Goal: Task Accomplishment & Management: Use online tool/utility

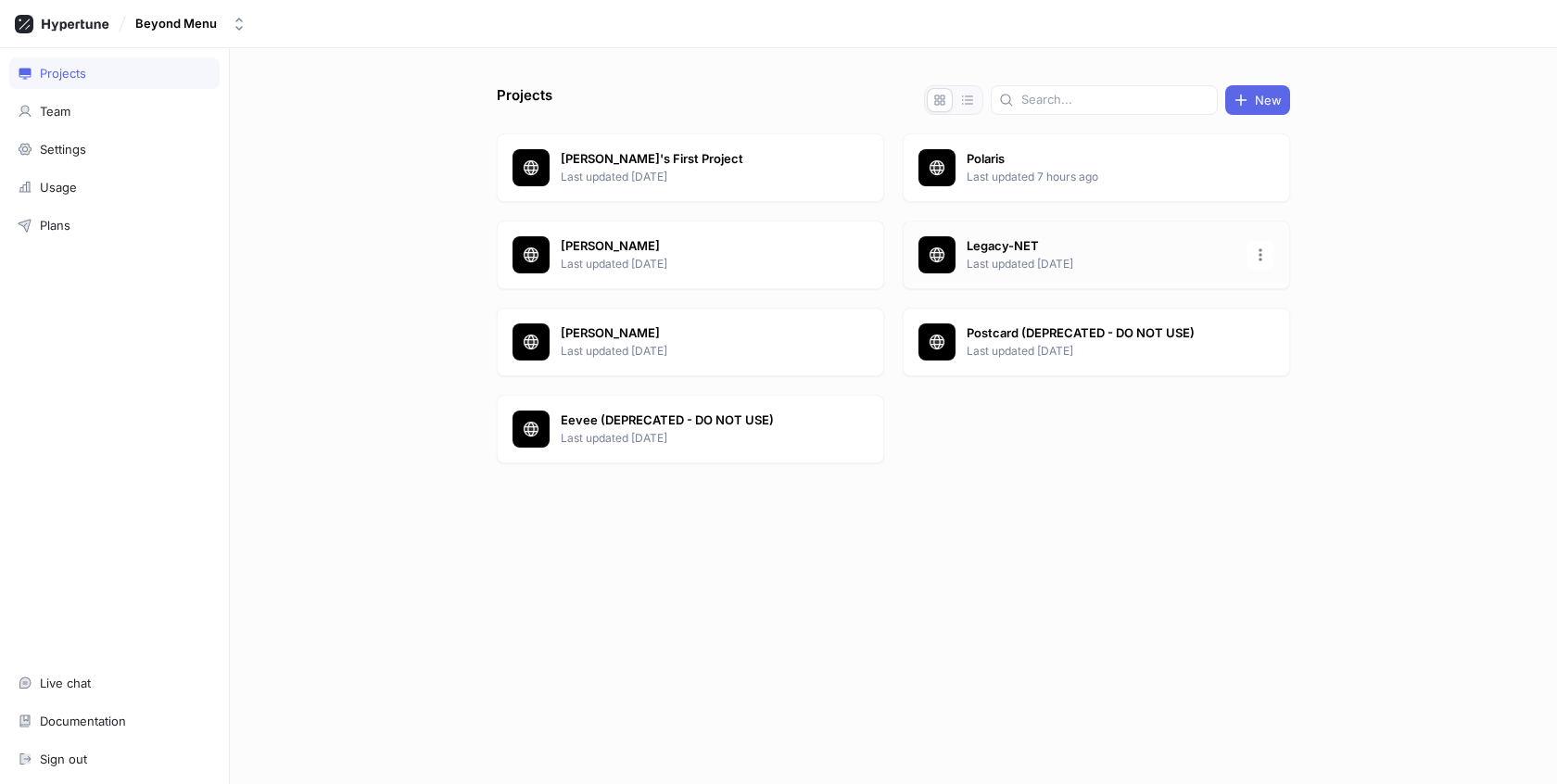
click at [1176, 265] on p "Last updated [DATE]" at bounding box center [1101, 265] width 268 height 17
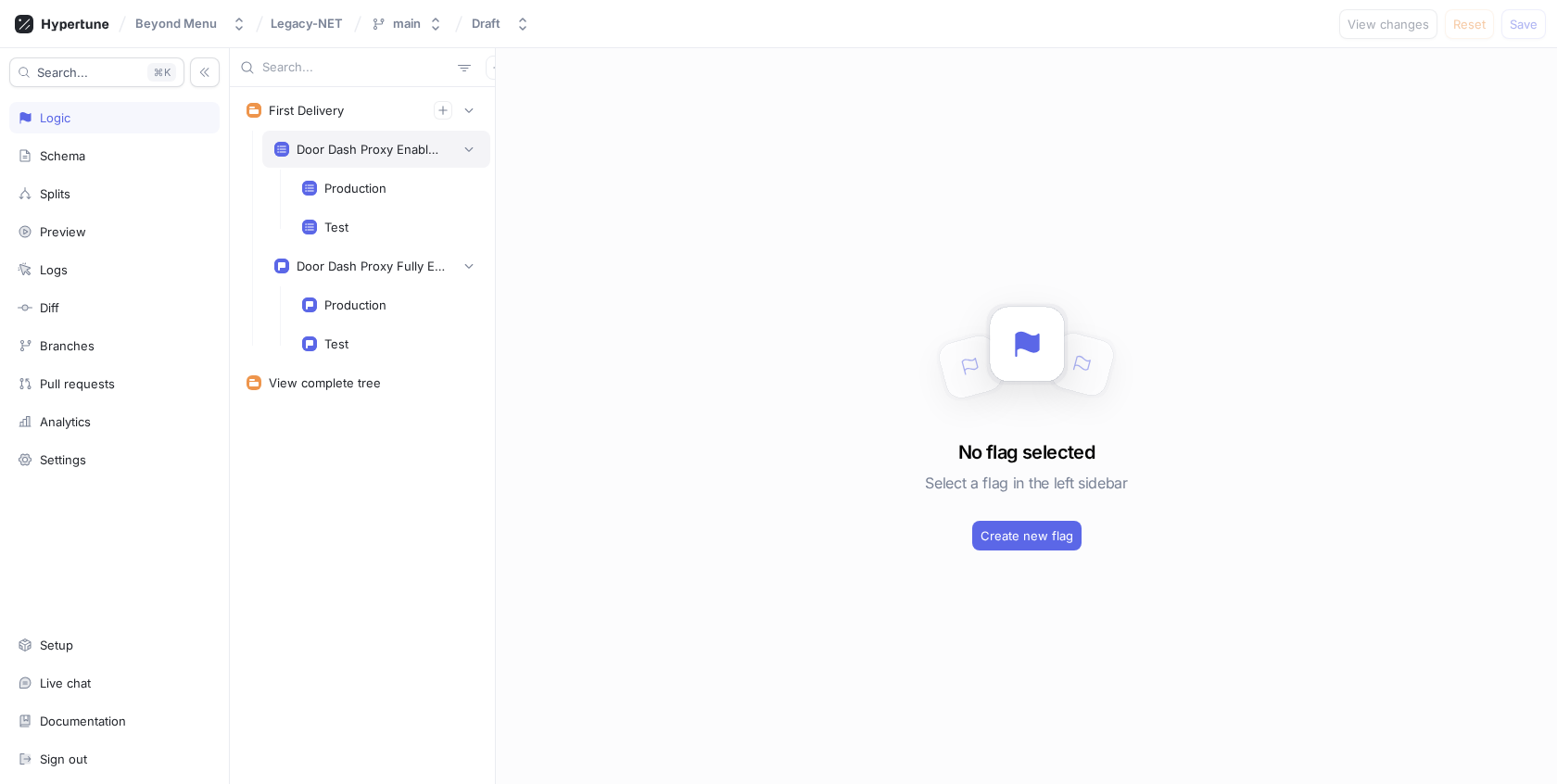
click at [361, 150] on div "Door Dash Proxy Enabled Entity List" at bounding box center [371, 149] width 148 height 15
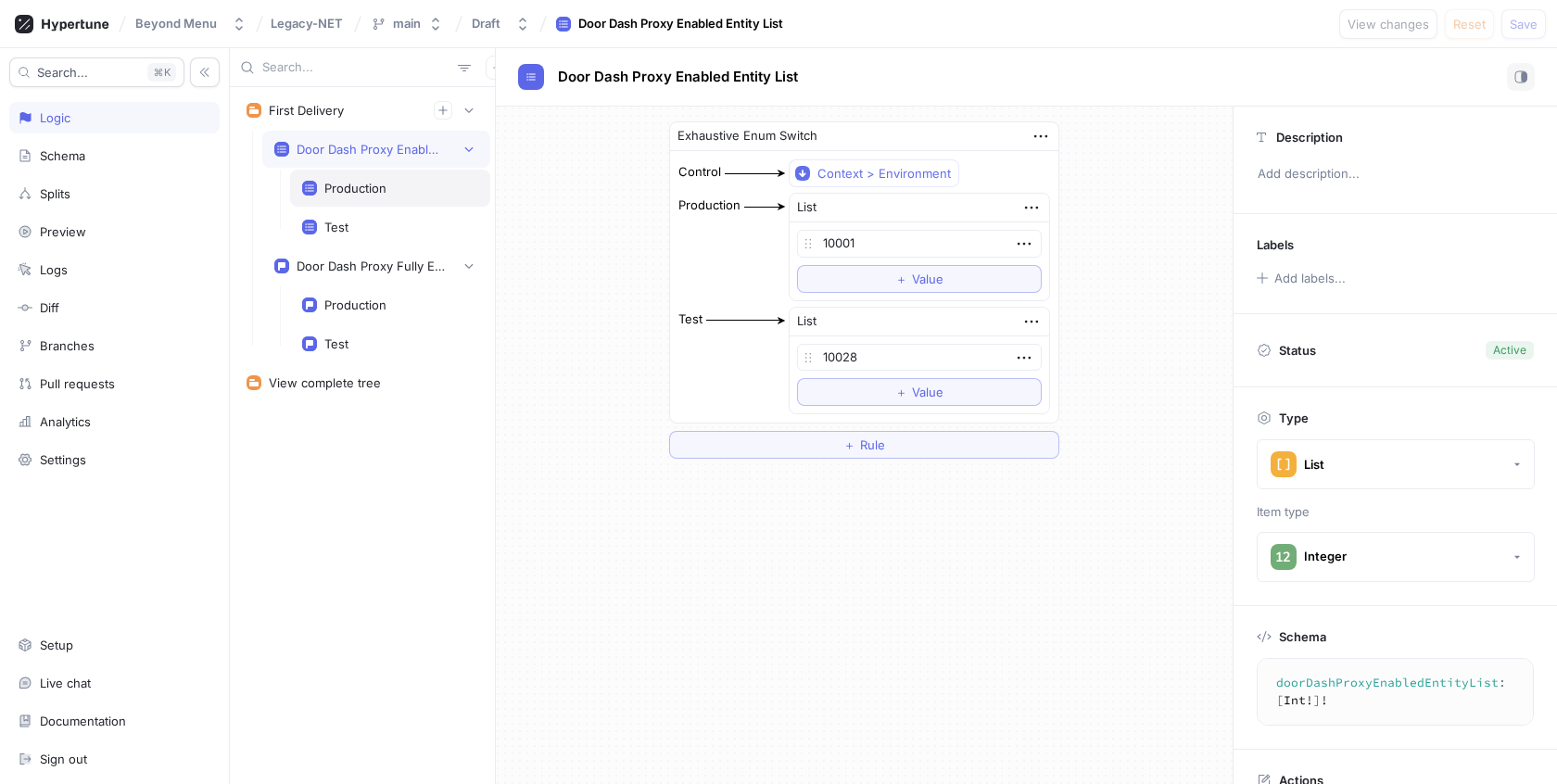
click at [354, 178] on div "Production" at bounding box center [390, 187] width 200 height 37
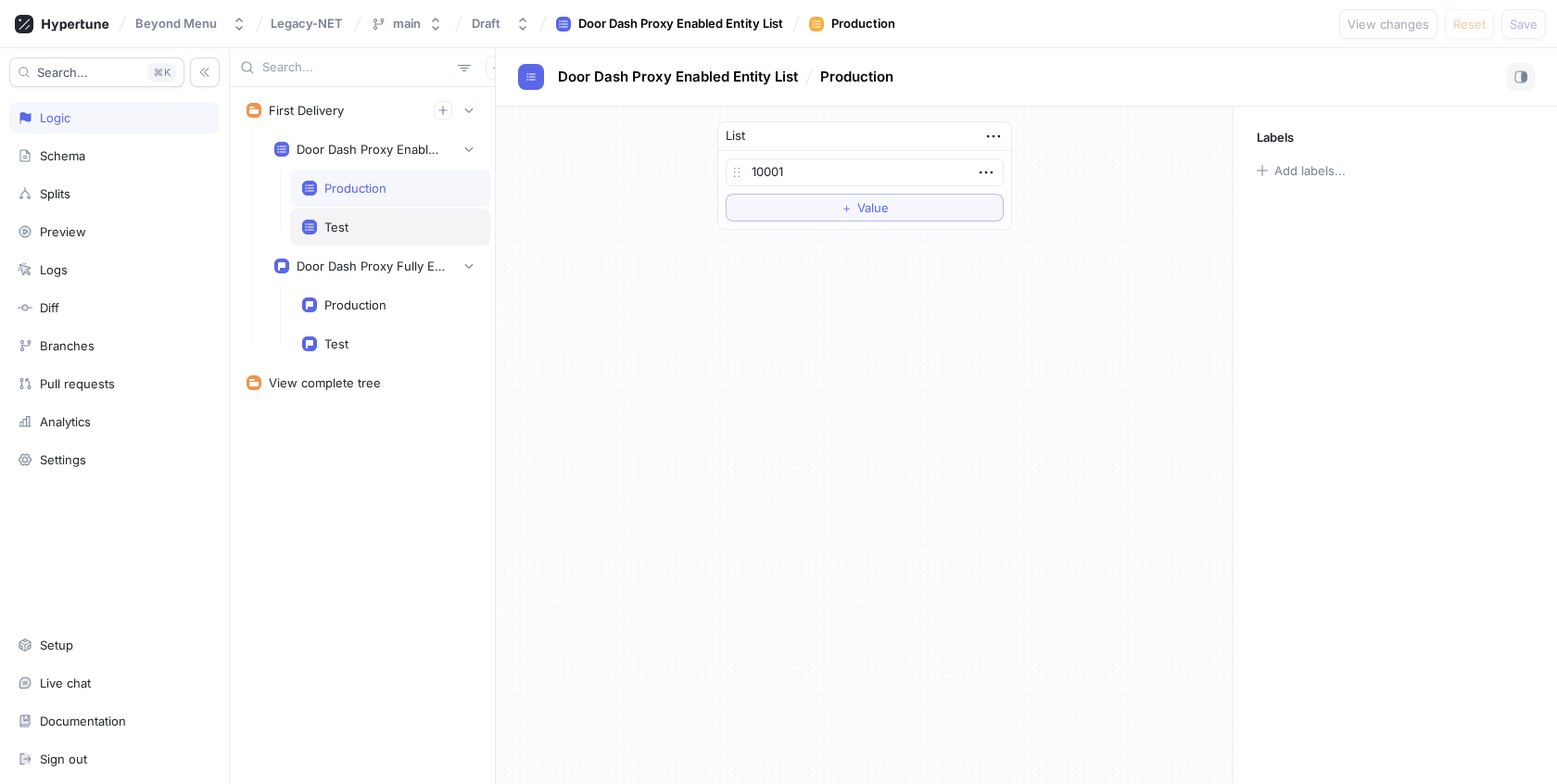
click at [345, 220] on div "Test" at bounding box center [336, 227] width 24 height 15
click at [356, 122] on div "First Delivery" at bounding box center [362, 109] width 256 height 37
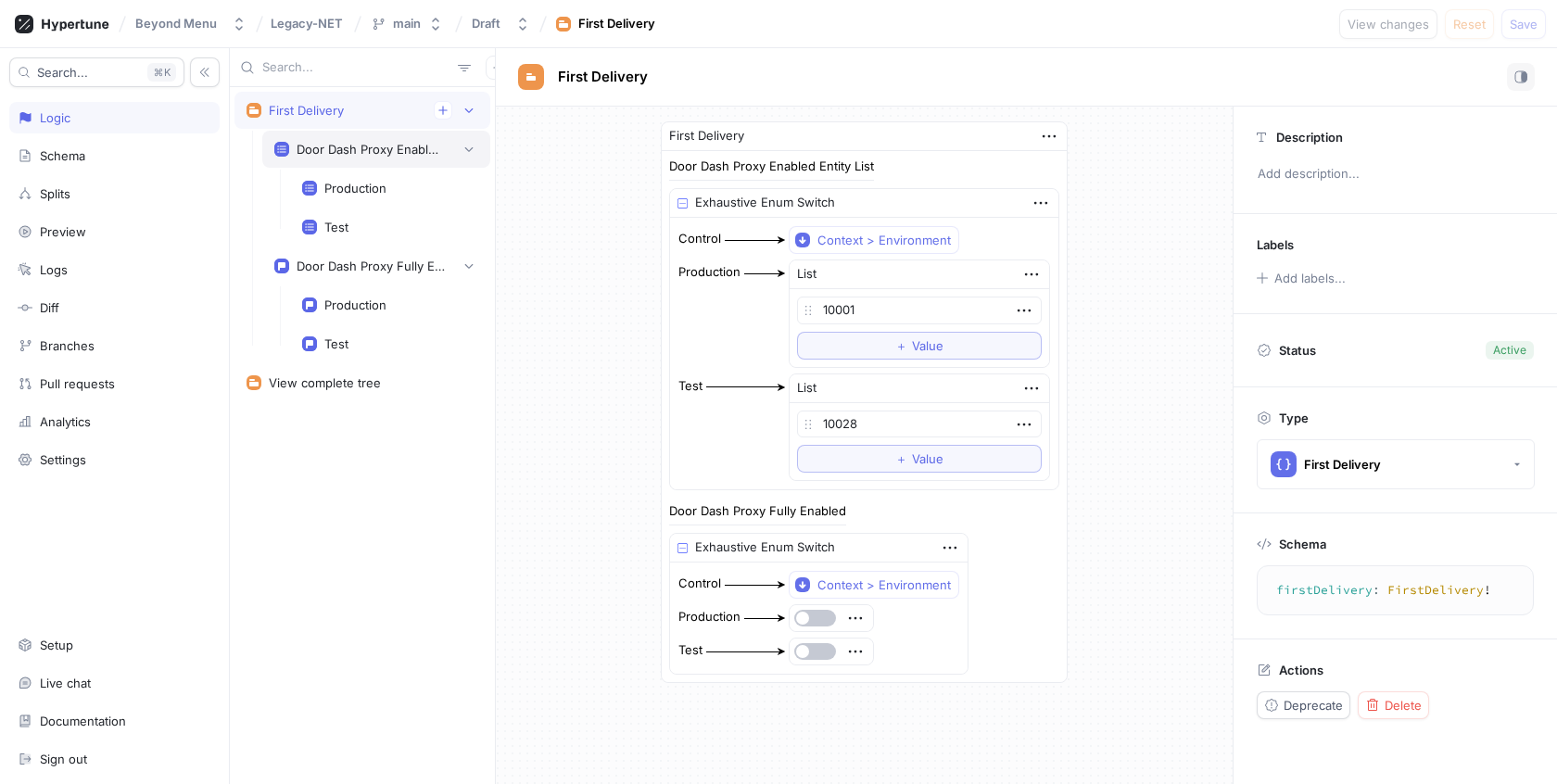
click at [345, 155] on div "Door Dash Proxy Enabled Entity List" at bounding box center [376, 148] width 204 height 18
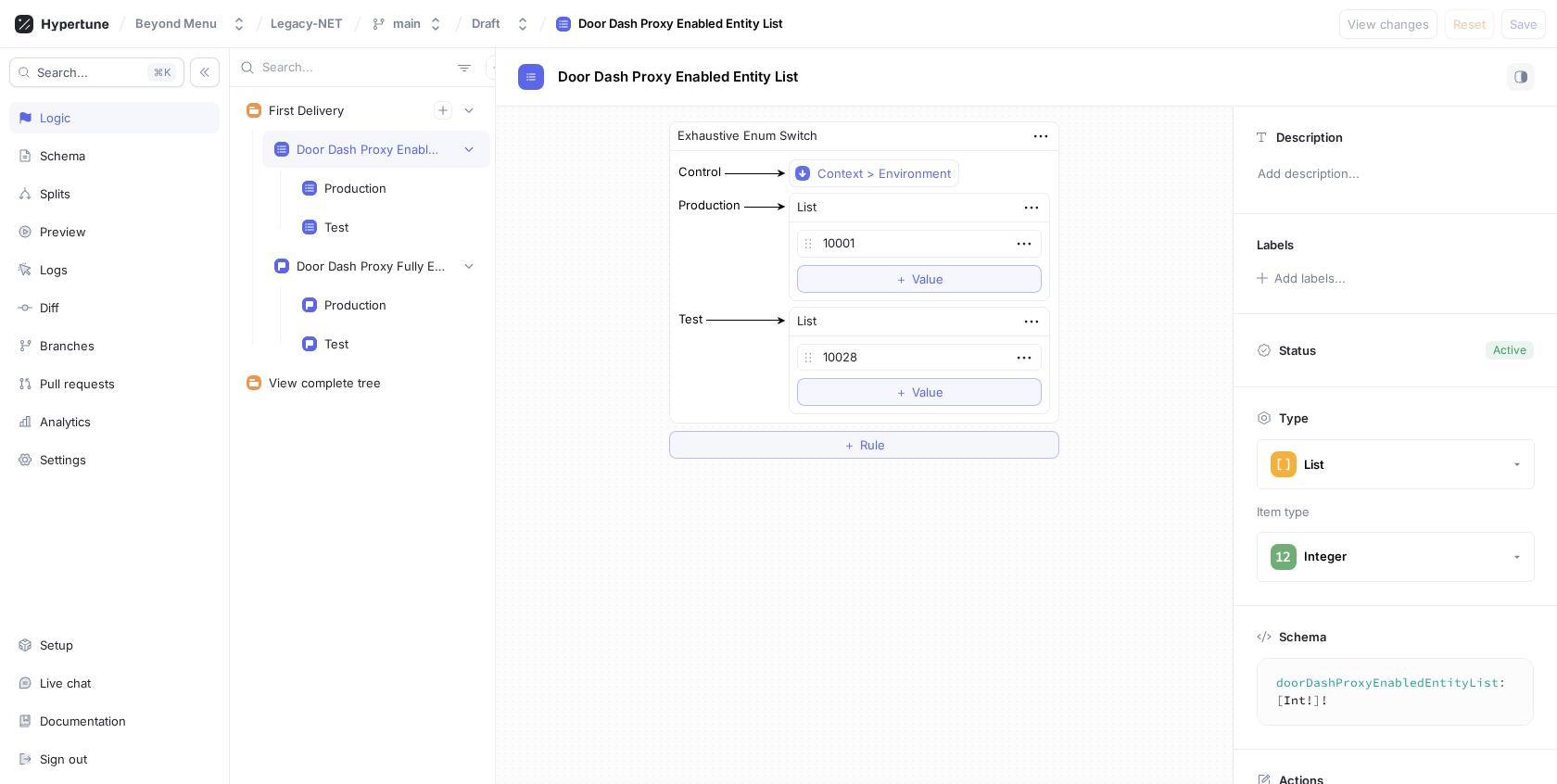
type textarea "doorDashProxyEnabledEntityList: [Int!]!"
click at [344, 181] on div "Production" at bounding box center [355, 188] width 62 height 15
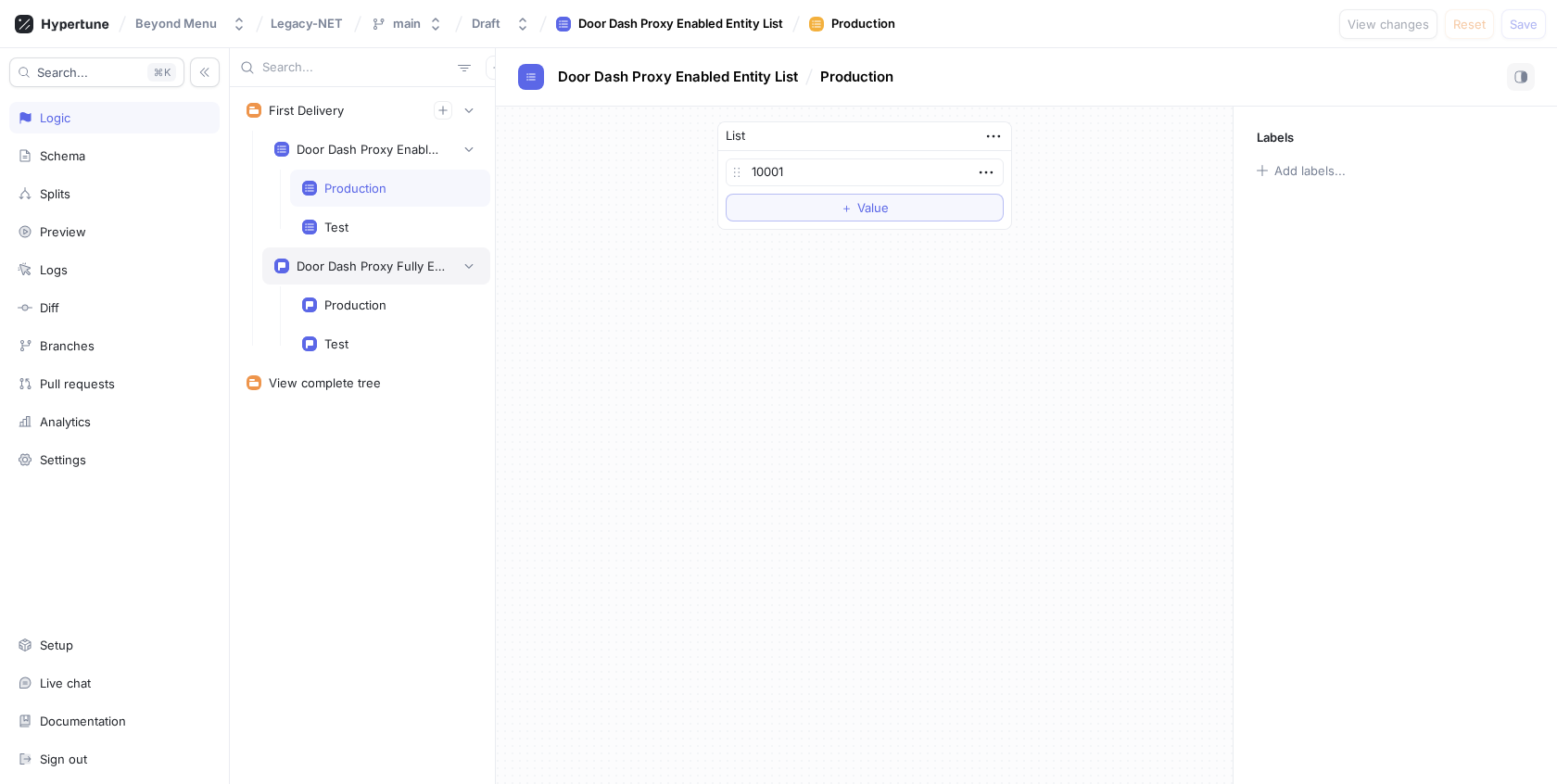
click at [340, 259] on div "Door Dash Proxy Fully Enabled" at bounding box center [371, 266] width 148 height 15
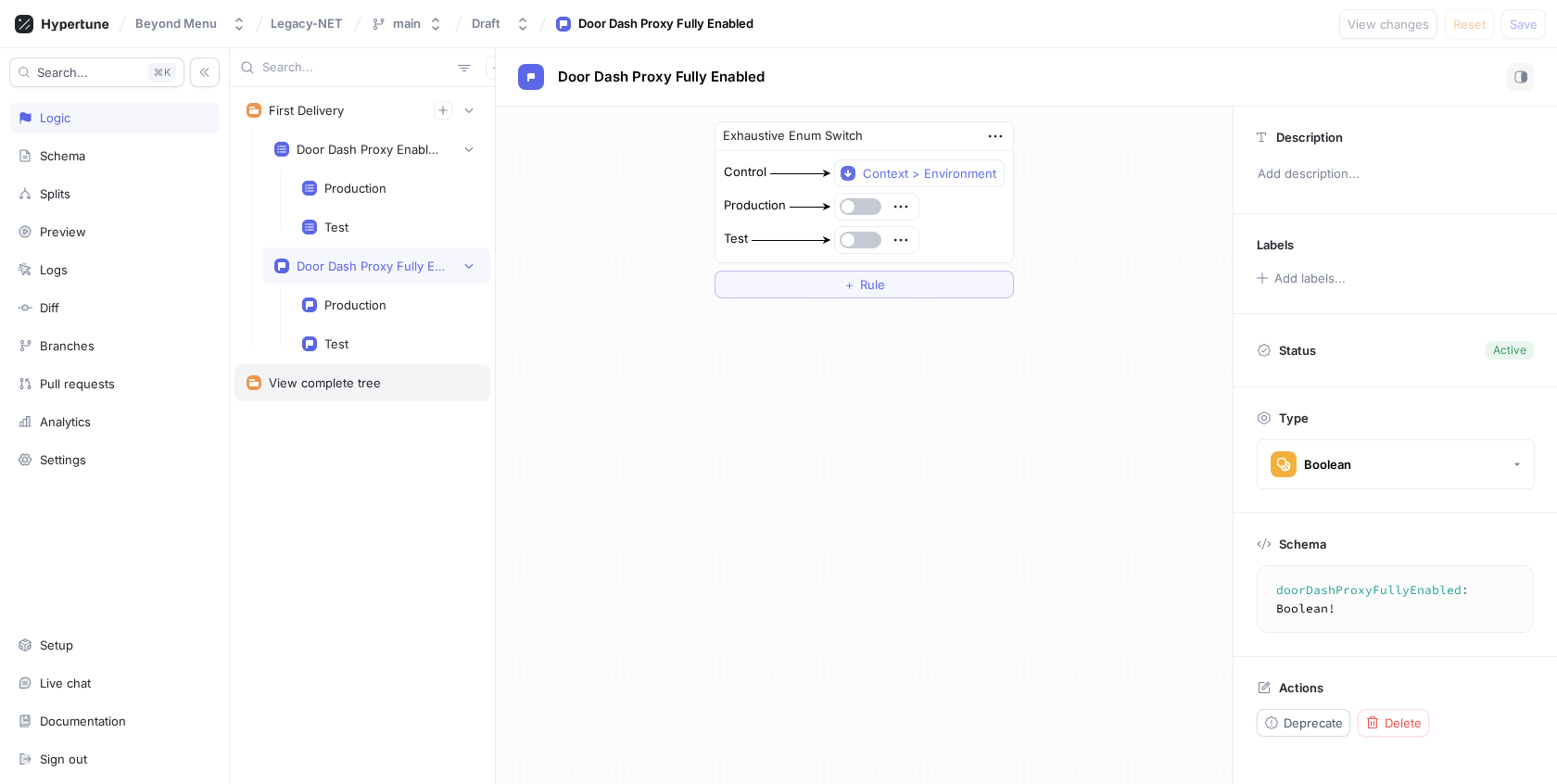
click at [319, 375] on div "View complete tree" at bounding box center [325, 382] width 112 height 15
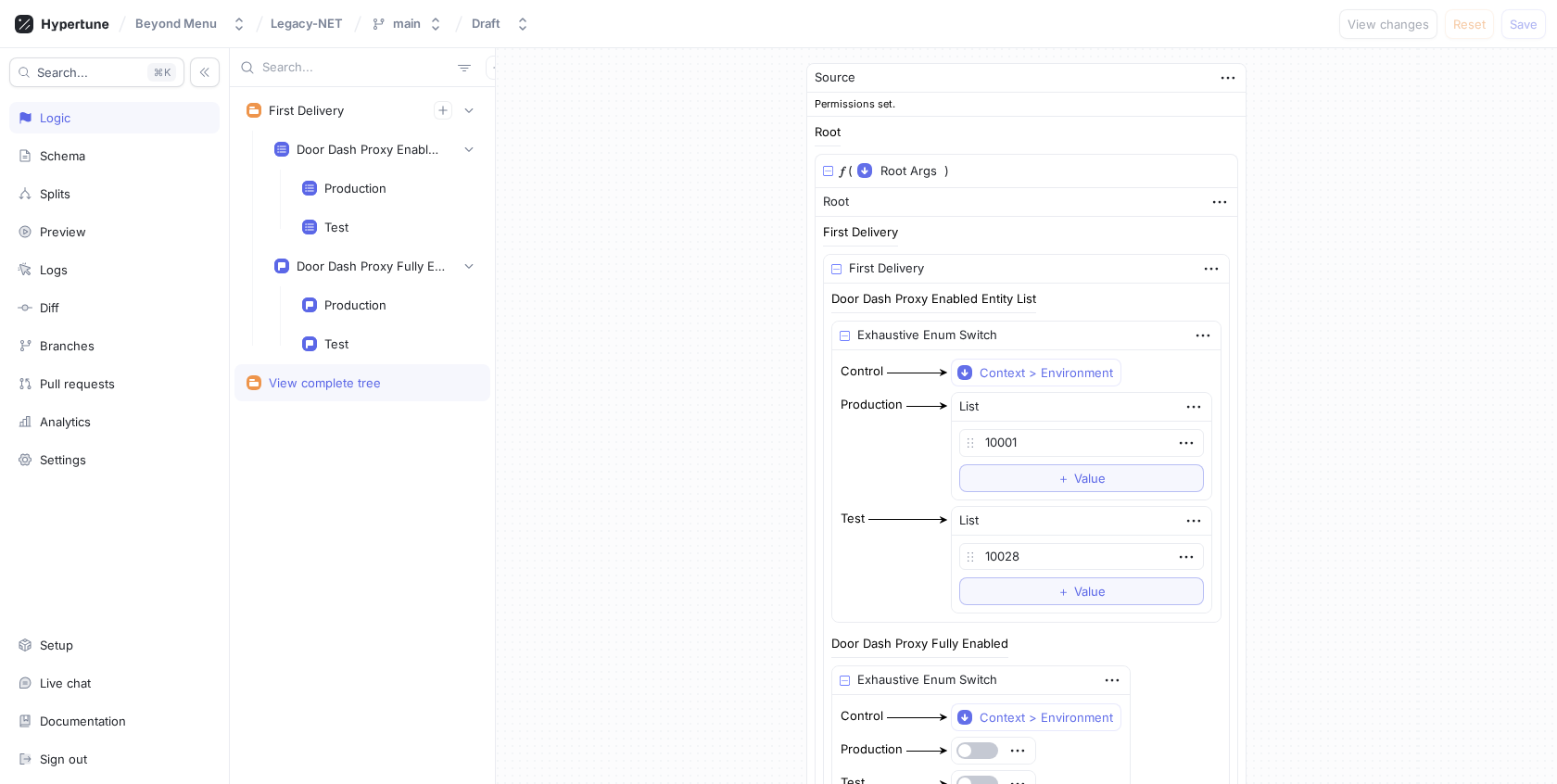
click at [159, 118] on div "Logic" at bounding box center [115, 118] width 194 height 15
click at [40, 27] on icon at bounding box center [62, 24] width 94 height 18
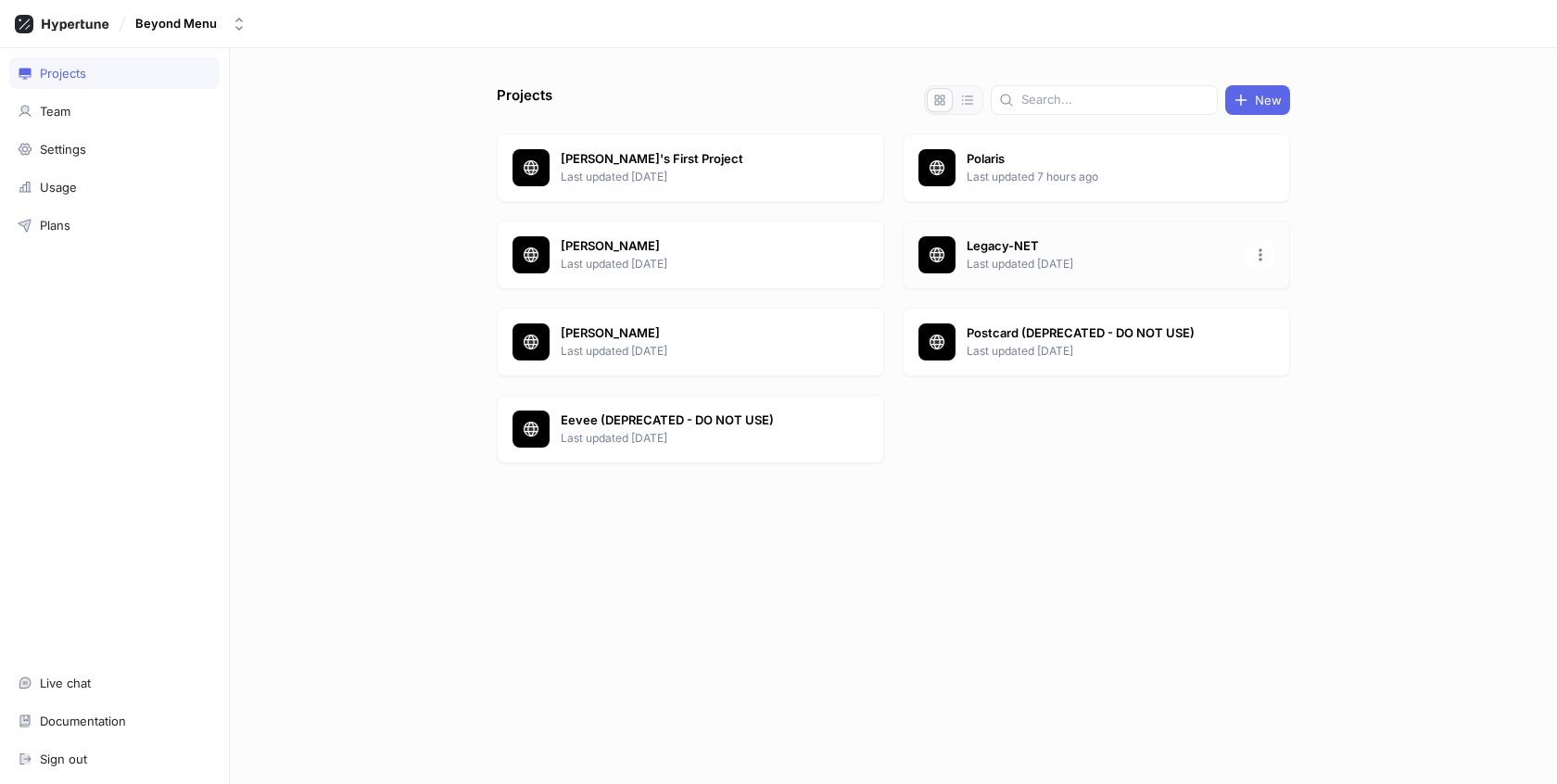
click at [1070, 238] on p "Legacy-NET" at bounding box center [1101, 245] width 268 height 18
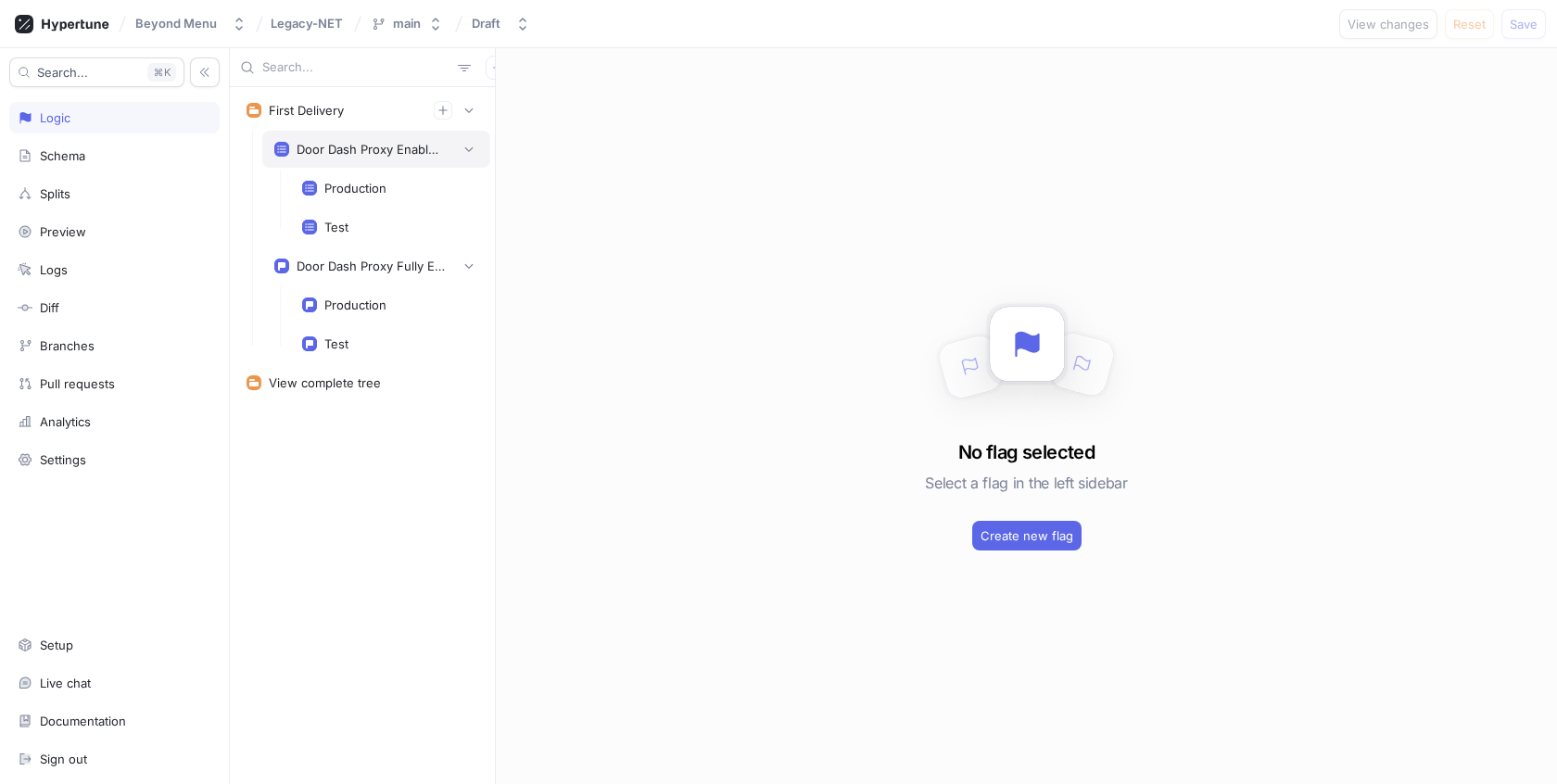
click at [389, 155] on div "Door Dash Proxy Enabled Entity List" at bounding box center [376, 148] width 204 height 18
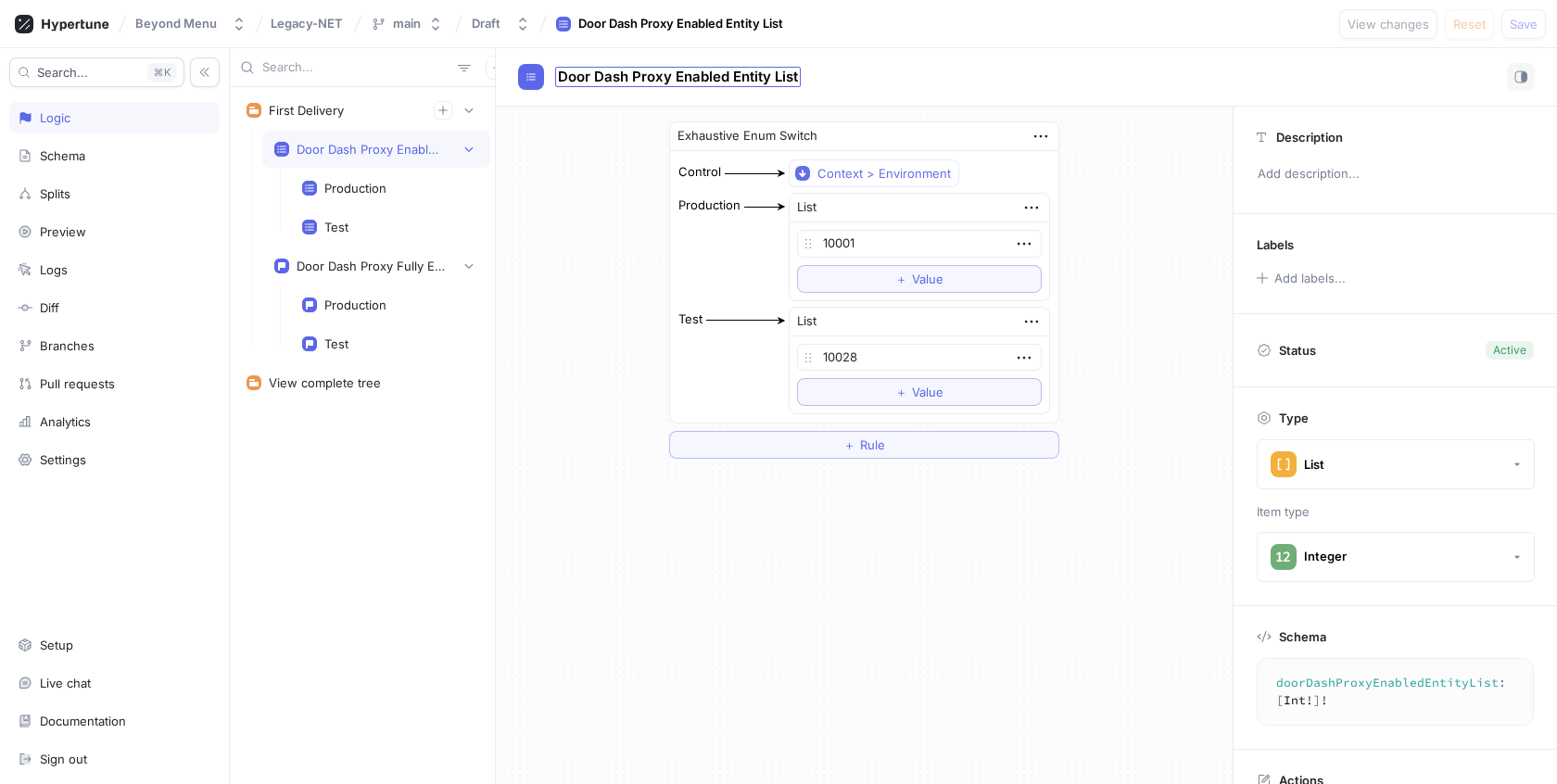
click at [742, 74] on span "Door Dash Proxy Enabled Entity List" at bounding box center [678, 77] width 240 height 15
click at [652, 691] on div "Exhaustive Enum Switch Control Context > Environment Production List 10001 To p…" at bounding box center [864, 445] width 737 height 677
click at [388, 259] on div "Door Dash Proxy Fully Enabled" at bounding box center [371, 266] width 148 height 15
type textarea "doorDashProxyFullyEnabled: Boolean!"
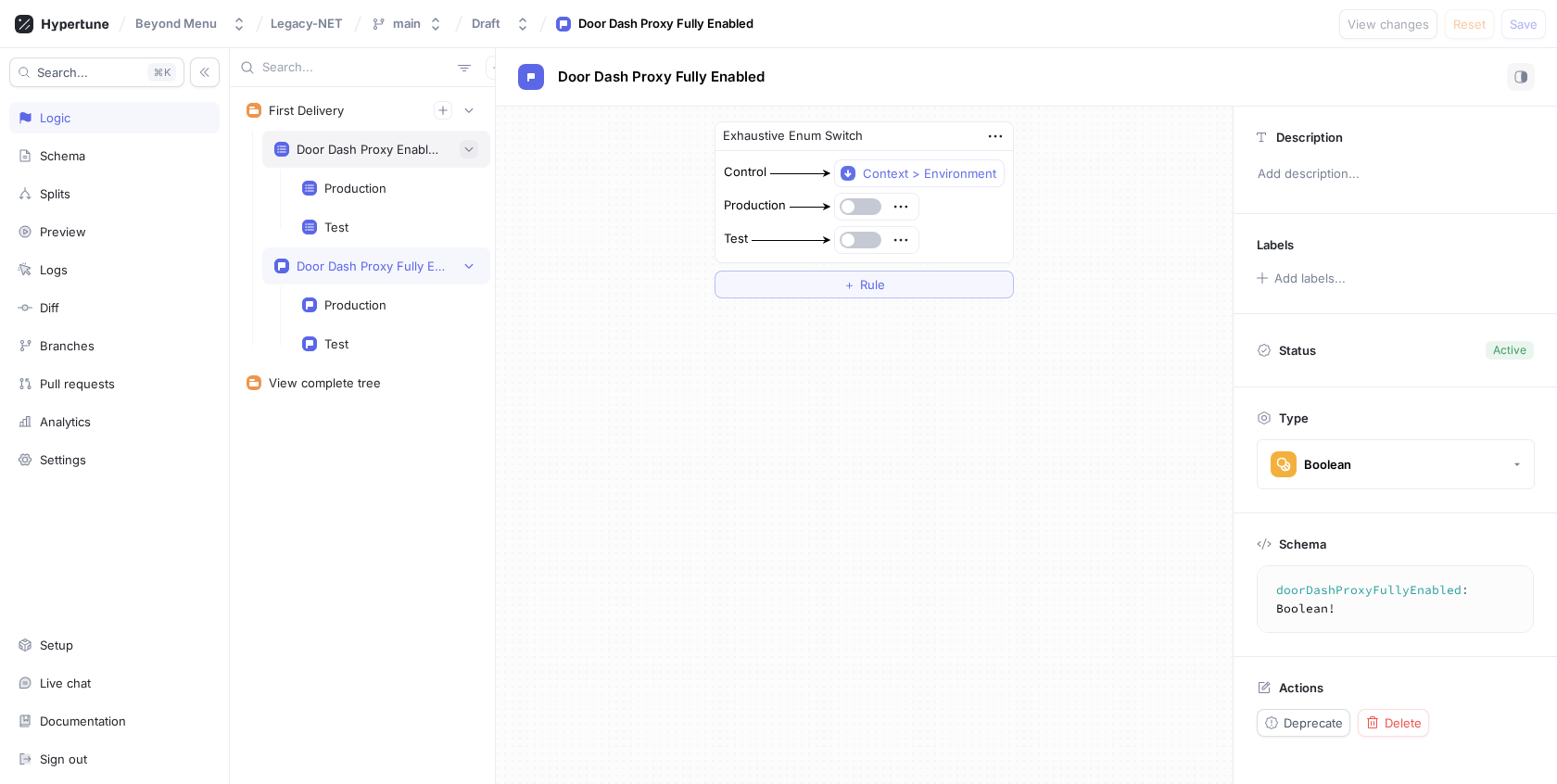
click at [471, 150] on icon "button" at bounding box center [469, 149] width 11 height 11
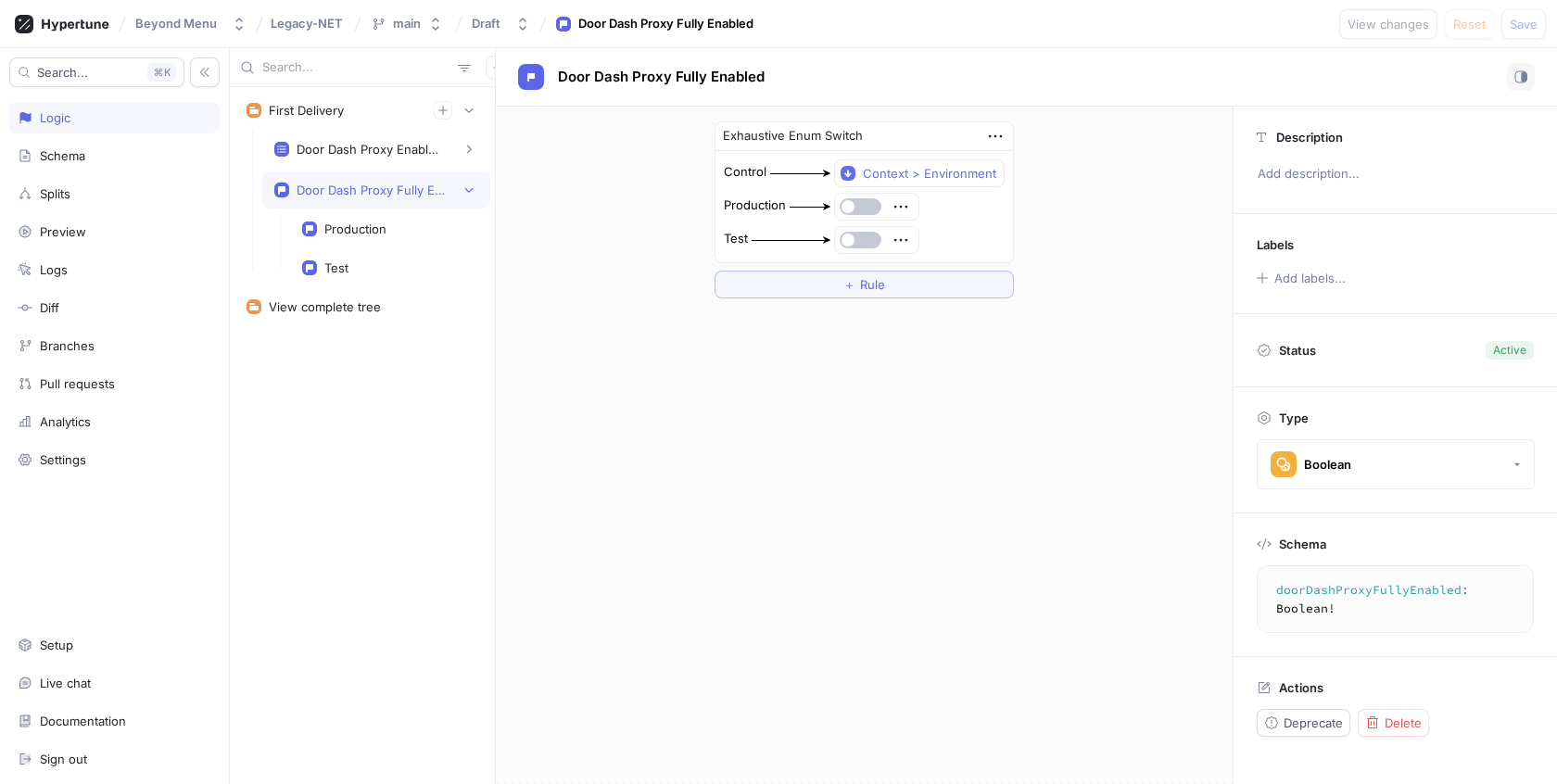
click at [474, 176] on div "Door Dash Proxy Fully Enabled" at bounding box center [377, 189] width 228 height 37
click at [474, 112] on icon "button" at bounding box center [469, 110] width 11 height 11
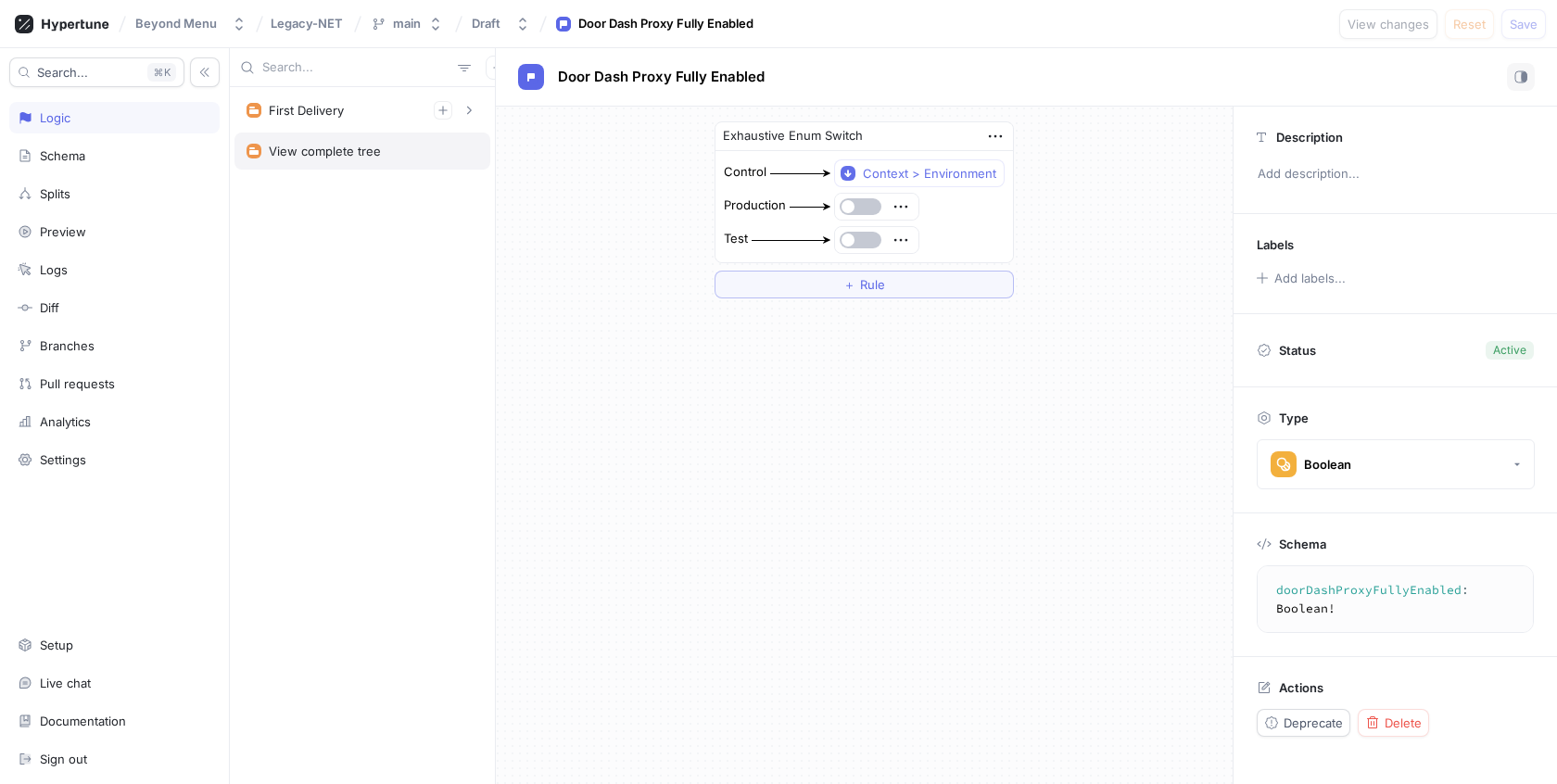
click at [435, 140] on div "View complete tree" at bounding box center [362, 150] width 256 height 37
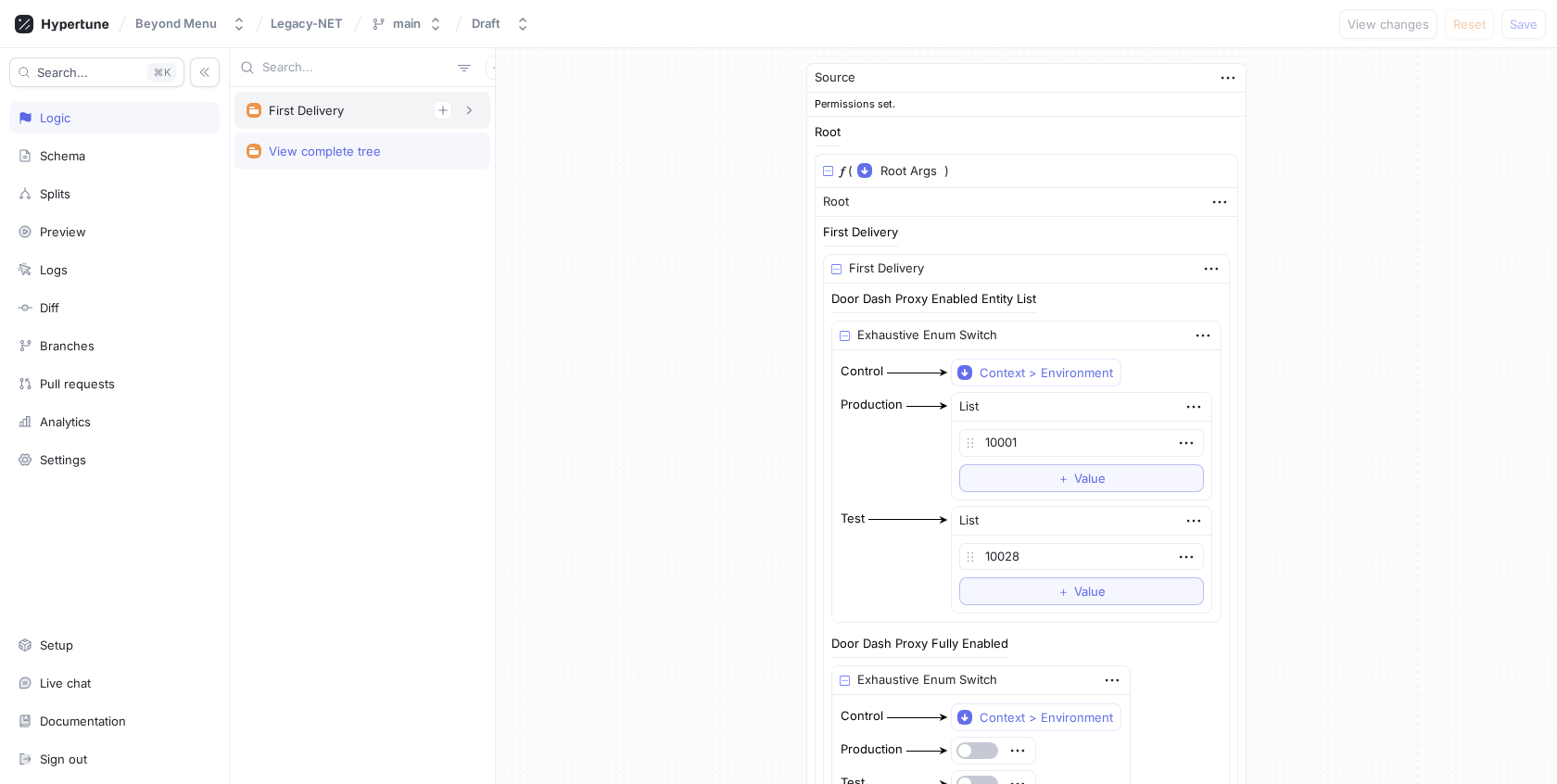
click at [343, 103] on div "First Delivery" at bounding box center [305, 110] width 75 height 15
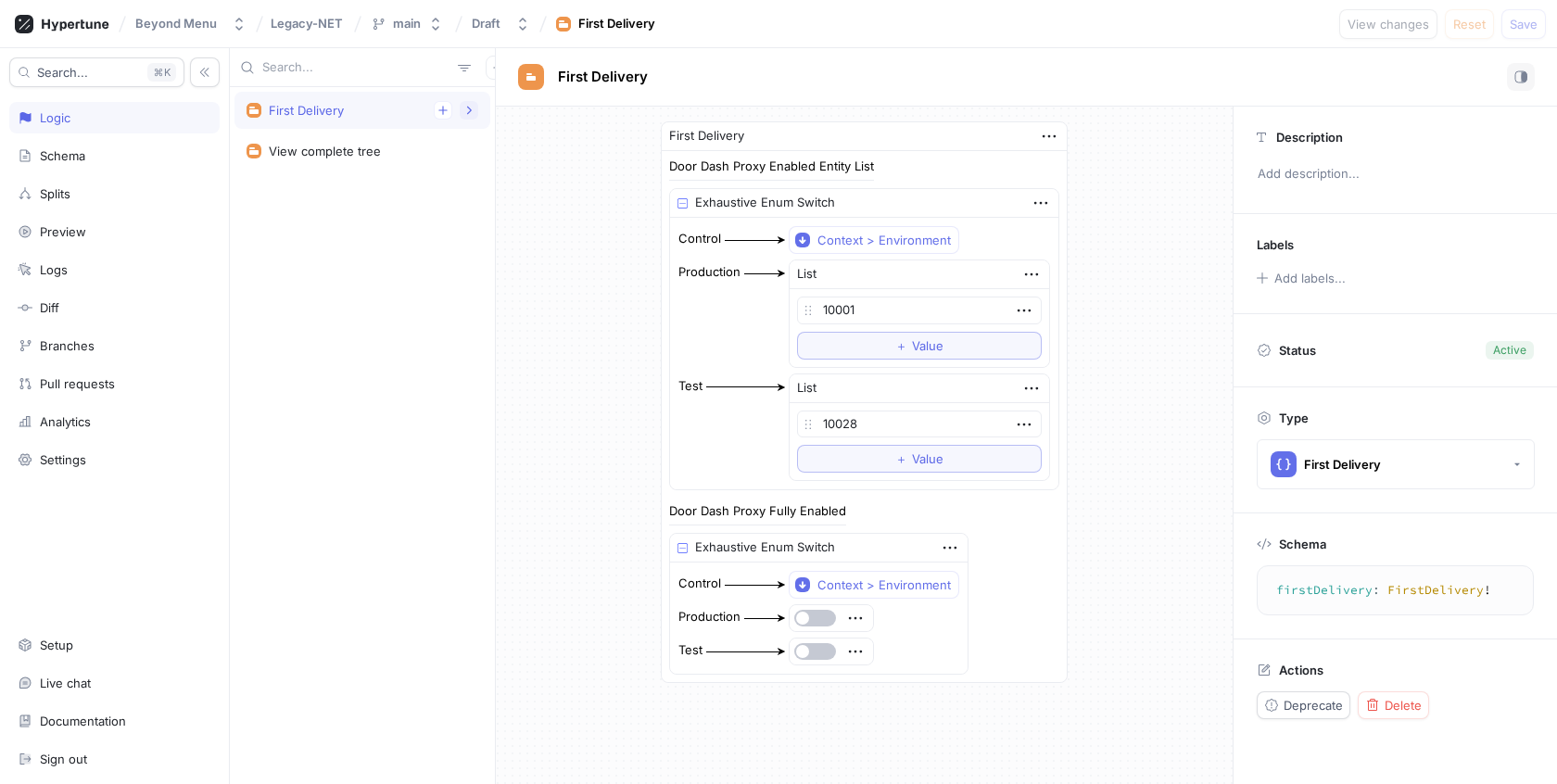
click at [470, 110] on icon "button" at bounding box center [469, 110] width 11 height 11
click at [533, 156] on div "First Delivery Door Dash Proxy Enabled Entity List Exhaustive Enum Switch Contr…" at bounding box center [864, 402] width 737 height 591
click at [474, 113] on icon "button" at bounding box center [469, 110] width 11 height 11
click at [771, 49] on div "First Delivery" at bounding box center [1026, 77] width 1061 height 58
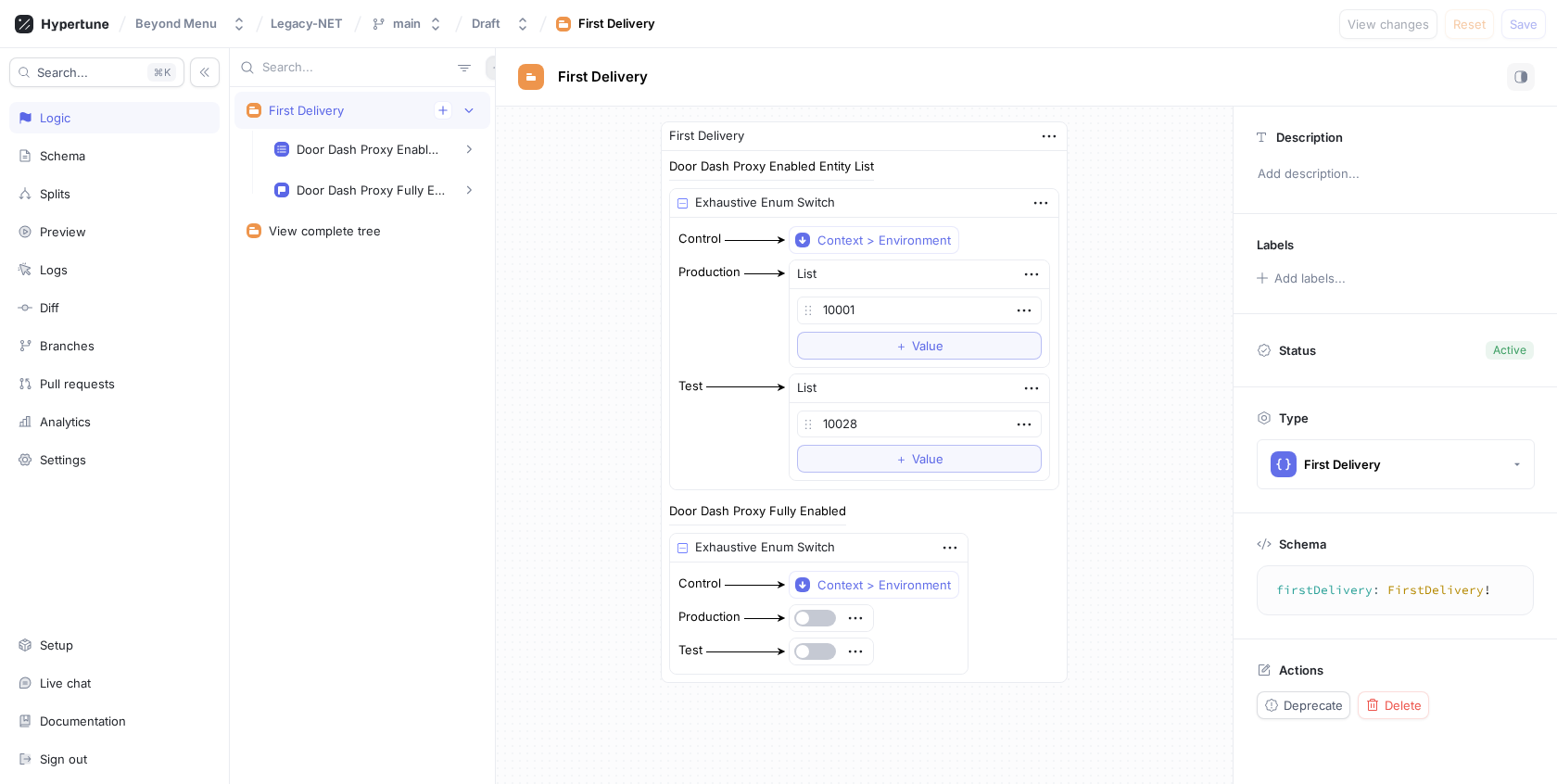
click at [492, 63] on icon "button" at bounding box center [498, 68] width 11 height 11
click at [311, 377] on div "First Delivery Door Dash Proxy Enabled Entity List Production Test Door Dash Pr…" at bounding box center [362, 416] width 266 height 735
click at [69, 159] on div "Schema" at bounding box center [63, 156] width 46 height 15
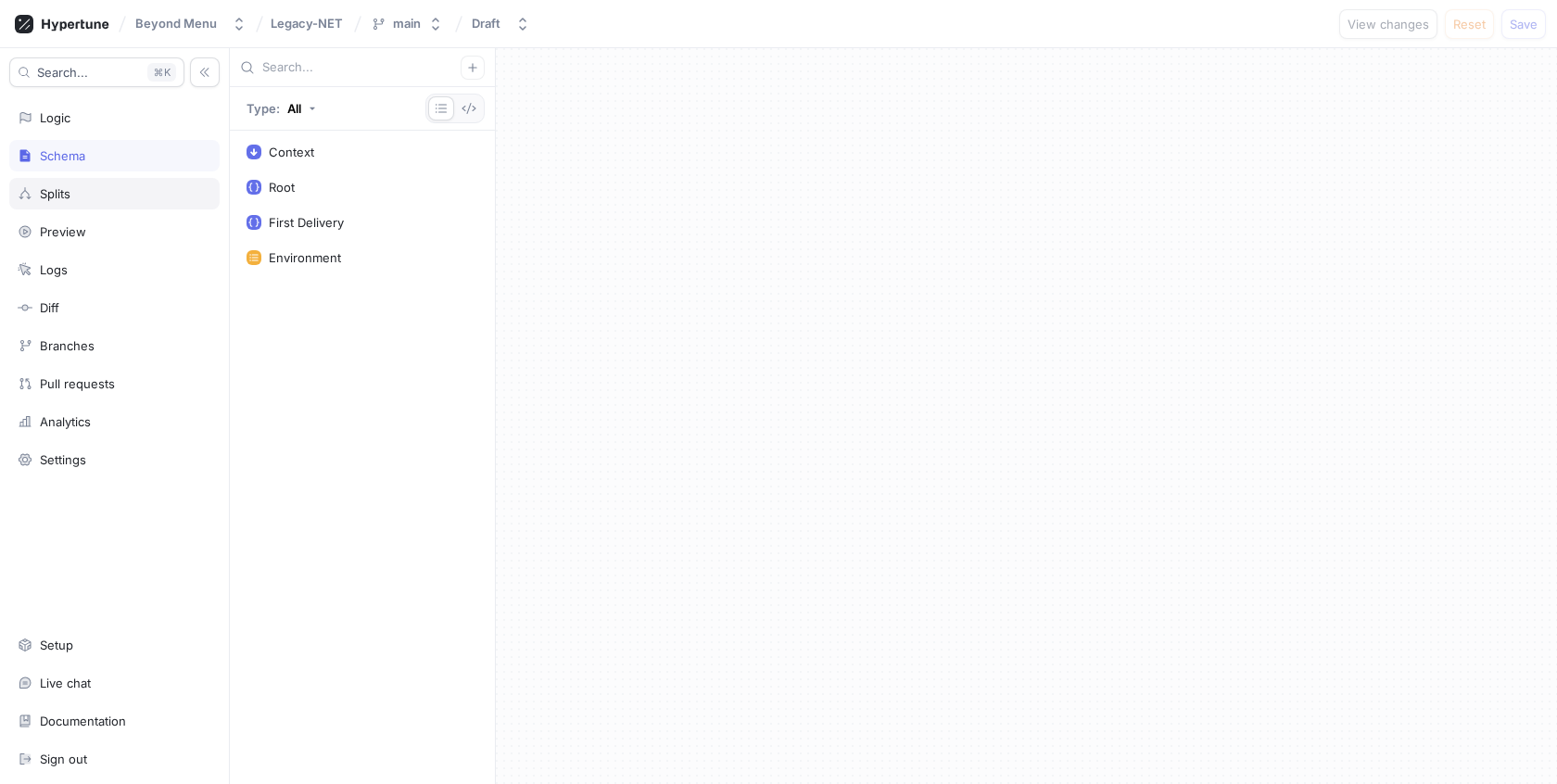
click at [69, 198] on div "Splits" at bounding box center [55, 194] width 30 height 15
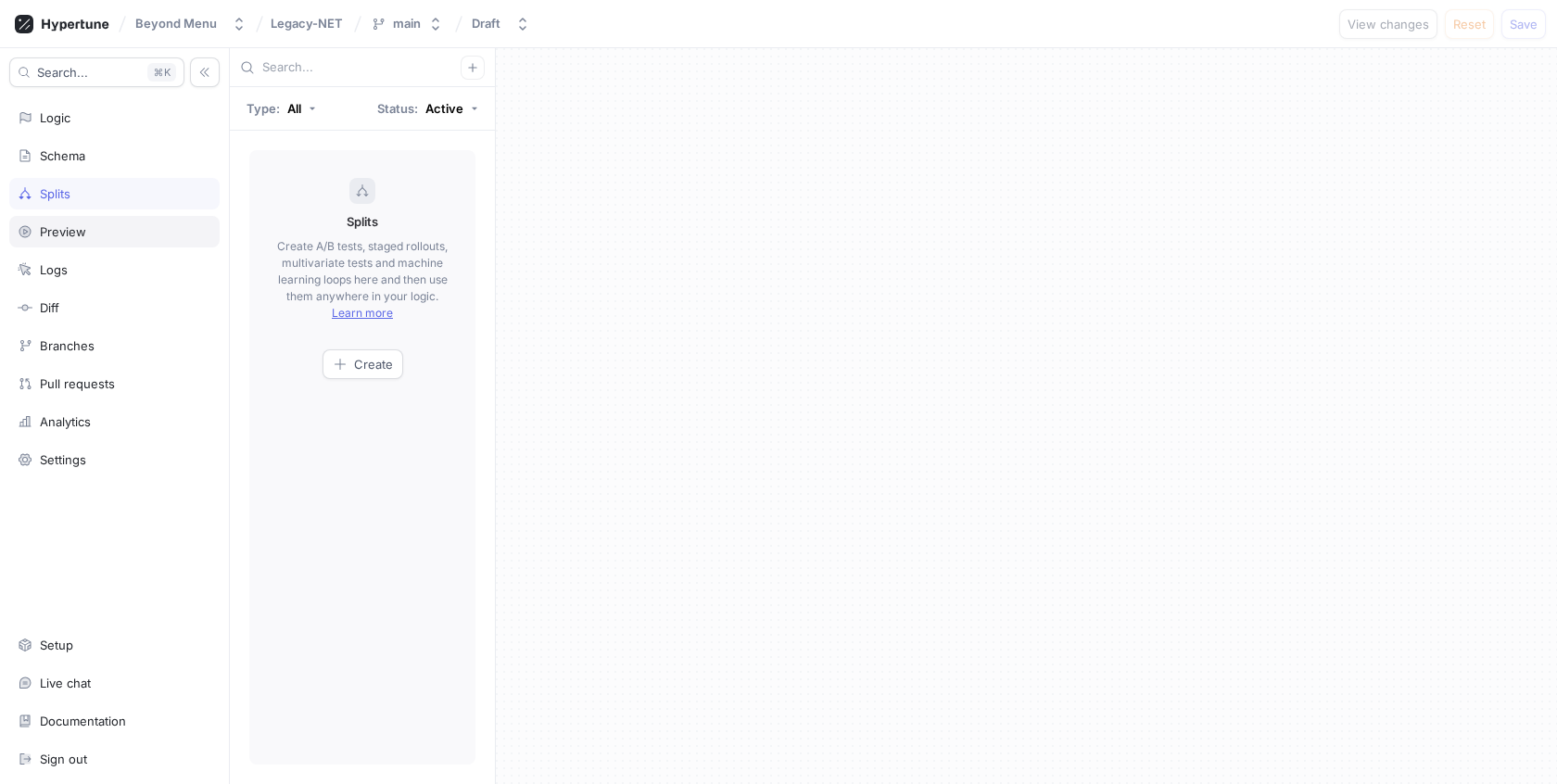
click at [69, 230] on div "Preview" at bounding box center [63, 232] width 47 height 15
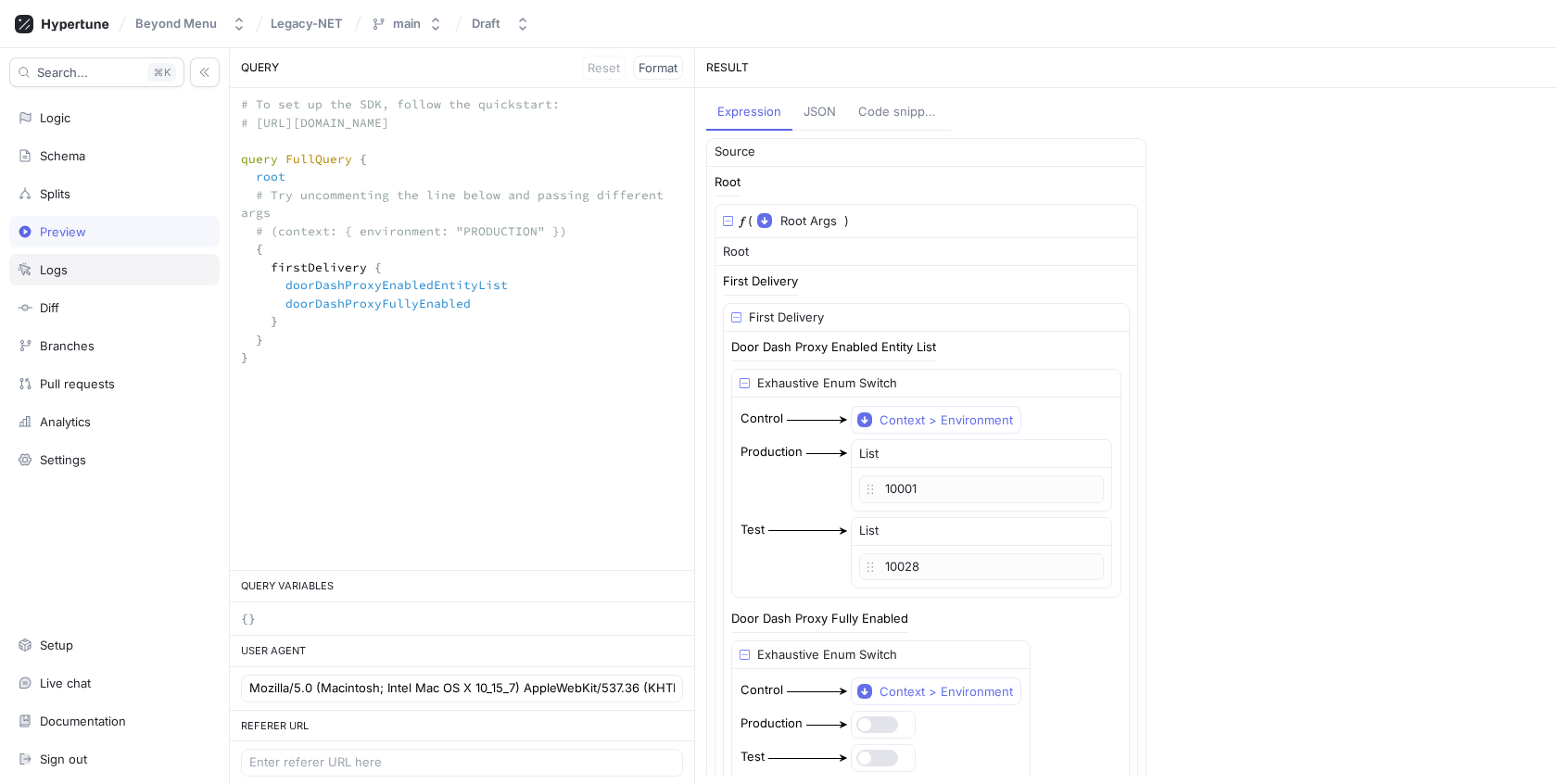
click at [69, 265] on div "Logs" at bounding box center [115, 270] width 194 height 15
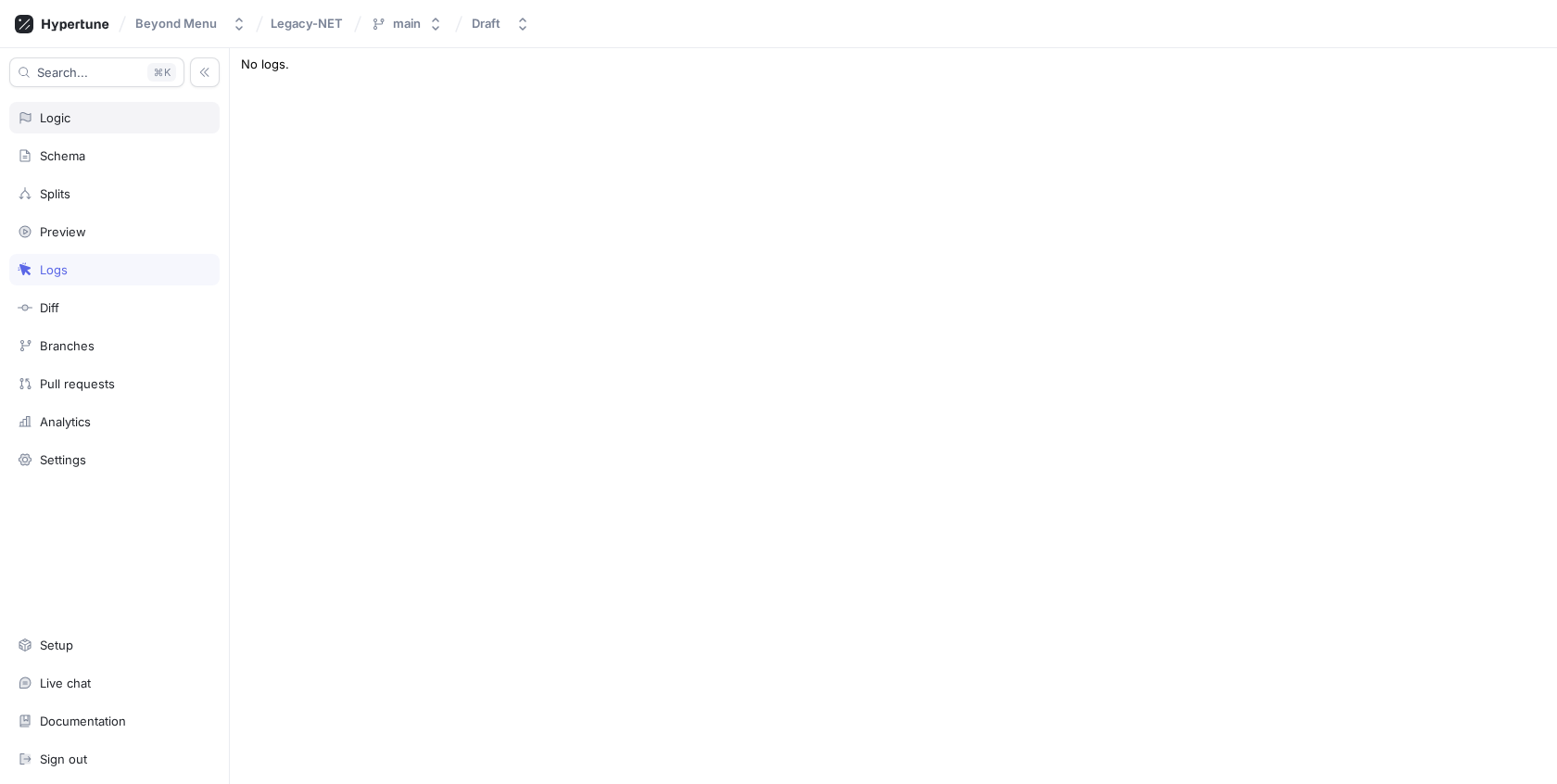
click at [86, 128] on div "Logic" at bounding box center [114, 117] width 210 height 31
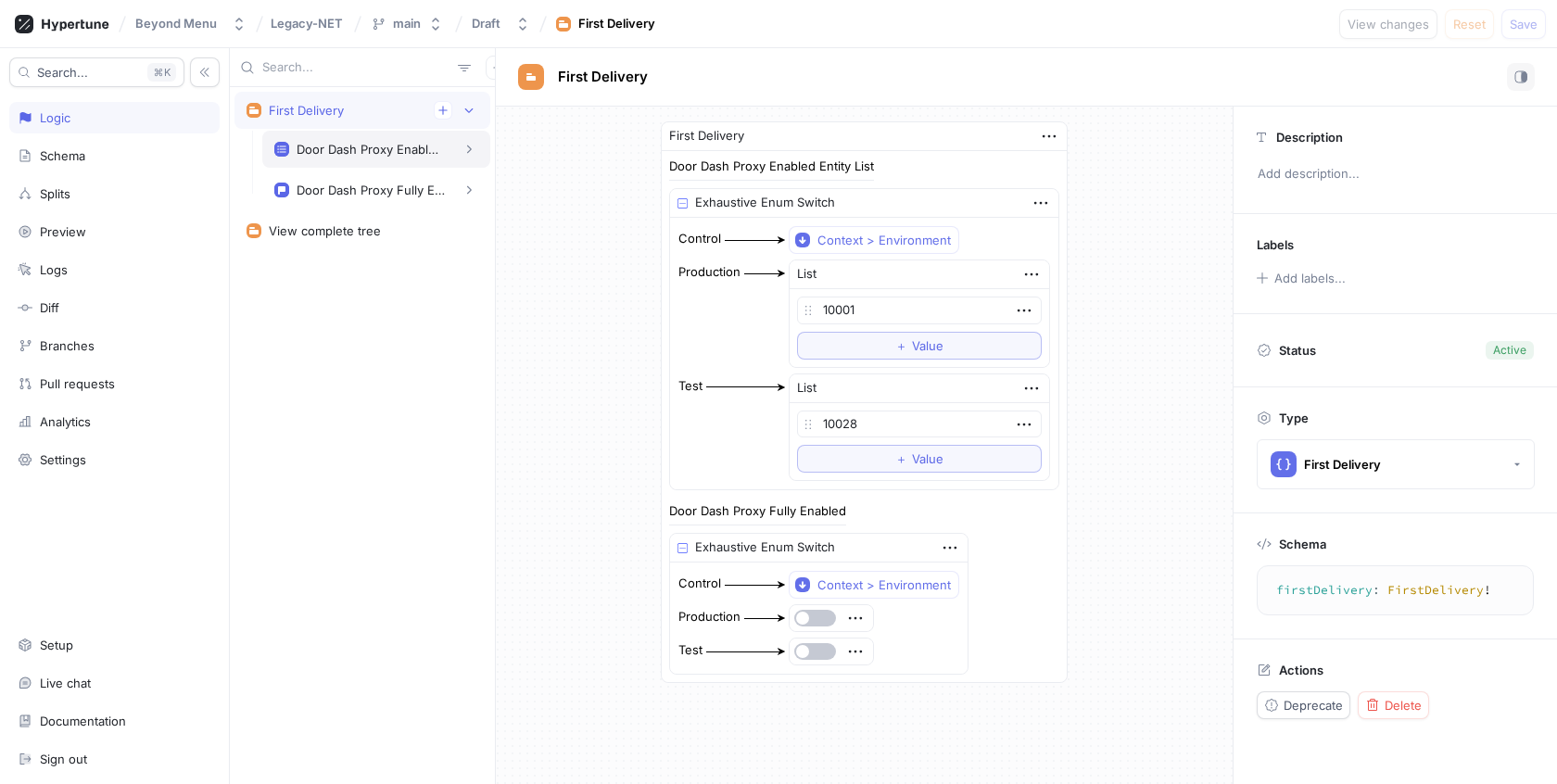
click at [401, 152] on div "Door Dash Proxy Enabled Entity List" at bounding box center [371, 149] width 148 height 15
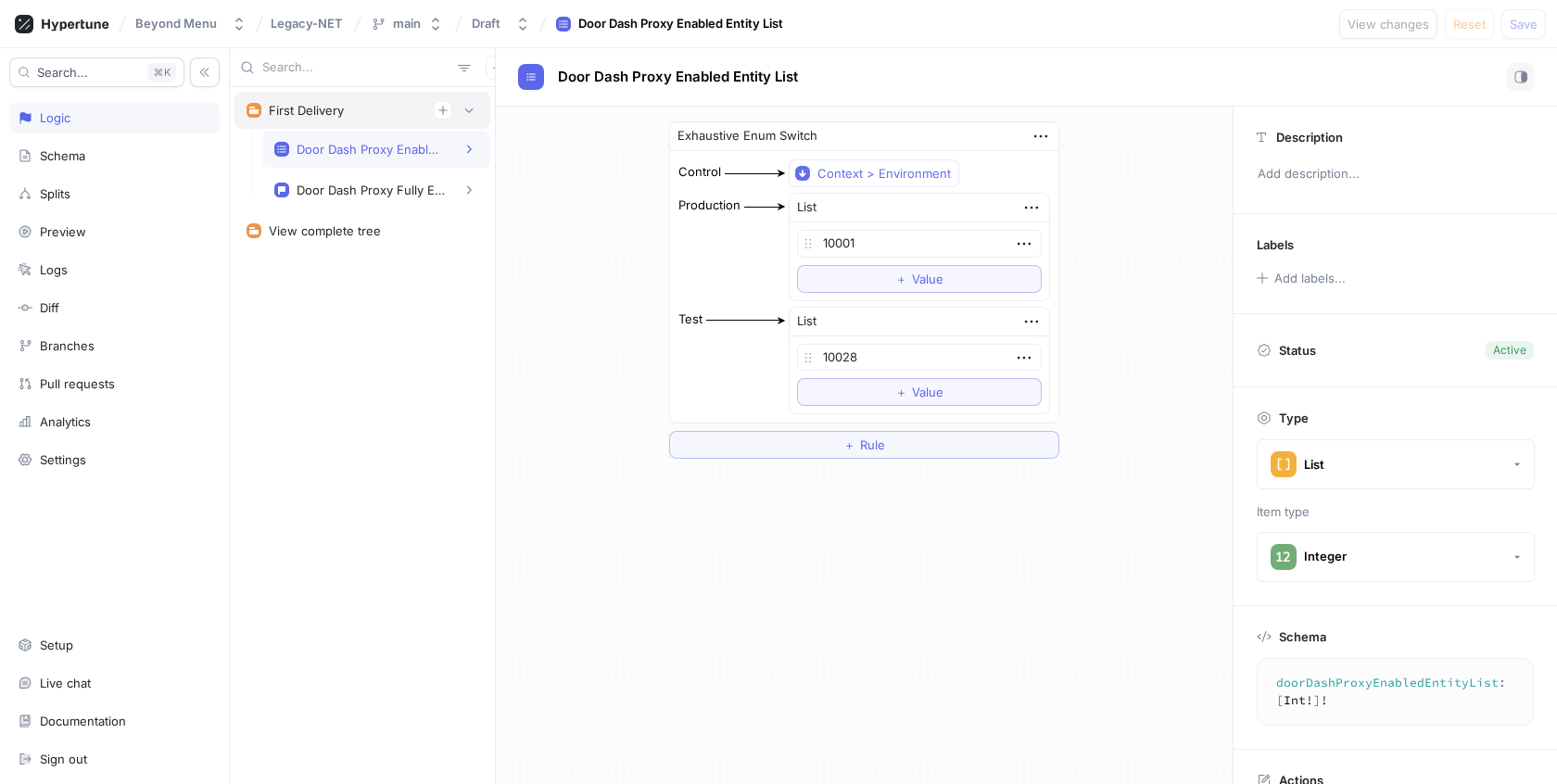
click at [399, 105] on div "First Delivery" at bounding box center [362, 109] width 231 height 18
type textarea "firstDelivery: FirstDelivery!"
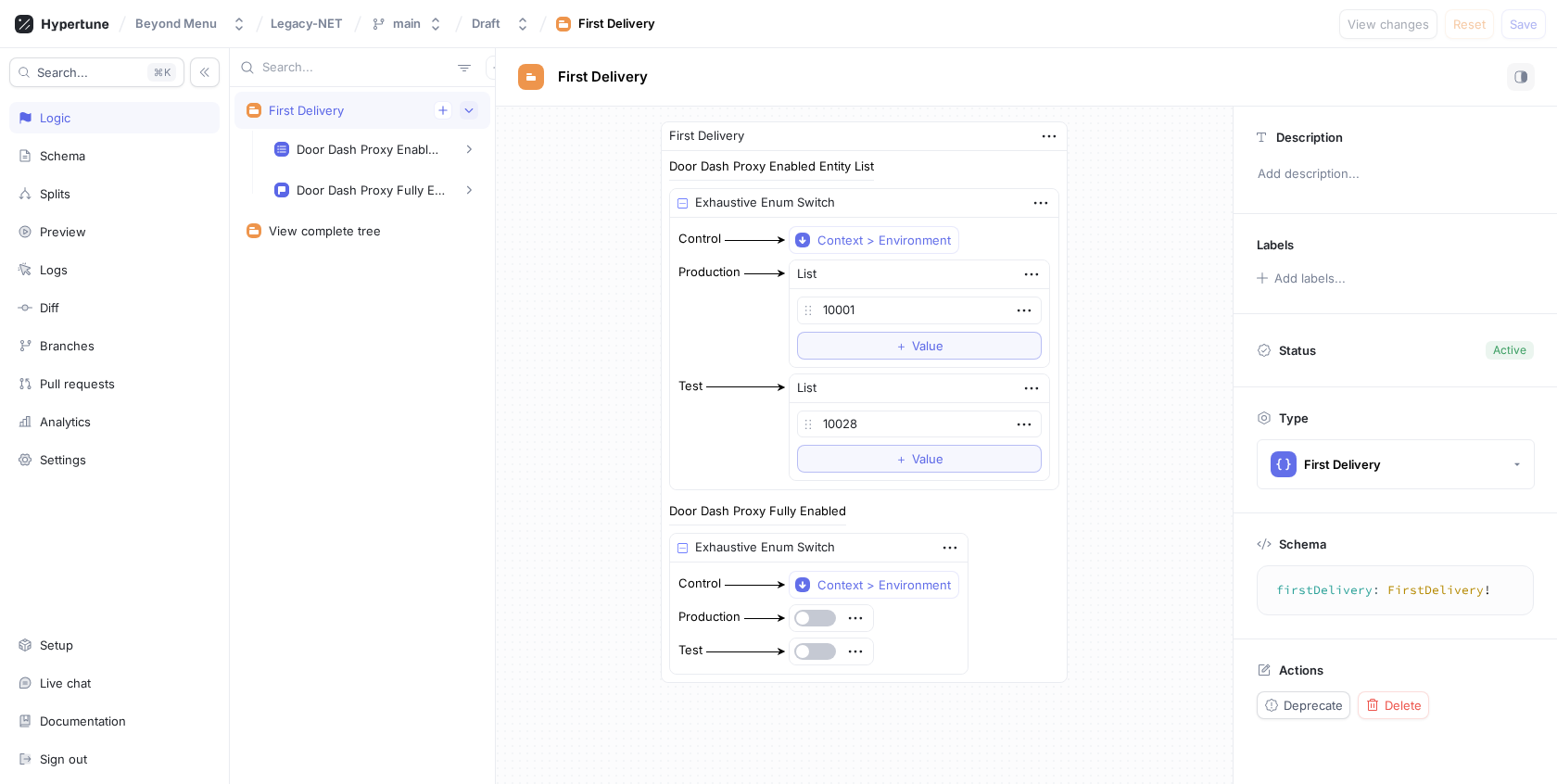
click at [472, 105] on icon "button" at bounding box center [469, 110] width 11 height 11
click at [493, 68] on icon "button" at bounding box center [497, 67] width 9 height 9
click at [503, 105] on p "Flag" at bounding box center [500, 103] width 24 height 18
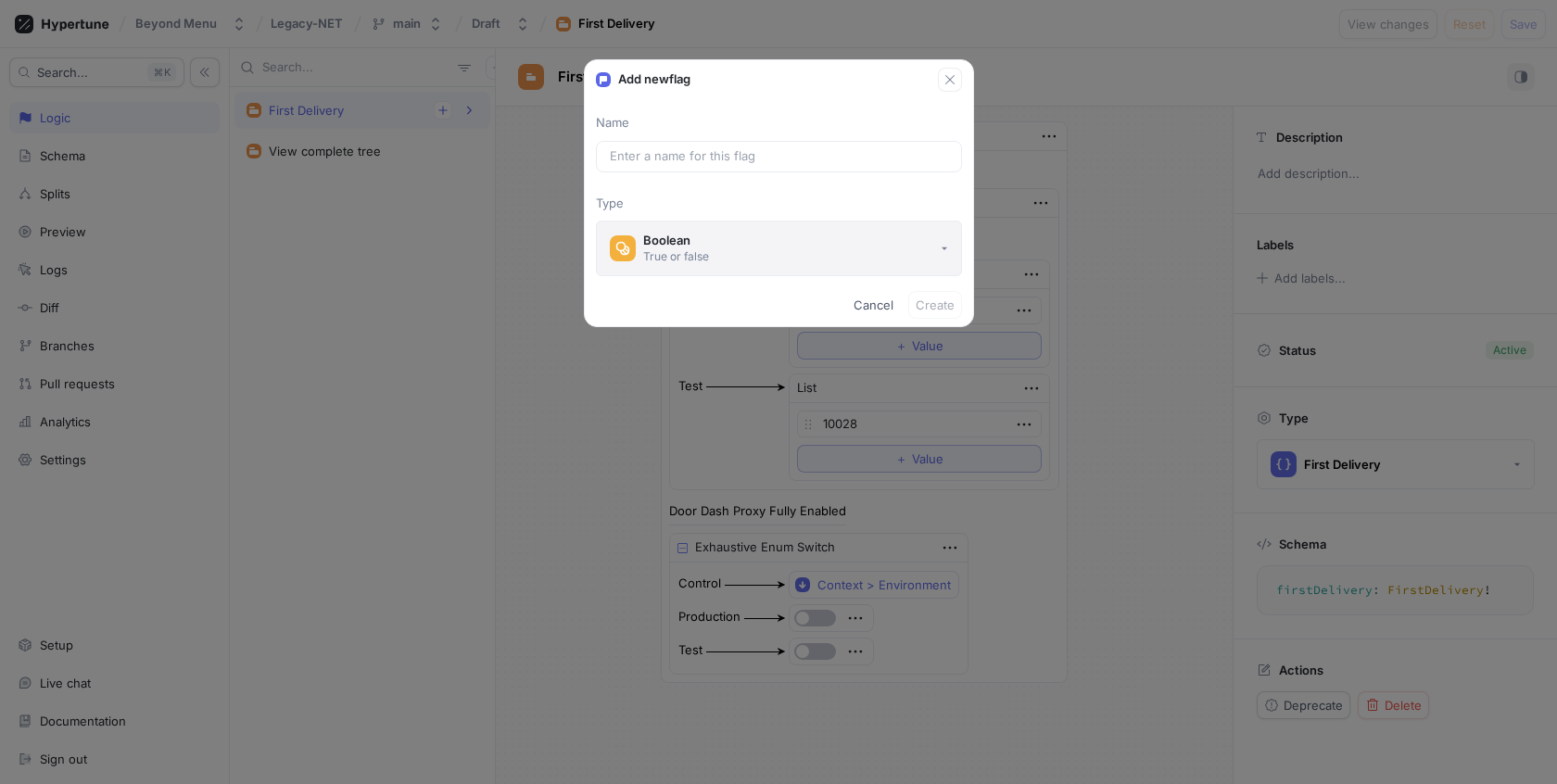
click at [692, 234] on div "Boolean" at bounding box center [676, 240] width 66 height 16
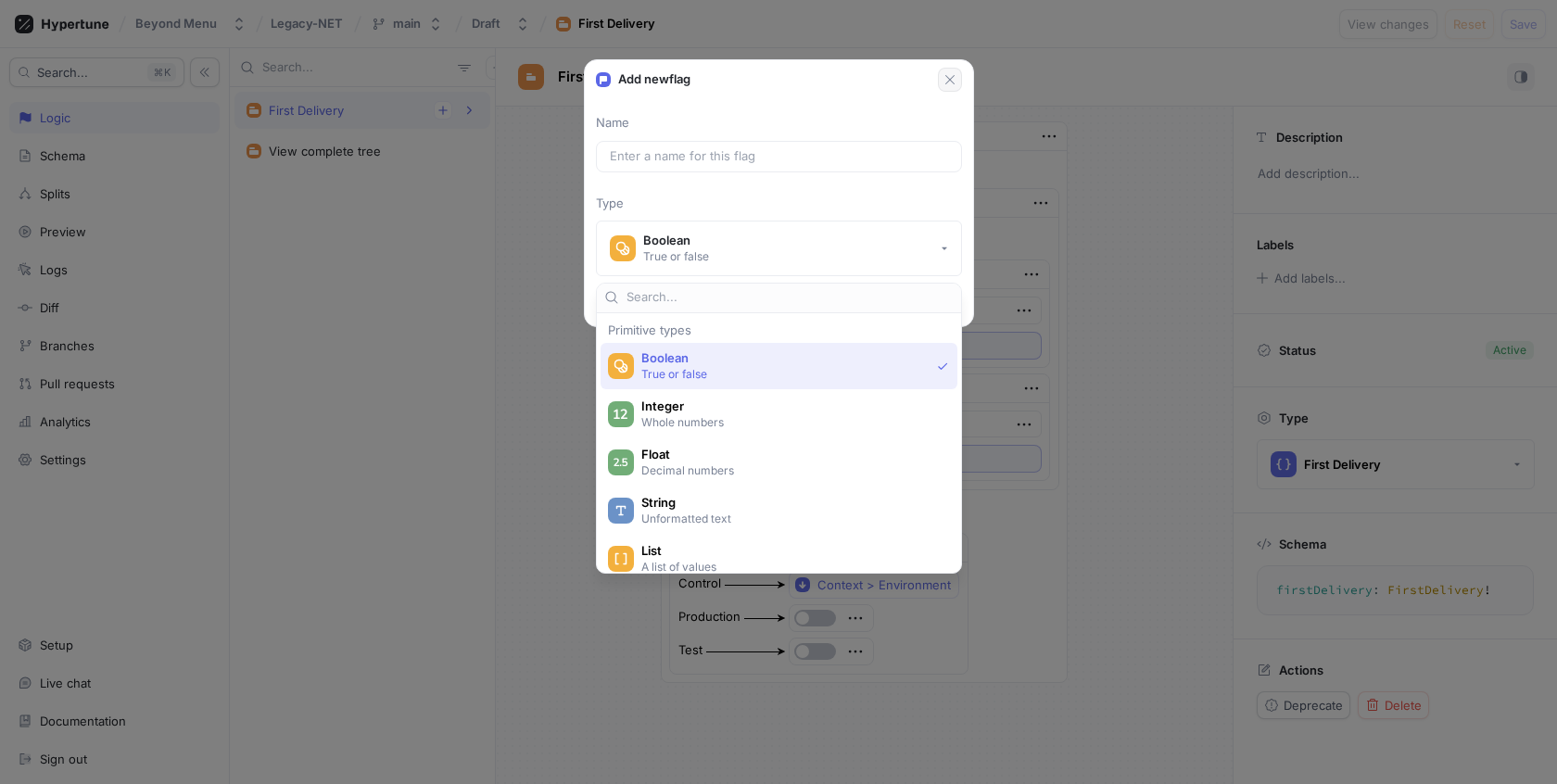
click at [948, 74] on icon "button" at bounding box center [950, 80] width 15 height 15
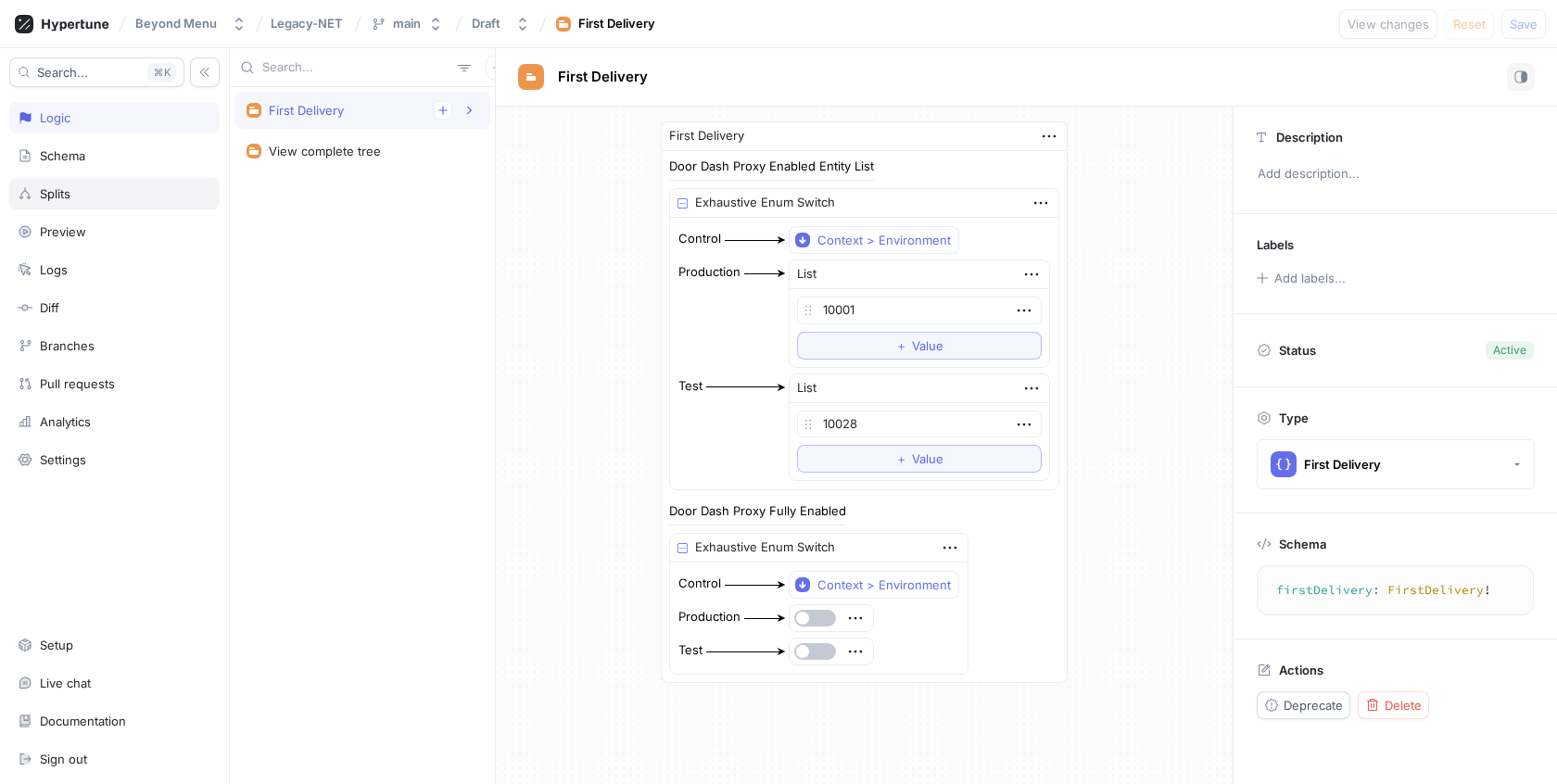
click at [88, 180] on div "Splits" at bounding box center [114, 193] width 210 height 31
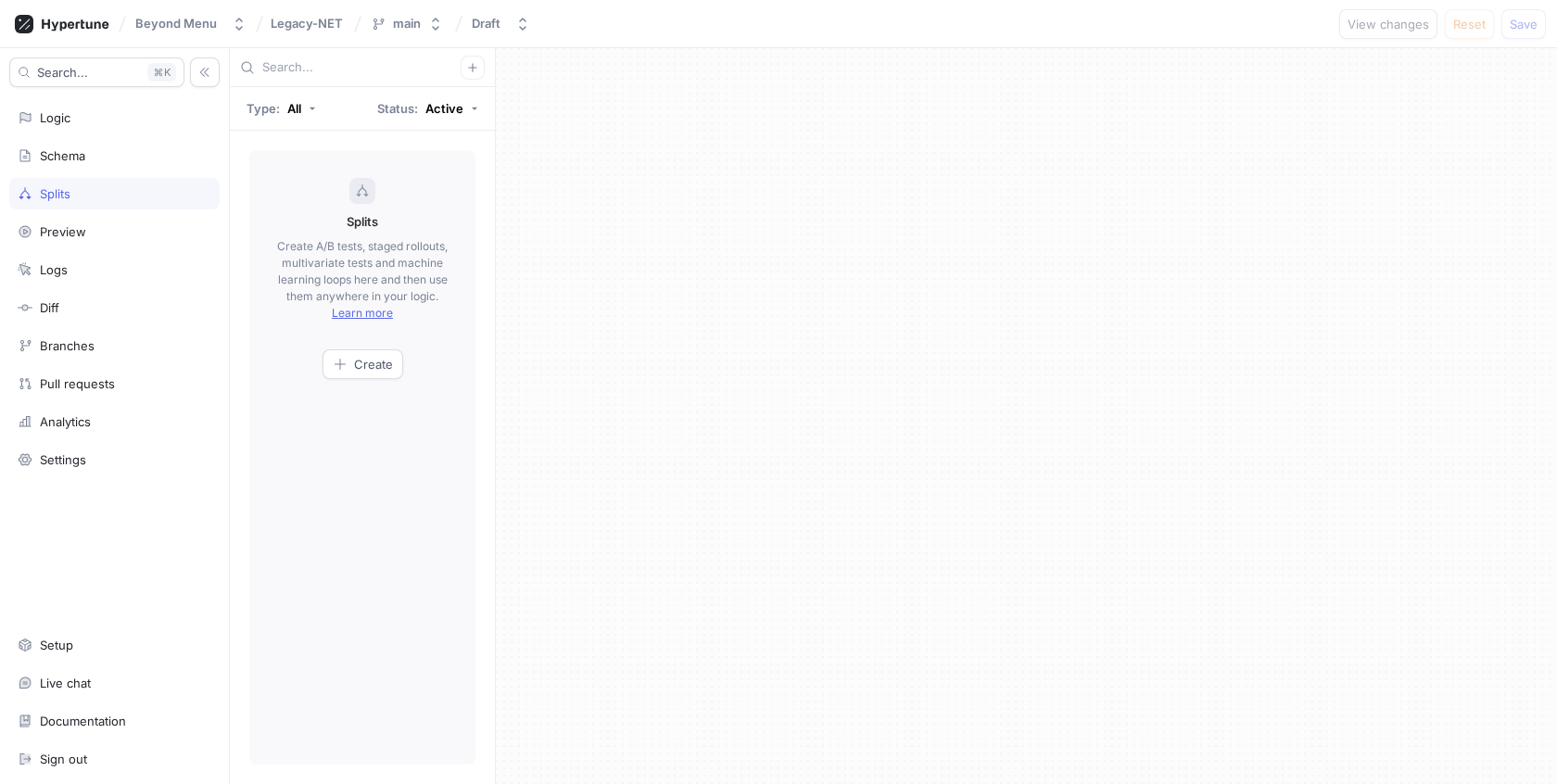
click at [88, 172] on div "Search... K Logic Schema Splits Preview Logs Diff Branches Pull requests Analyt…" at bounding box center [114, 416] width 229 height 735
click at [90, 159] on div "Schema" at bounding box center [115, 156] width 194 height 15
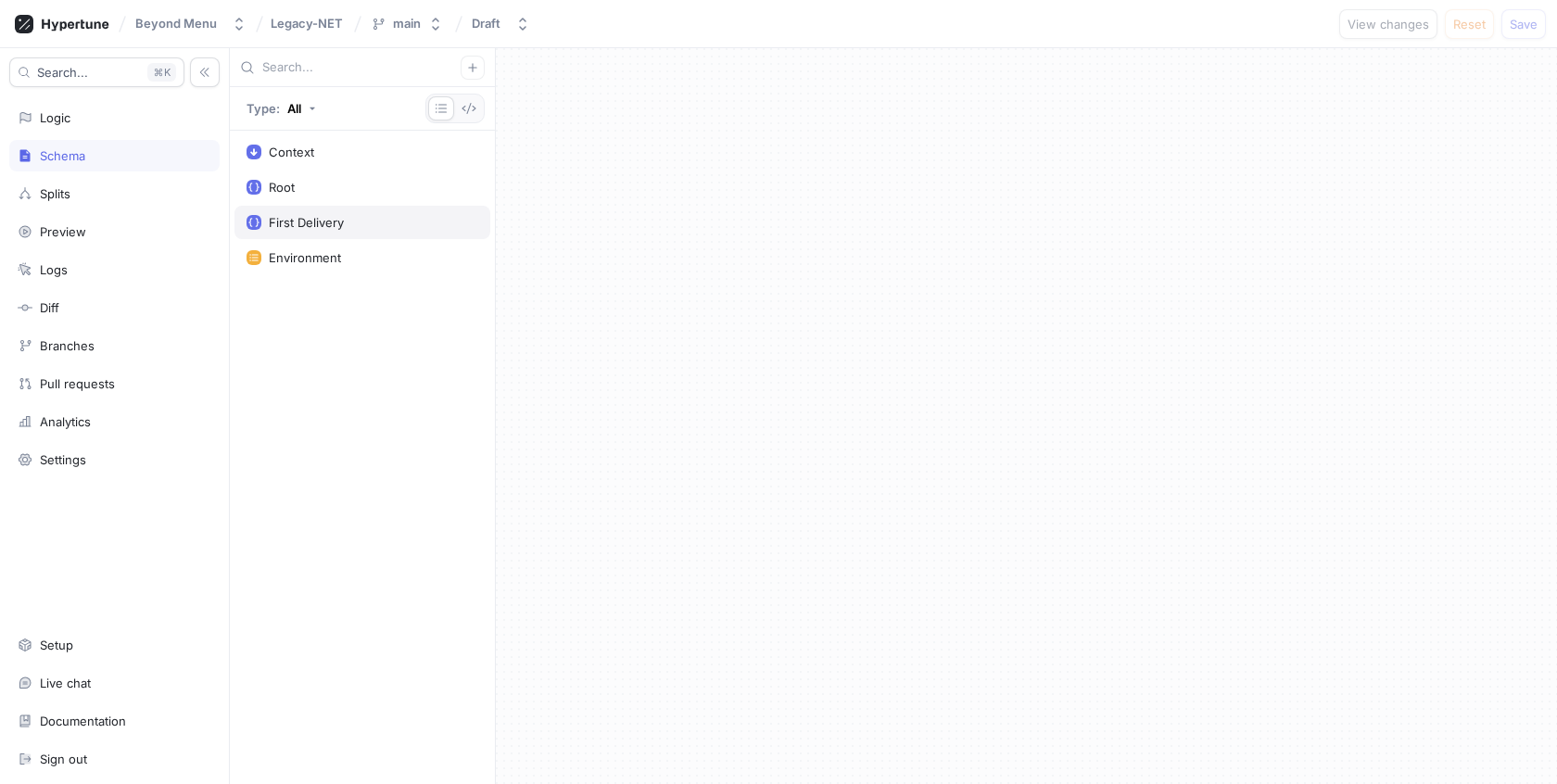
click at [326, 218] on div "First Delivery" at bounding box center [305, 223] width 75 height 15
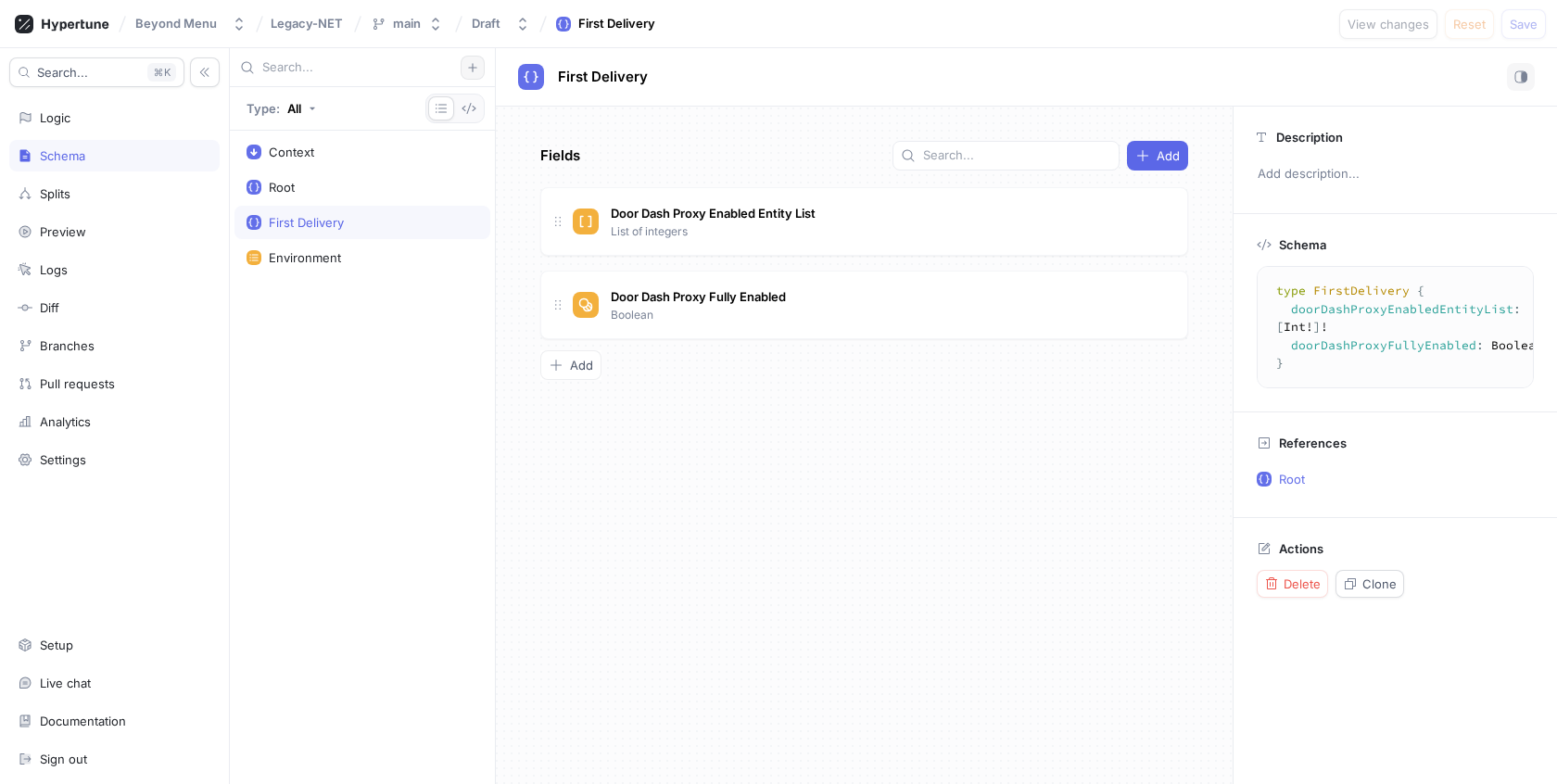
click at [475, 69] on icon "button" at bounding box center [473, 68] width 11 height 11
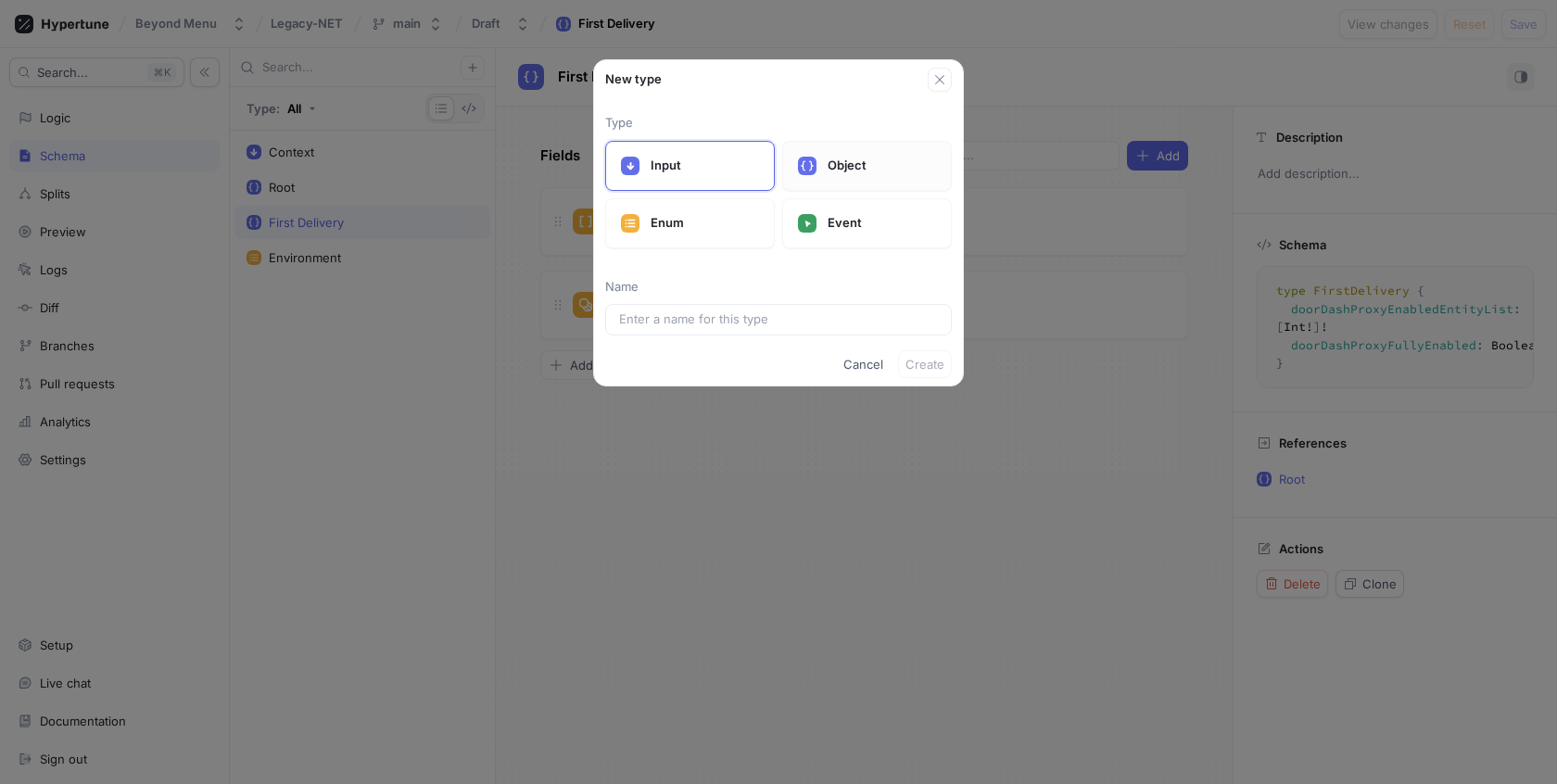
click at [874, 151] on div "Object" at bounding box center [867, 166] width 169 height 50
click at [803, 310] on input "text" at bounding box center [778, 319] width 319 height 18
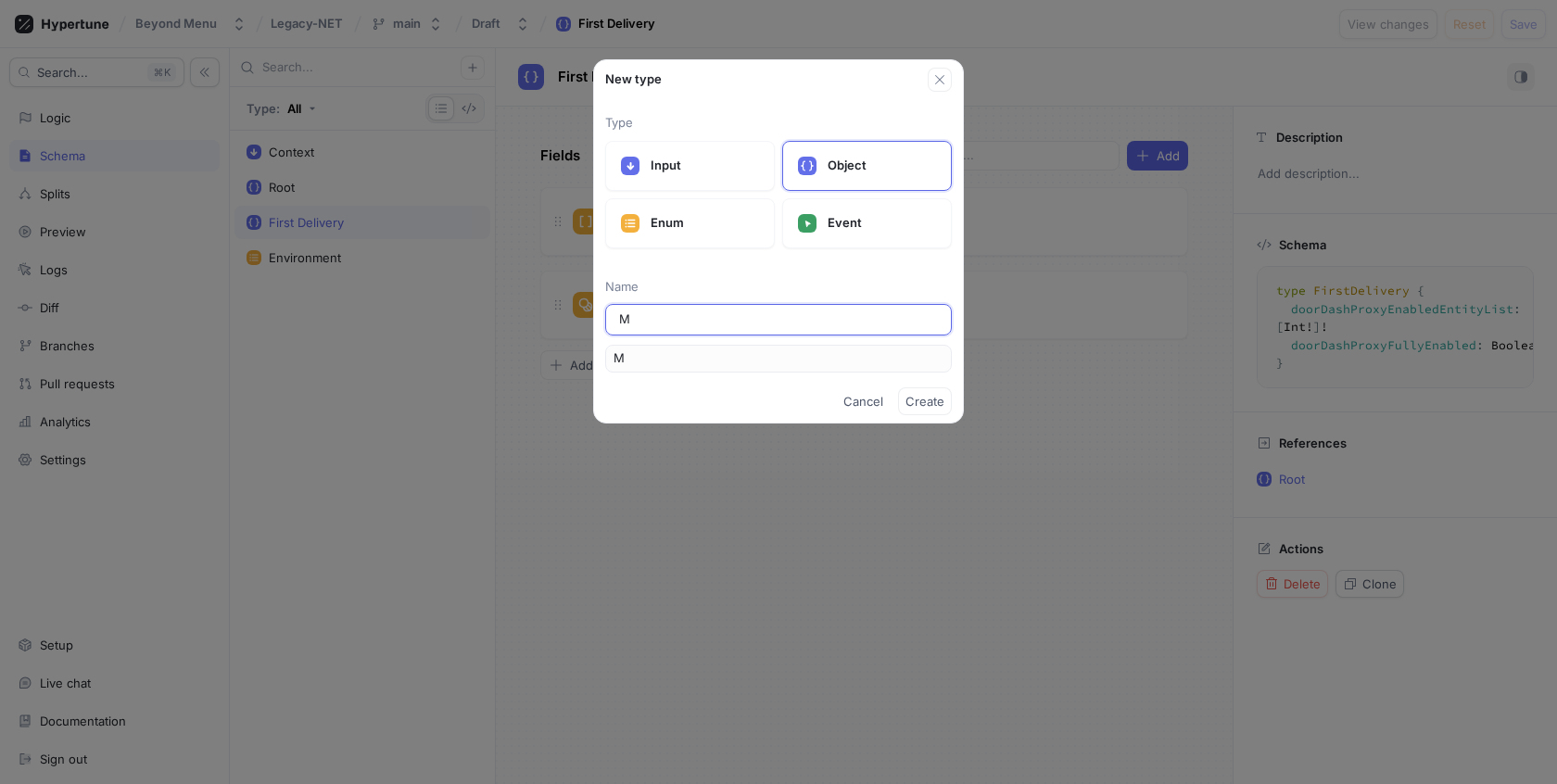
type input "Ma"
type input "Mar"
type input "Mark"
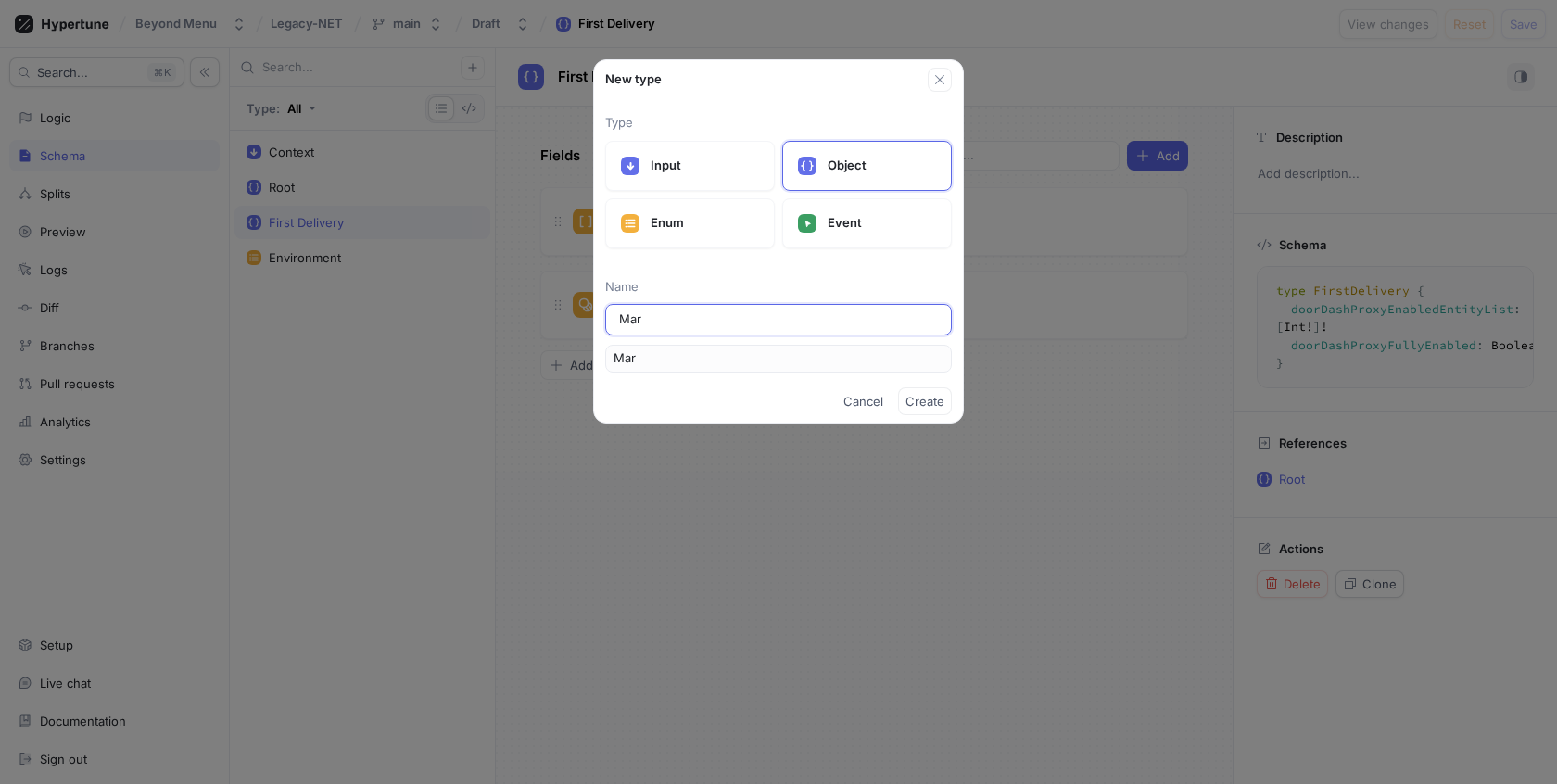
type input "Mark"
type input "Marke"
type input "Market"
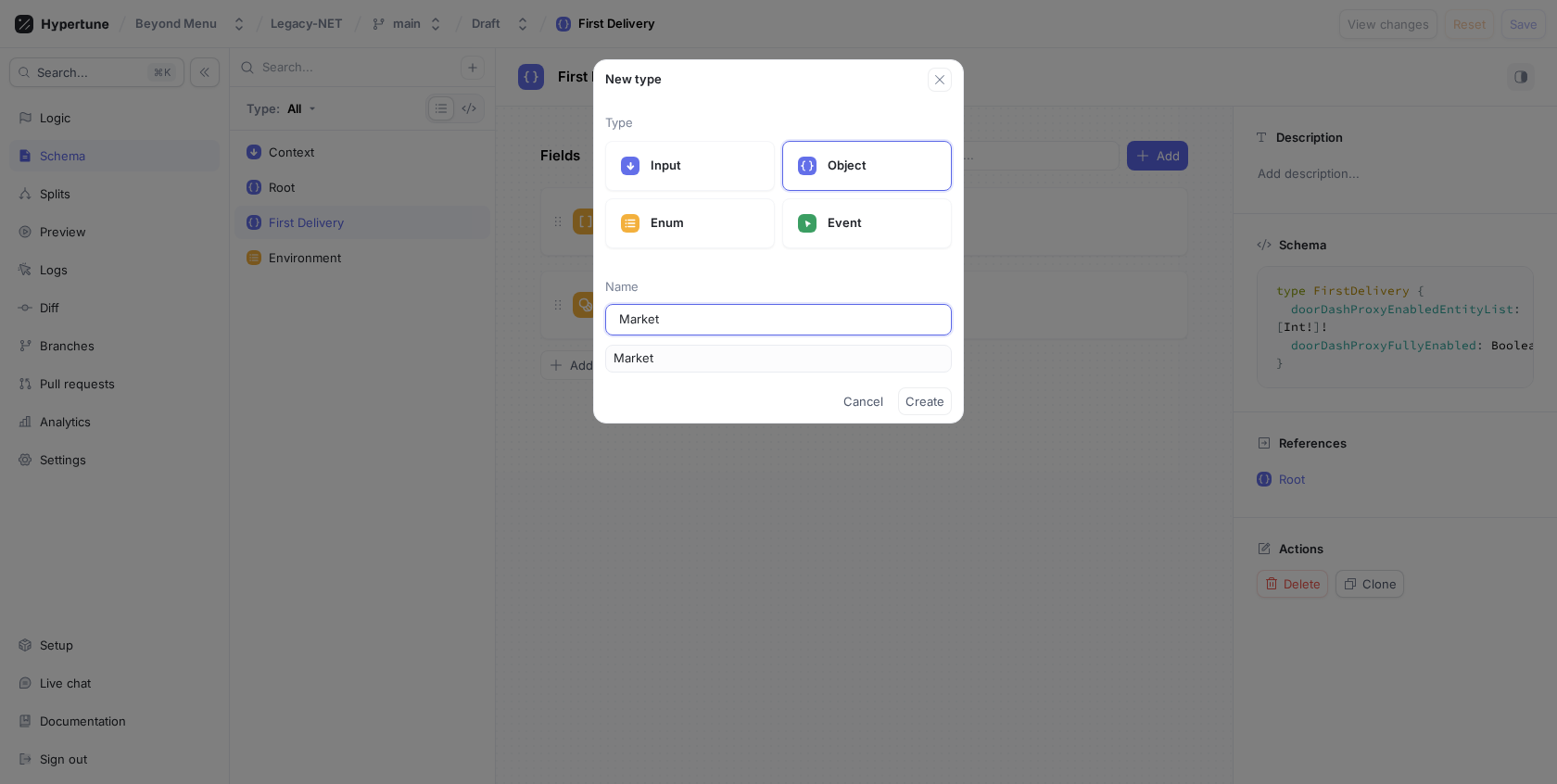
type input "MarketP"
type input "MarketPa"
type input "MarketP"
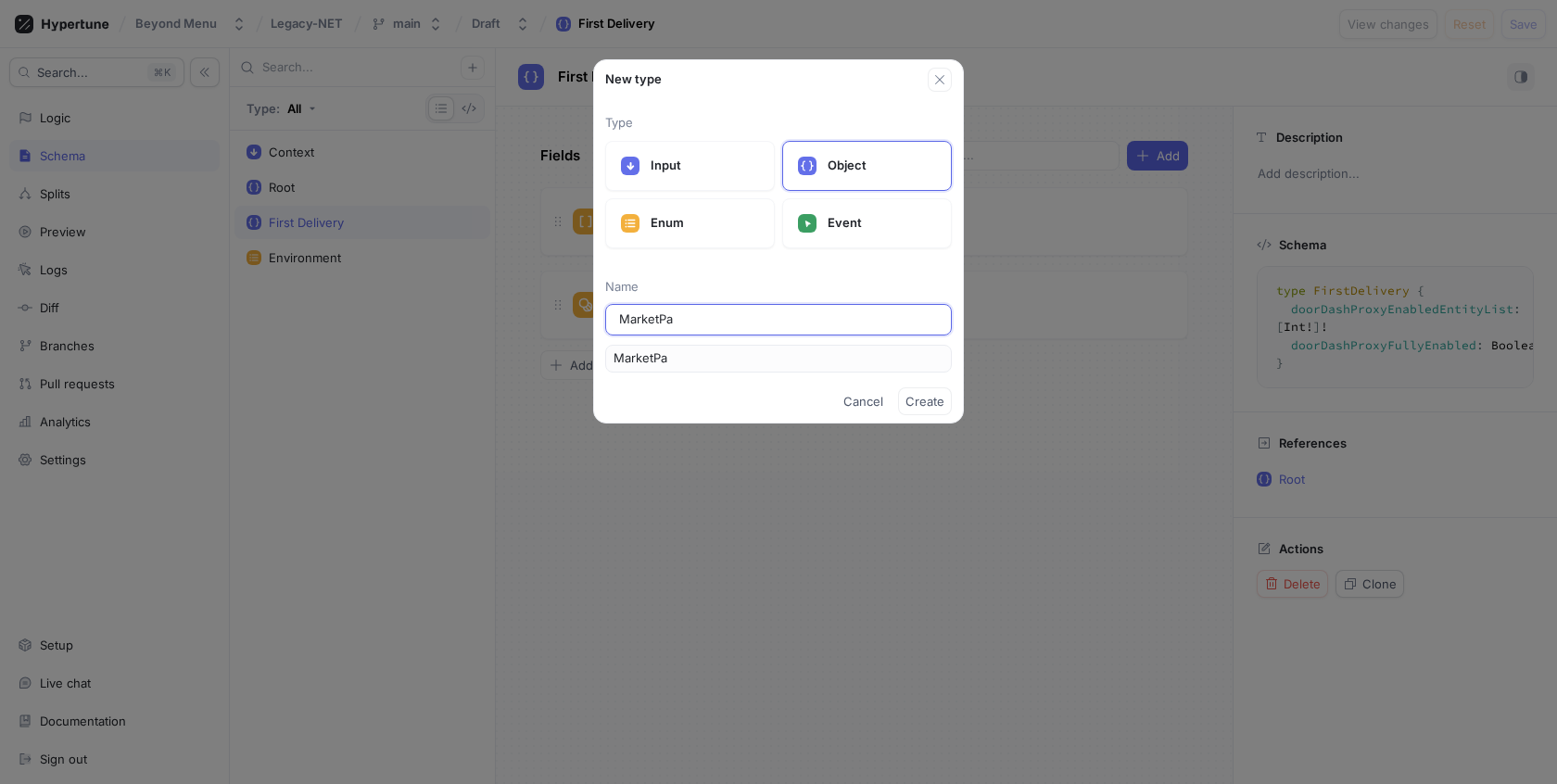
type input "MarketP"
type input "MarketPl"
type input "MarketPla"
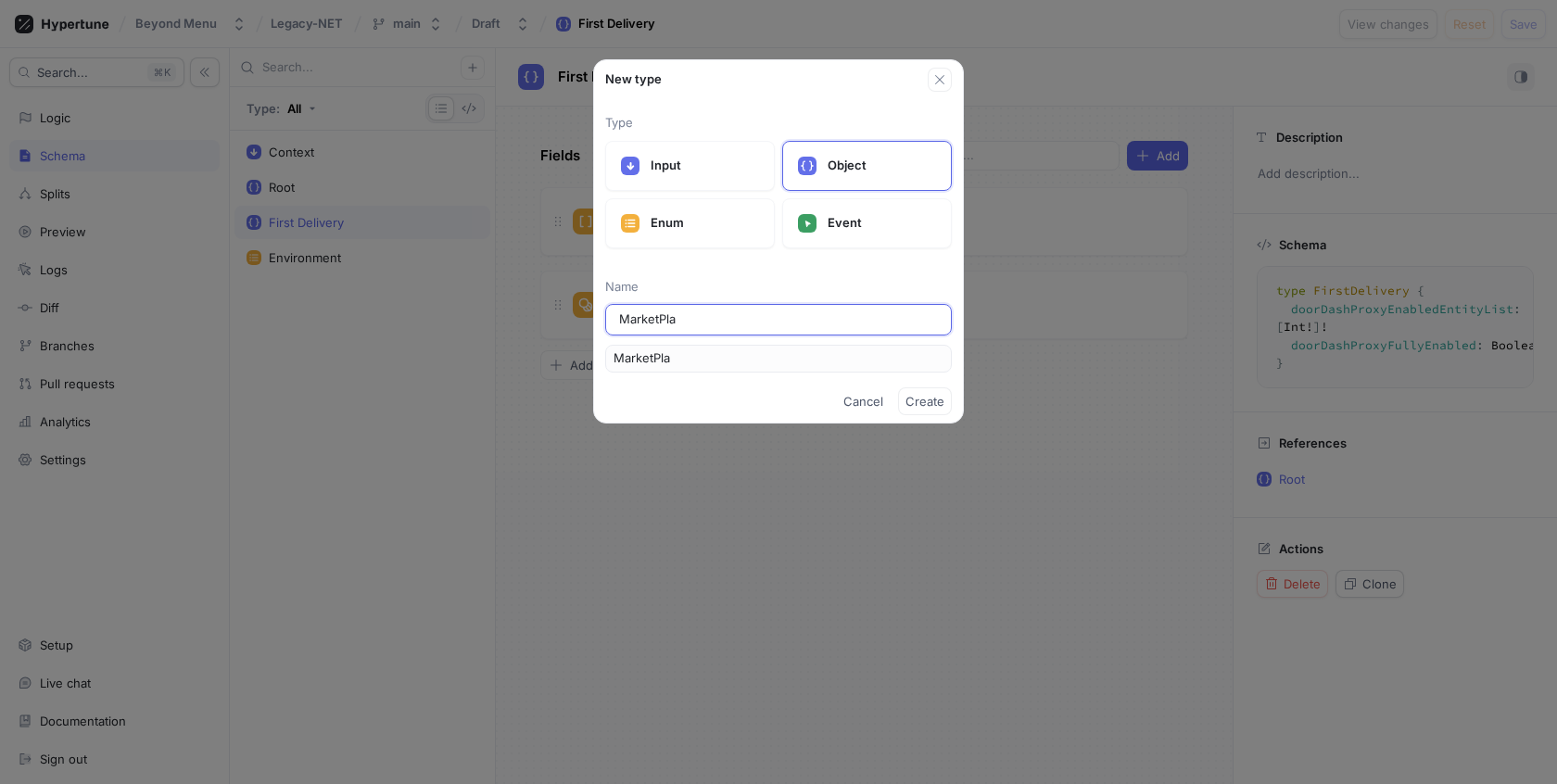
type input "MarketPlac"
type input "MarketPlace"
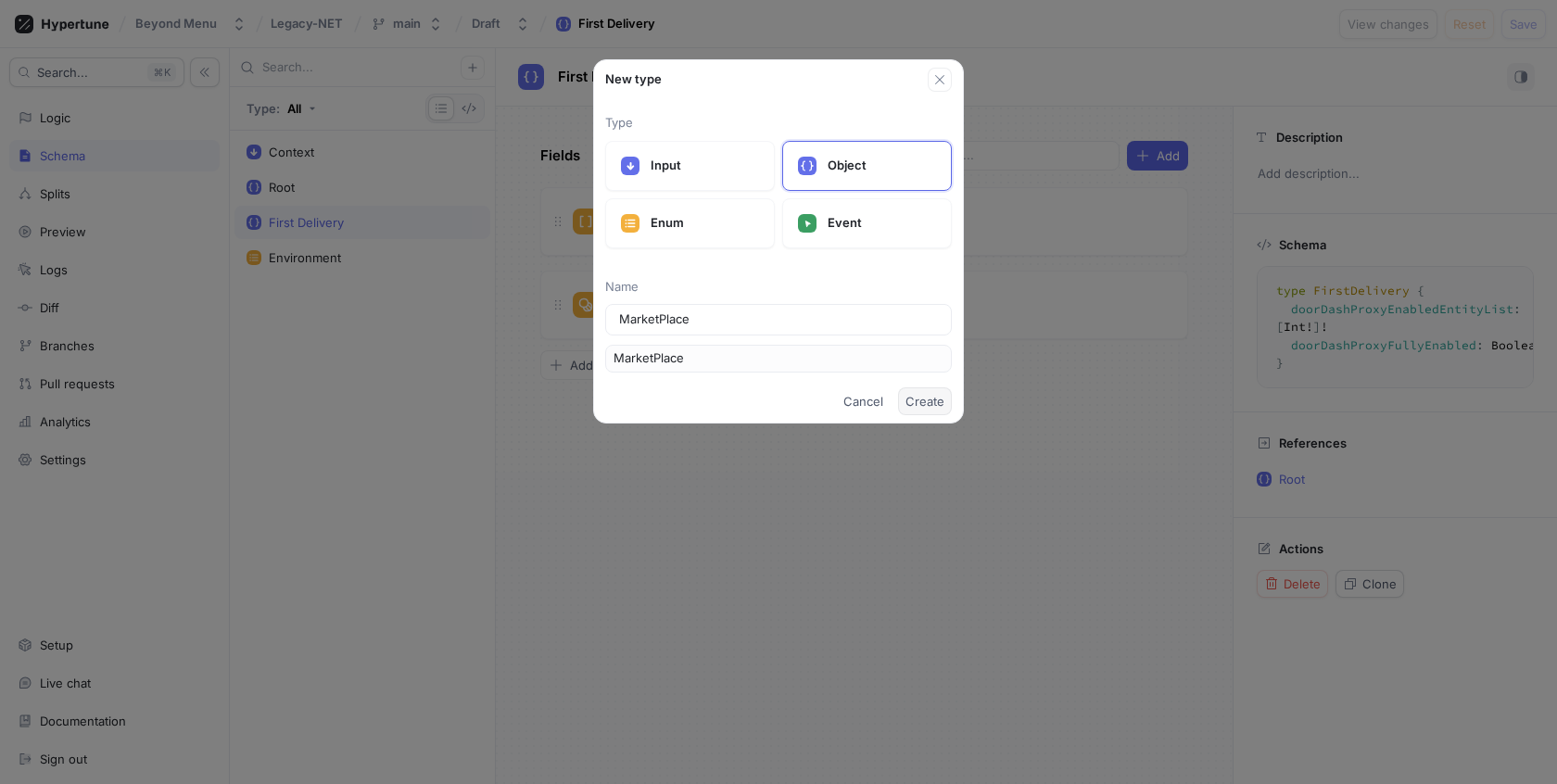
click at [936, 401] on span "Create" at bounding box center [924, 402] width 39 height 11
type textarea "type MarketPlace"
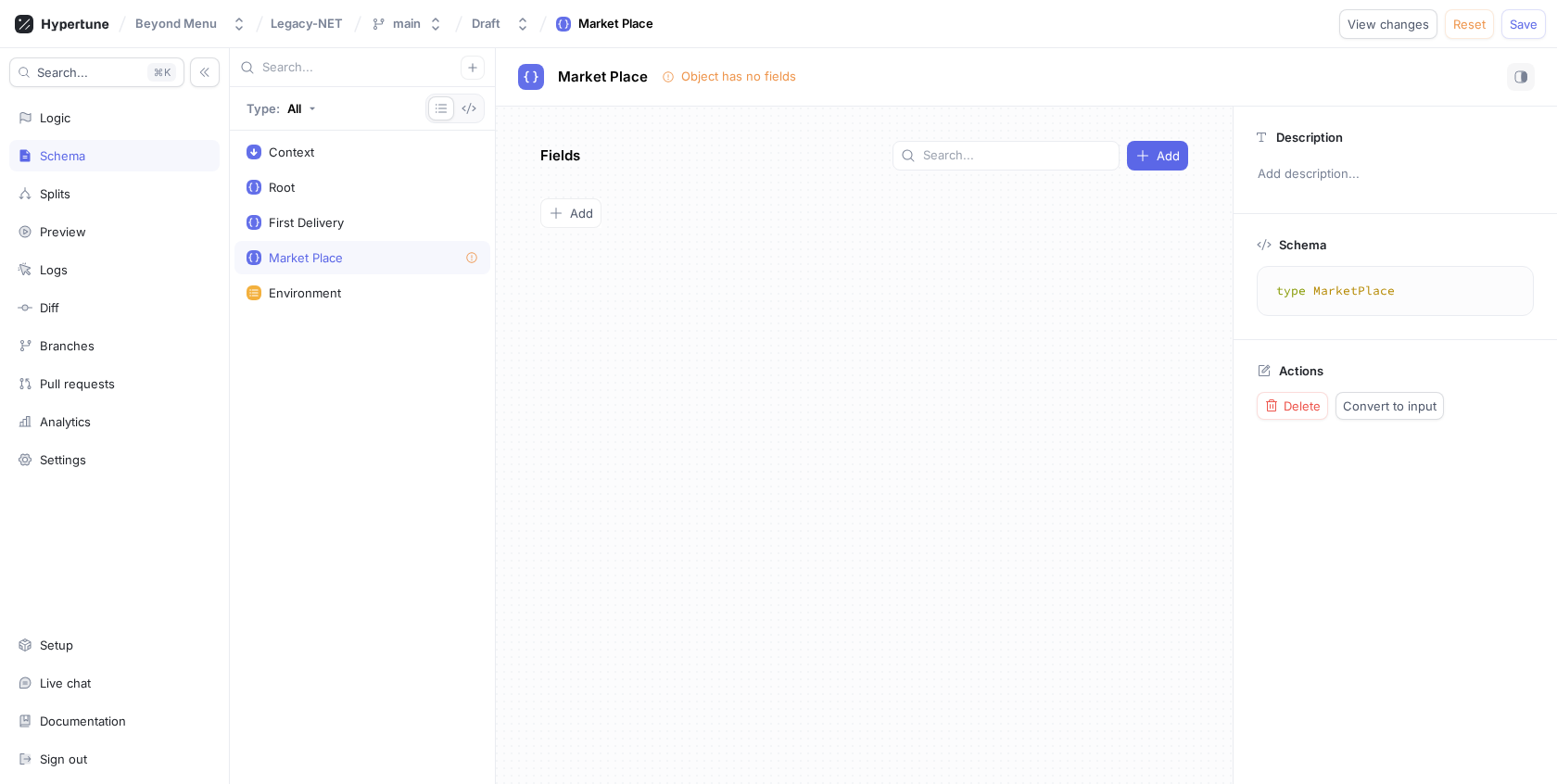
click at [422, 261] on div "Market Place" at bounding box center [362, 258] width 231 height 15
click at [587, 217] on span "Add" at bounding box center [581, 213] width 23 height 11
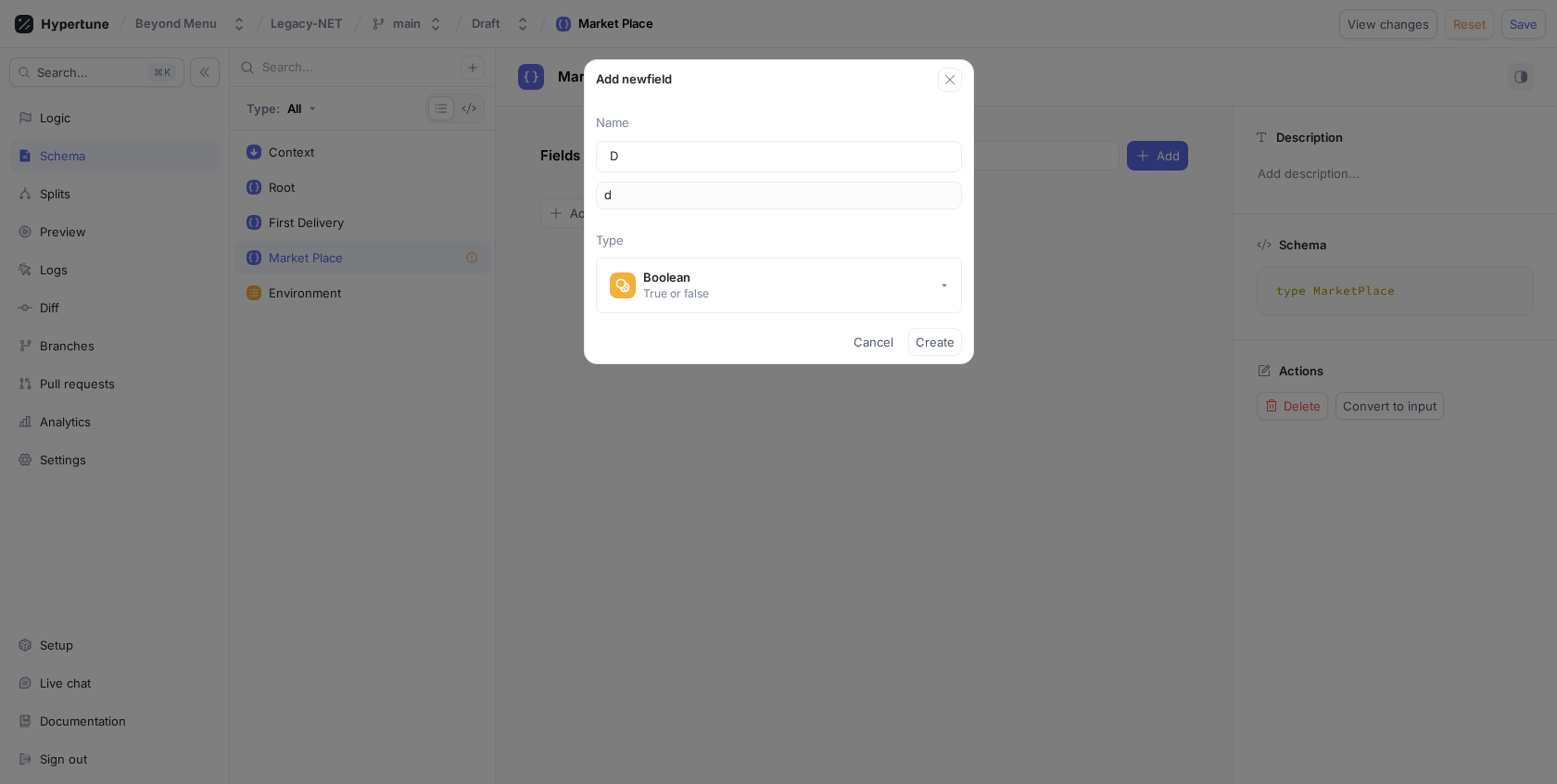
type input "De"
type input "de"
type input "Del"
type input "del"
type input "Delv"
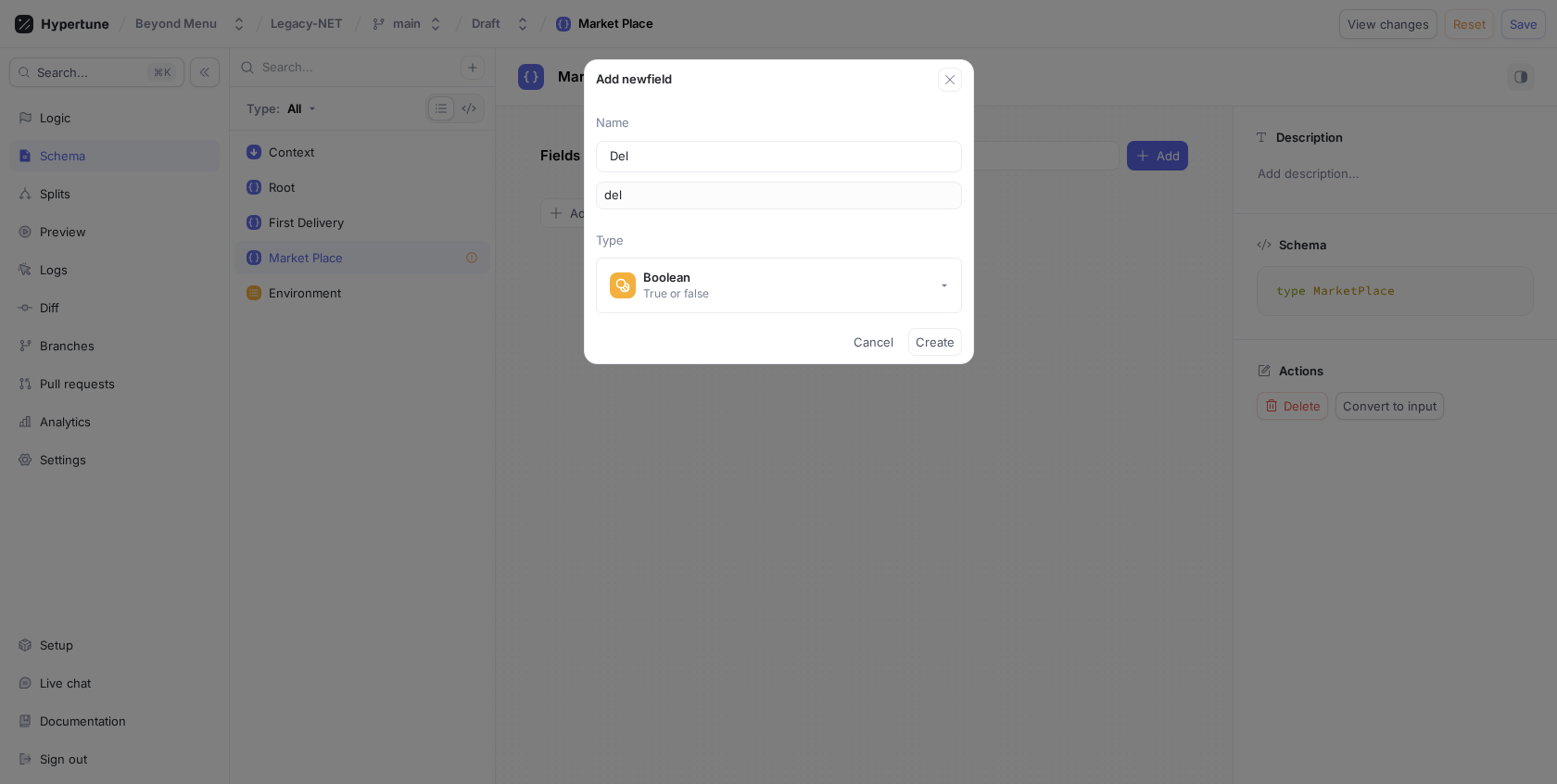
type input "delv"
type input "Del"
type input "del"
type input "Deli"
type input "deli"
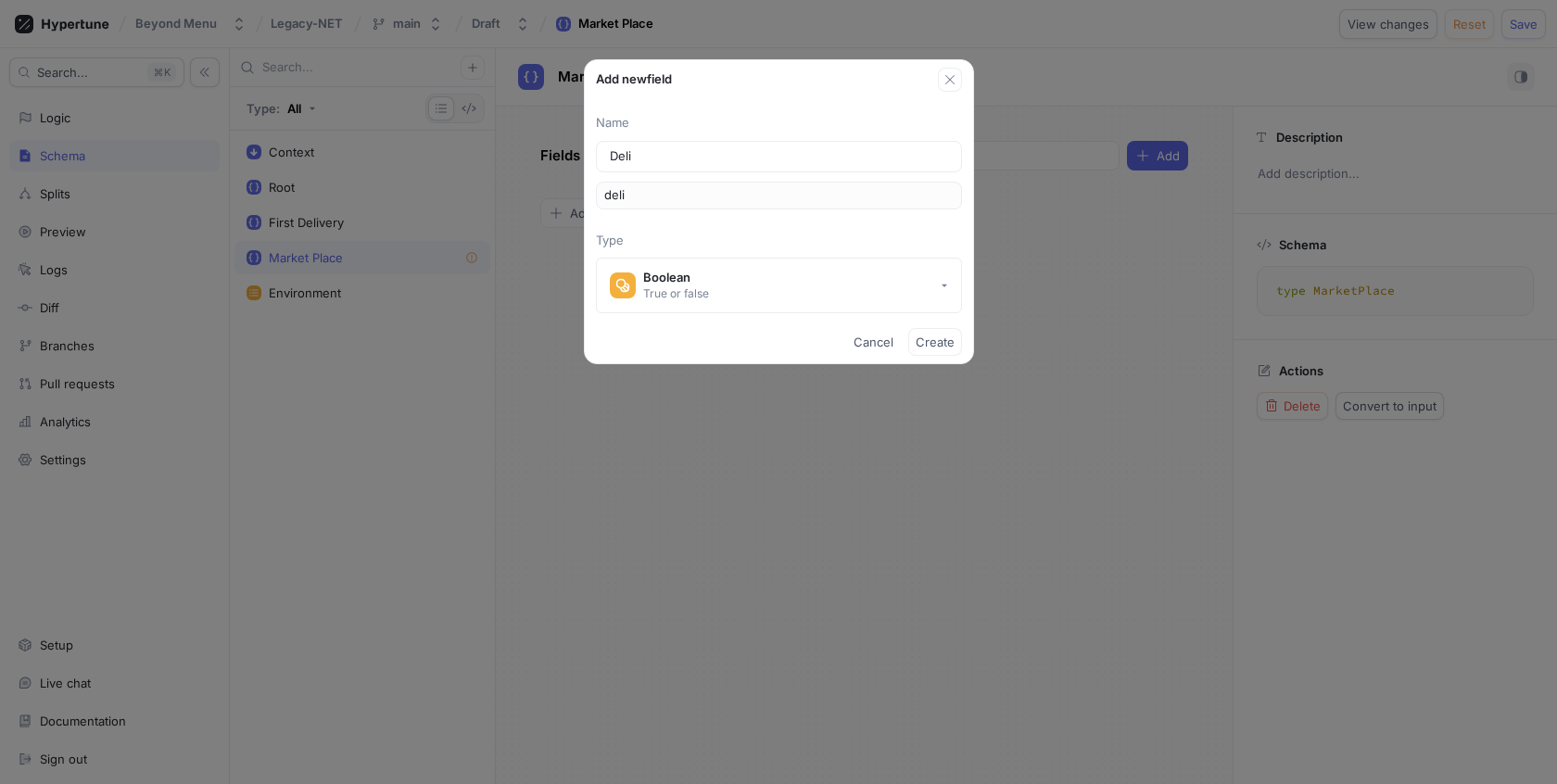
type input "Deliv"
type input "deliv"
type input "Delive"
type input "delive"
type input "Deliver"
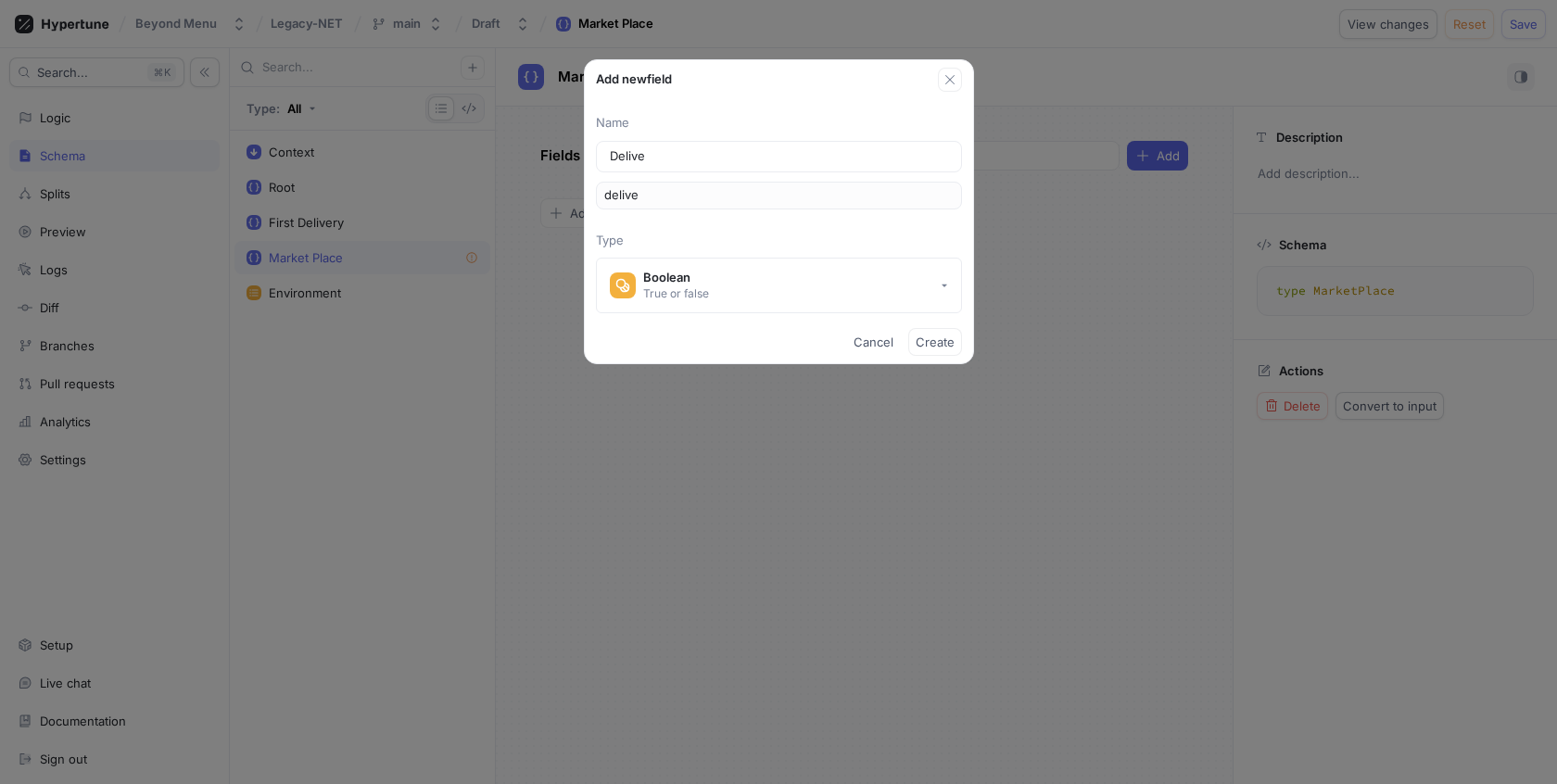
type input "deliver"
type input "Delivery"
type input "delivery"
type input "DeliveryI"
type input "deliveryI"
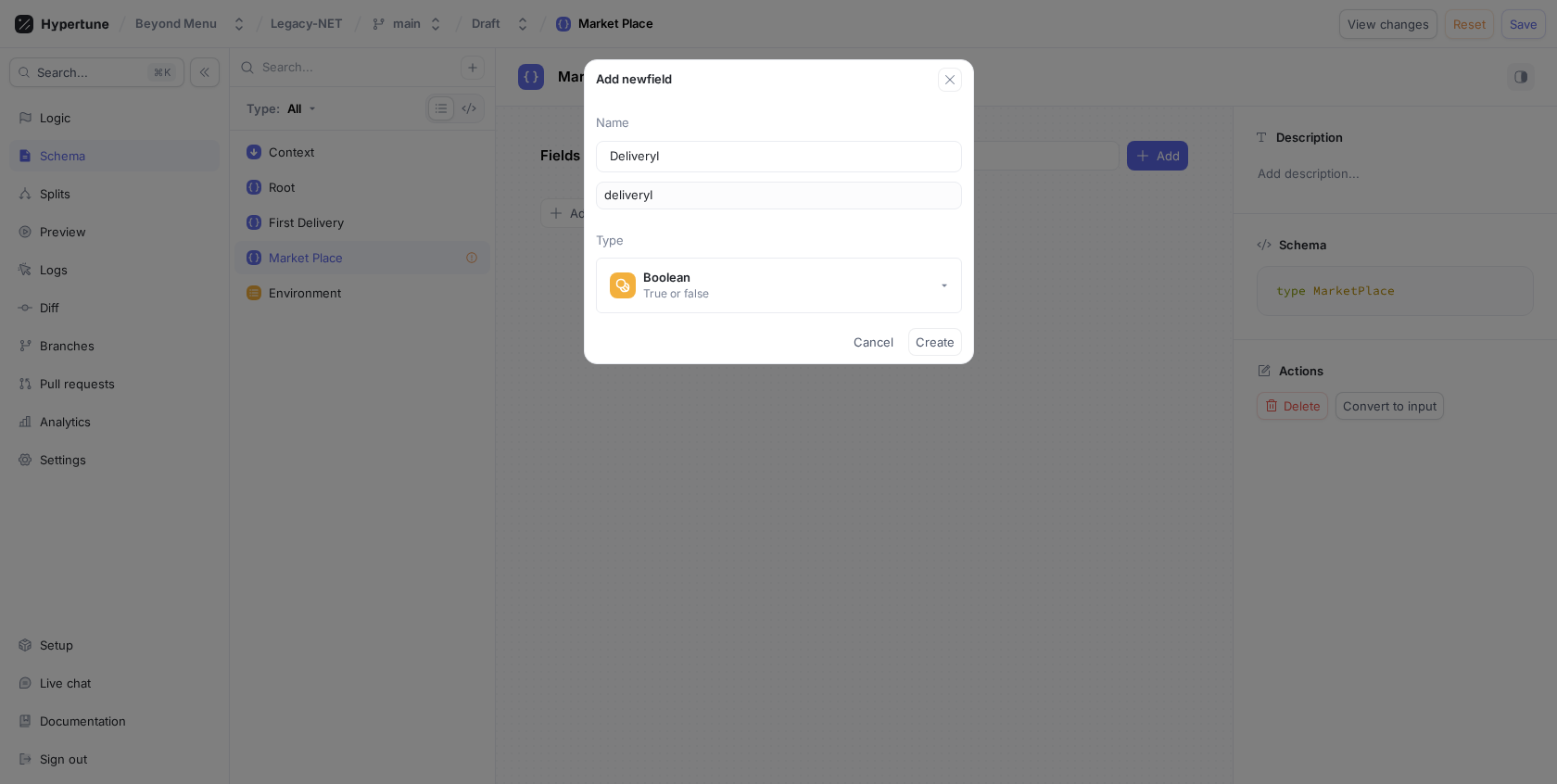
type input "DeliveryIn"
type input "deliveryIn"
type input "DeliveryIns"
type input "deliveryIns"
type input "DeliveryInst"
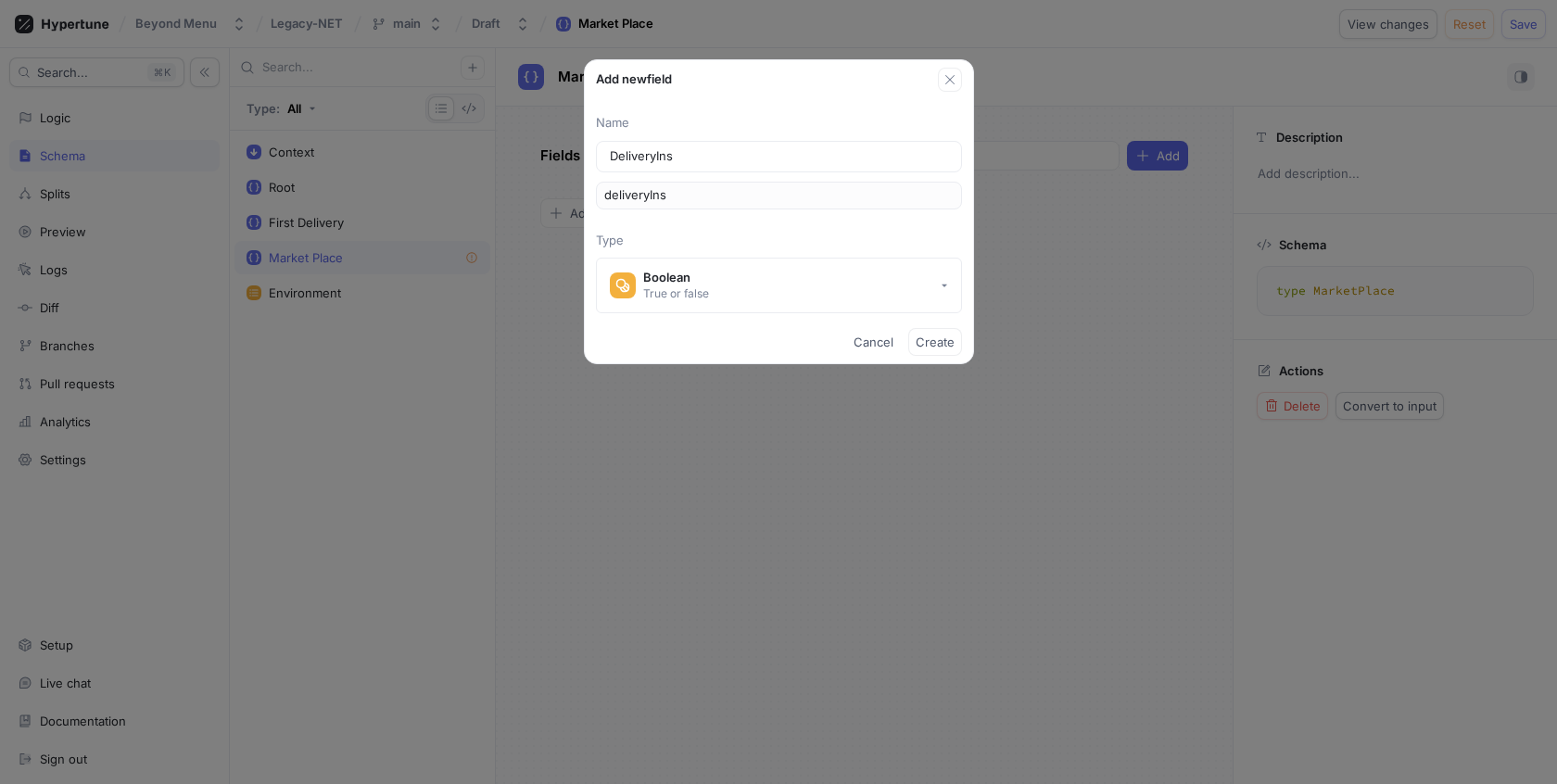
type input "deliveryInst"
type input "DeliveryInstr"
type input "deliveryInstr"
type input "DeliveryInstru"
type input "deliveryInstru"
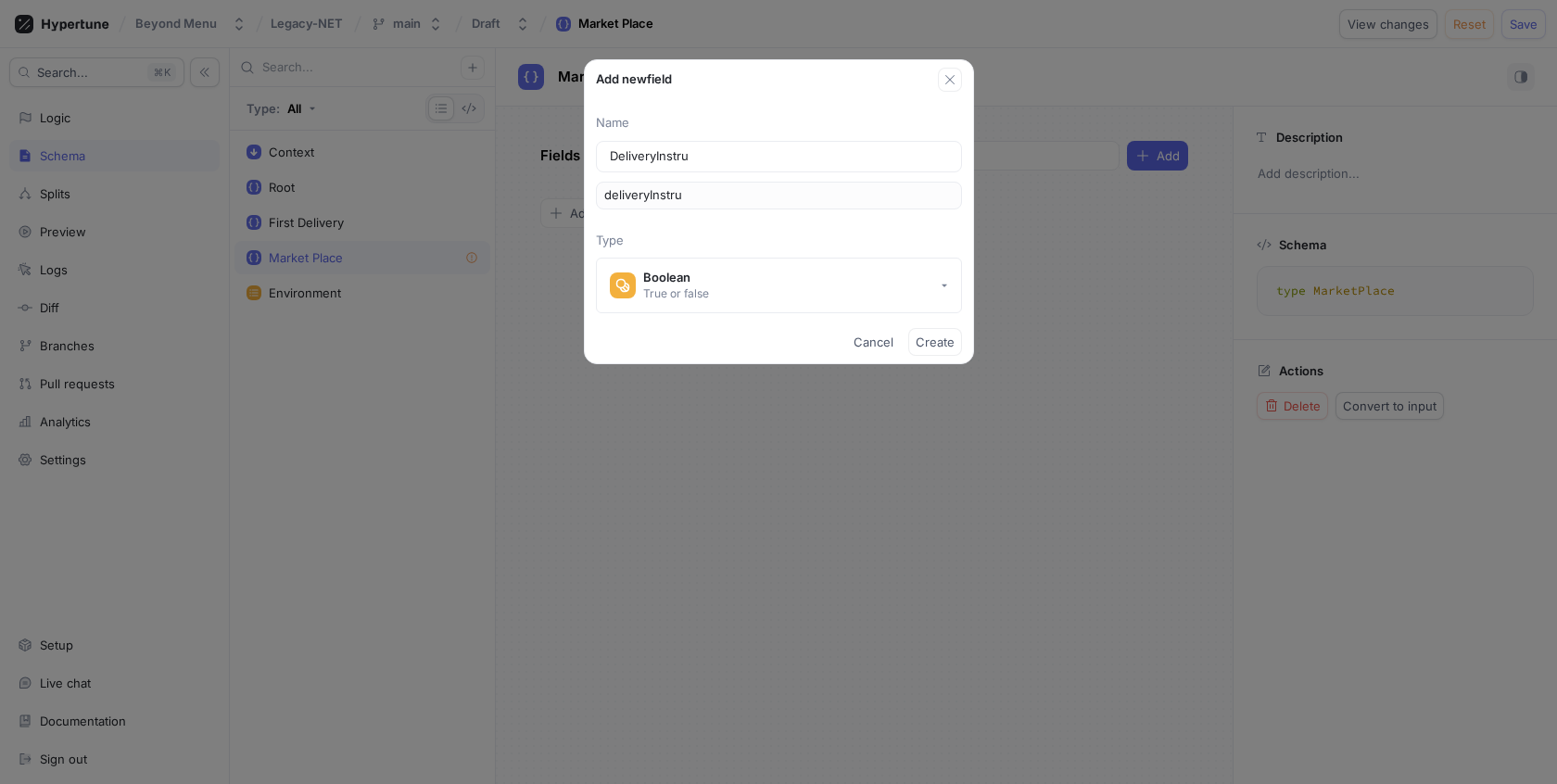
type input "DeliveryInstruc"
type input "deliveryInstruc"
type input "DeliveryInstruct"
type input "deliveryInstruct"
type input "DeliveryInstructi"
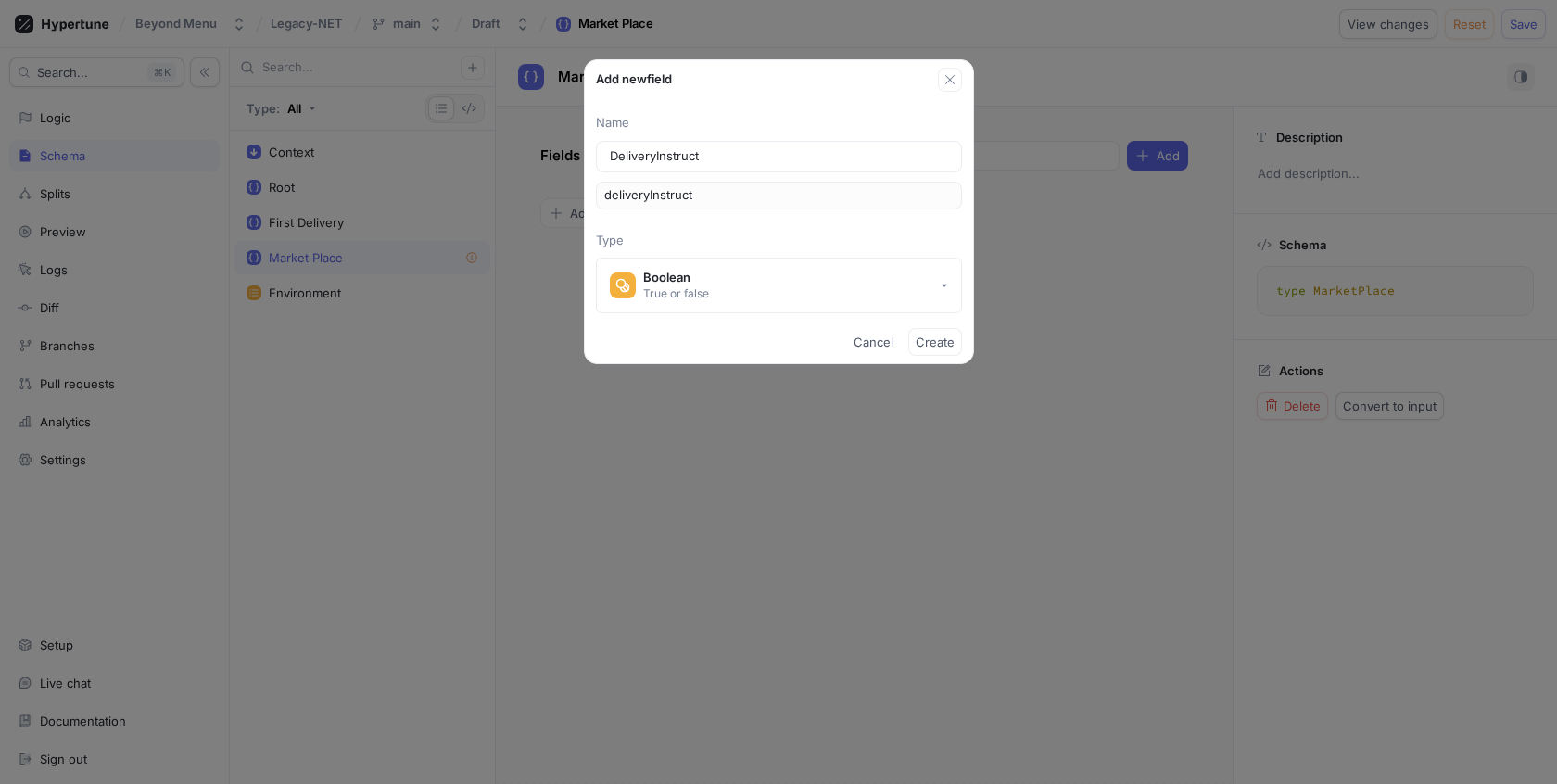
type input "deliveryInstructi"
type input "DeliveryInstructio"
type input "deliveryInstructio"
type input "DeliveryInstruction"
type input "deliveryInstruction"
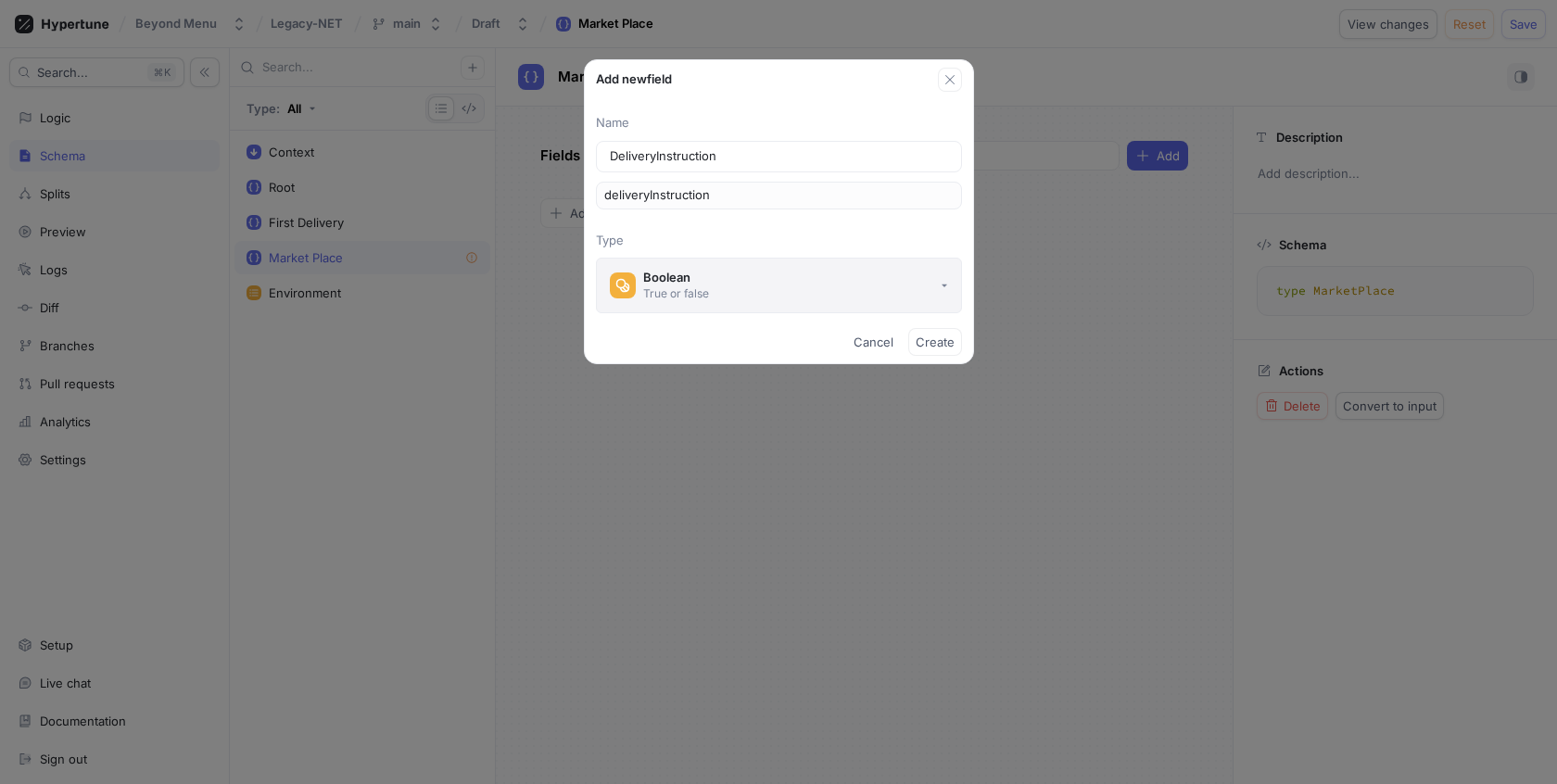
click at [776, 279] on button "Boolean True or false" at bounding box center [778, 285] width 366 height 55
type input "DeliveryInstruction"
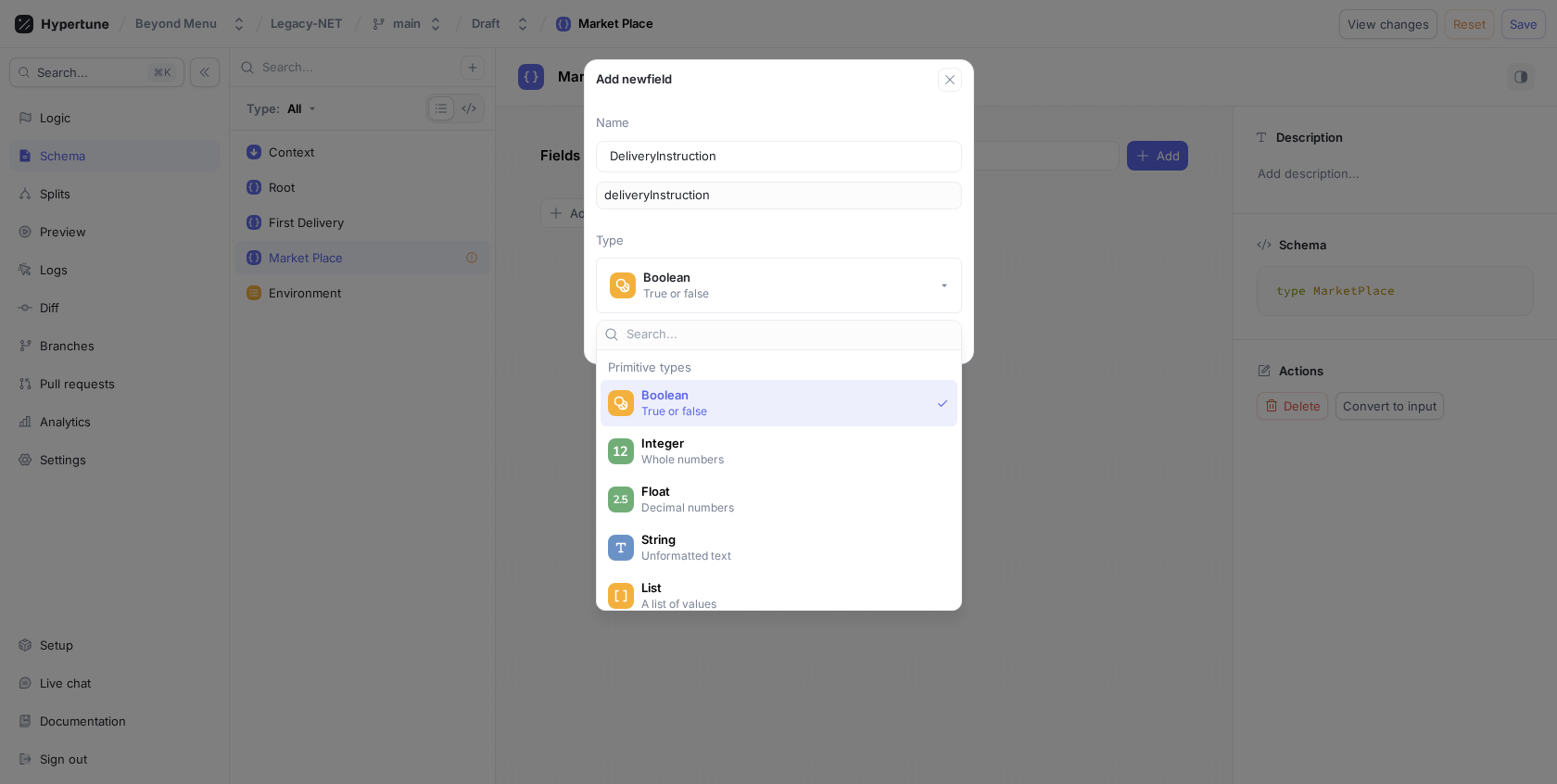
scroll to position [405, 0]
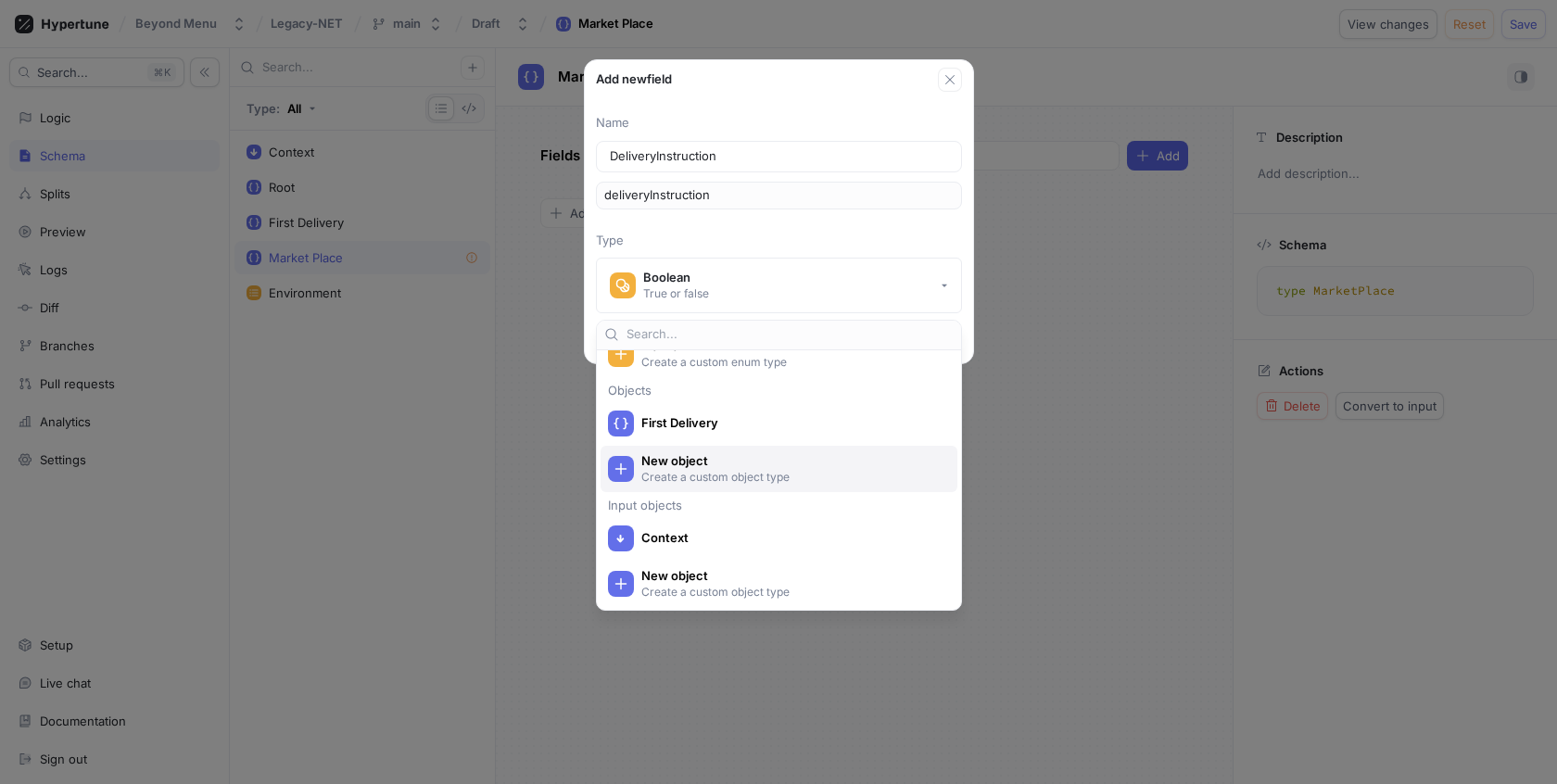
click at [870, 462] on span "New object" at bounding box center [791, 461] width 300 height 16
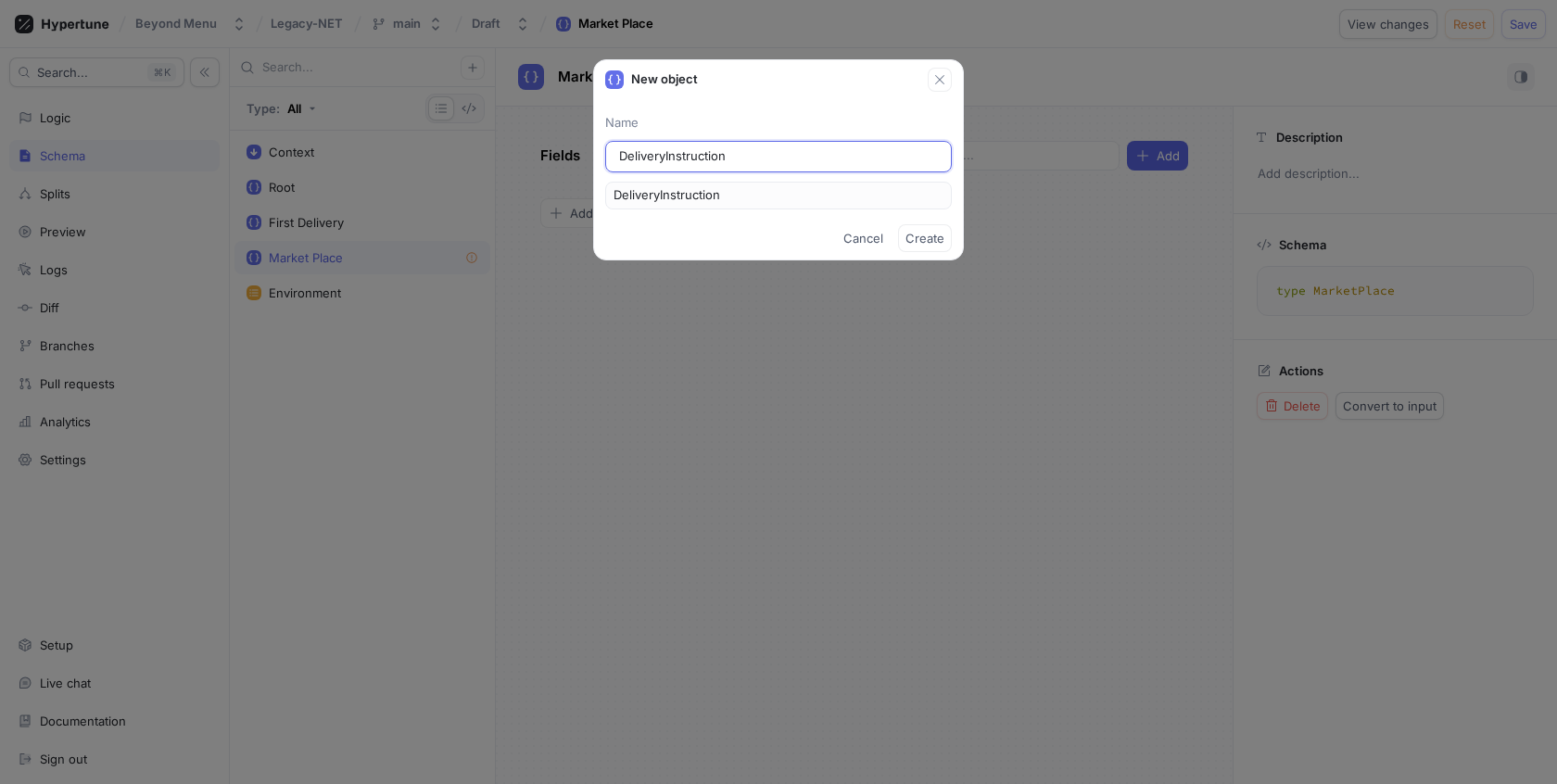
click at [841, 161] on input "DeliveryInstruction" at bounding box center [778, 156] width 319 height 18
type input "DeliveryInstructionE"
type input "DeliveryInstructionEn"
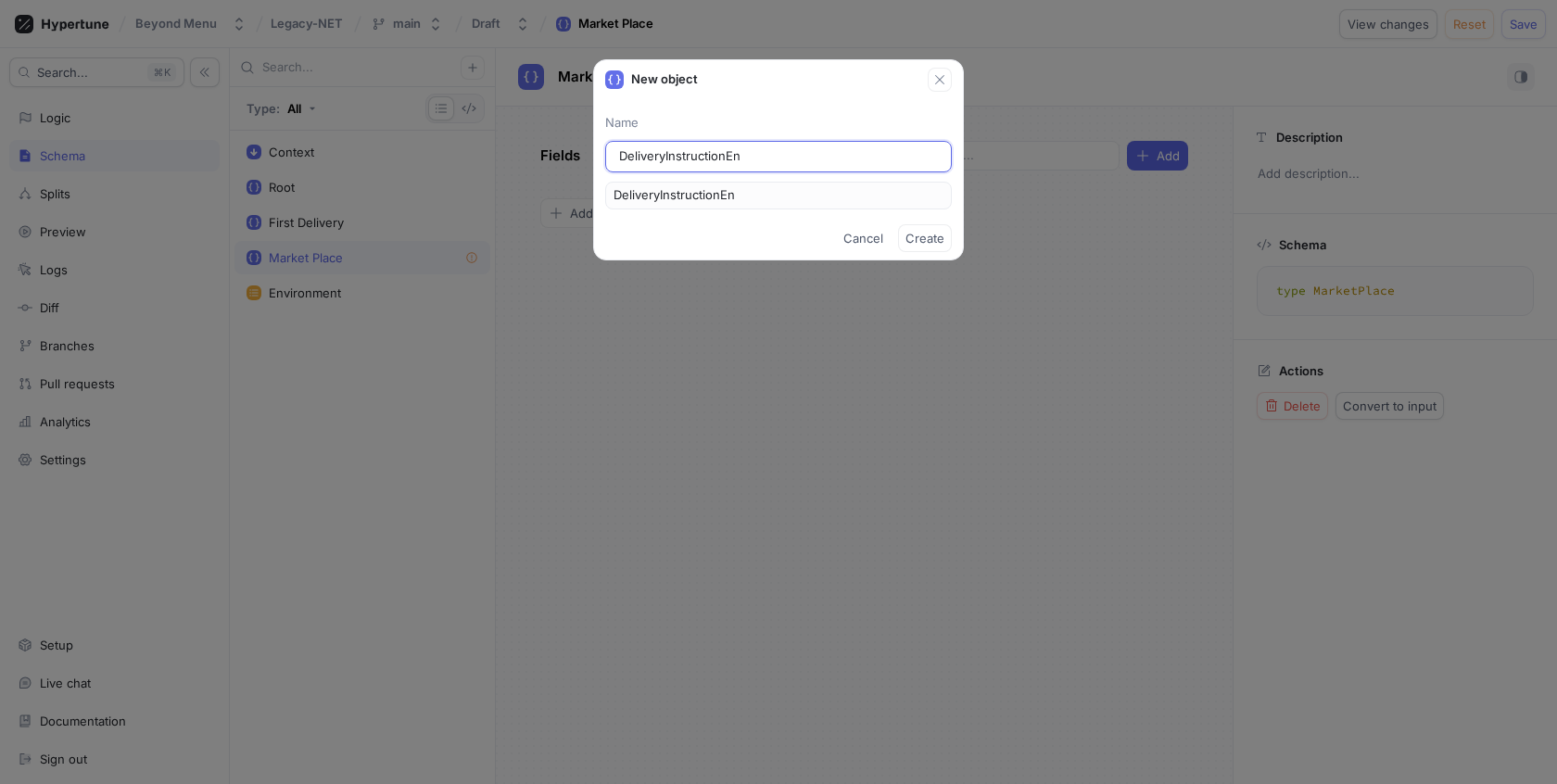
type input "DeliveryInstructionEna"
type input "DeliveryInstructionEnab"
type input "DeliveryInstructionEnabl"
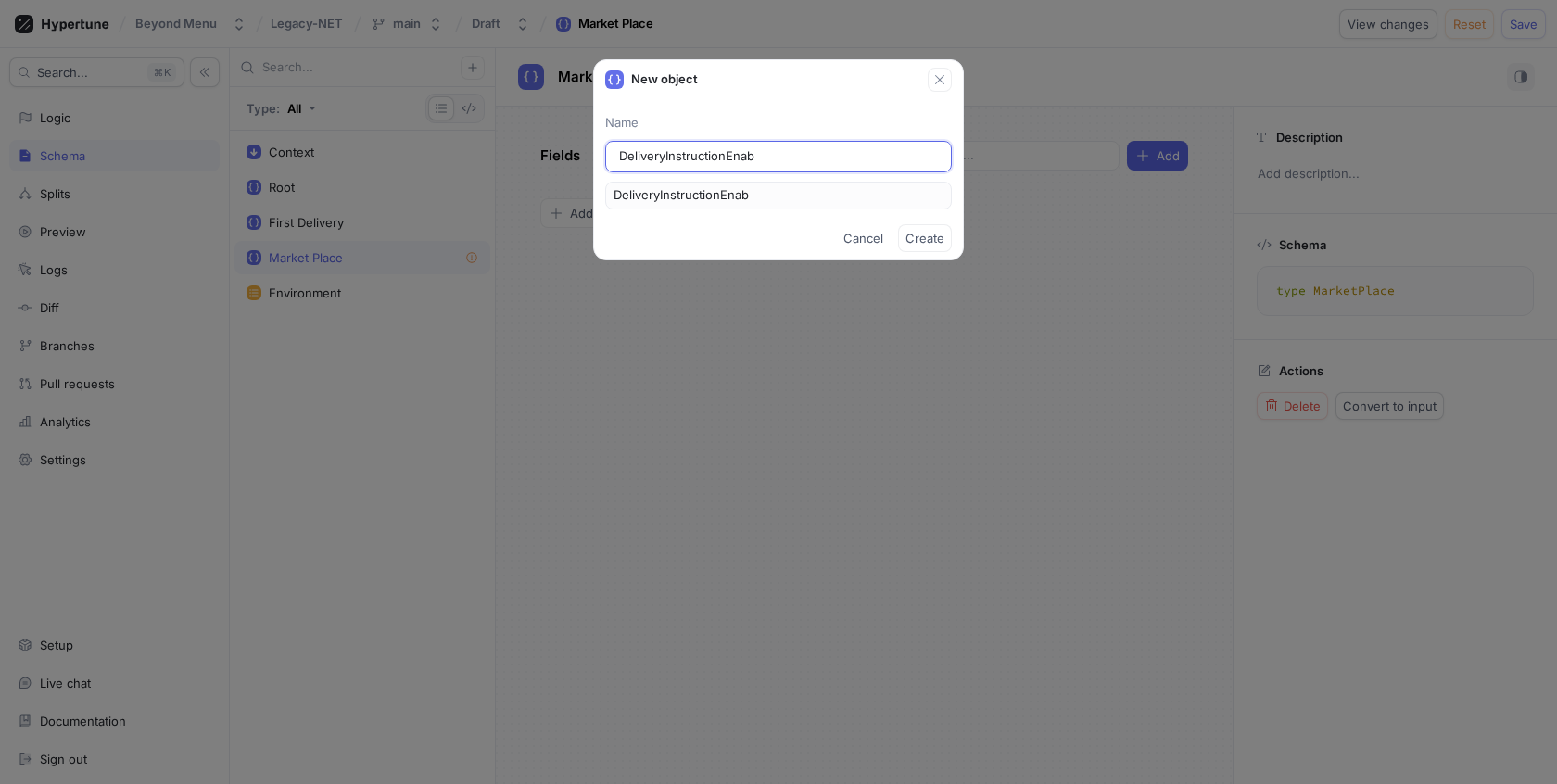
type input "DeliveryInstructionEnabl"
type input "DeliveryInstructionEnable"
type input "DeliveryInstructionEnabled"
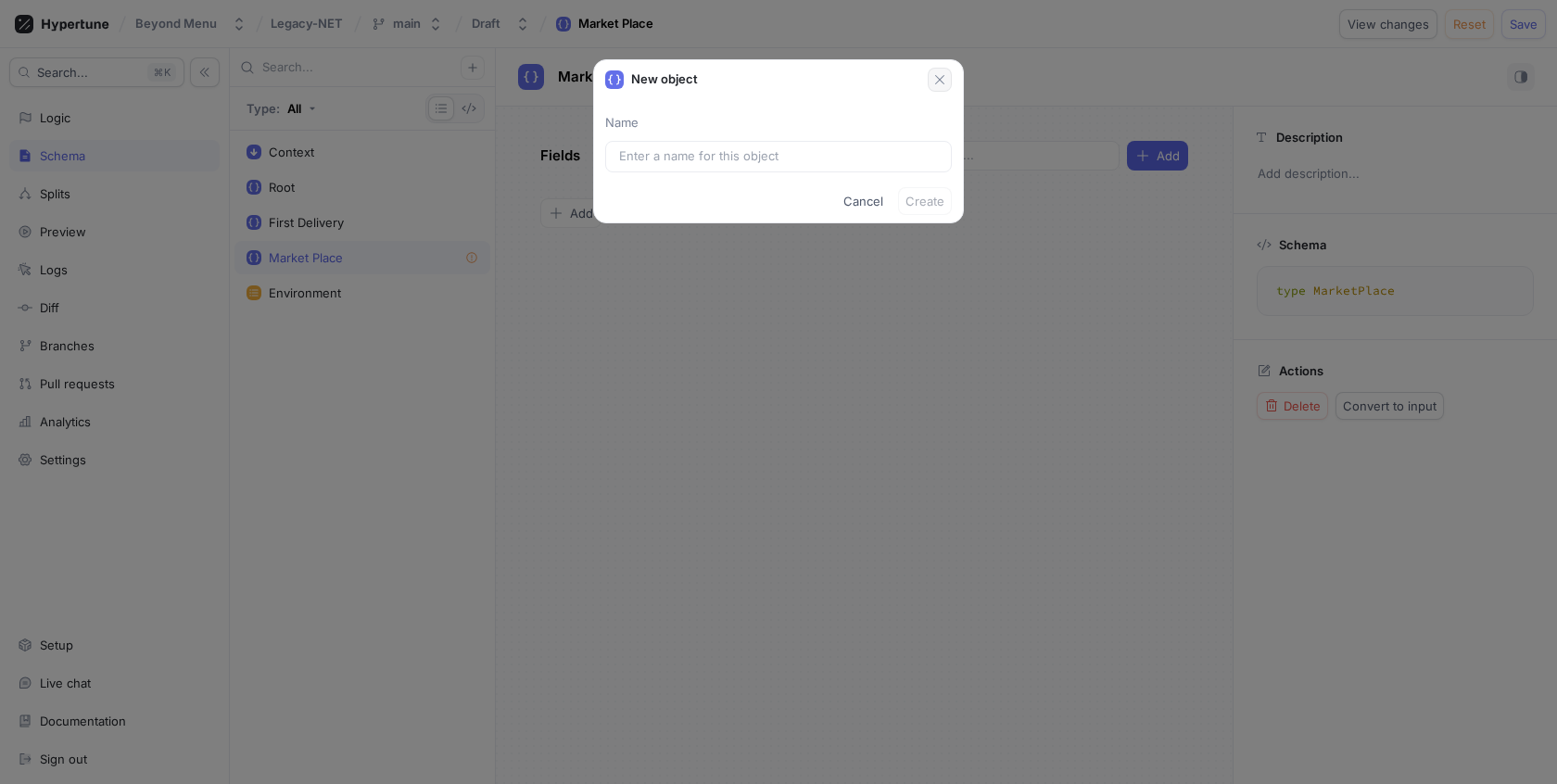
click at [946, 73] on icon "button" at bounding box center [940, 80] width 15 height 15
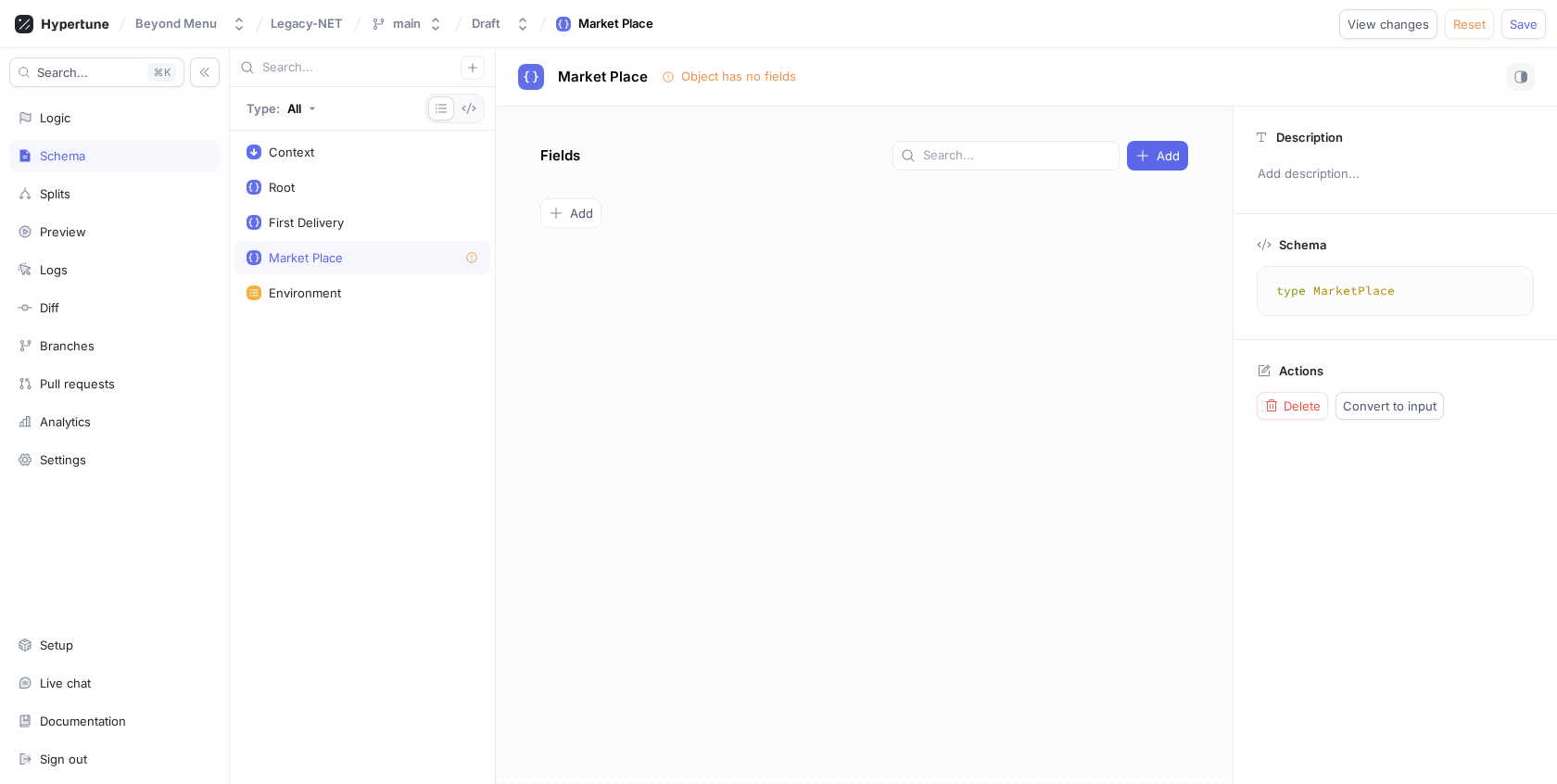
click at [401, 251] on div "Market Place" at bounding box center [362, 258] width 231 height 15
click at [405, 219] on div "First Delivery" at bounding box center [362, 223] width 231 height 15
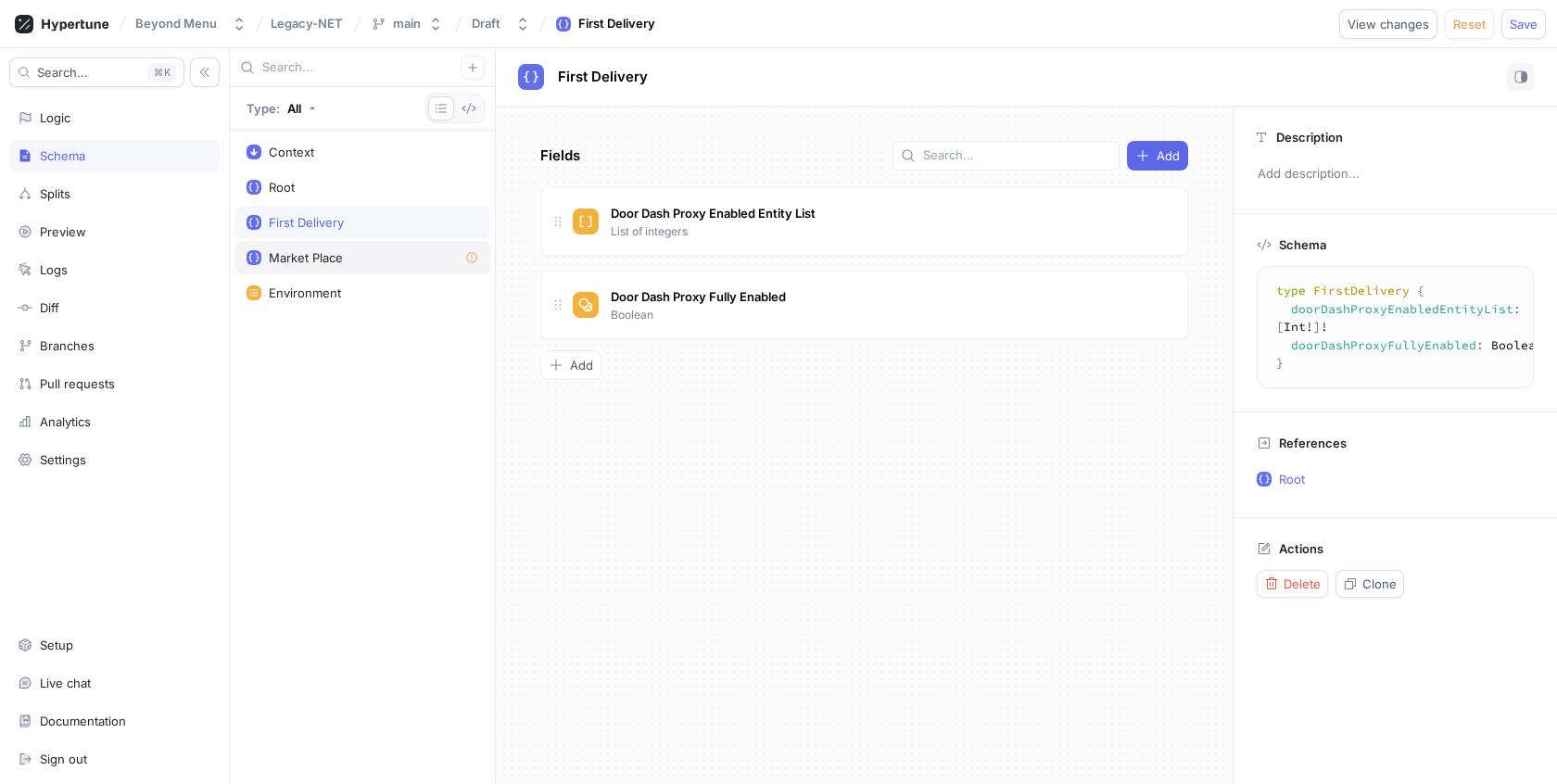
click at [404, 250] on div "Market Place" at bounding box center [362, 258] width 231 height 15
type textarea "type MarketPlace"
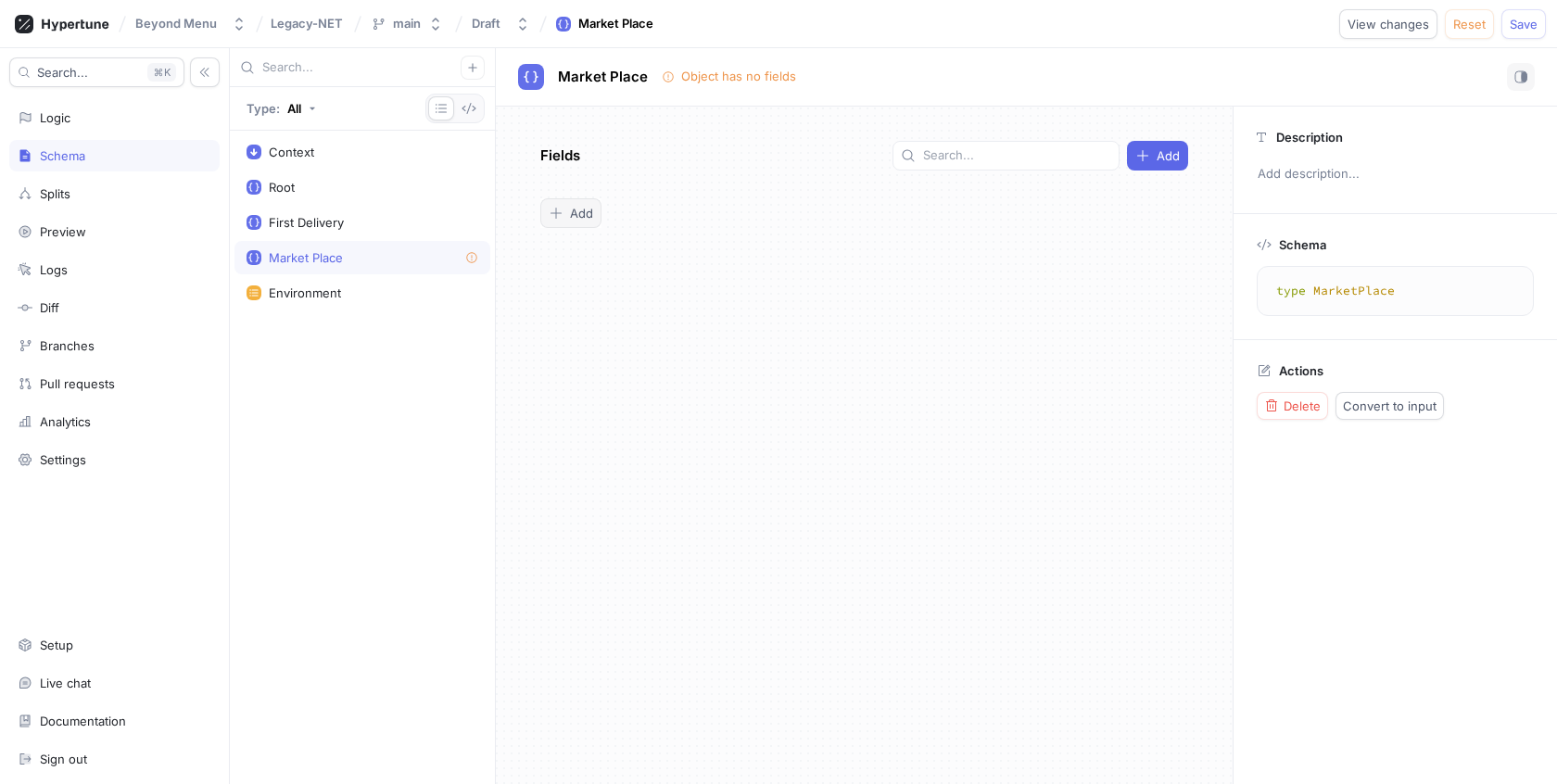
click at [571, 212] on span "Add" at bounding box center [581, 213] width 23 height 11
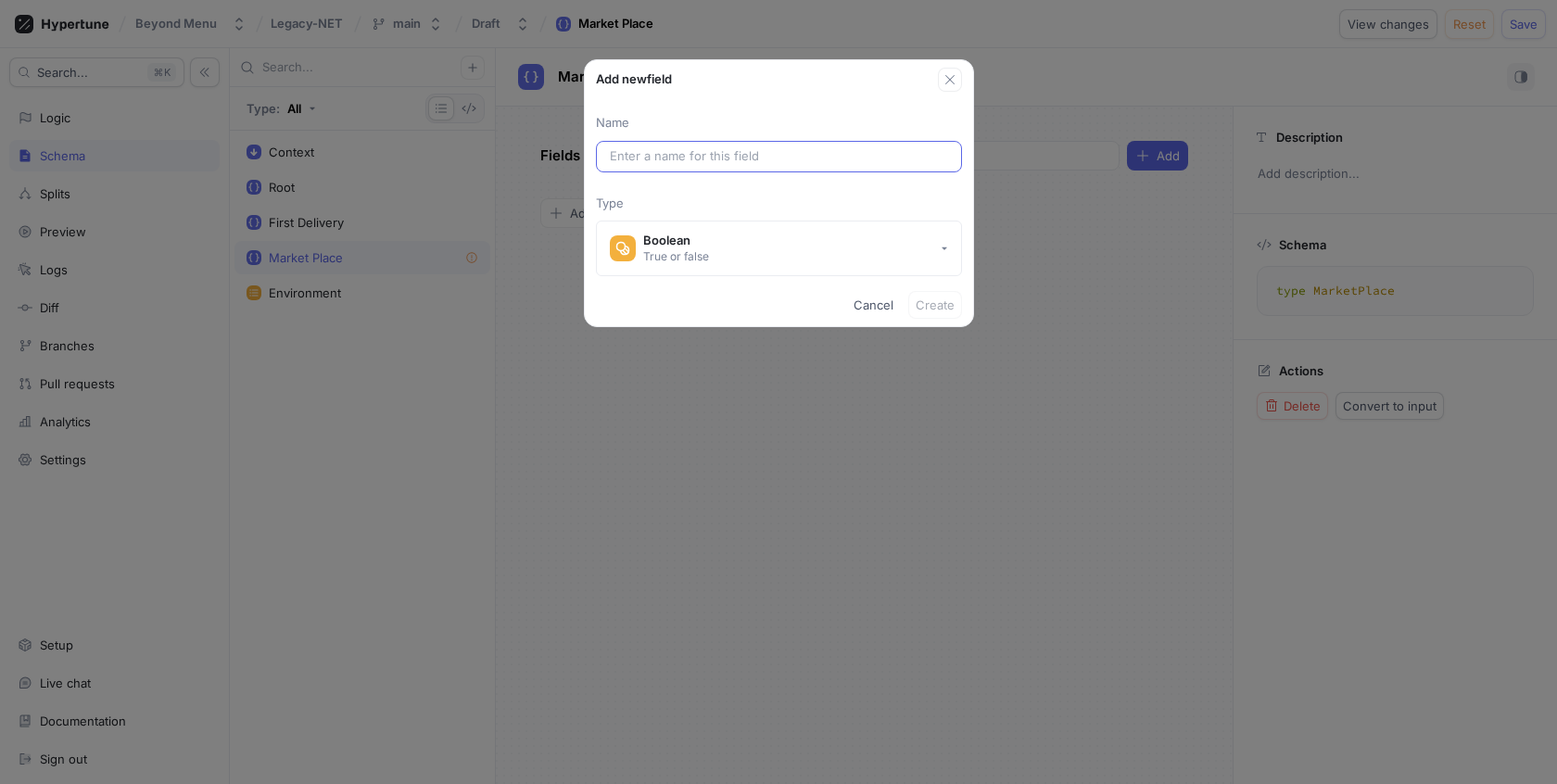
click at [793, 150] on input "text" at bounding box center [778, 156] width 338 height 18
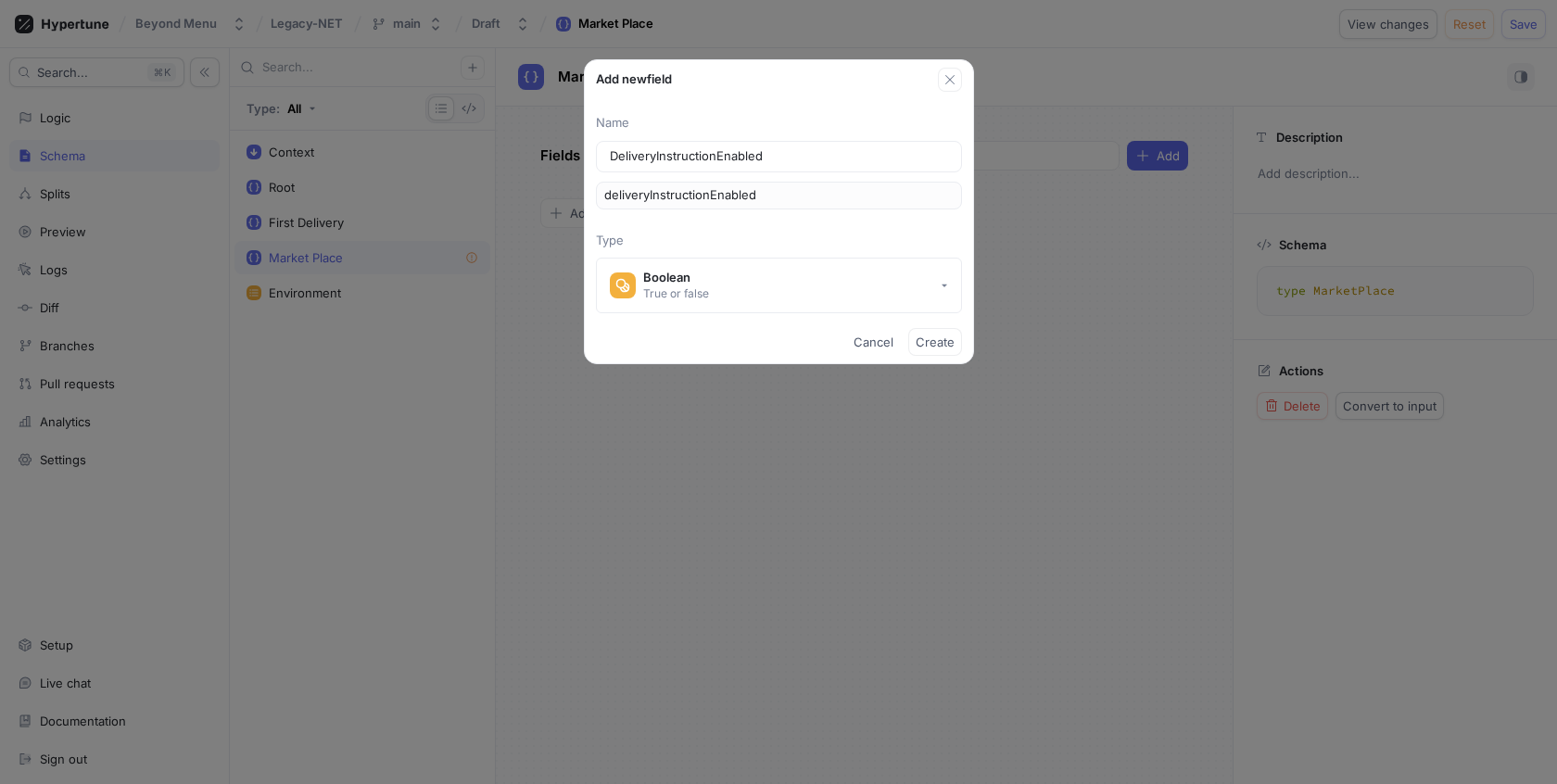
type input "DeliveryInstructionEnabled"
click at [756, 241] on p "Type" at bounding box center [778, 240] width 366 height 18
click at [933, 343] on span "Create" at bounding box center [935, 342] width 39 height 11
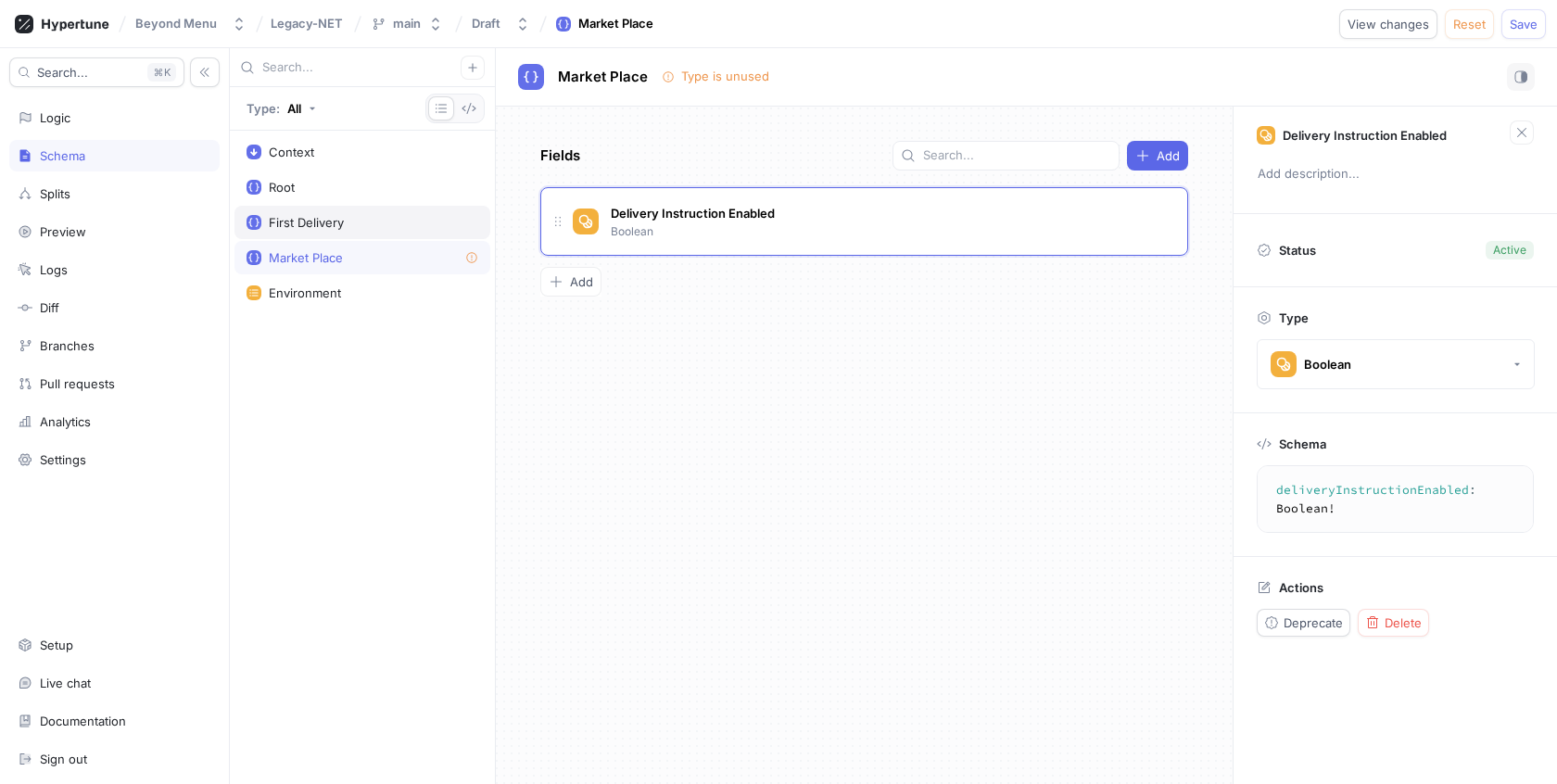
click at [408, 229] on div "First Delivery" at bounding box center [362, 222] width 256 height 33
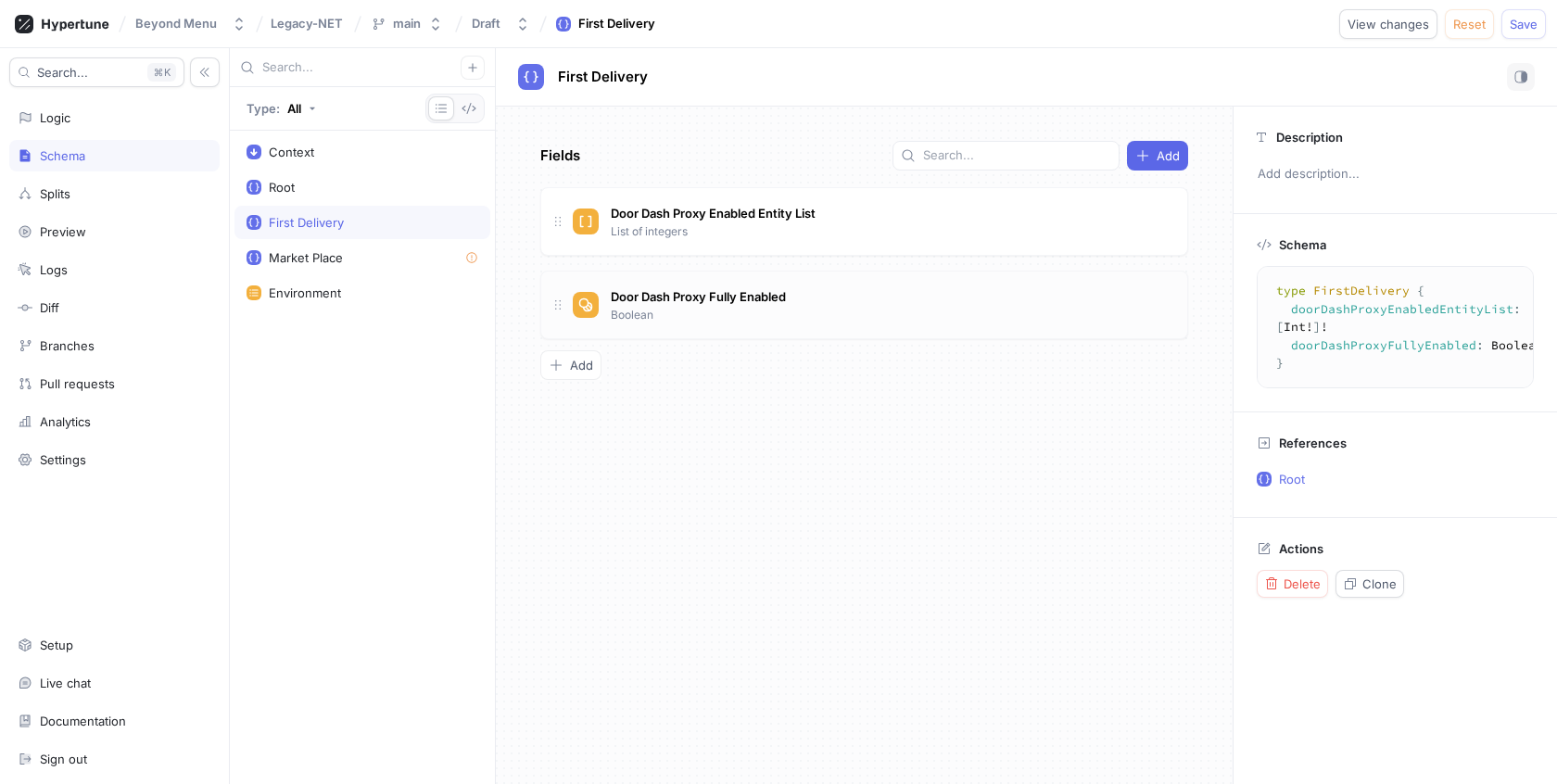
click at [698, 310] on div "Door Dash Proxy Fully Enabled Boolean" at bounding box center [699, 304] width 185 height 39
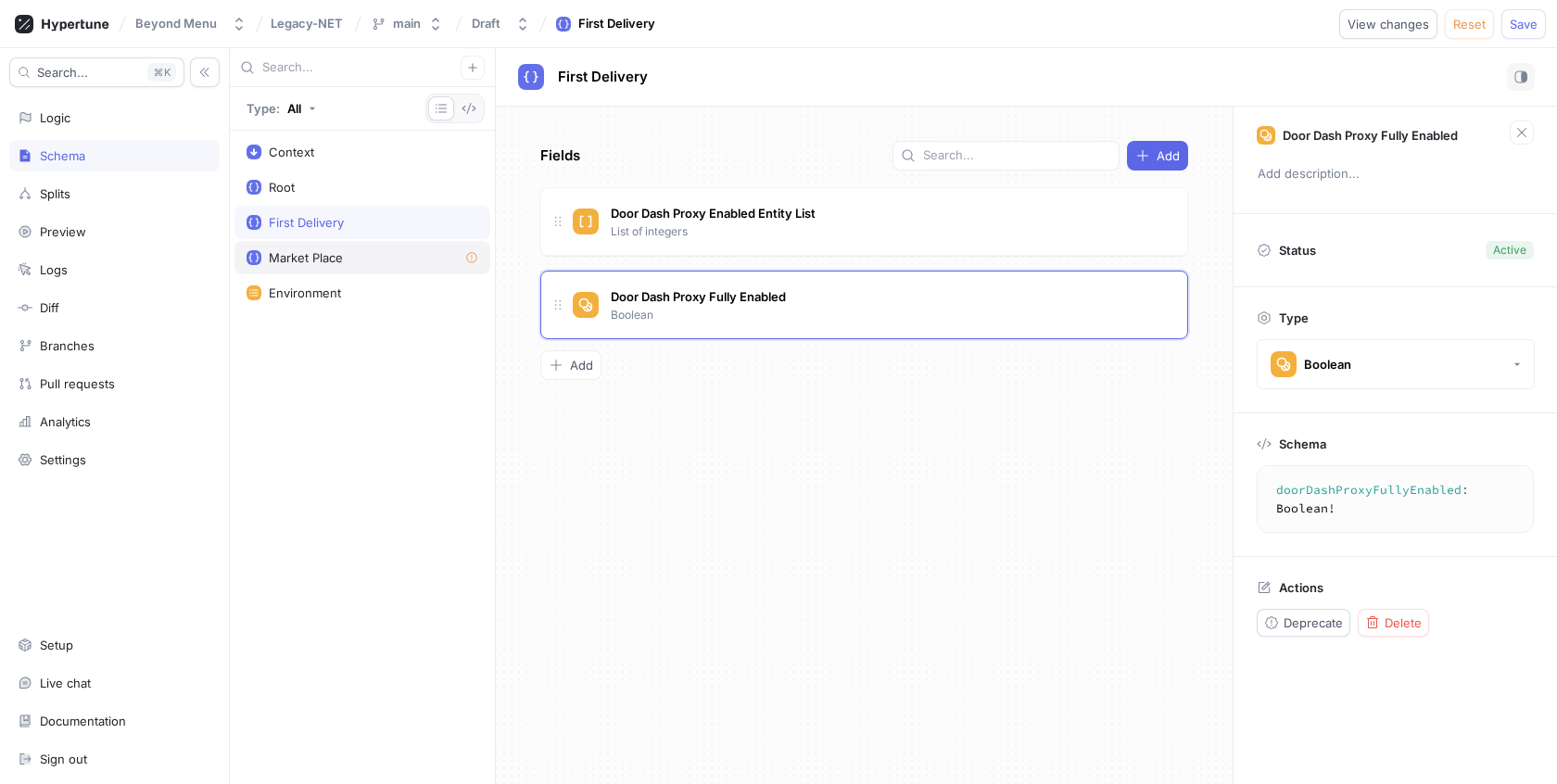
click at [422, 258] on div "Market Place" at bounding box center [362, 258] width 231 height 15
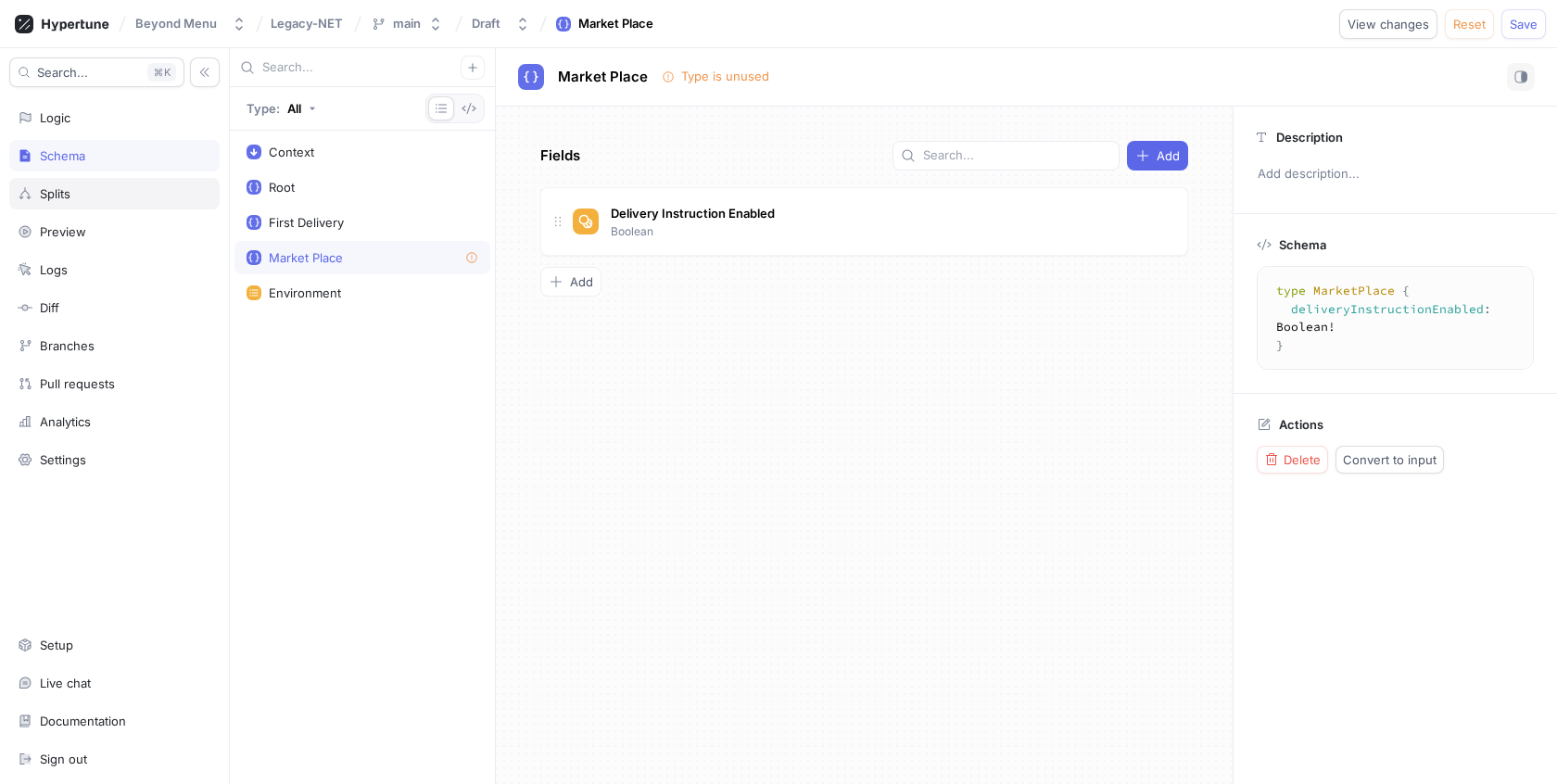
click at [96, 179] on div "Splits" at bounding box center [114, 193] width 210 height 31
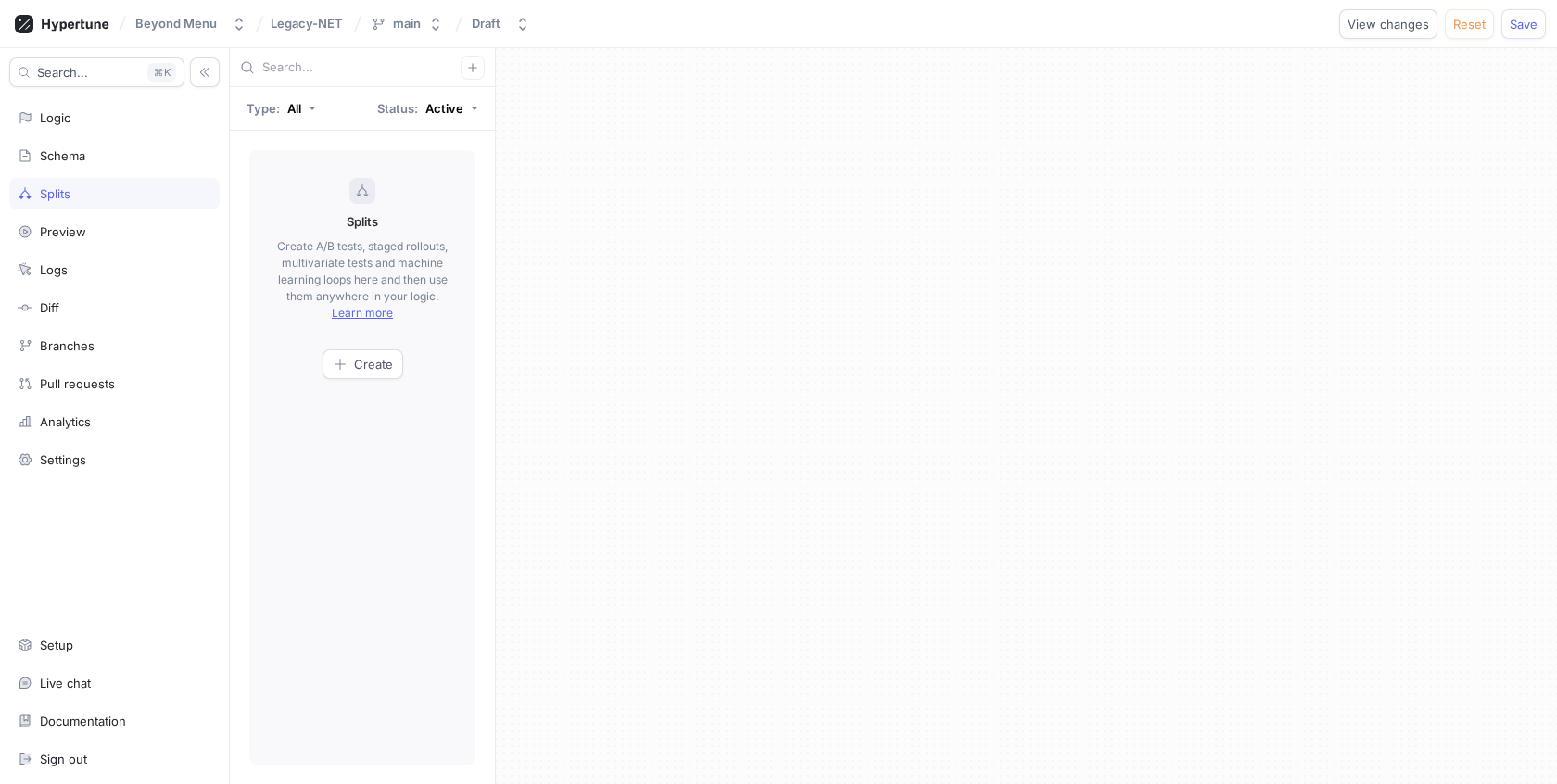
click at [93, 137] on div "Search... K Logic Schema Splits Preview Logs Diff Branches Pull requests Analyt…" at bounding box center [114, 416] width 229 height 735
click at [93, 106] on div "Logic" at bounding box center [114, 117] width 210 height 31
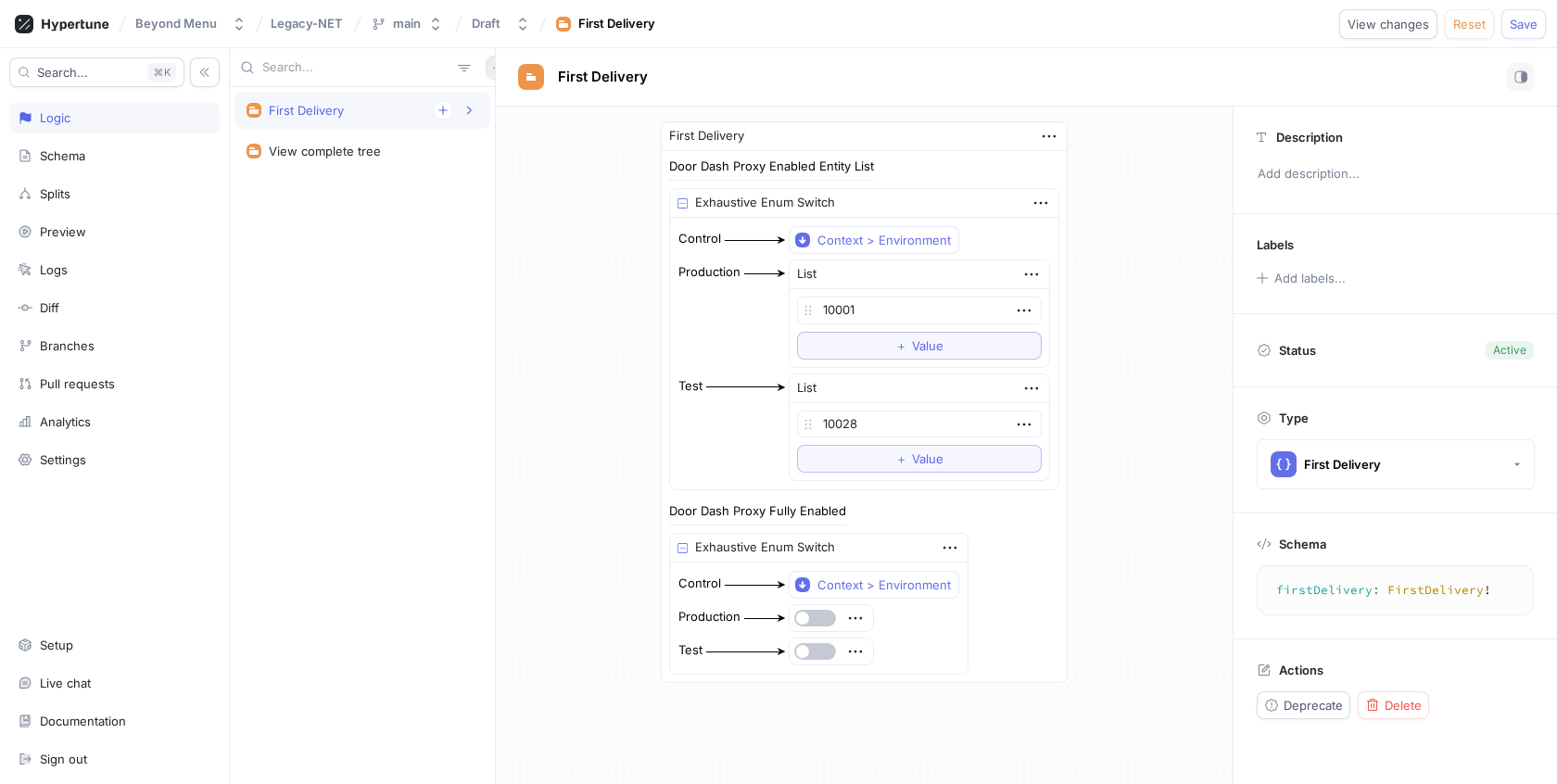
click at [493, 69] on icon "button" at bounding box center [497, 67] width 9 height 9
click at [485, 164] on div "Test" at bounding box center [520, 166] width 109 height 31
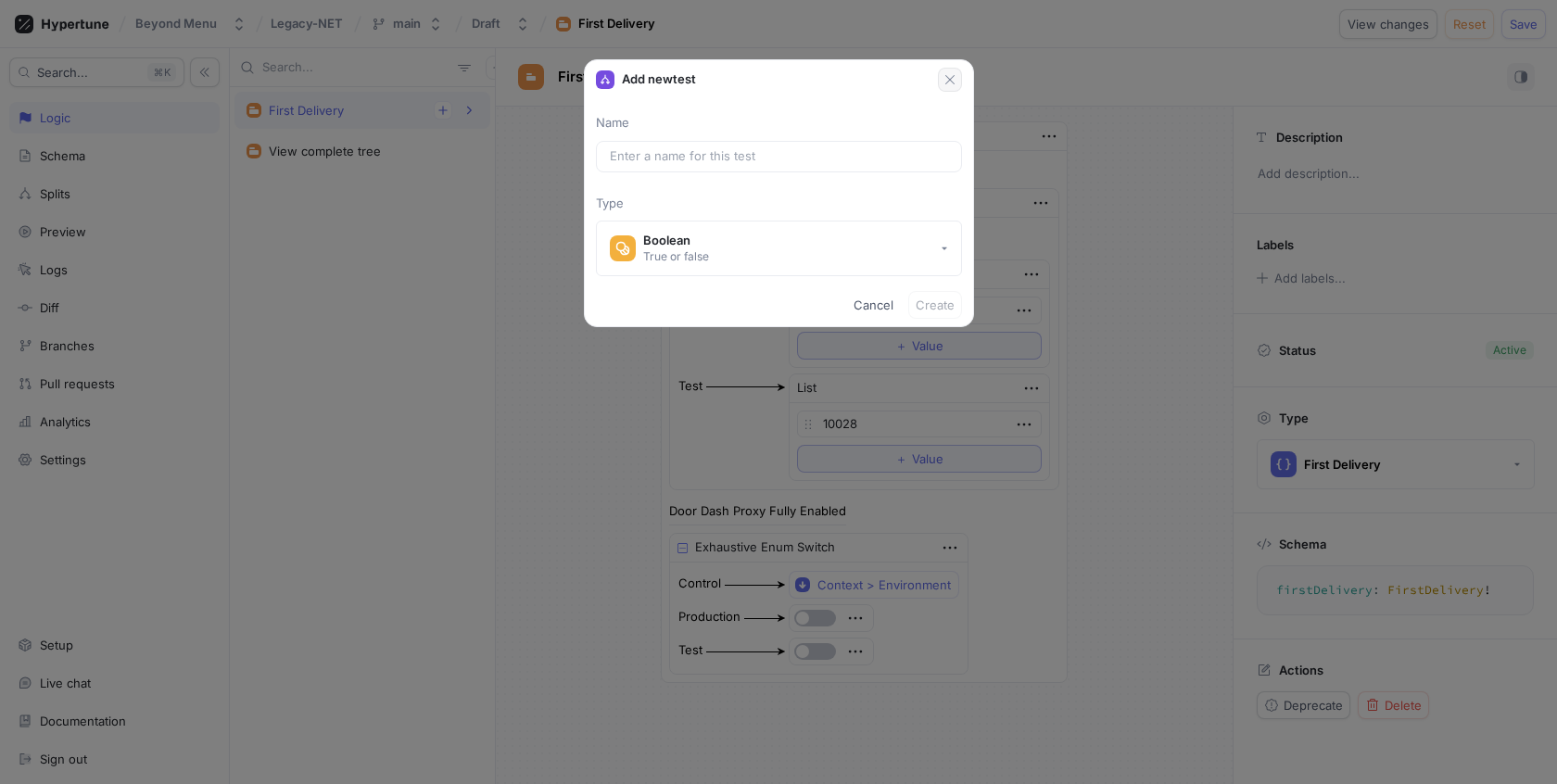
click at [954, 76] on icon "button" at bounding box center [950, 80] width 15 height 15
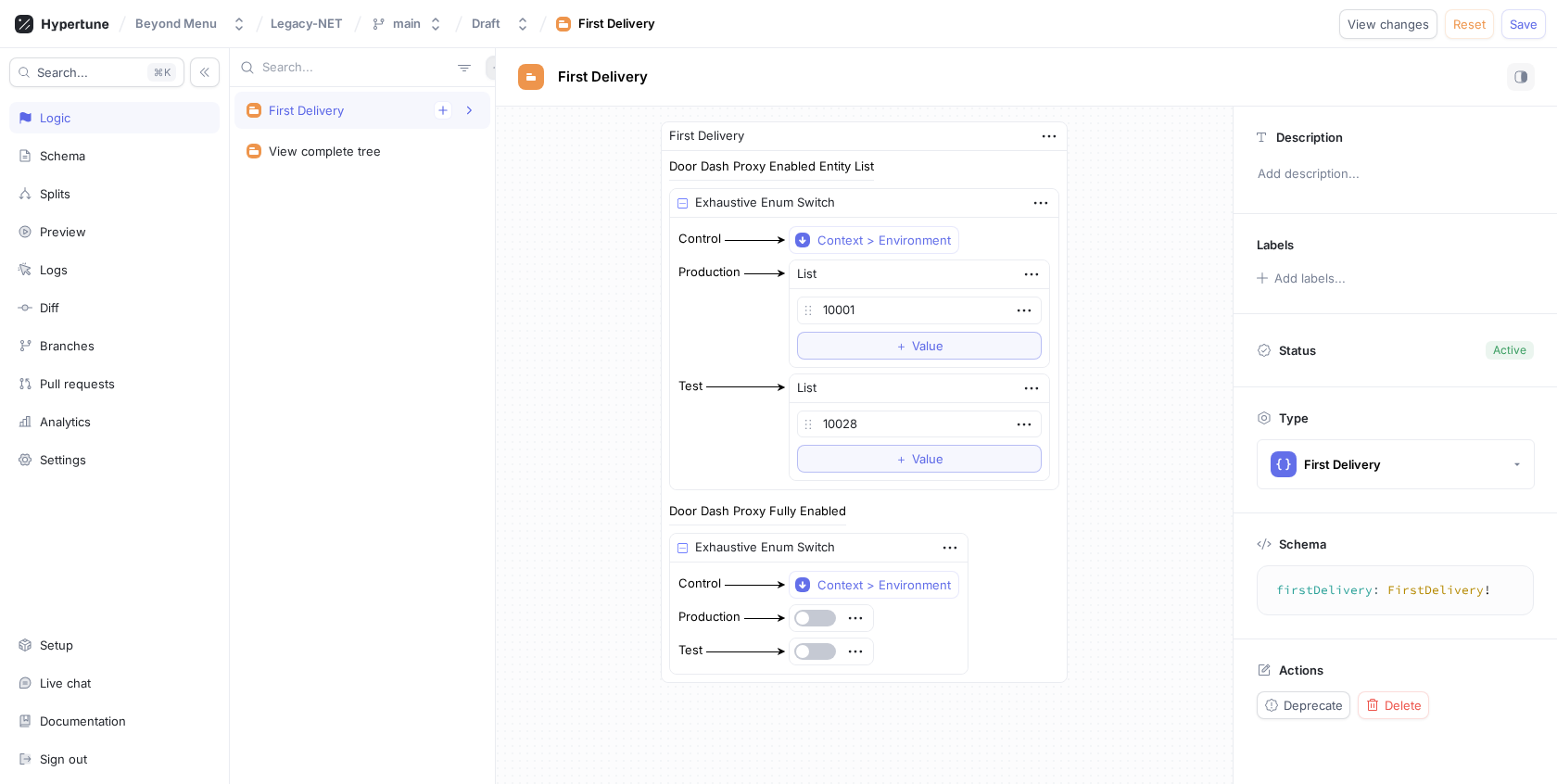
click at [485, 73] on button "button" at bounding box center [497, 67] width 24 height 24
click at [495, 107] on p "Flag" at bounding box center [500, 103] width 24 height 18
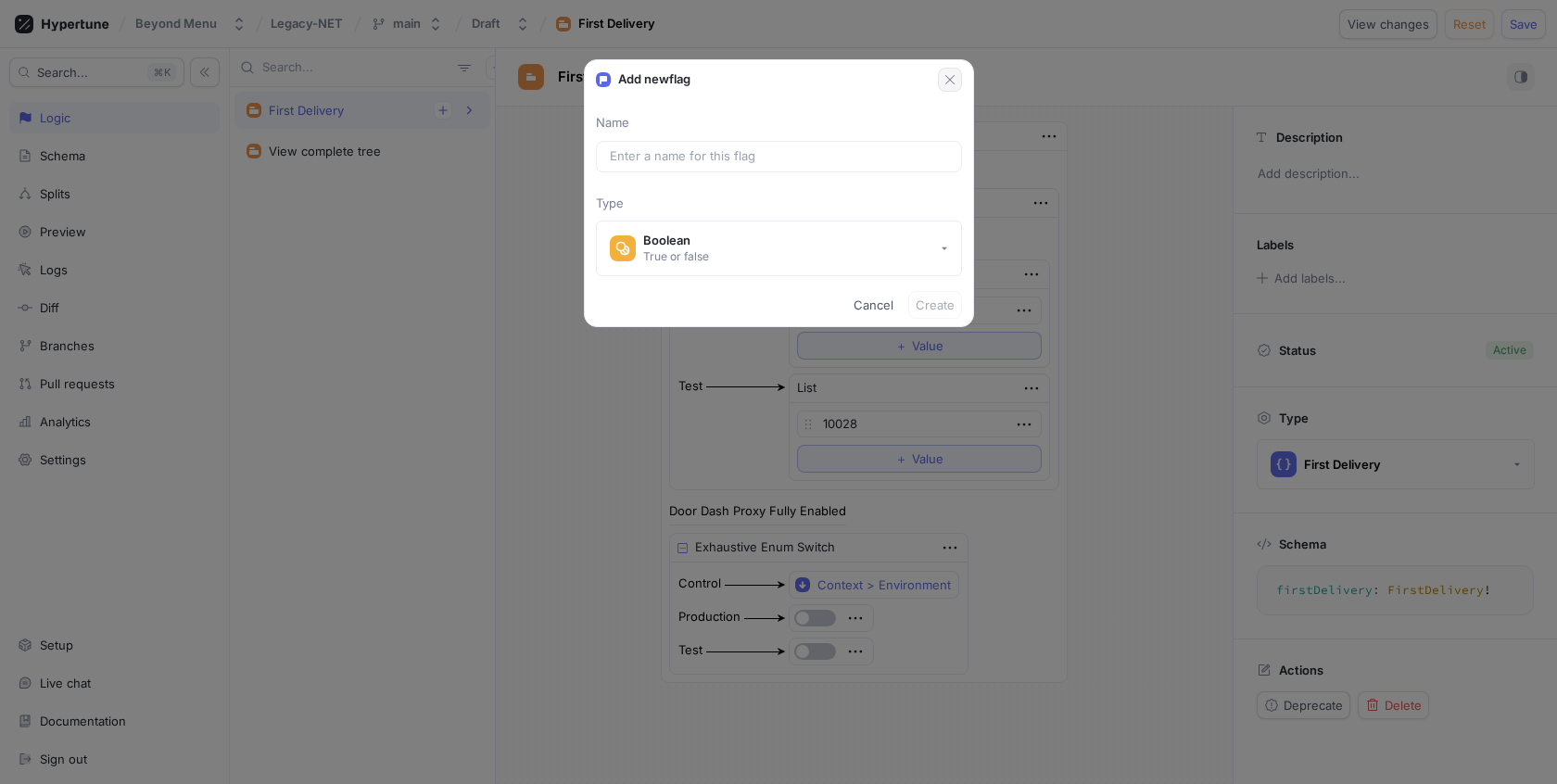
click at [953, 78] on icon "button" at bounding box center [950, 80] width 15 height 15
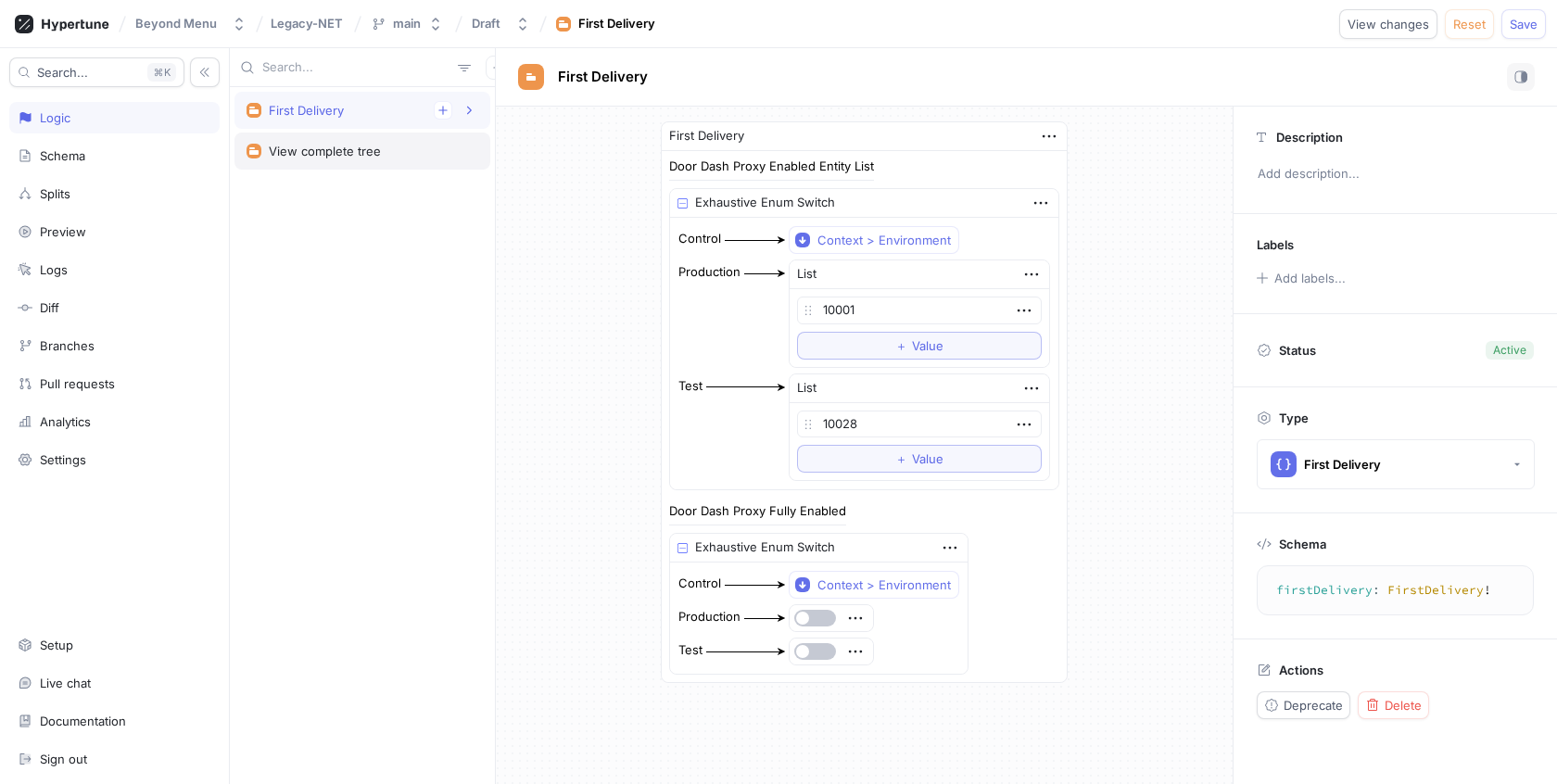
click at [384, 145] on div "View complete tree" at bounding box center [362, 151] width 231 height 15
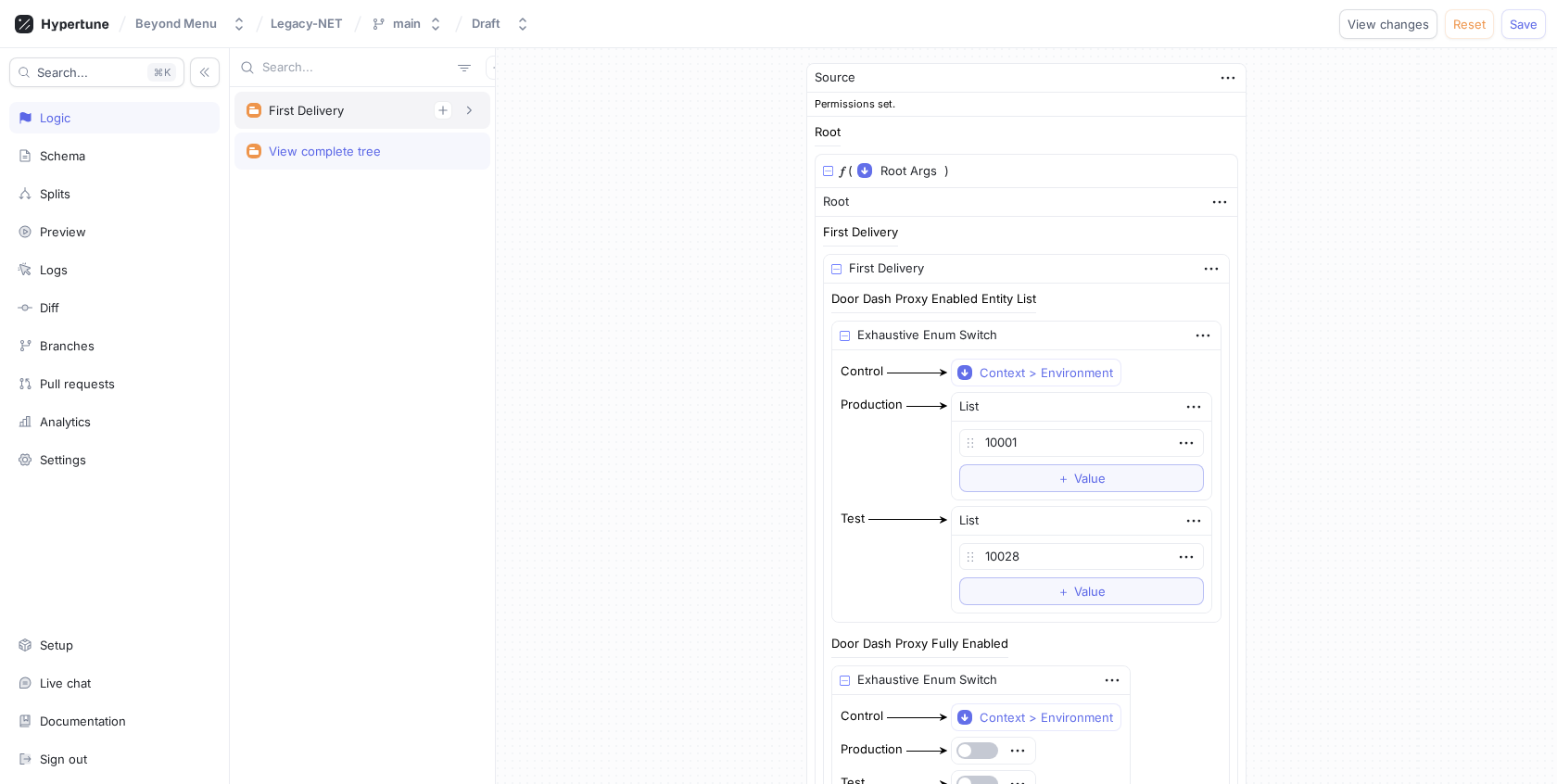
click at [391, 111] on div "First Delivery" at bounding box center [362, 109] width 231 height 18
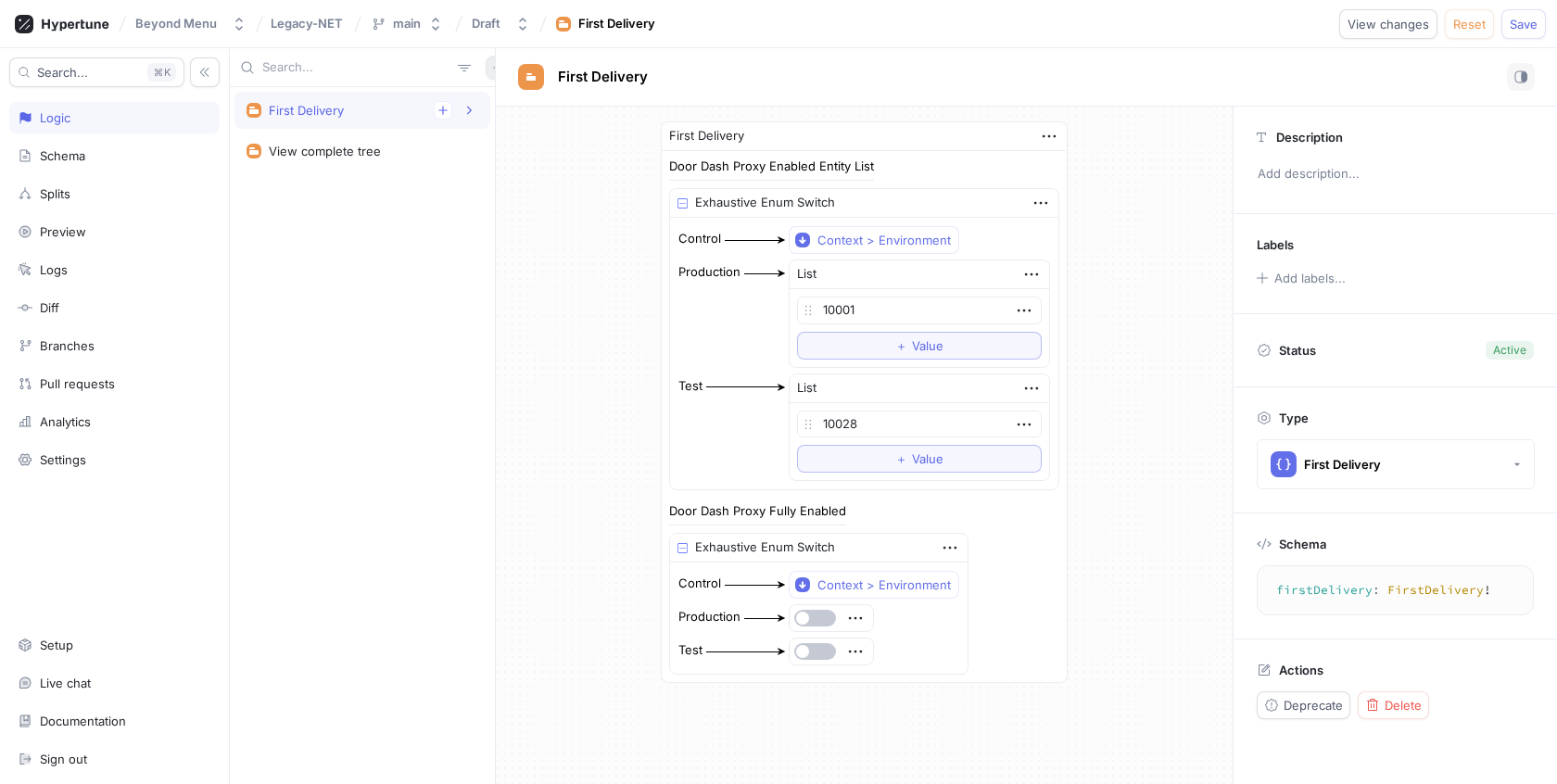
click at [485, 60] on button "button" at bounding box center [497, 67] width 24 height 24
click at [502, 167] on p "Test" at bounding box center [500, 166] width 24 height 18
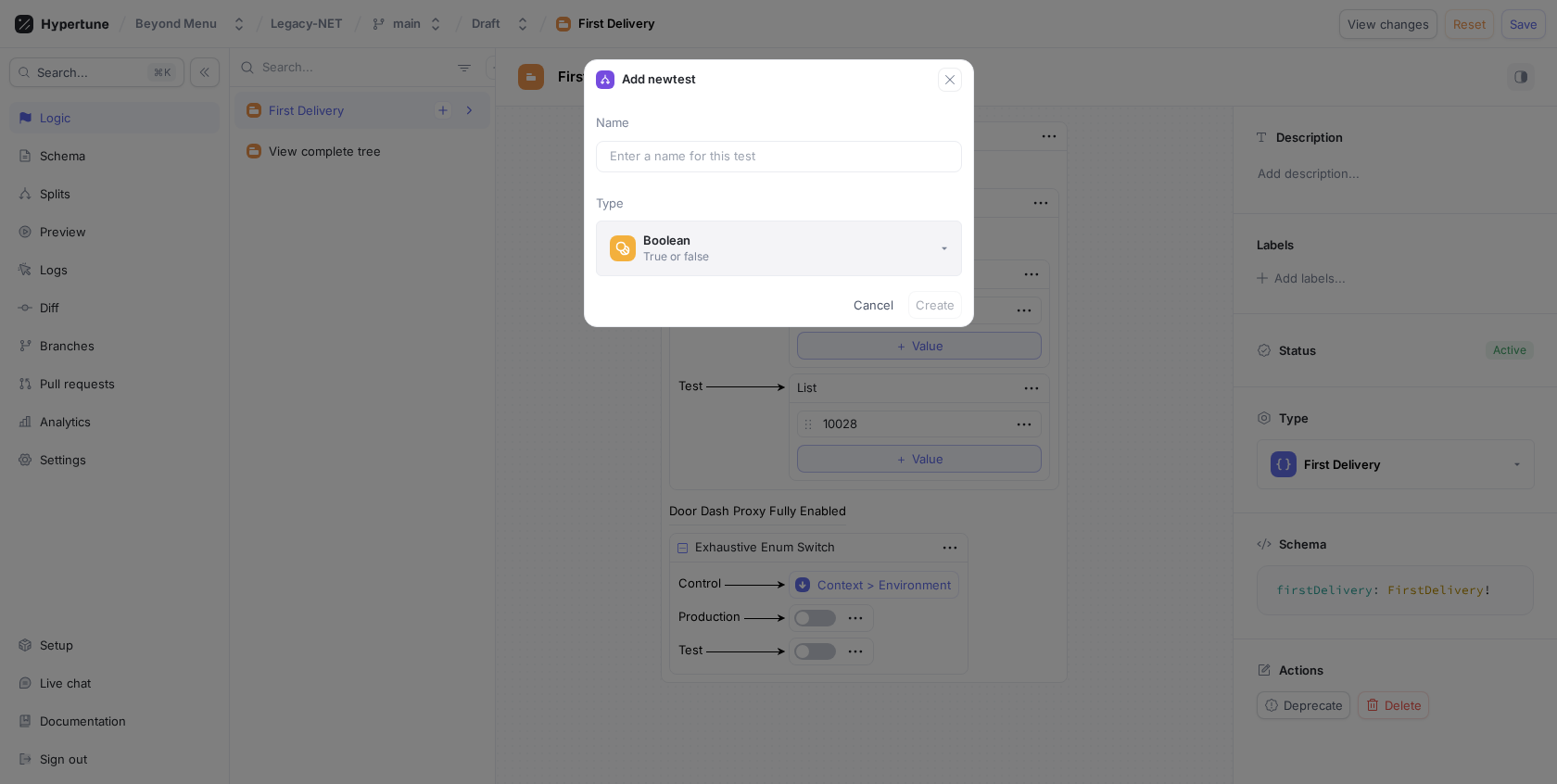
click at [722, 255] on button "Boolean True or false" at bounding box center [778, 248] width 366 height 55
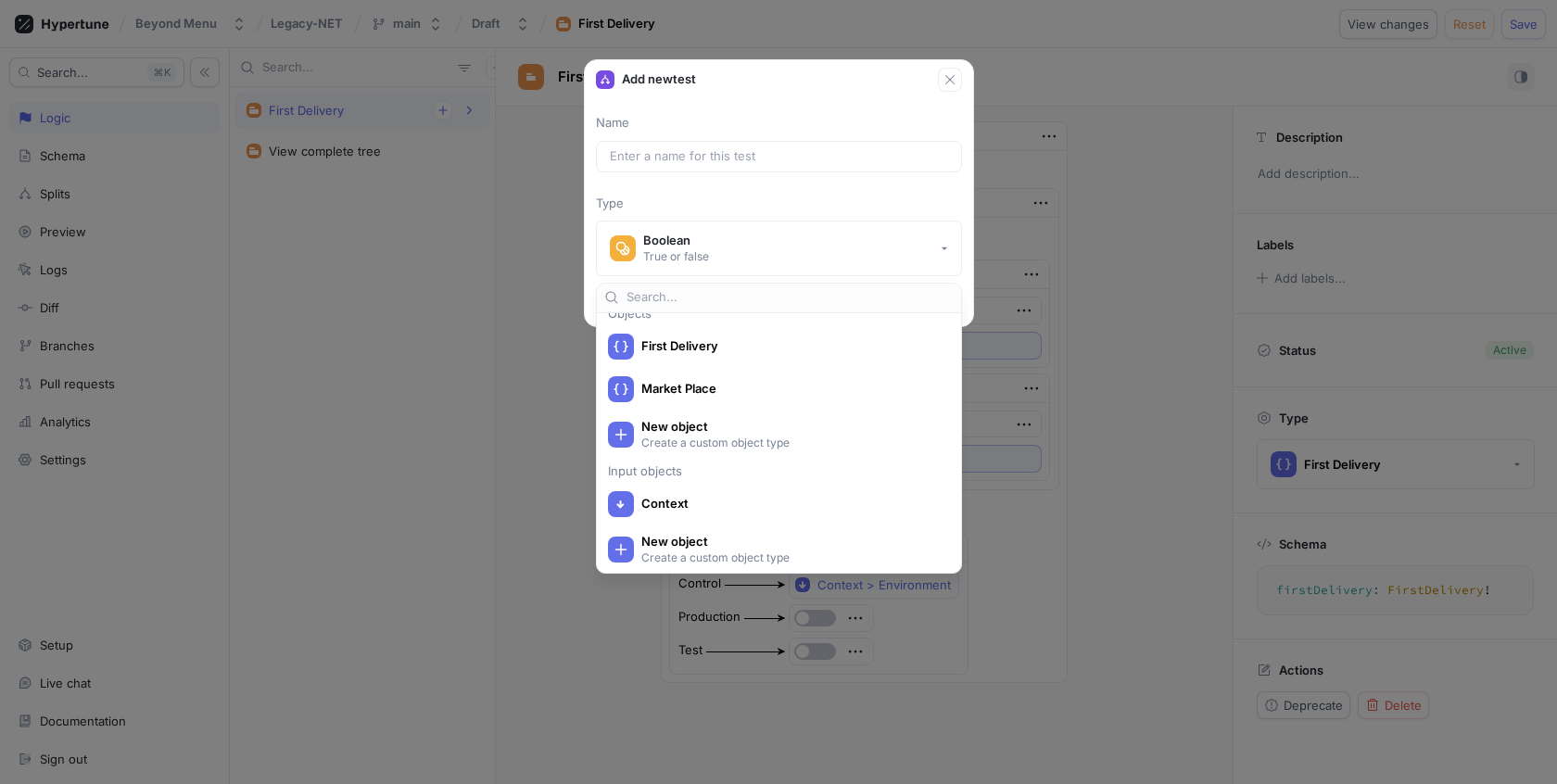
scroll to position [447, 0]
click at [917, 392] on div "Market Place" at bounding box center [775, 385] width 333 height 26
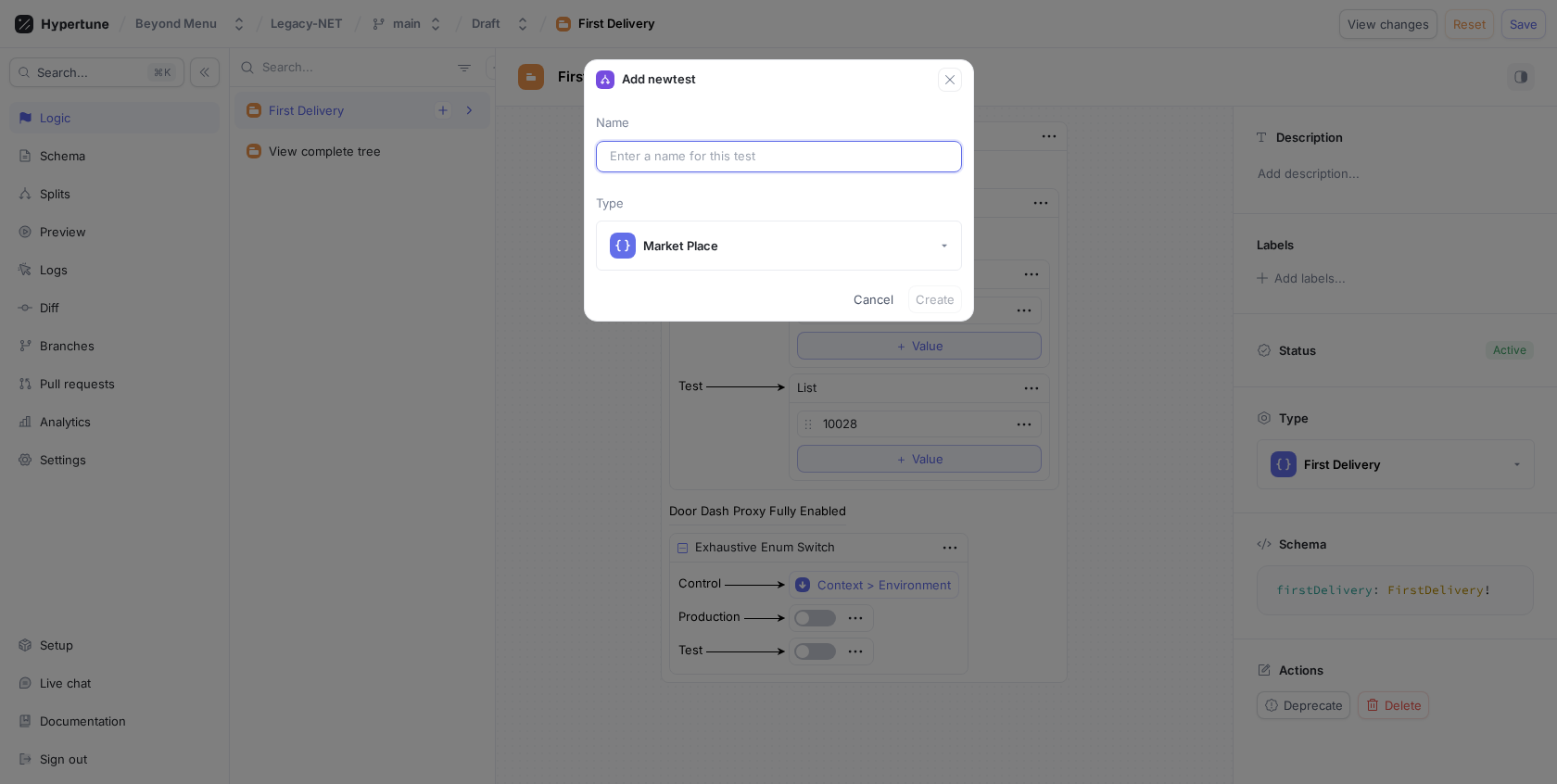
click at [858, 148] on input "text" at bounding box center [778, 156] width 338 height 18
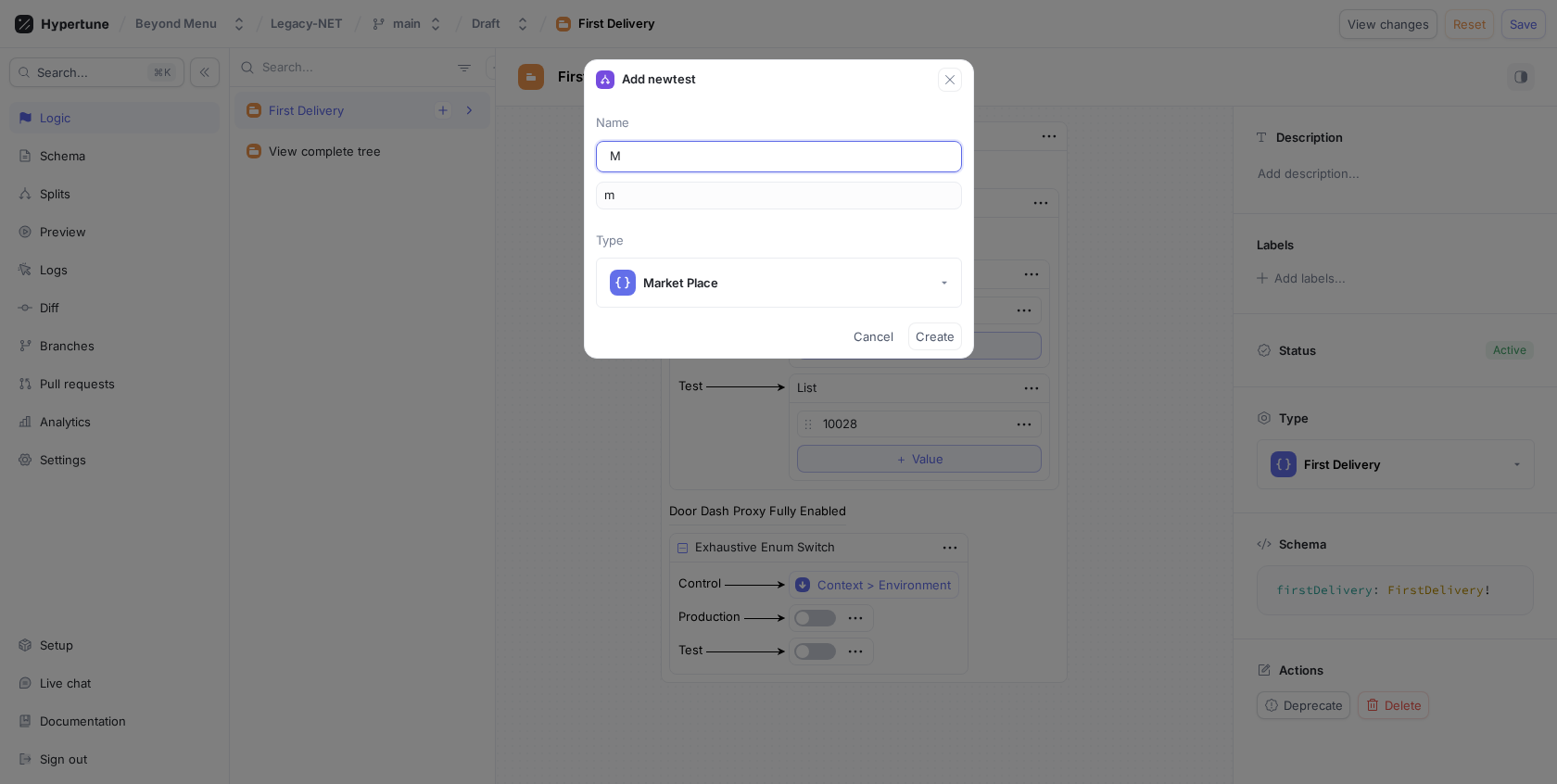
type input "Ma"
type input "ma"
type input "Mar"
type input "mar"
type input "Mark"
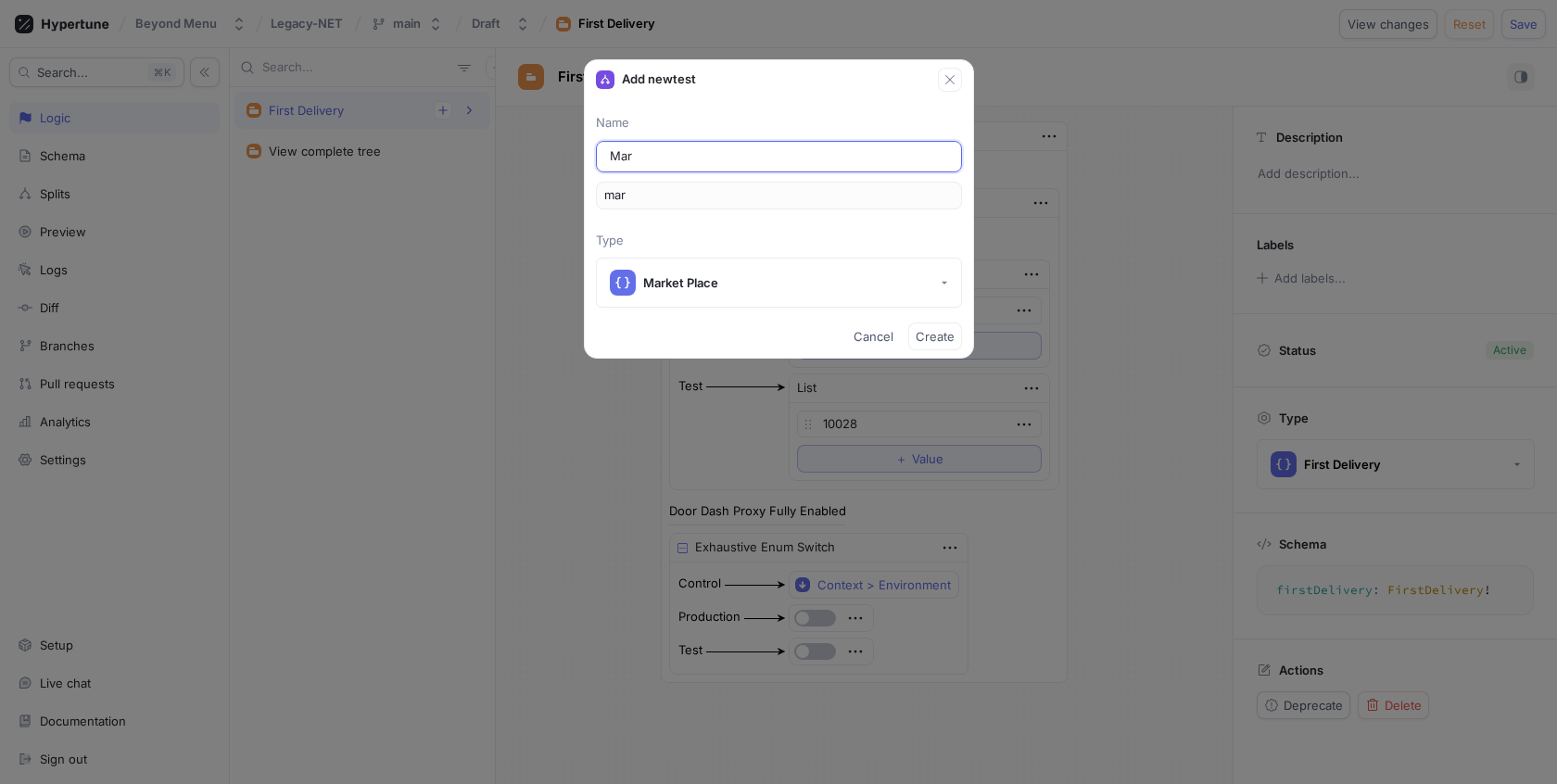
type input "mark"
type input "Marke"
type input "marke"
type input "Market"
type input "market"
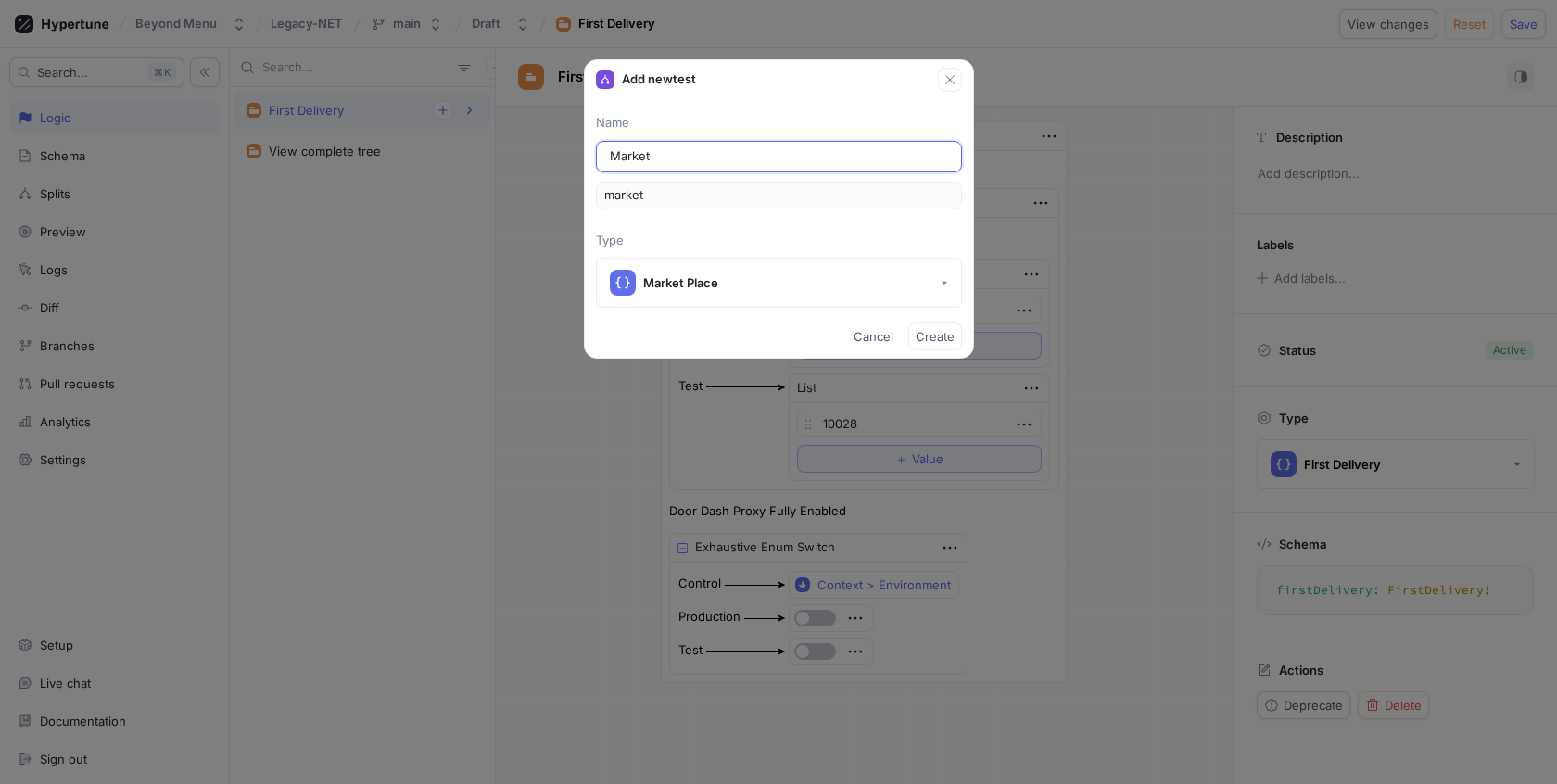
type input "Market P"
type input "marketP"
type input "Market Pl"
type input "marketPl"
type input "Market Pla"
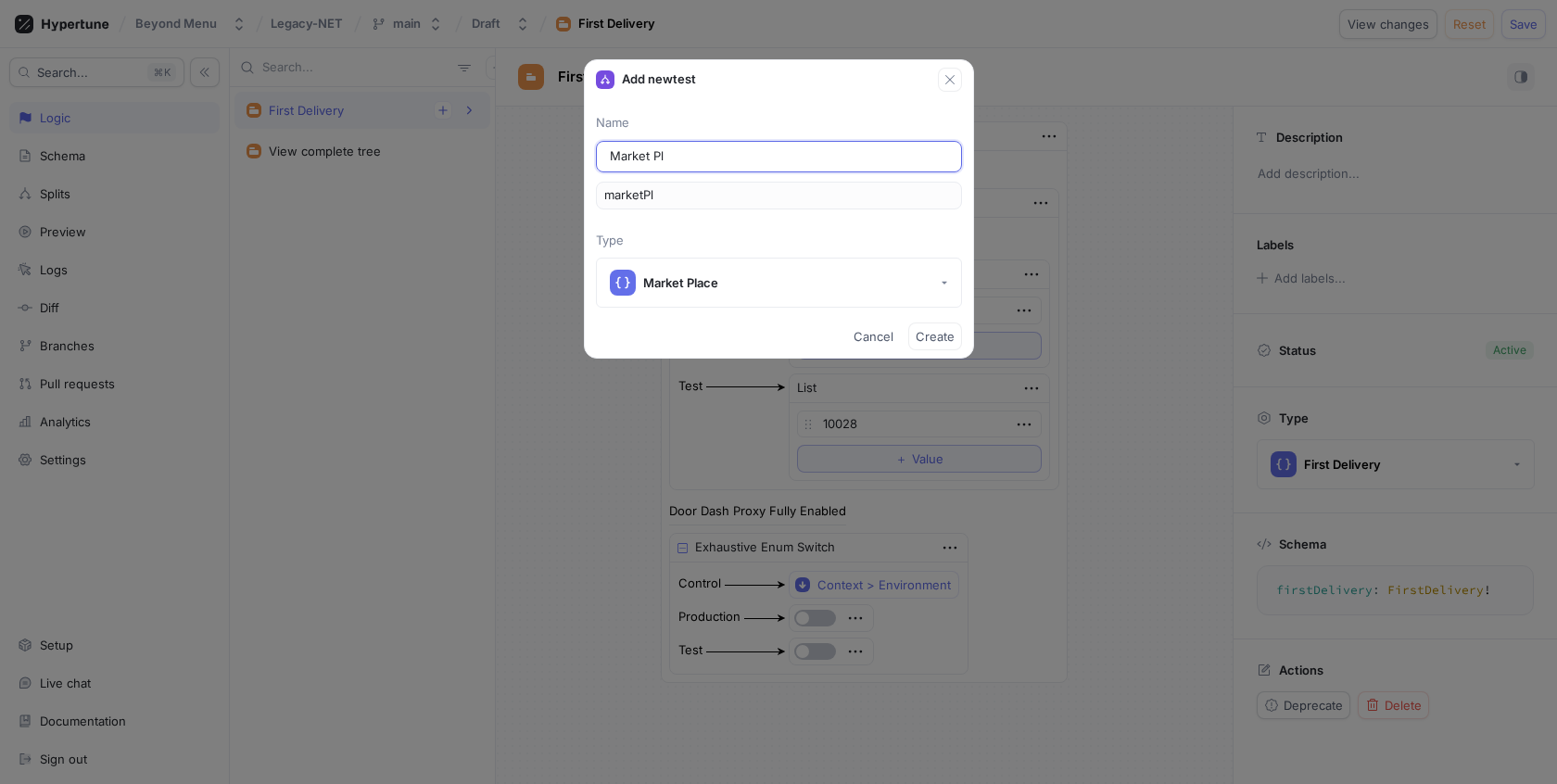
type input "marketPla"
type input "Market Plae"
type input "marketPlae"
type input "Market Pla"
type input "marketPla"
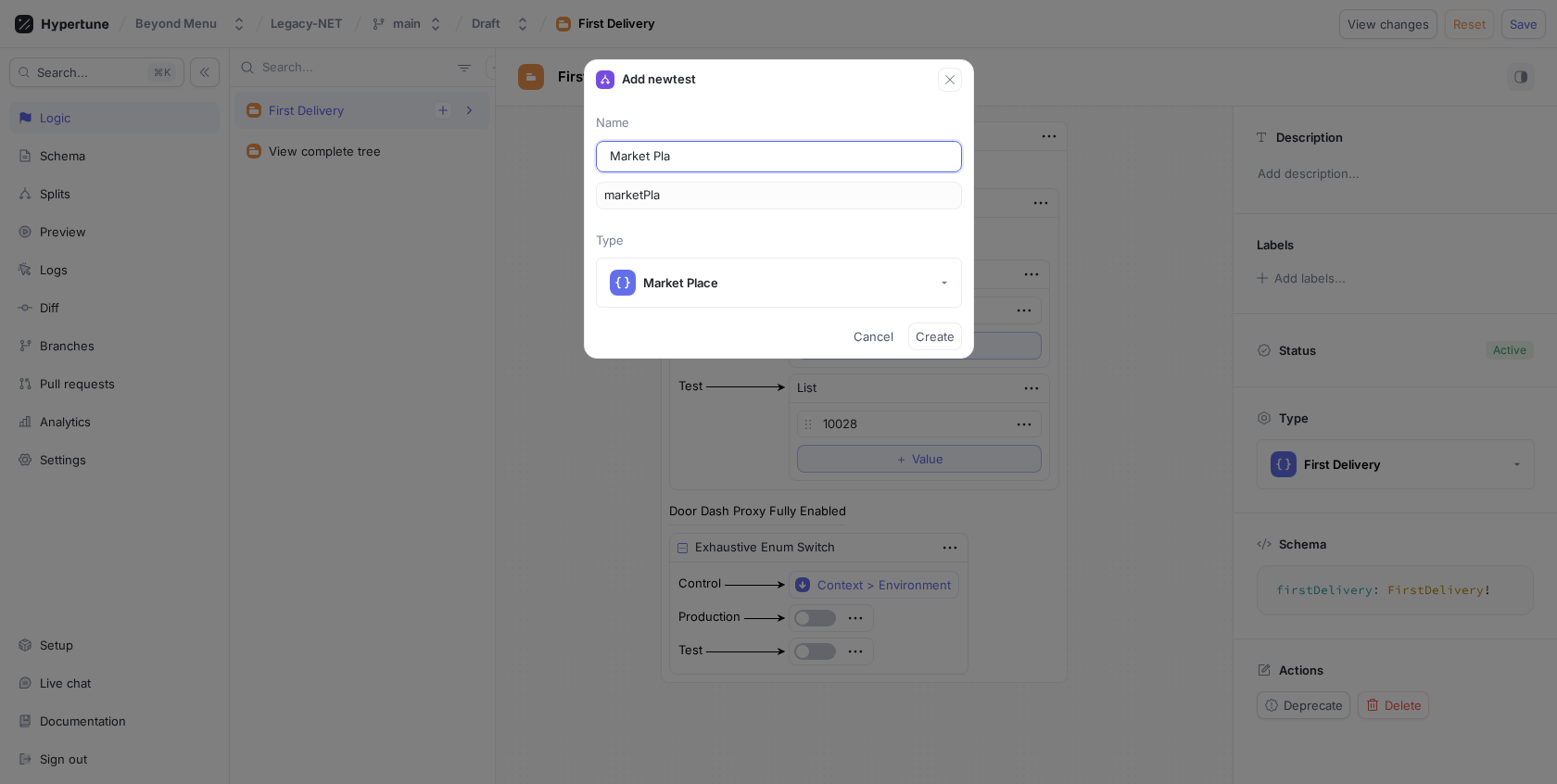
type input "Market Plac"
type input "marketPlac"
type input "Market Place"
type input "marketPlace"
type input "Market Place"
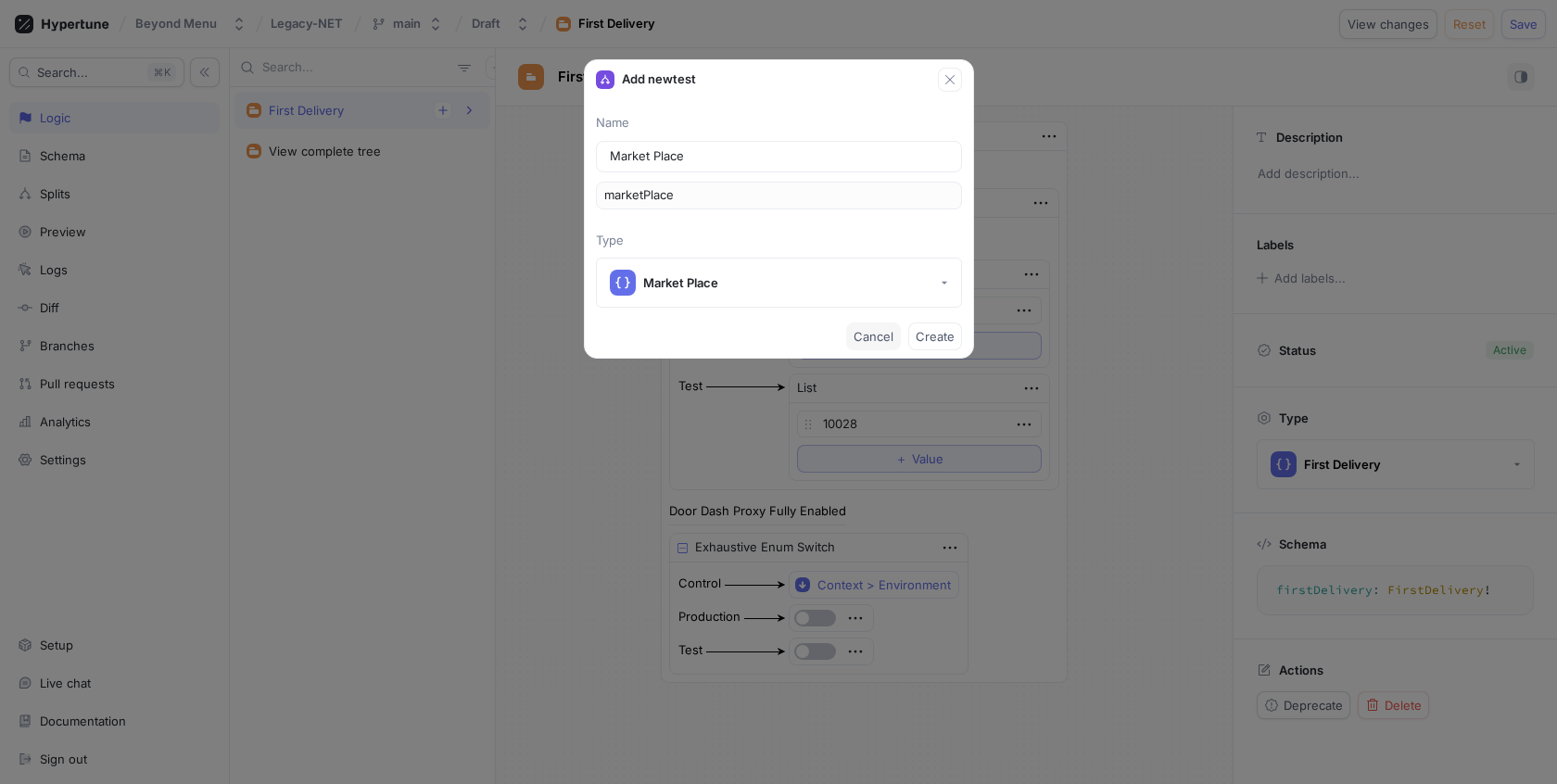
click at [872, 331] on span "Cancel" at bounding box center [874, 337] width 40 height 11
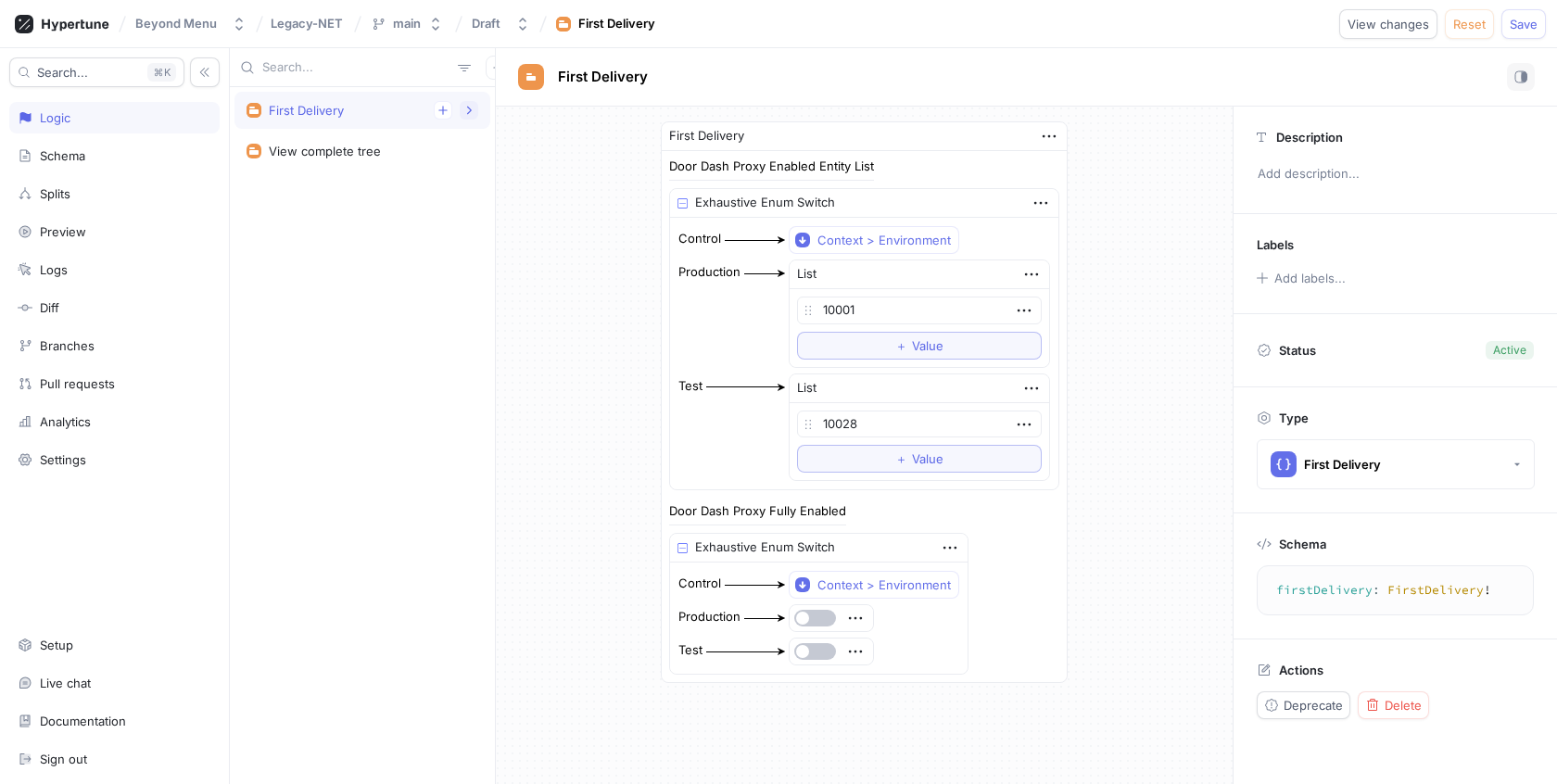
click at [470, 113] on icon "button" at bounding box center [469, 110] width 11 height 11
click at [419, 242] on div "First Delivery Door Dash Proxy Enabled Entity List Production Test Door Dash Pr…" at bounding box center [362, 436] width 265 height 696
click at [493, 68] on icon "button" at bounding box center [497, 67] width 9 height 9
click at [496, 164] on p "Test" at bounding box center [500, 166] width 24 height 18
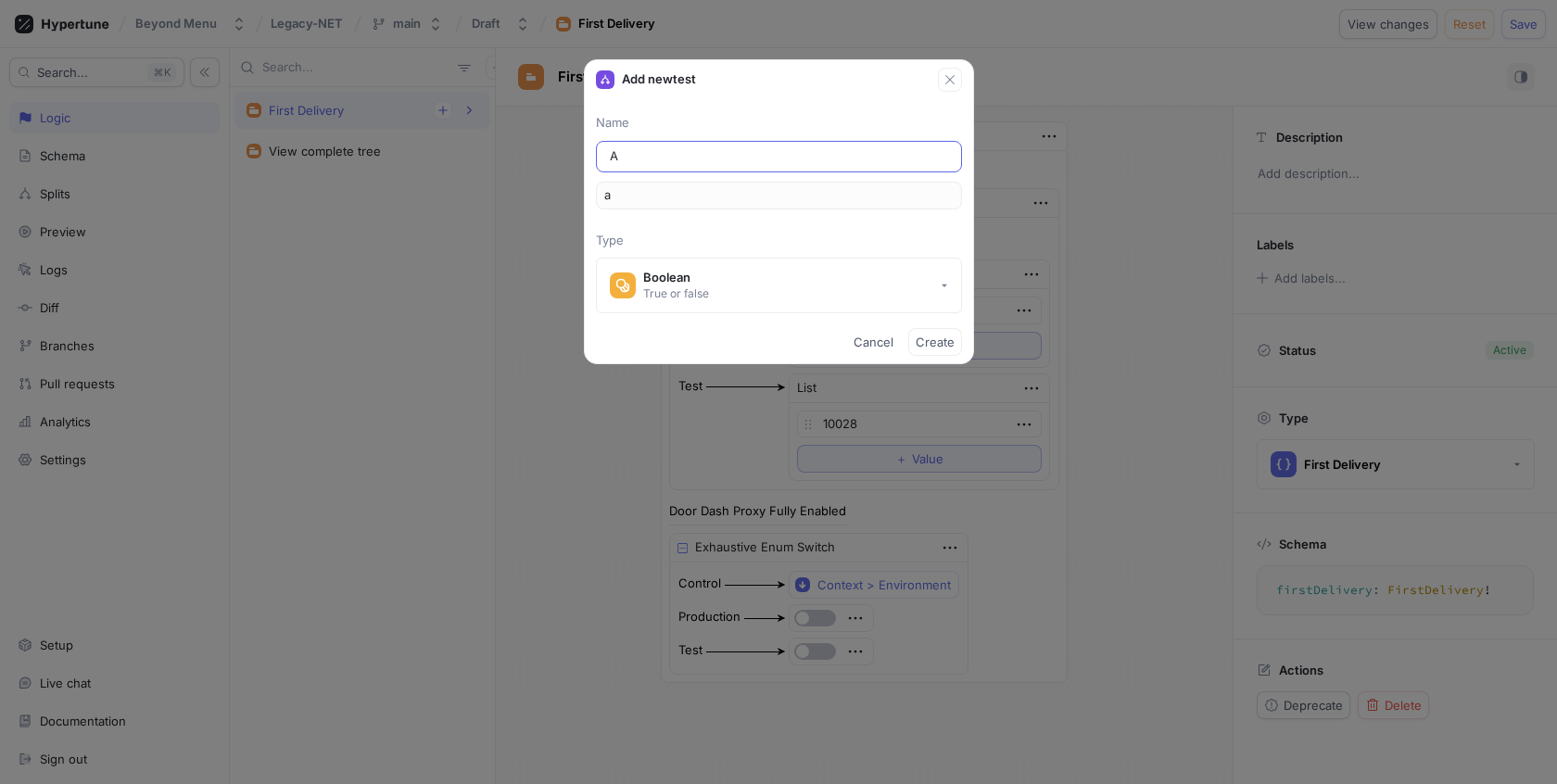
type input "AA"
type input "aa"
type input "AAA"
type input "aaa"
click at [740, 304] on button "Boolean True or false" at bounding box center [778, 285] width 366 height 55
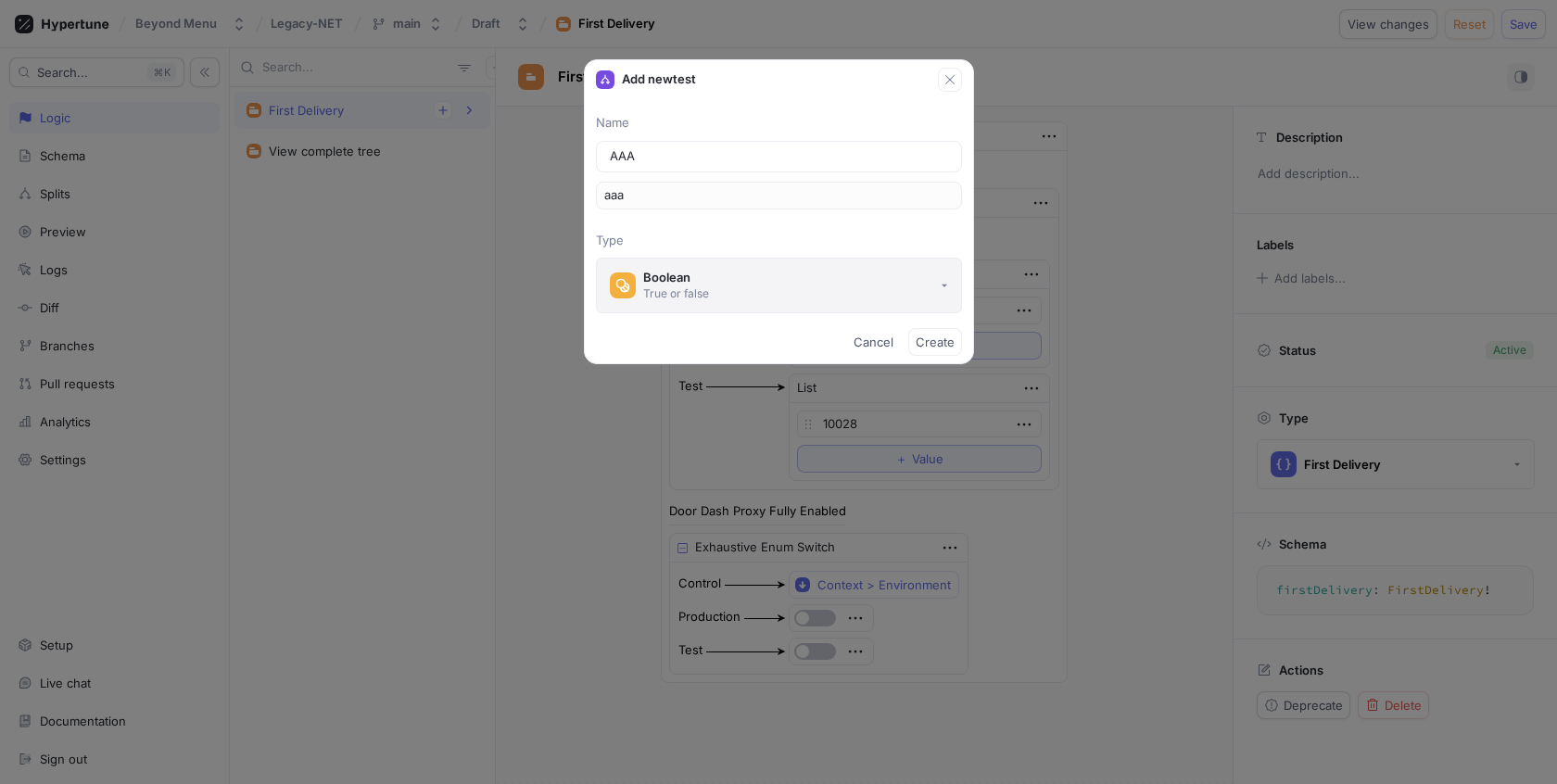
type input "AAA"
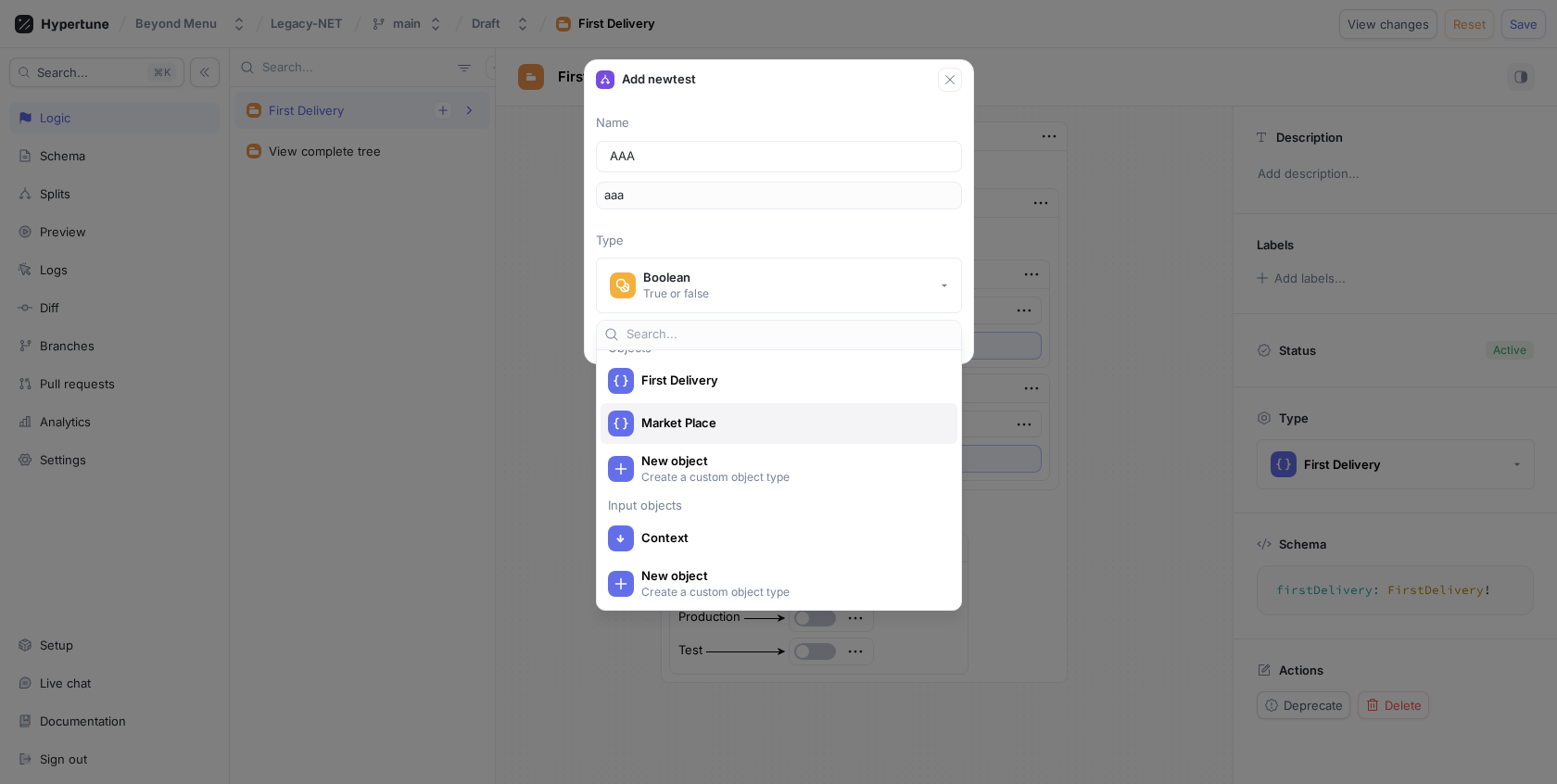
click at [793, 432] on div "Market Place" at bounding box center [775, 422] width 333 height 26
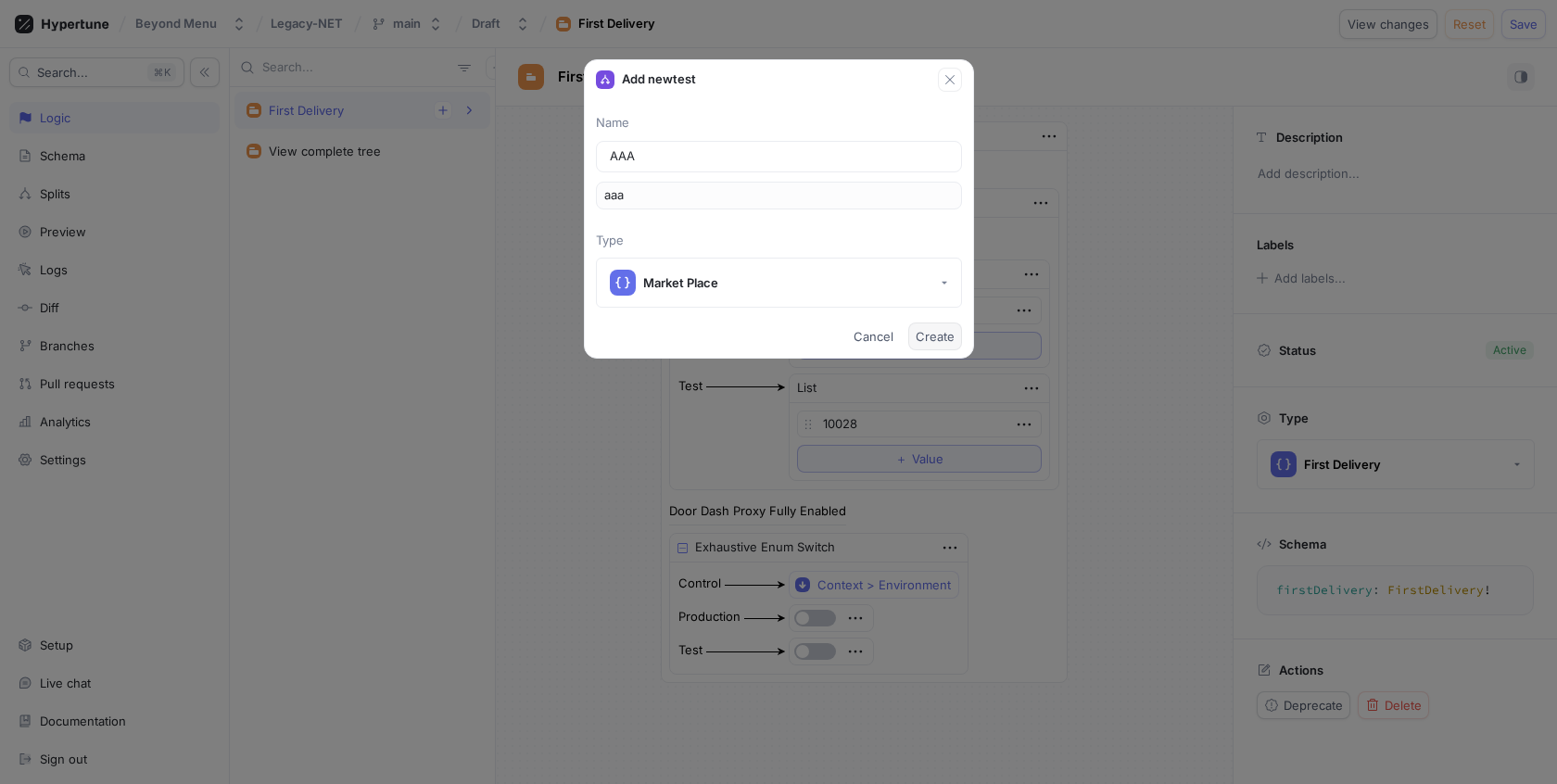
click at [936, 343] on button "Create" at bounding box center [935, 336] width 53 height 28
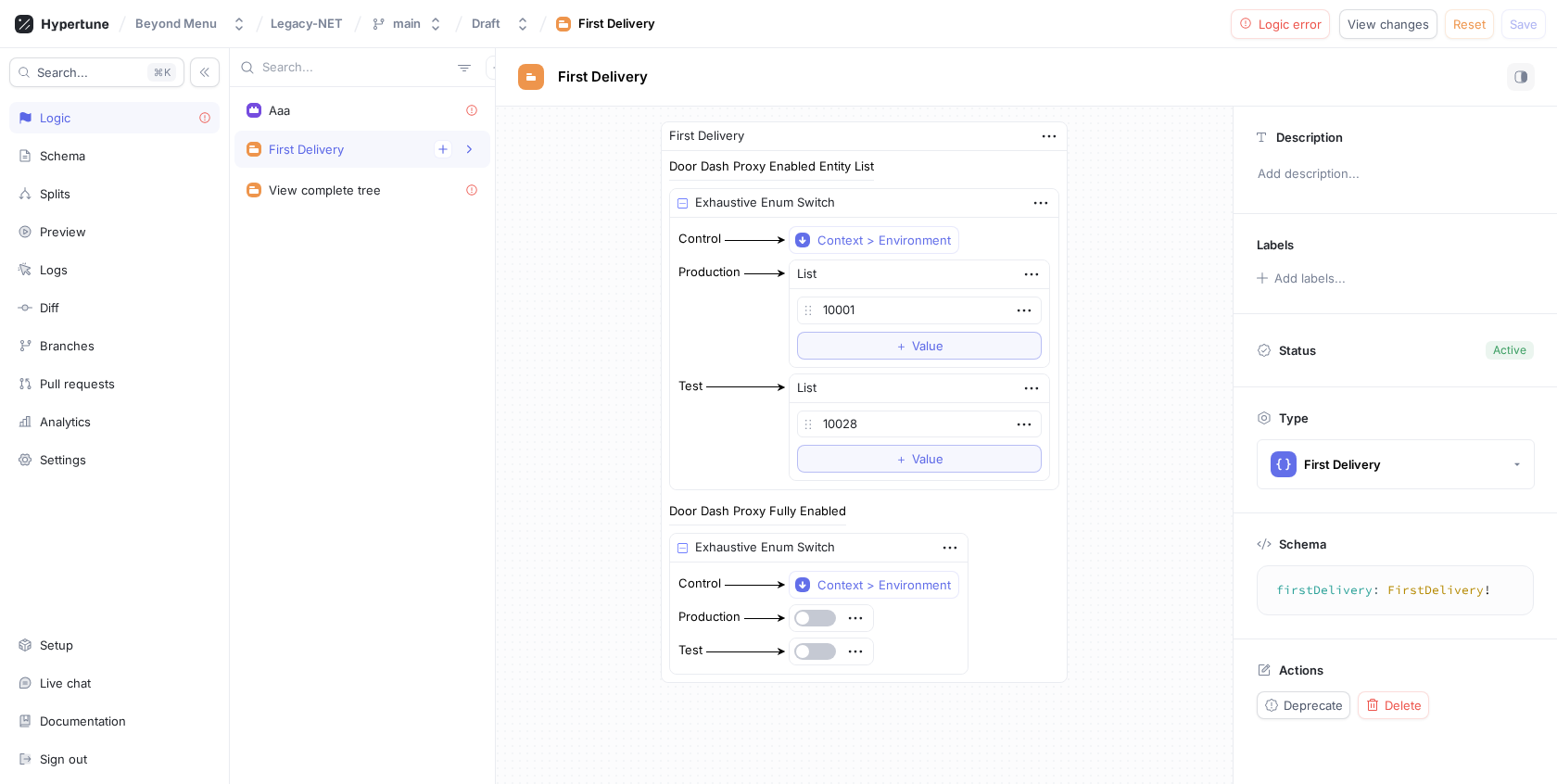
type textarea "aaa: MarketPlace!"
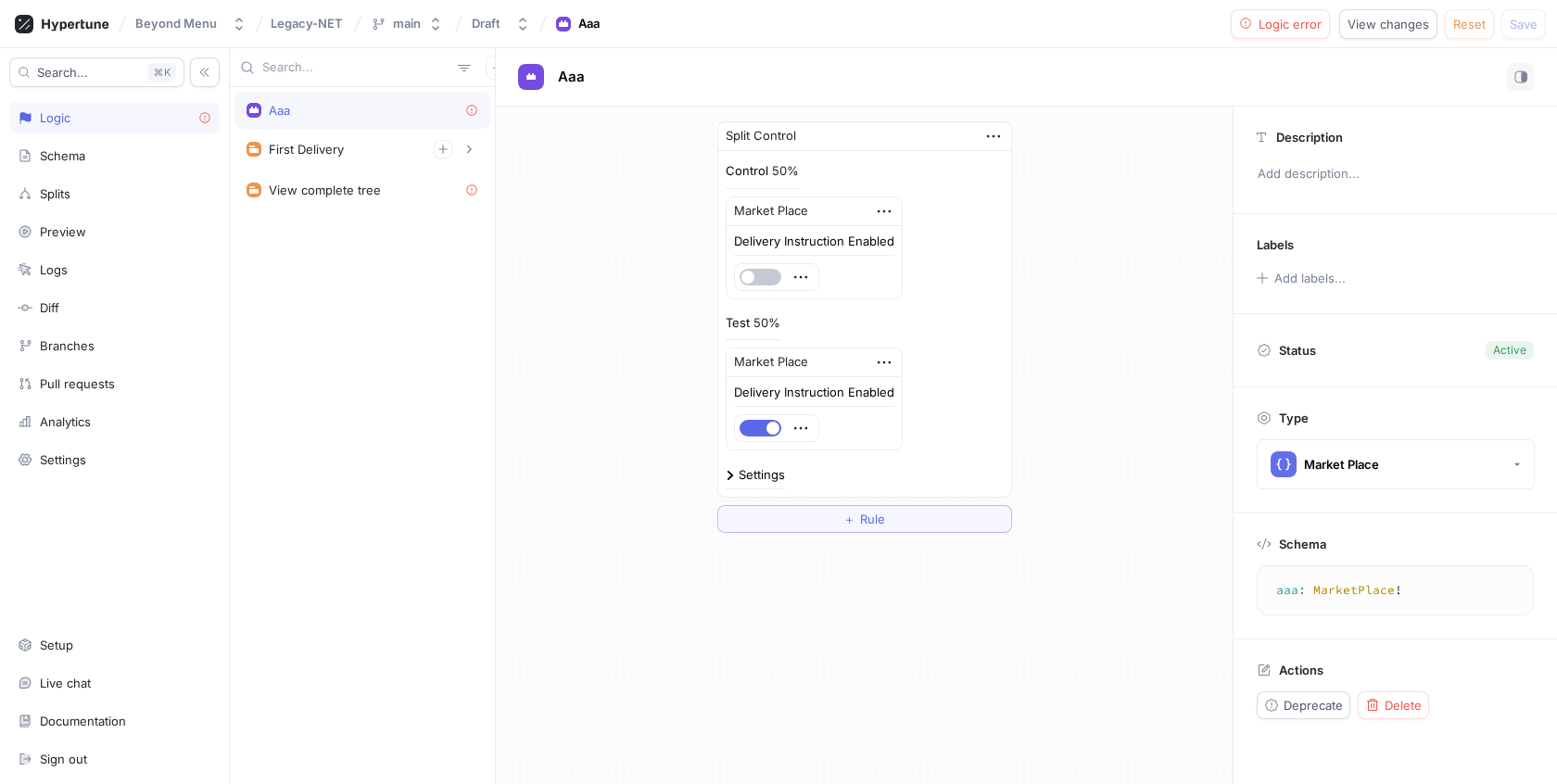
click at [403, 105] on div "Aaa" at bounding box center [362, 110] width 231 height 15
click at [473, 108] on icon at bounding box center [472, 110] width 14 height 14
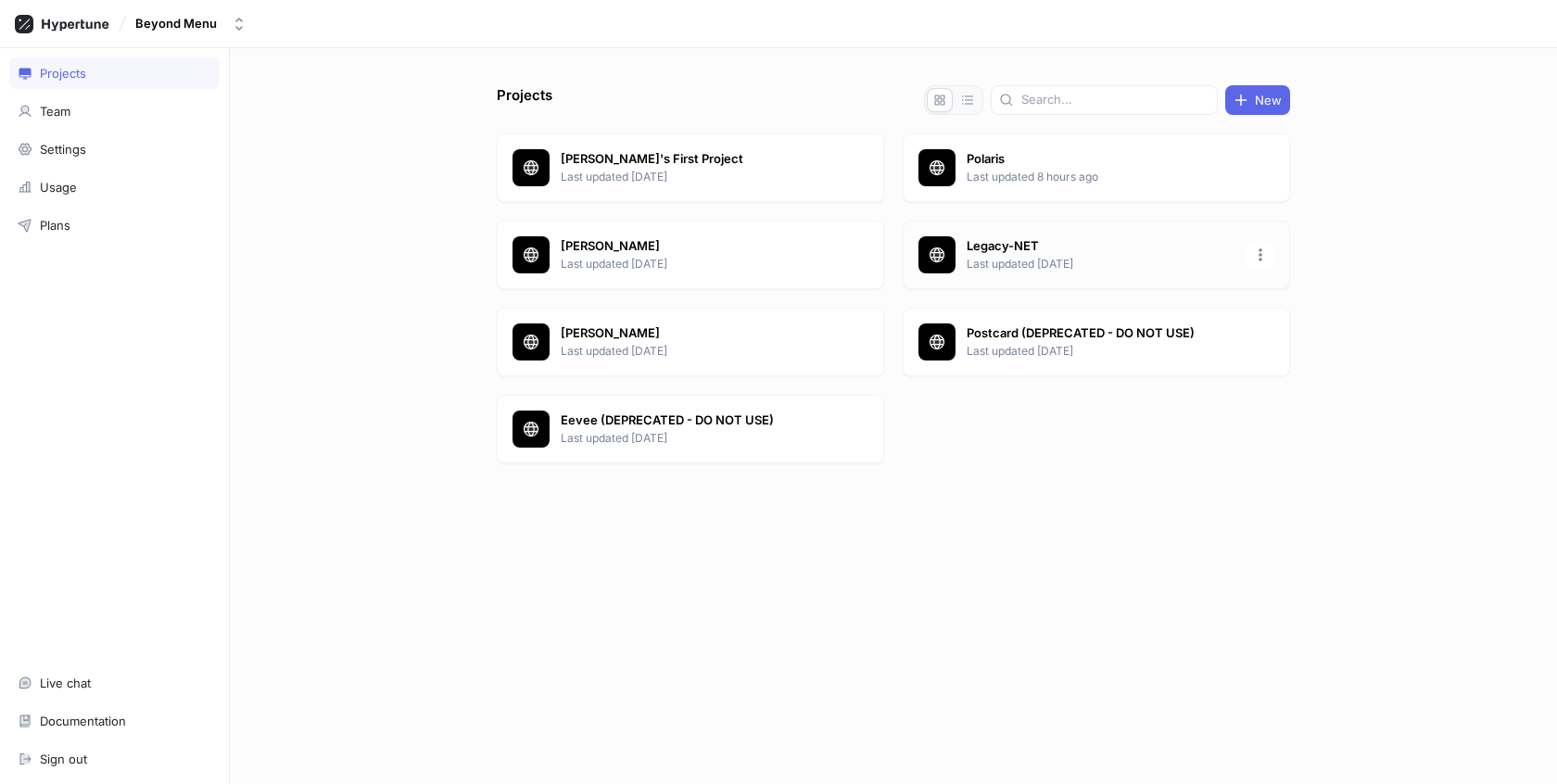
click at [1148, 257] on p "Last updated [DATE]" at bounding box center [1101, 265] width 268 height 17
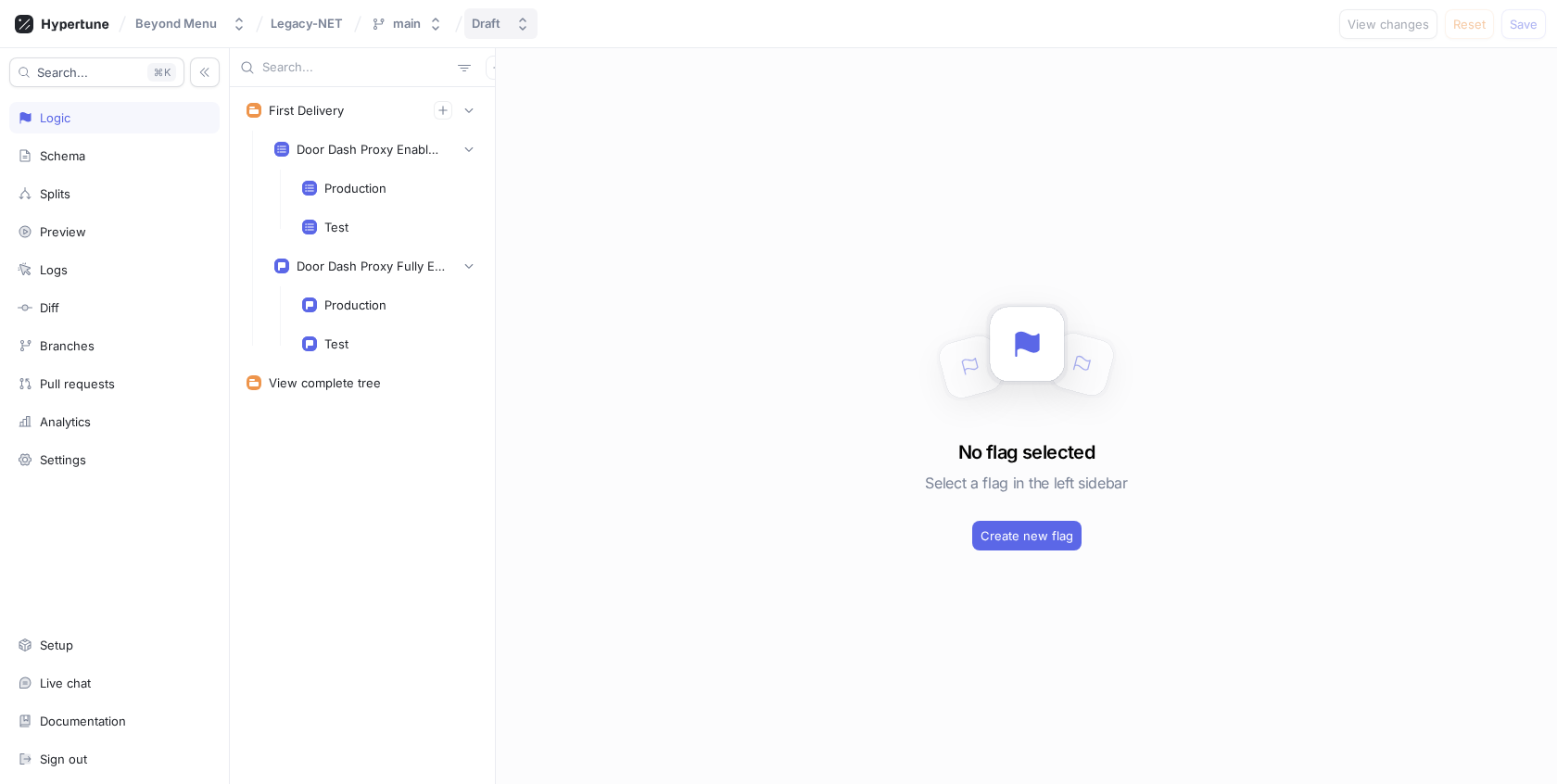
click at [474, 18] on div "Draft" at bounding box center [486, 24] width 29 height 16
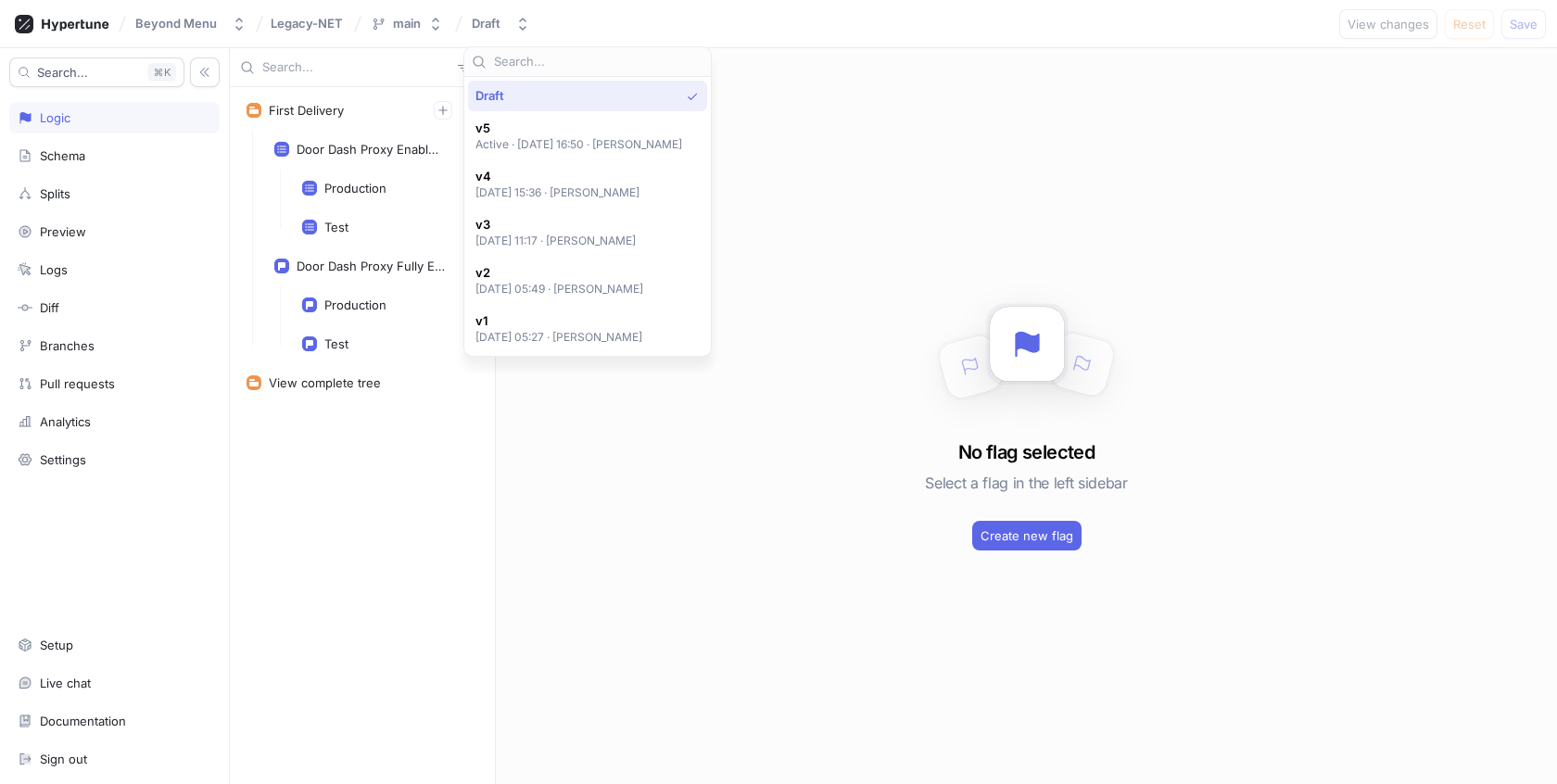
click at [579, 63] on input "text" at bounding box center [599, 62] width 209 height 18
click at [627, 140] on p "Active ‧ 2024-08-23 at 16:50 ‧ Piotr Bulaga" at bounding box center [580, 144] width 207 height 16
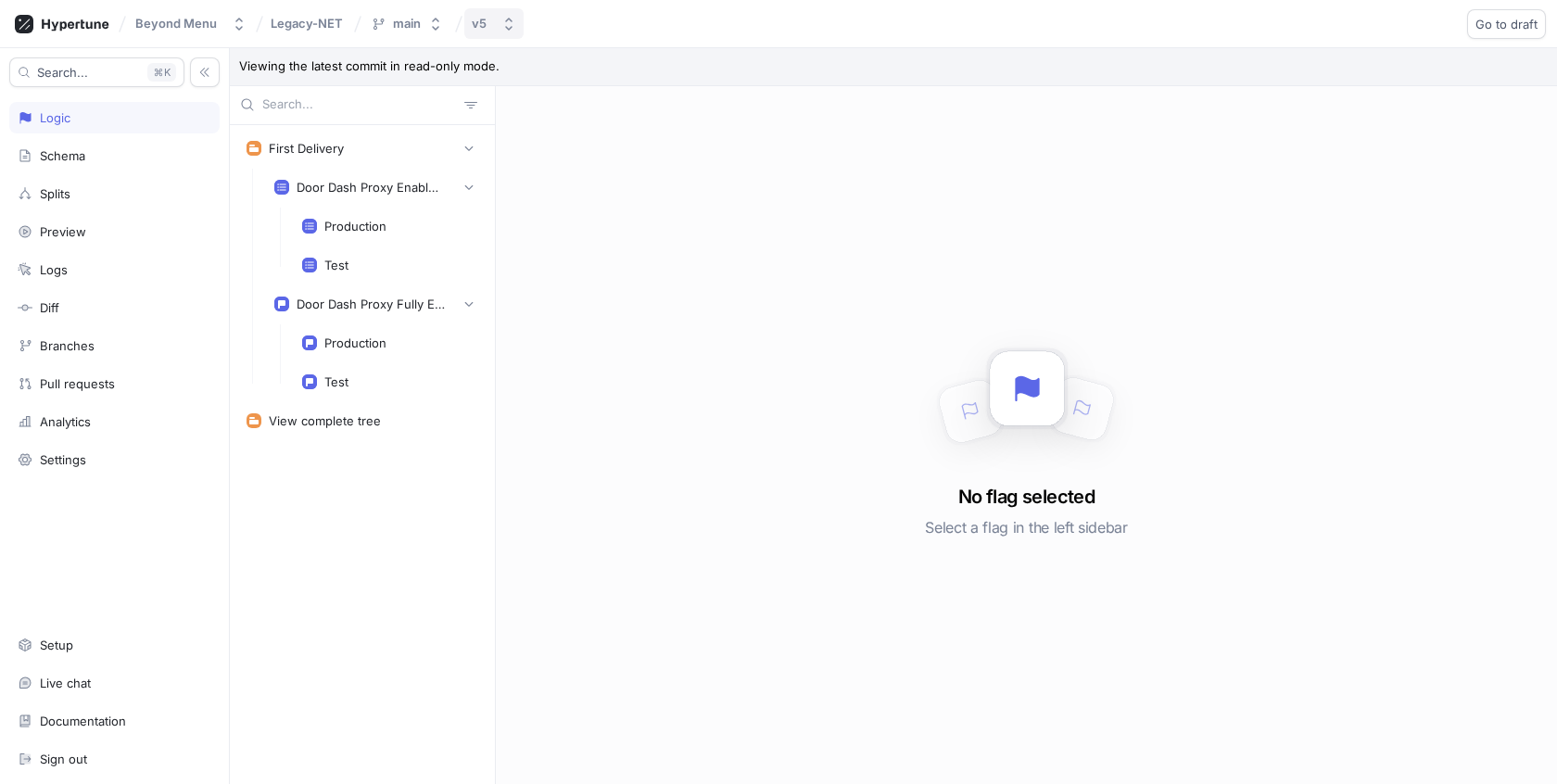
click at [485, 25] on div "v5" at bounding box center [483, 24] width 22 height 16
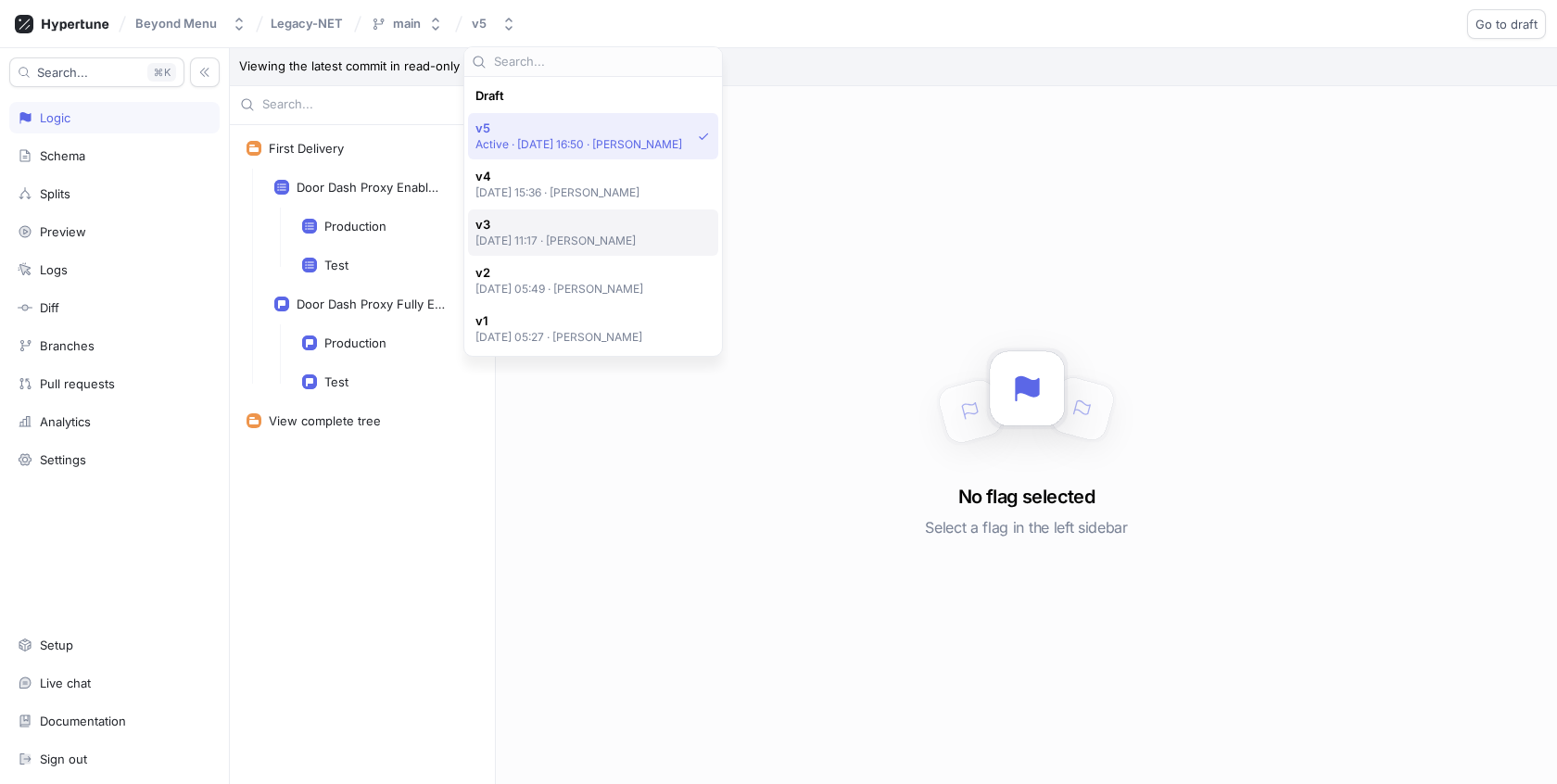
click at [576, 246] on p "2024-08-23 at 11:17 ‧ Piotr Bulaga" at bounding box center [556, 240] width 161 height 16
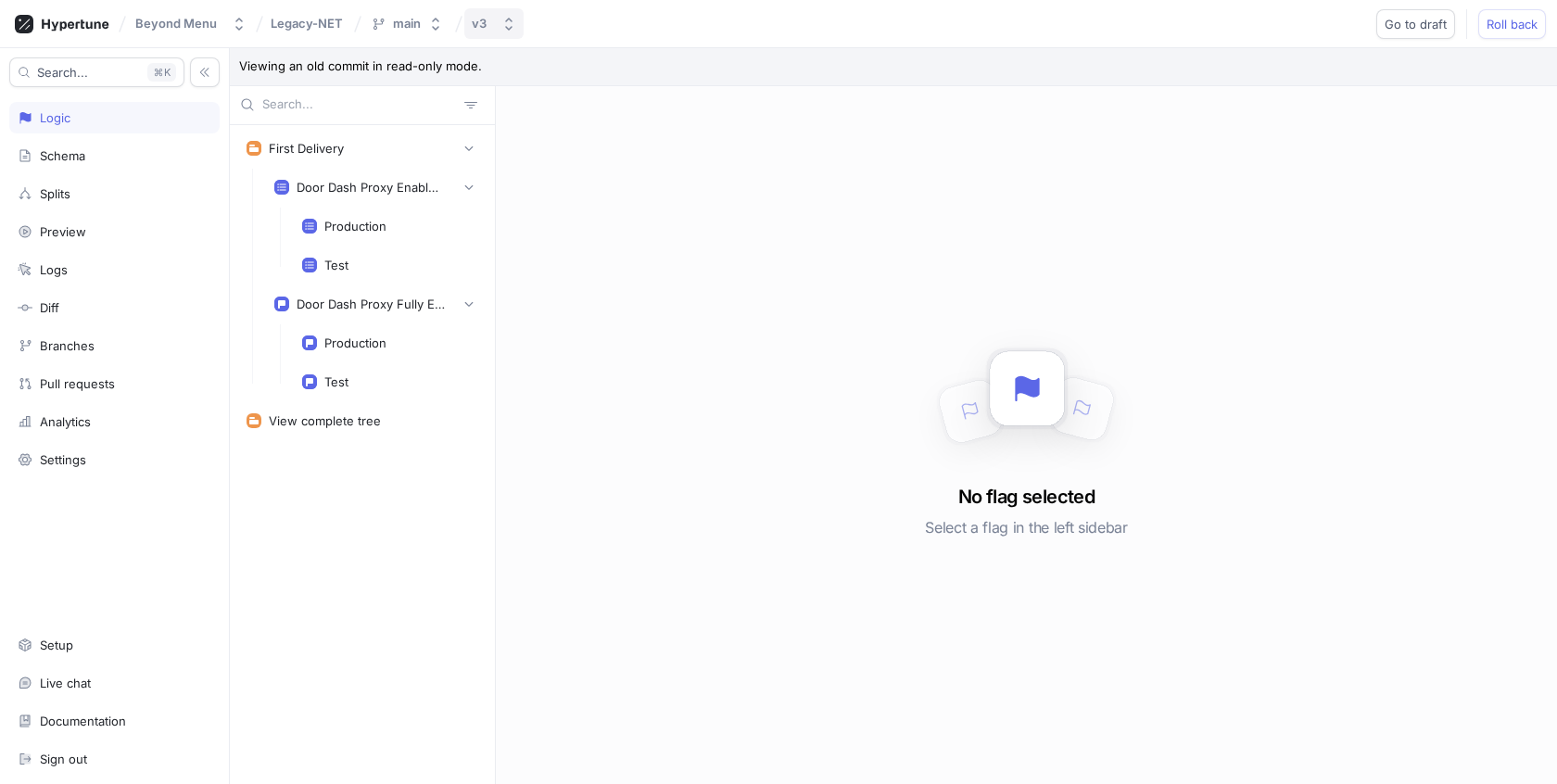
click at [484, 23] on div "v3" at bounding box center [480, 24] width 15 height 16
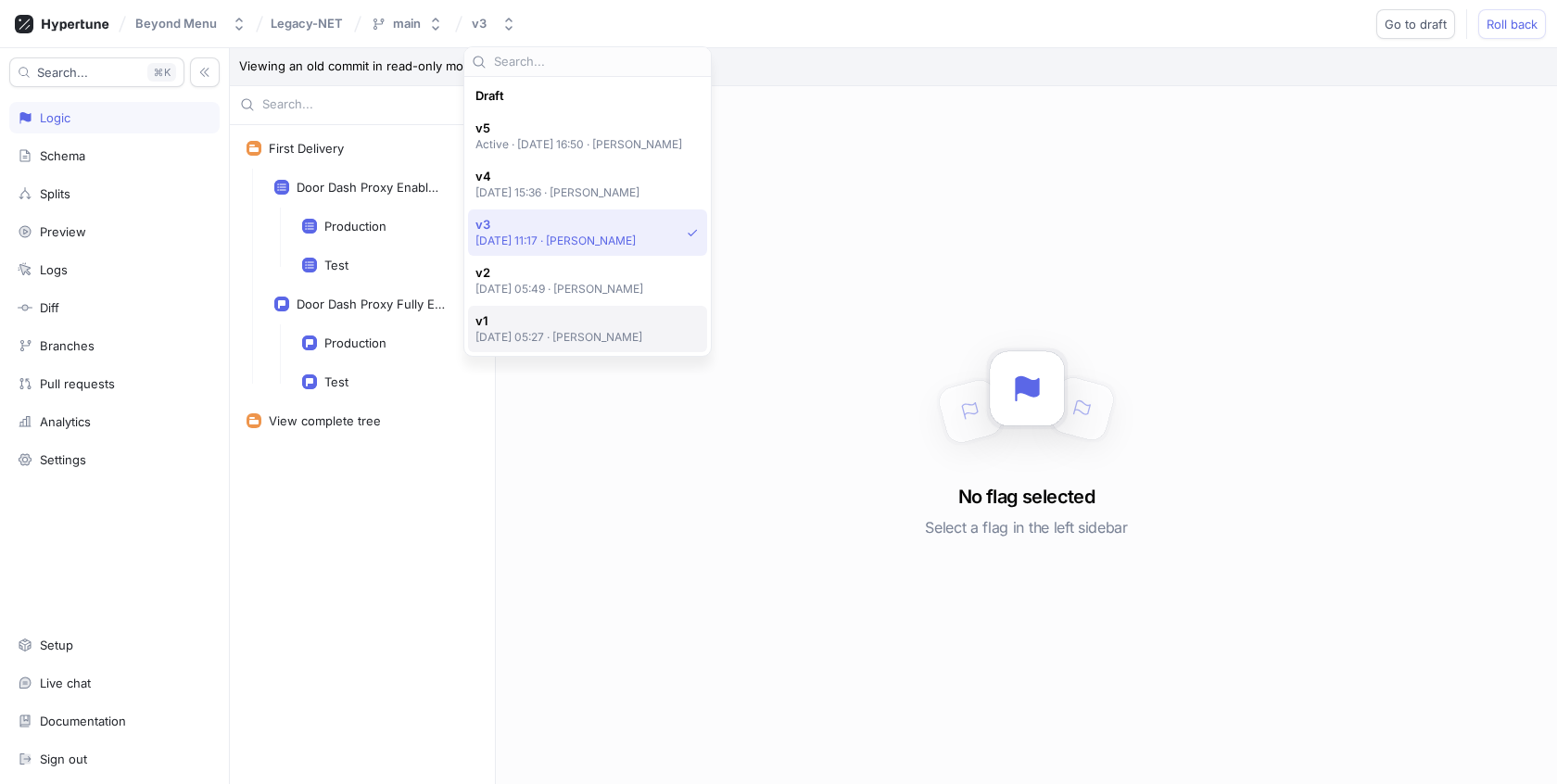
click at [504, 329] on p "2024-03-16 at 05:27 ‧ Sashank Tadepalli" at bounding box center [560, 337] width 168 height 16
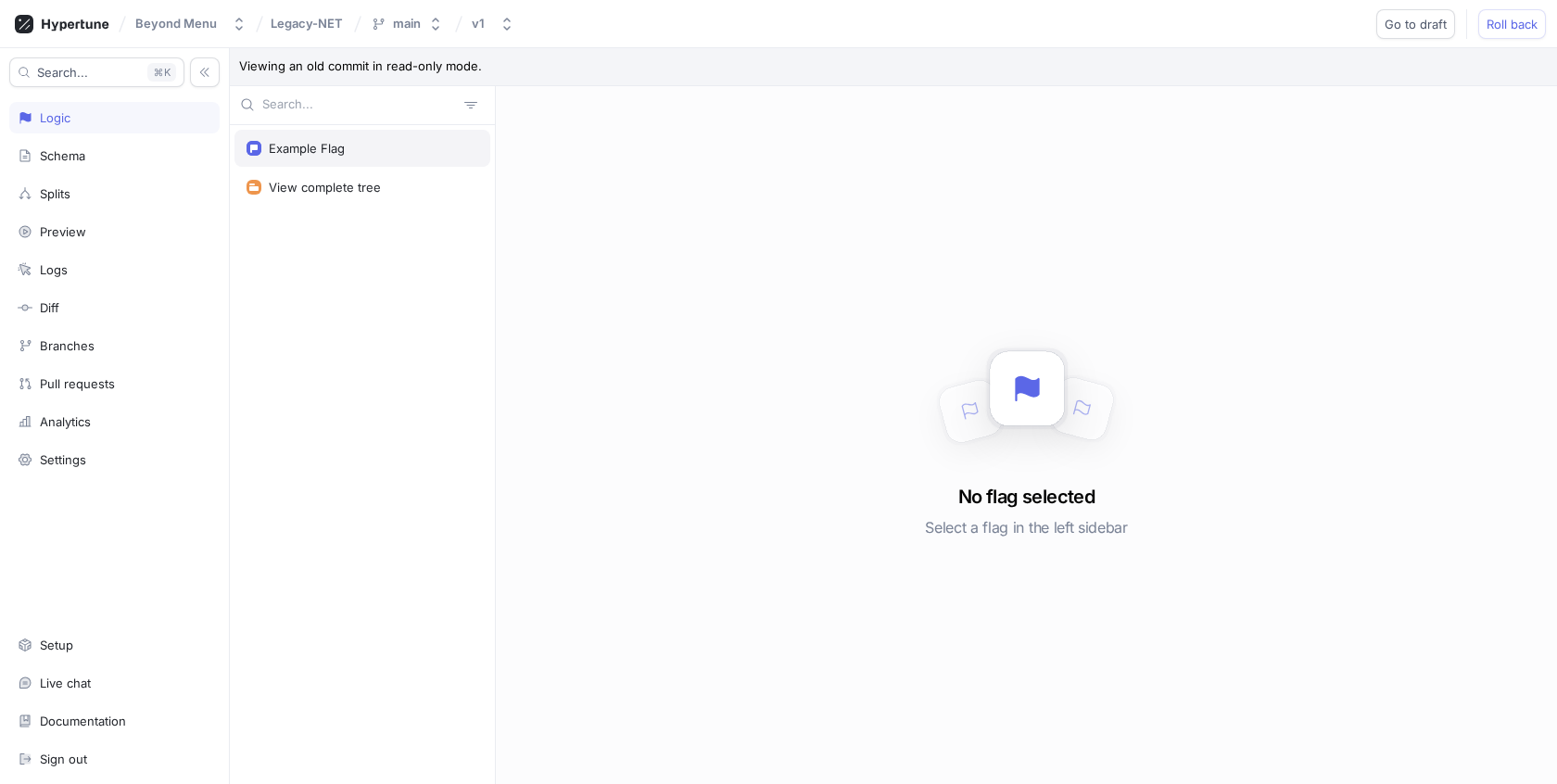
click at [375, 141] on div "Example Flag" at bounding box center [362, 148] width 231 height 15
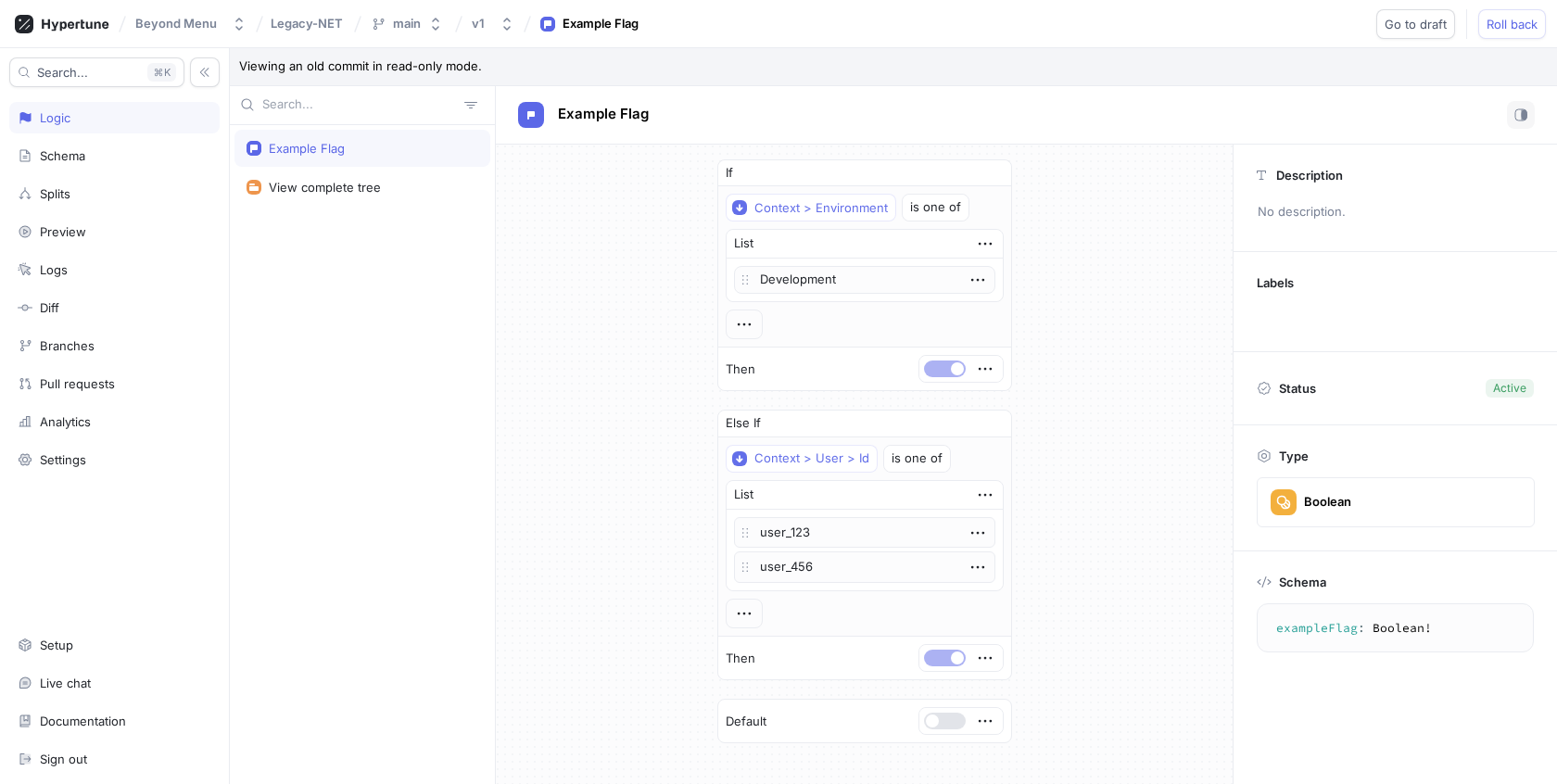
click at [599, 43] on div "Beyond Menu Legacy-NET main v1 Example Flag Go to draft Roll back" at bounding box center [778, 24] width 1557 height 49
click at [598, 19] on div "Example Flag" at bounding box center [601, 24] width 76 height 18
click at [490, 22] on button "v1" at bounding box center [493, 24] width 57 height 30
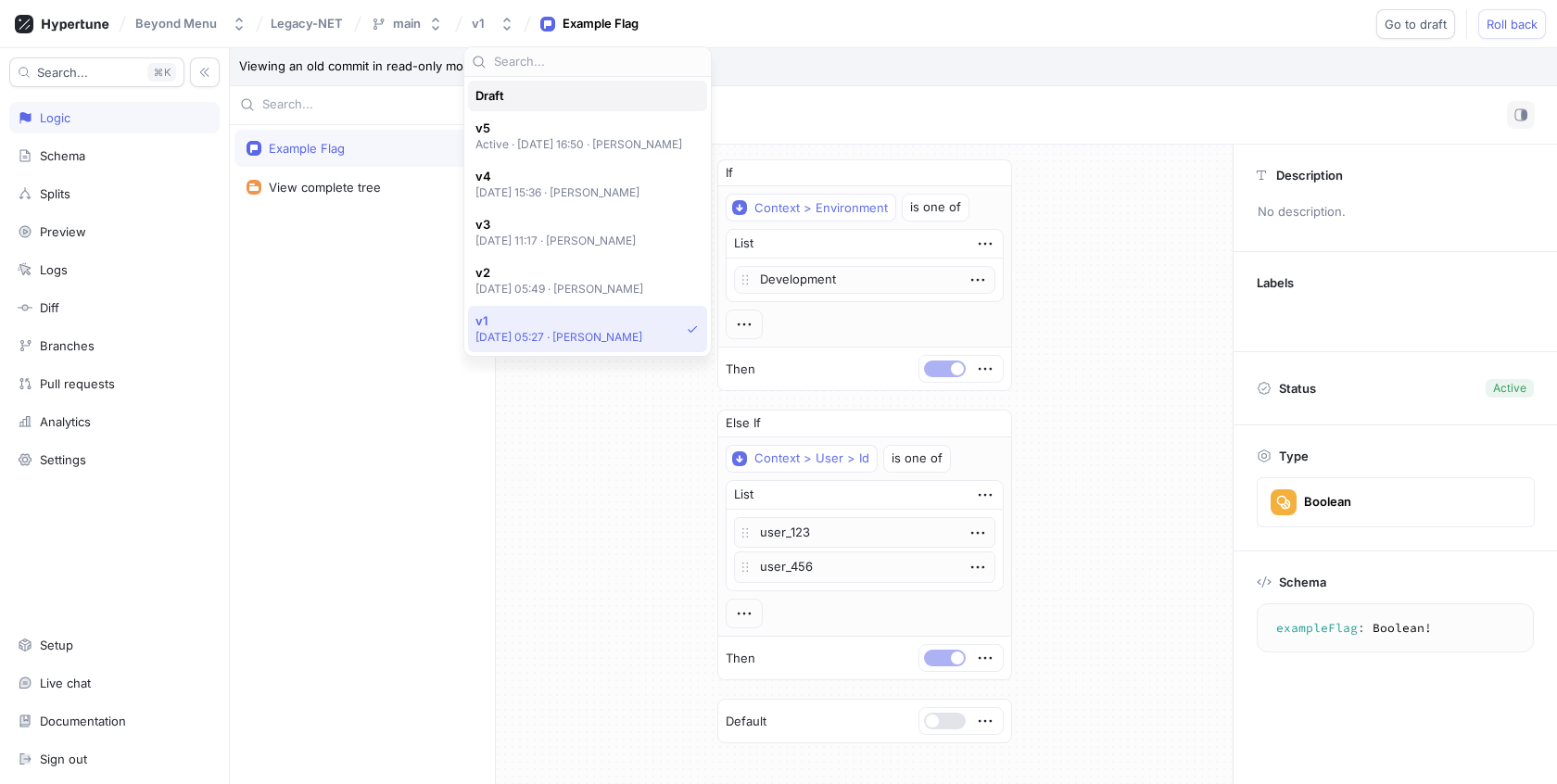
click at [508, 92] on div "Draft" at bounding box center [583, 96] width 215 height 16
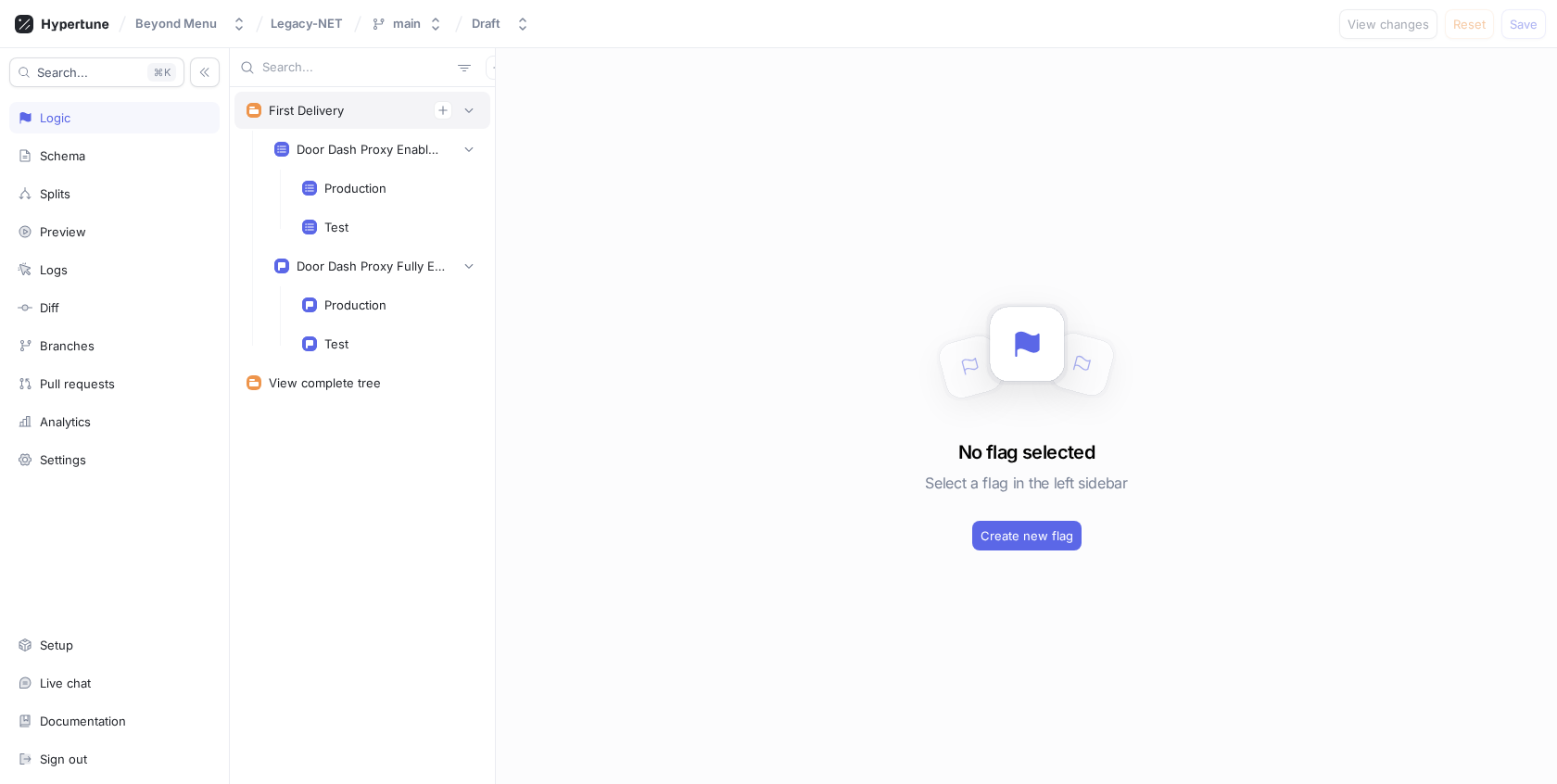
click at [478, 101] on div "First Delivery" at bounding box center [362, 109] width 256 height 37
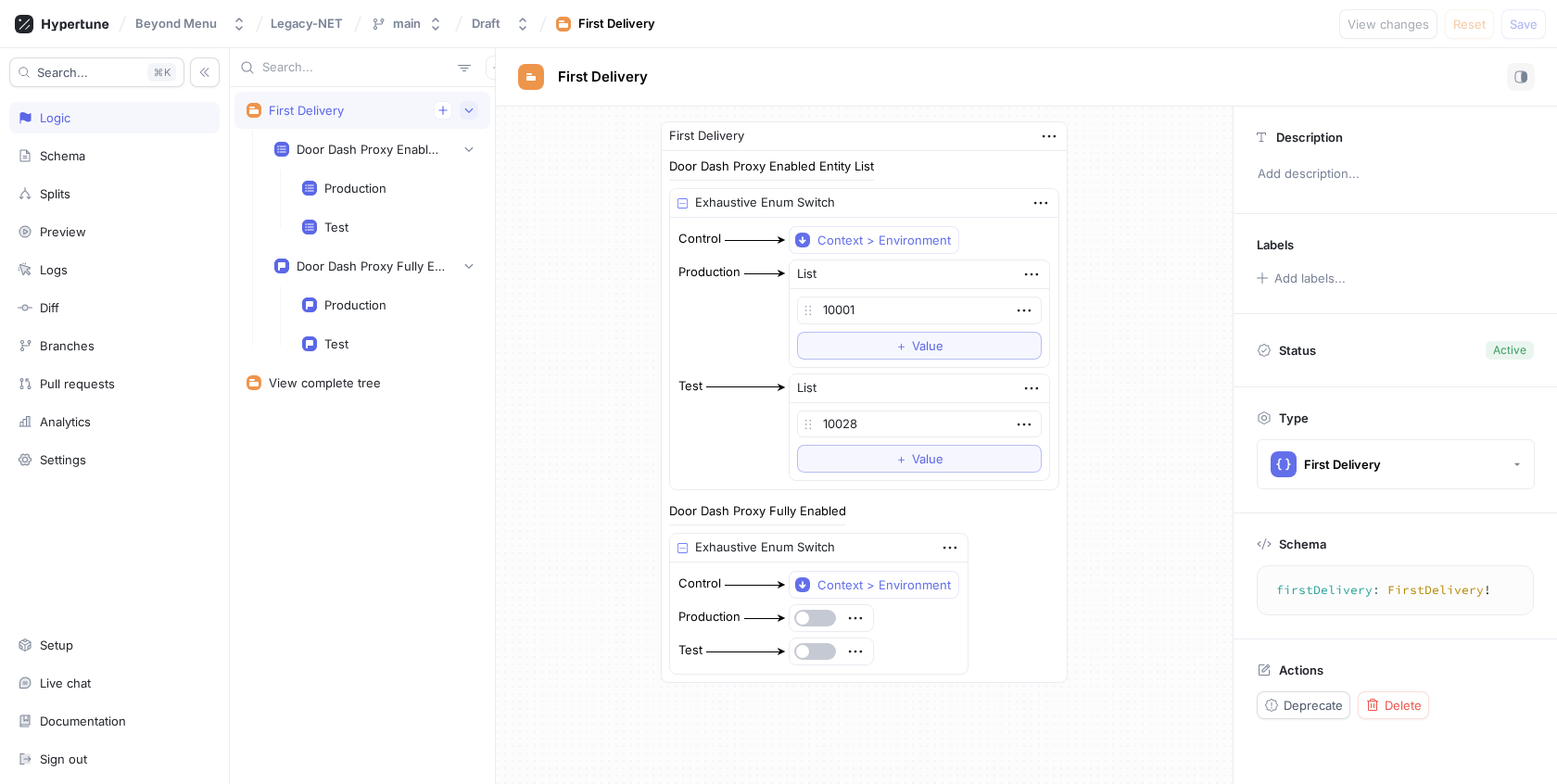
click at [475, 107] on icon "button" at bounding box center [469, 110] width 11 height 11
click at [476, 111] on button "button" at bounding box center [468, 109] width 18 height 18
click at [546, 164] on div "First Delivery Door Dash Proxy Enabled Entity List Exhaustive Enum Switch Contr…" at bounding box center [864, 402] width 737 height 591
click at [471, 150] on icon "button" at bounding box center [469, 149] width 11 height 11
click at [473, 188] on icon "button" at bounding box center [469, 190] width 11 height 11
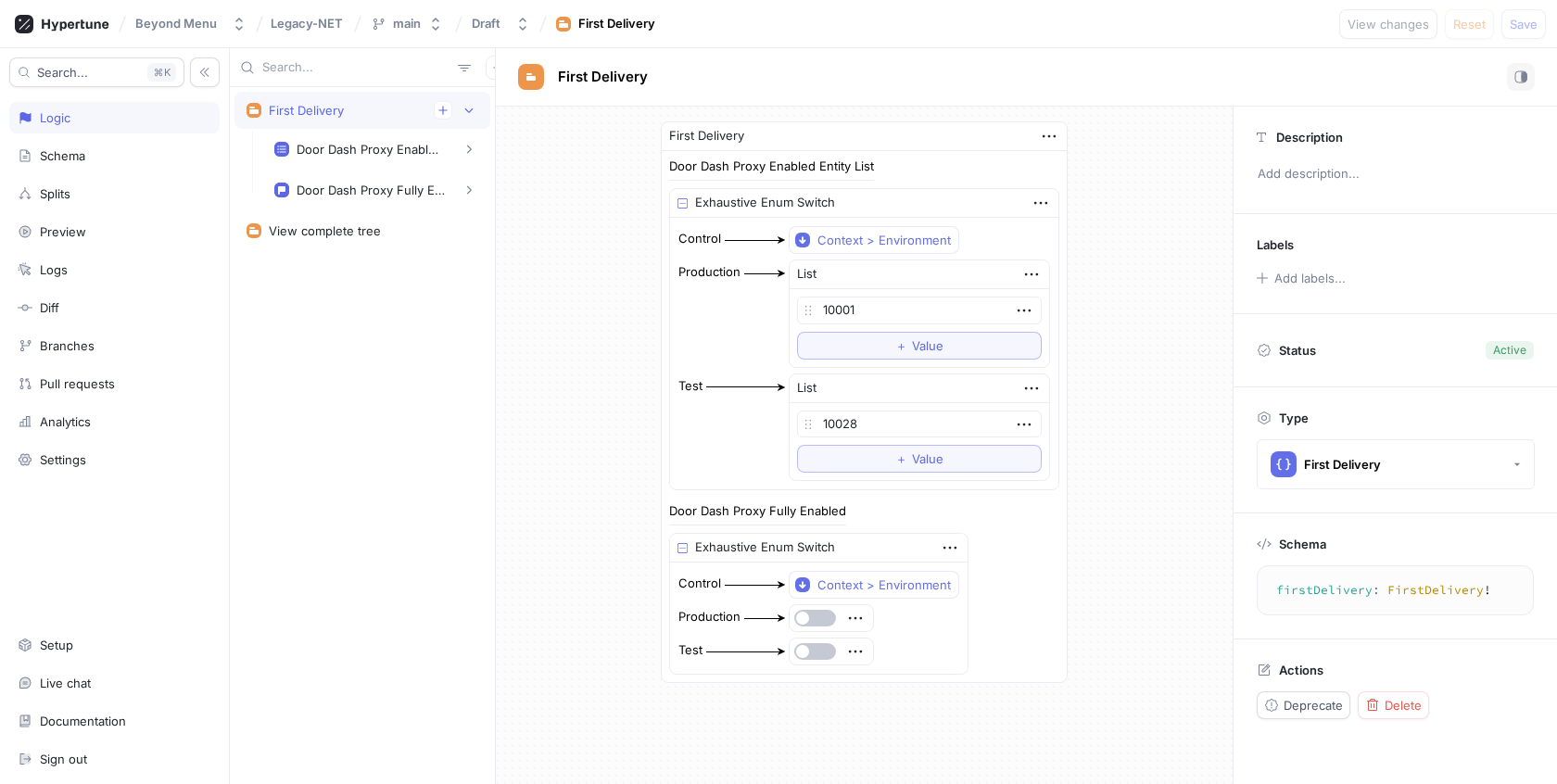
click at [564, 188] on div "First Delivery Door Dash Proxy Enabled Entity List Exhaustive Enum Switch Contr…" at bounding box center [864, 402] width 737 height 591
click at [42, 107] on div "Logic" at bounding box center [114, 117] width 210 height 31
click at [305, 29] on span "Legacy-NET" at bounding box center [306, 24] width 72 height 13
click at [279, 53] on div at bounding box center [362, 68] width 265 height 39
click at [476, 106] on button "button" at bounding box center [468, 109] width 18 height 18
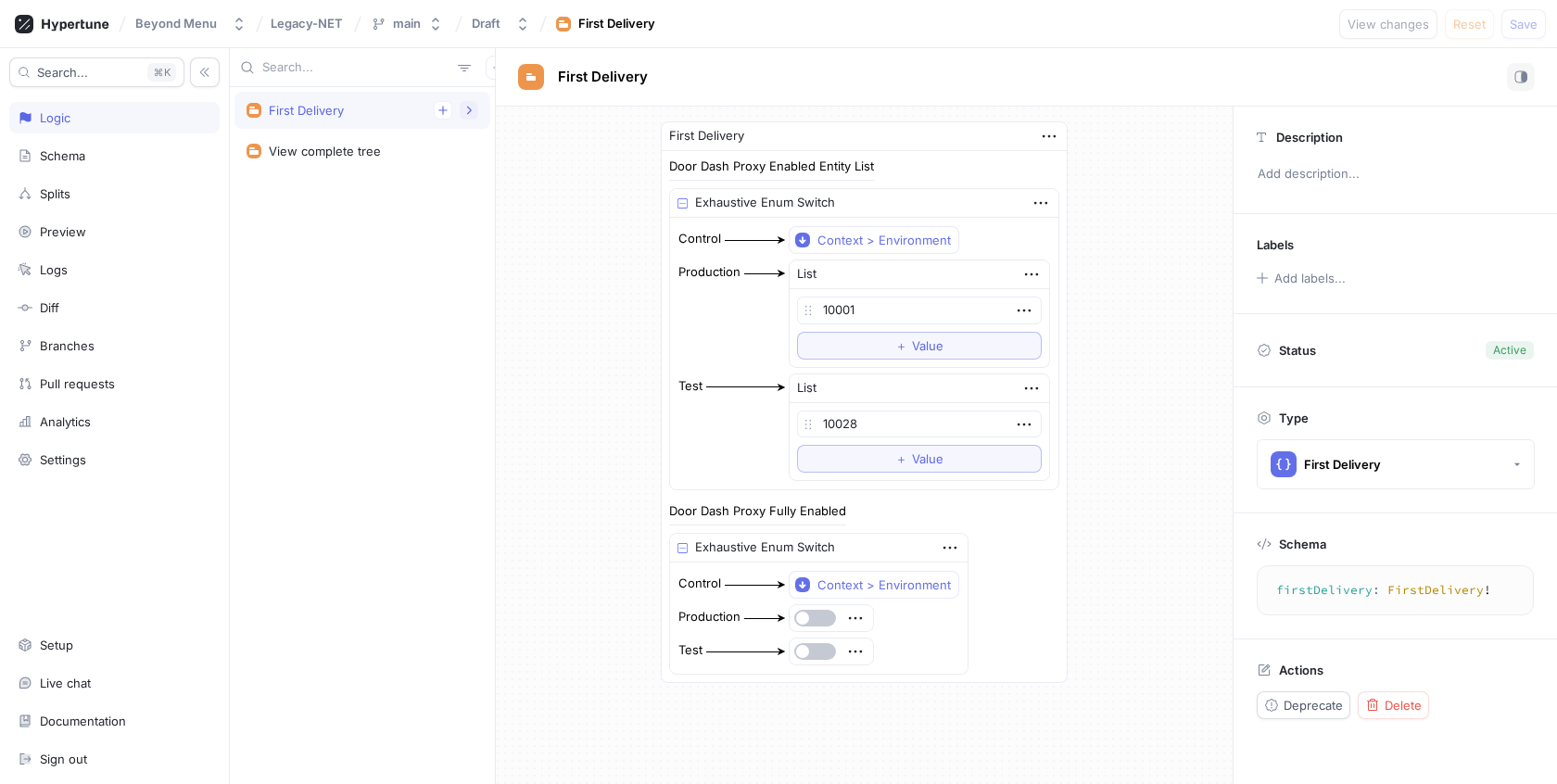
click at [470, 110] on icon "button" at bounding box center [469, 110] width 11 height 11
click at [685, 76] on div "First Delivery" at bounding box center [1026, 76] width 1016 height 28
click at [621, 182] on div "First Delivery Door Dash Proxy Enabled Entity List Exhaustive Enum Switch Contr…" at bounding box center [864, 402] width 737 height 591
click at [472, 109] on icon "button" at bounding box center [469, 110] width 9 height 5
click at [117, 146] on div "Schema" at bounding box center [114, 155] width 210 height 31
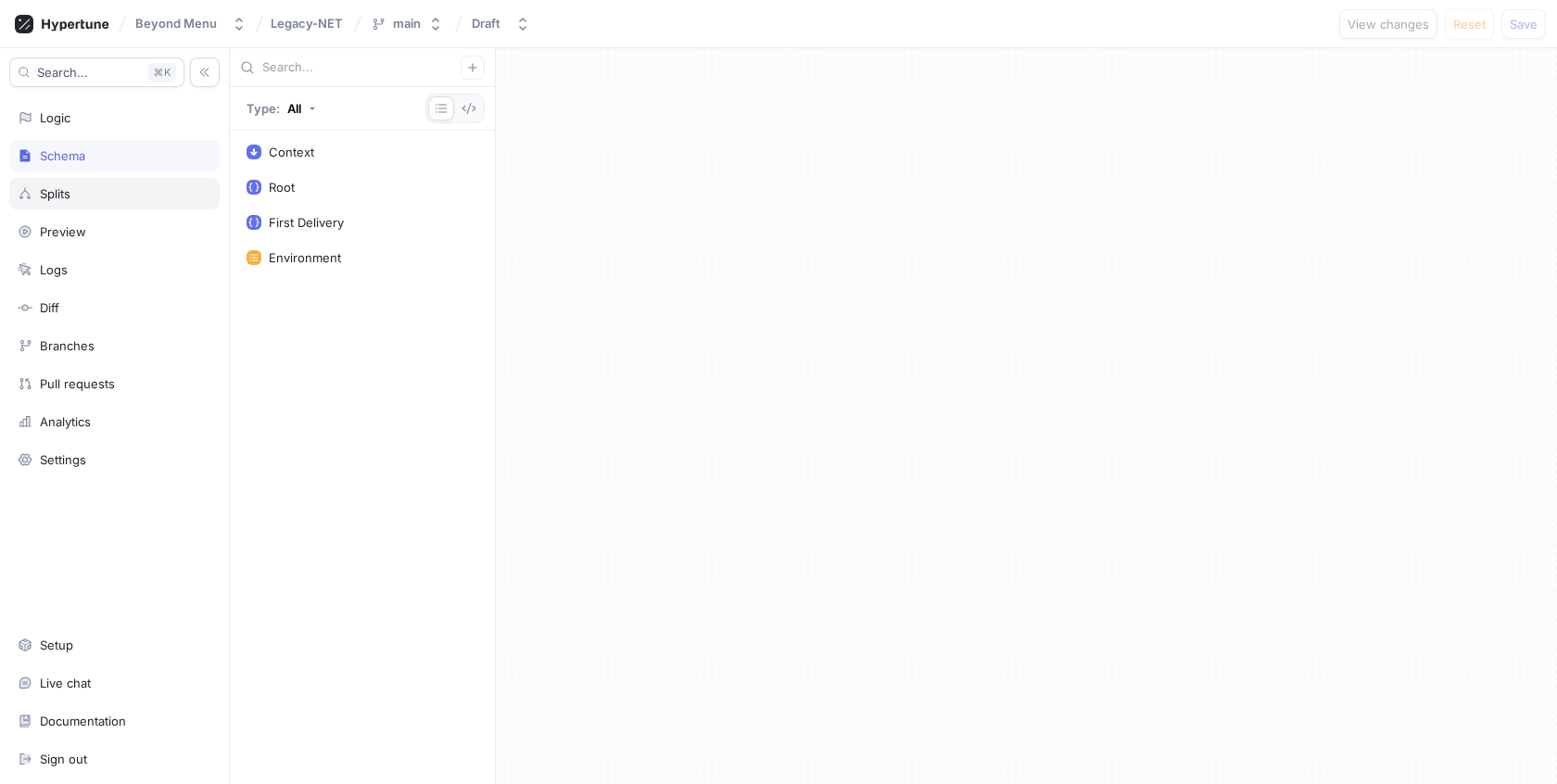
click at [109, 189] on div "Splits" at bounding box center [115, 194] width 194 height 15
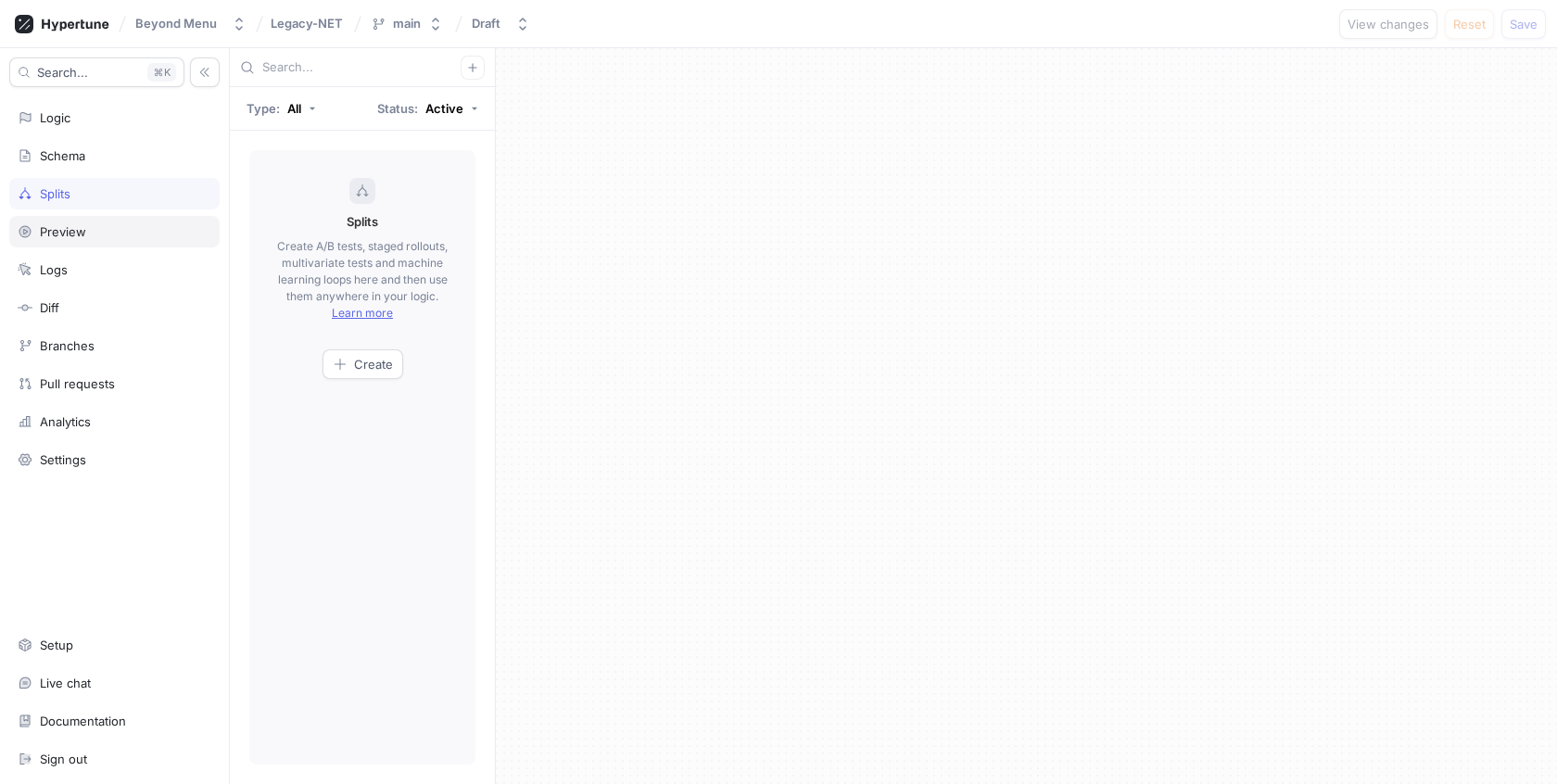
click at [108, 230] on div "Preview" at bounding box center [115, 232] width 194 height 15
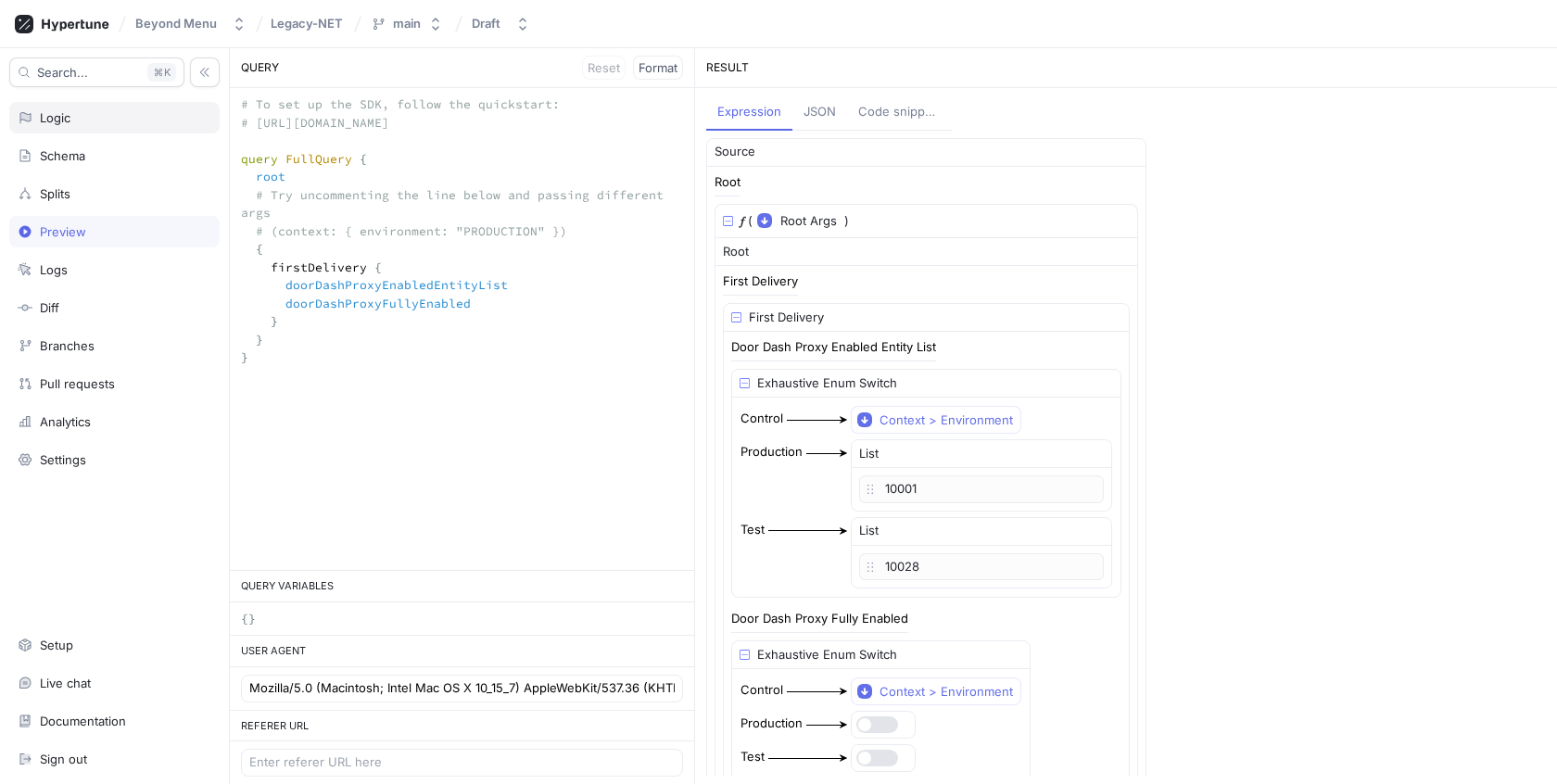
click at [117, 123] on div "Logic" at bounding box center [115, 118] width 194 height 15
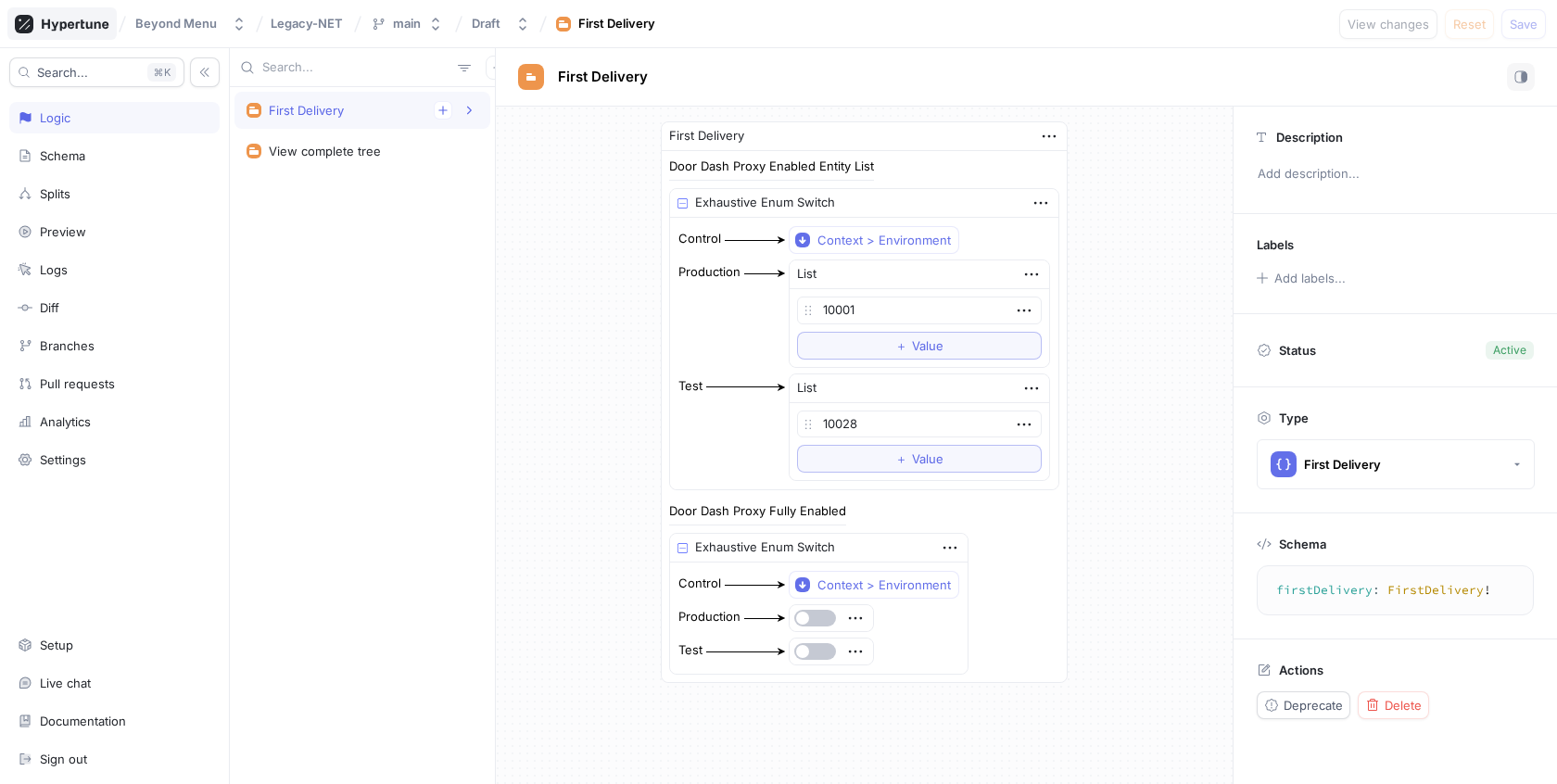
click at [94, 19] on icon at bounding box center [62, 24] width 94 height 18
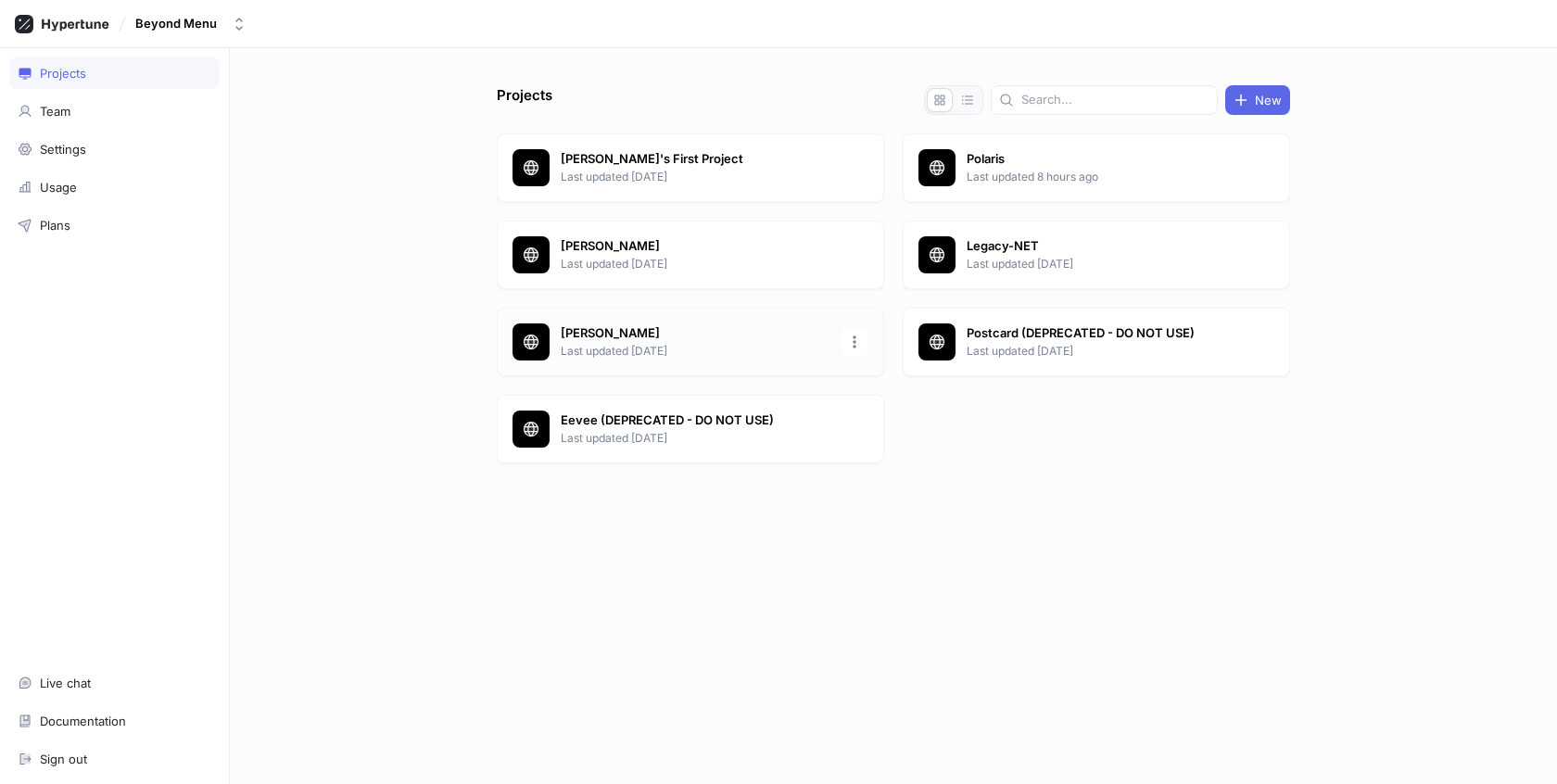
click at [802, 360] on div "Piotr Test Last updated 11 months ago" at bounding box center [690, 342] width 387 height 69
click at [1192, 243] on p "Legacy-NET" at bounding box center [1101, 245] width 268 height 18
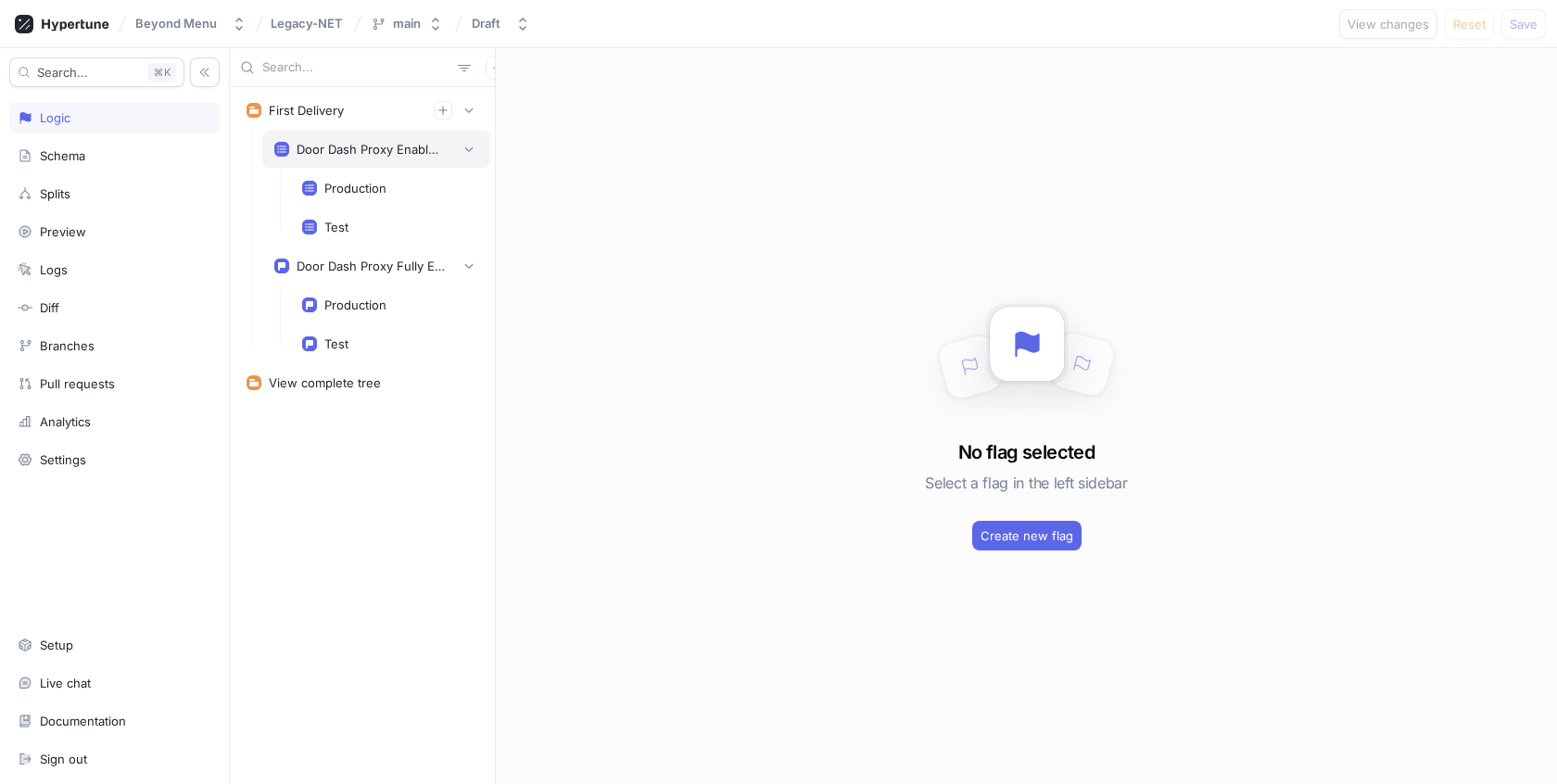
click at [325, 159] on div "Door Dash Proxy Enabled Entity List" at bounding box center [377, 148] width 228 height 37
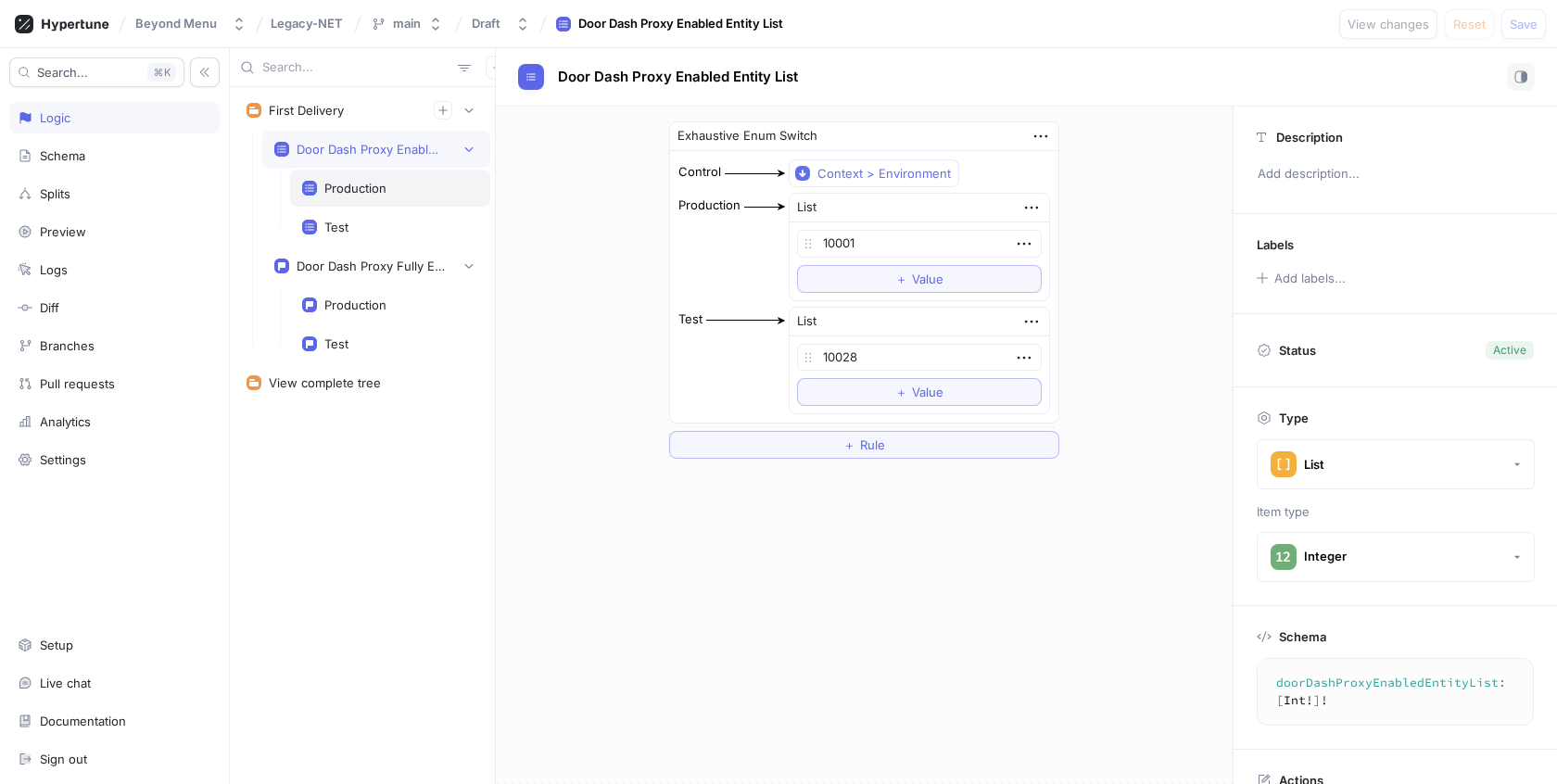
click at [326, 185] on div "Production" at bounding box center [355, 188] width 62 height 15
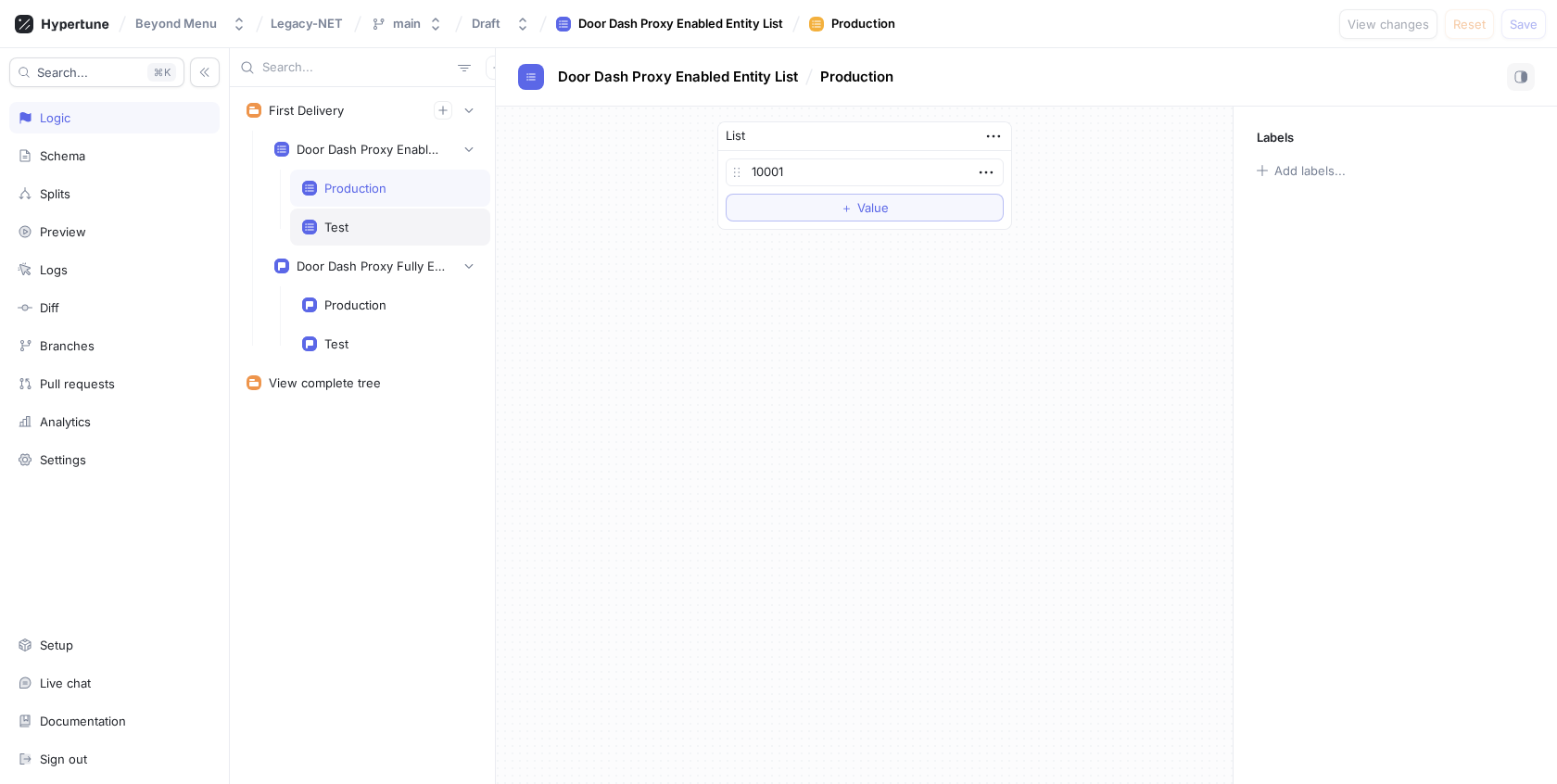
click at [327, 229] on div "Test" at bounding box center [336, 227] width 24 height 15
click at [337, 306] on div "Production" at bounding box center [355, 305] width 62 height 15
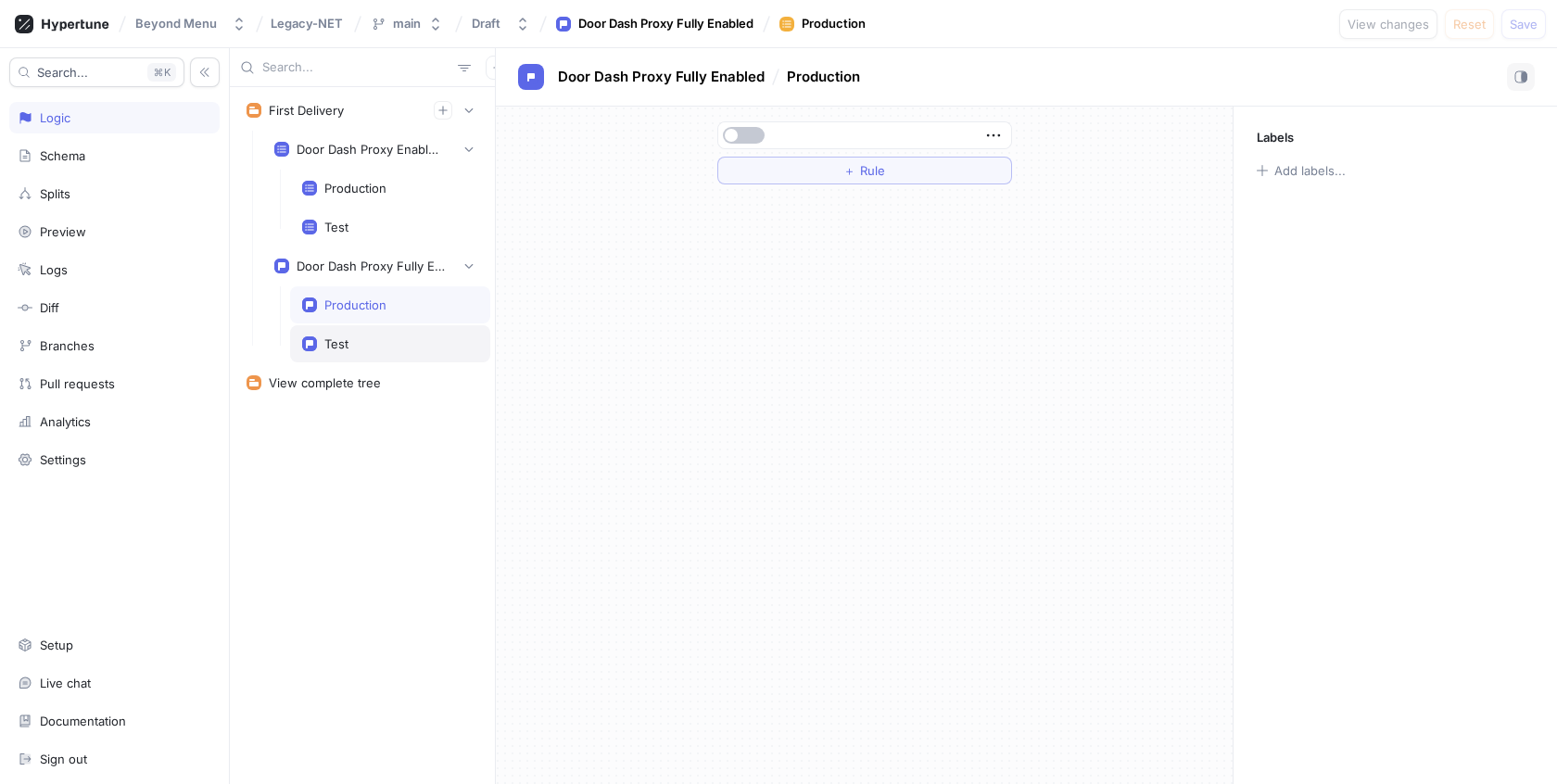
click at [337, 336] on div "Test" at bounding box center [336, 343] width 24 height 15
click at [475, 153] on icon "button" at bounding box center [469, 149] width 11 height 11
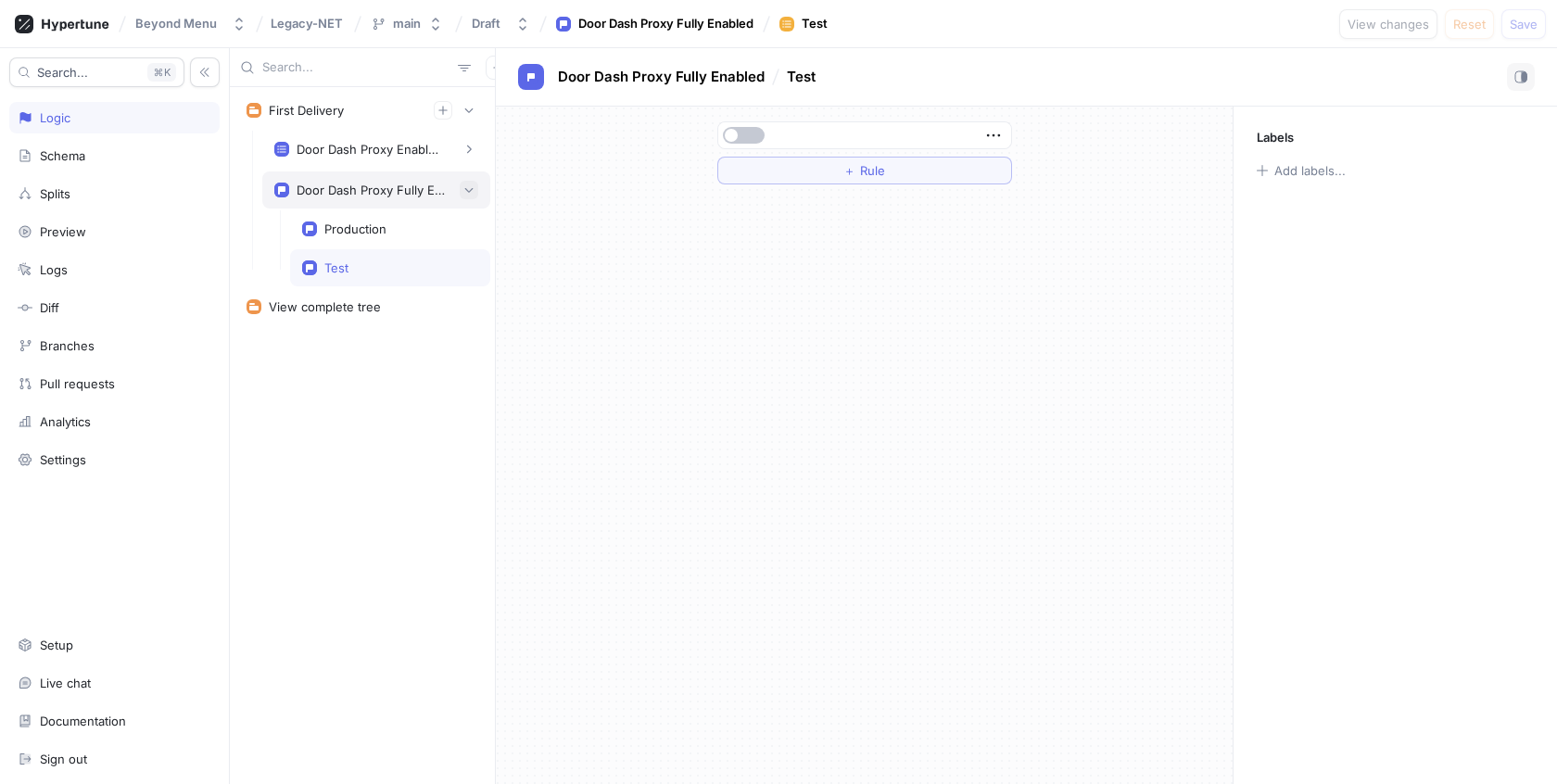
click at [478, 190] on button "button" at bounding box center [468, 189] width 18 height 18
click at [93, 123] on div "Logic" at bounding box center [115, 118] width 194 height 15
click at [93, 160] on div "Schema" at bounding box center [115, 156] width 194 height 15
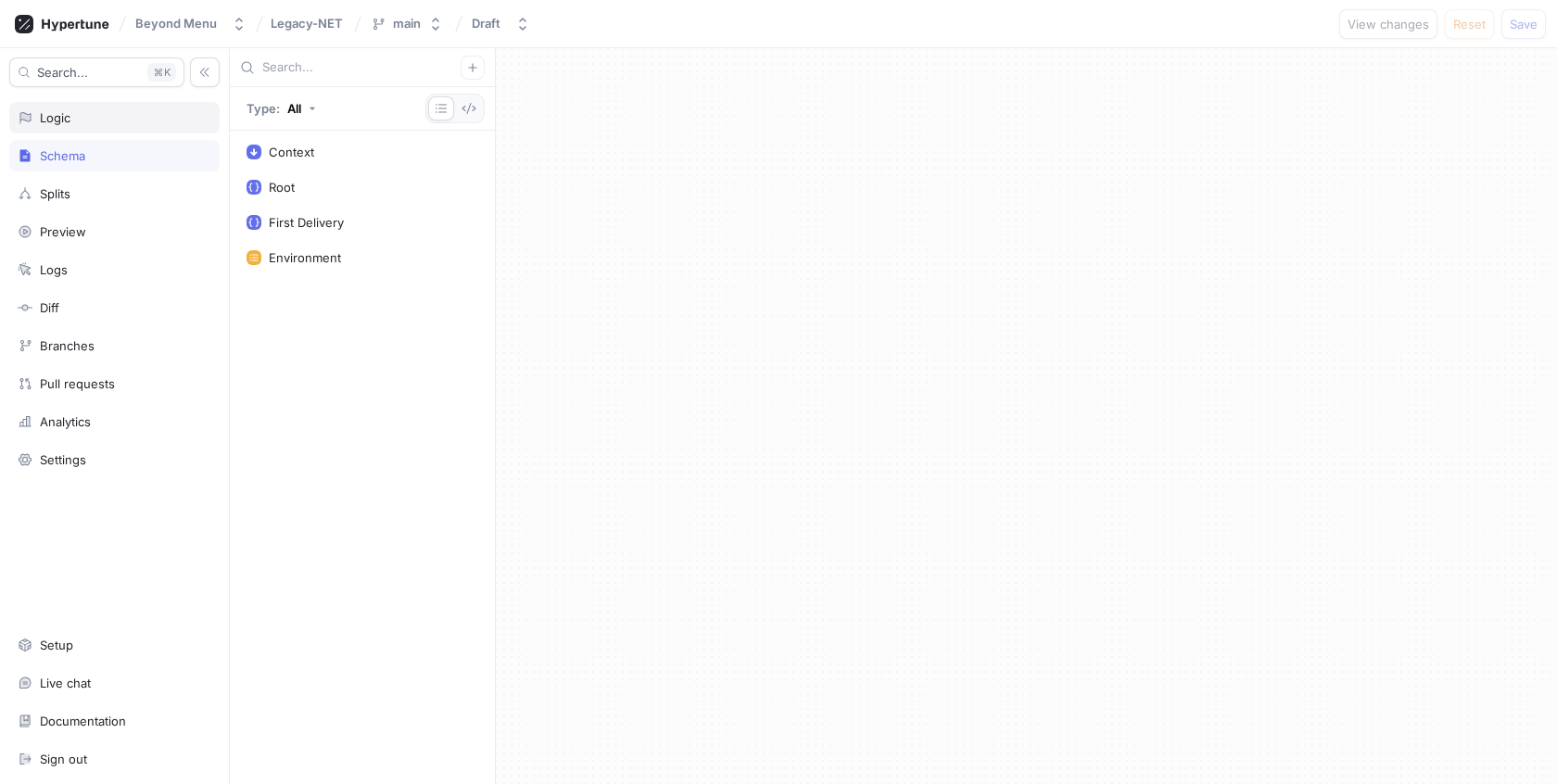
click at [111, 115] on div "Logic" at bounding box center [115, 118] width 194 height 15
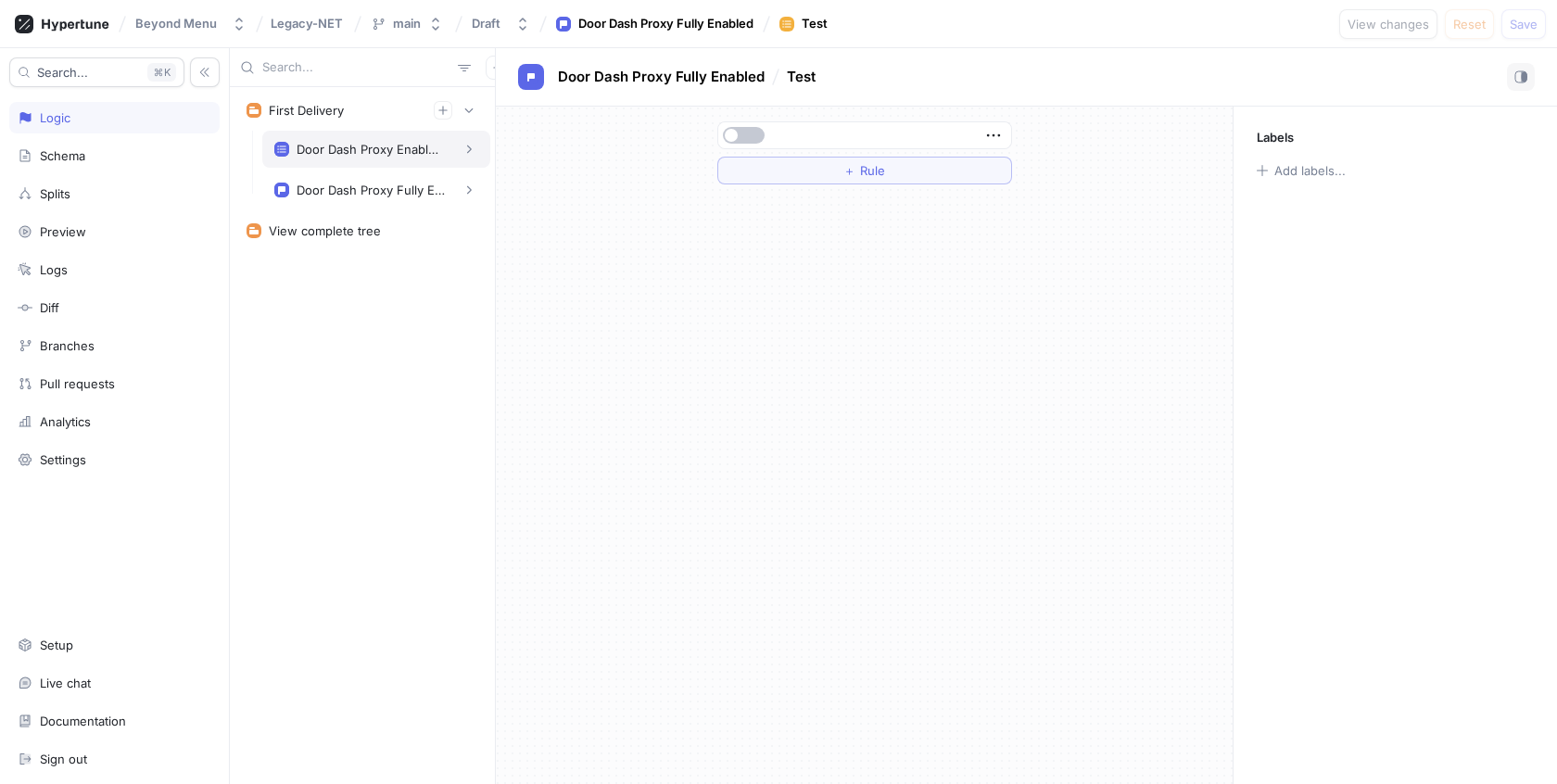
click at [328, 159] on div "Door Dash Proxy Enabled Entity List" at bounding box center [377, 148] width 228 height 37
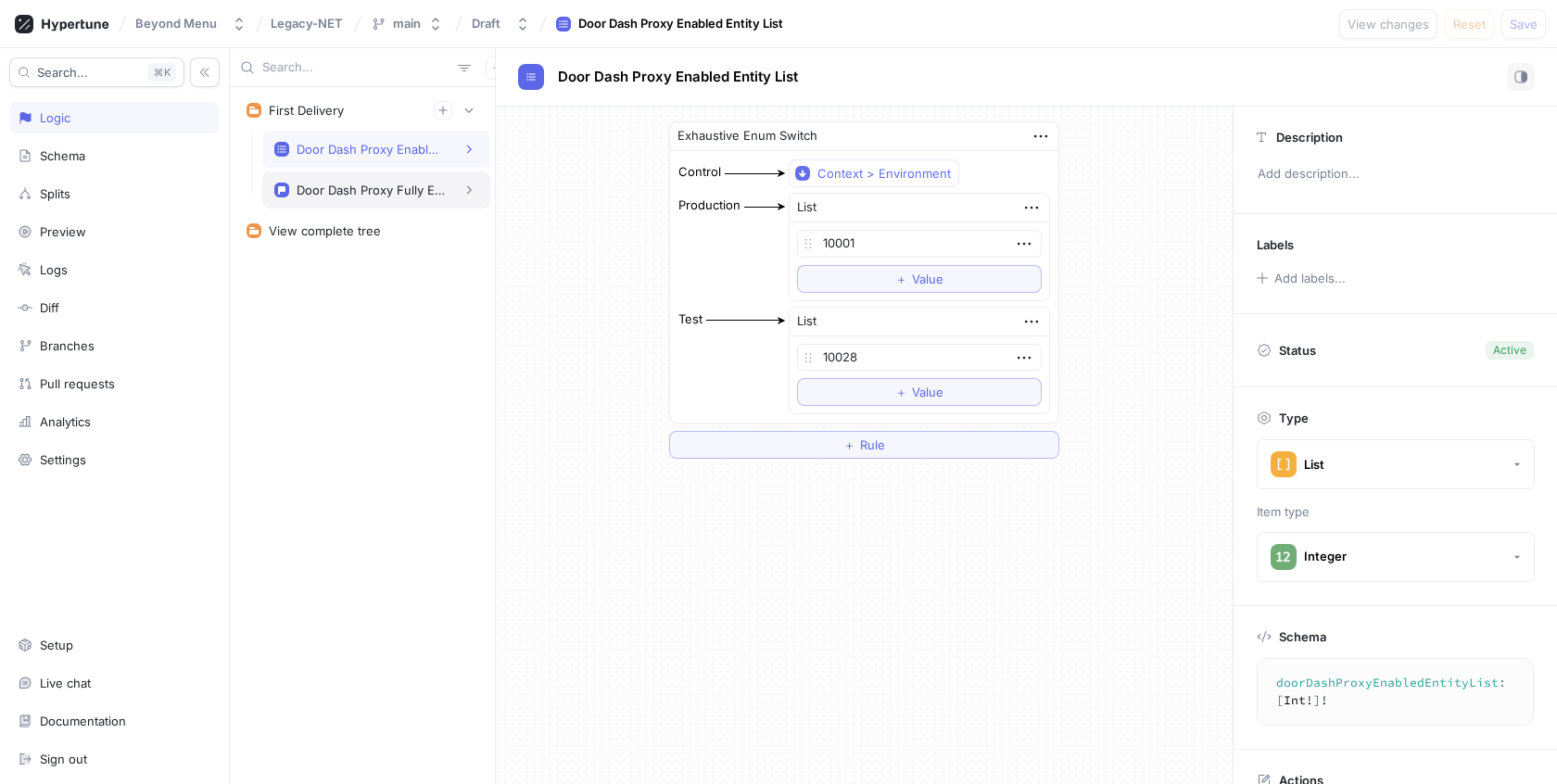
click at [325, 191] on div "Door Dash Proxy Fully Enabled" at bounding box center [371, 190] width 148 height 15
type textarea "doorDashProxyFullyEnabled: Boolean!"
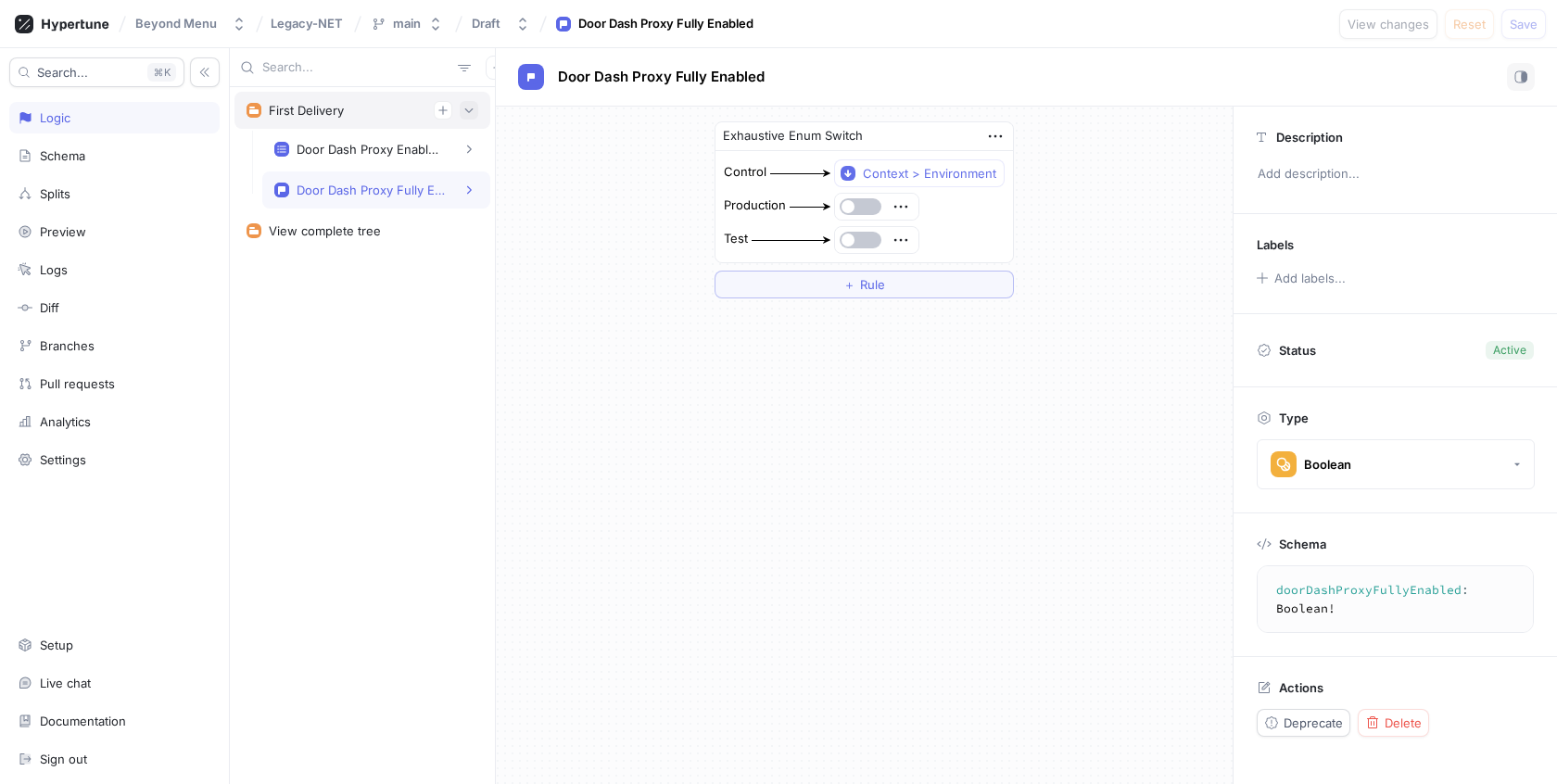
click at [468, 108] on icon "button" at bounding box center [469, 110] width 11 height 11
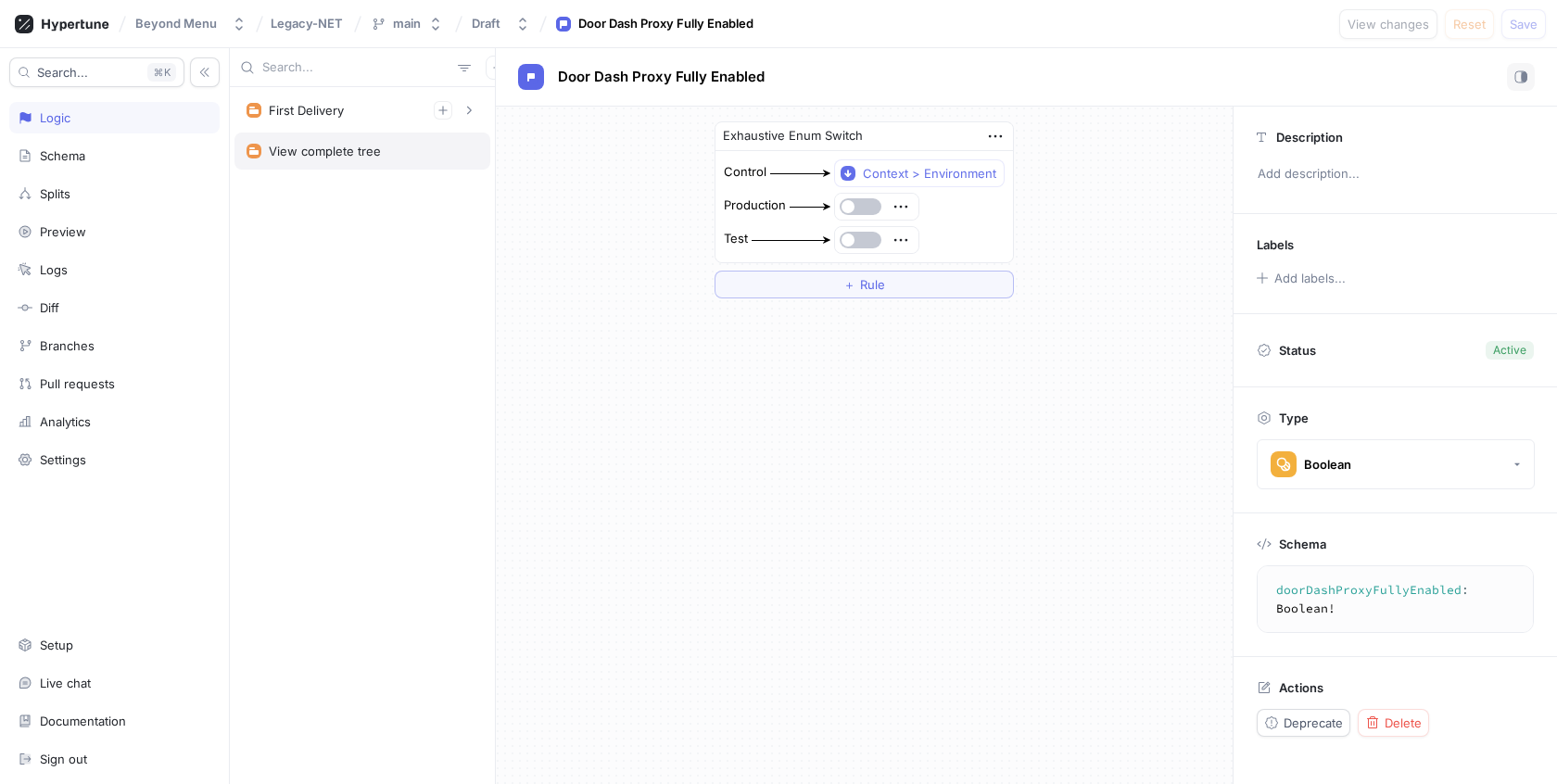
click at [341, 156] on div "View complete tree" at bounding box center [325, 151] width 112 height 15
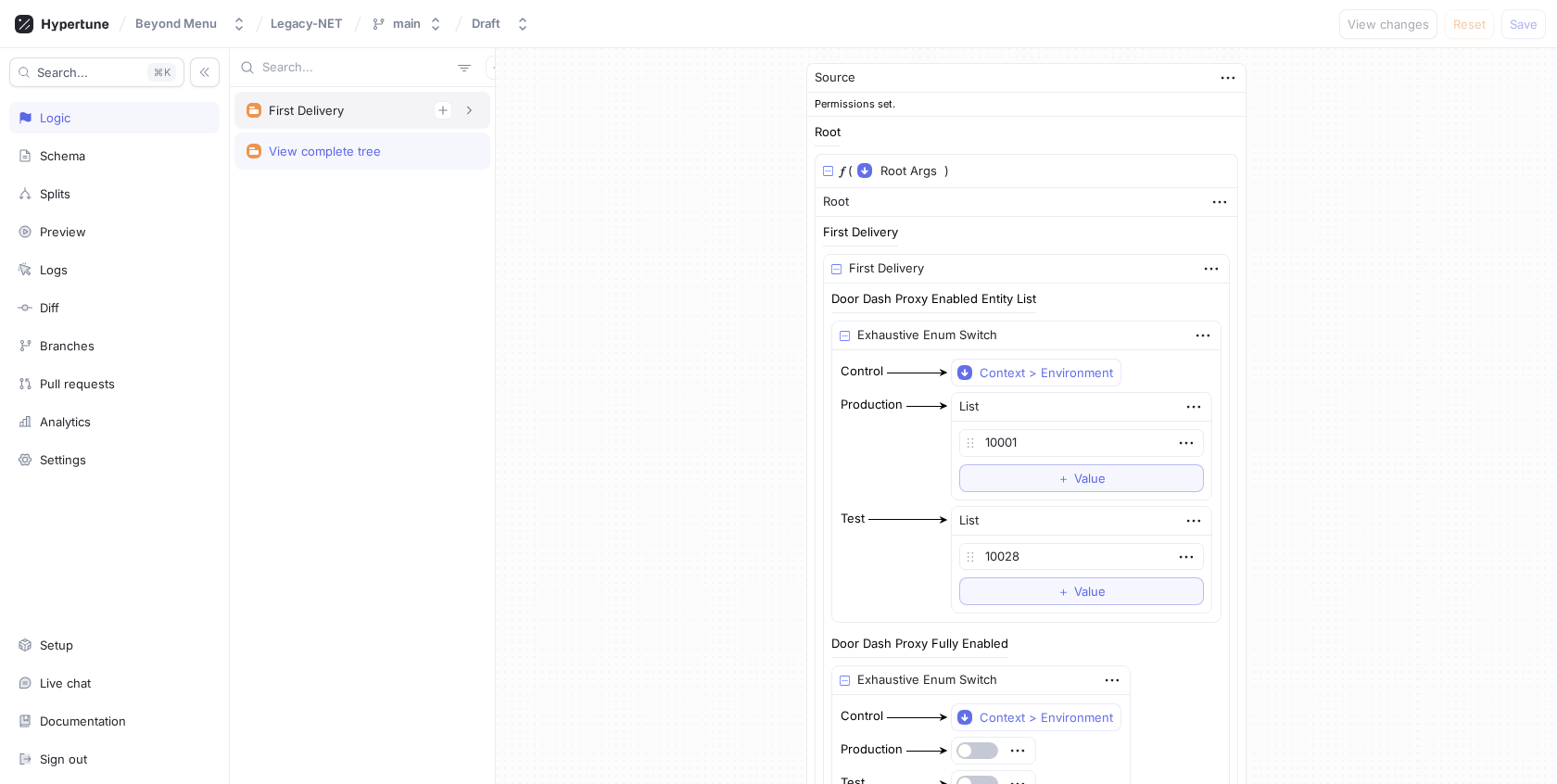
click at [341, 109] on div "First Delivery" at bounding box center [305, 110] width 75 height 15
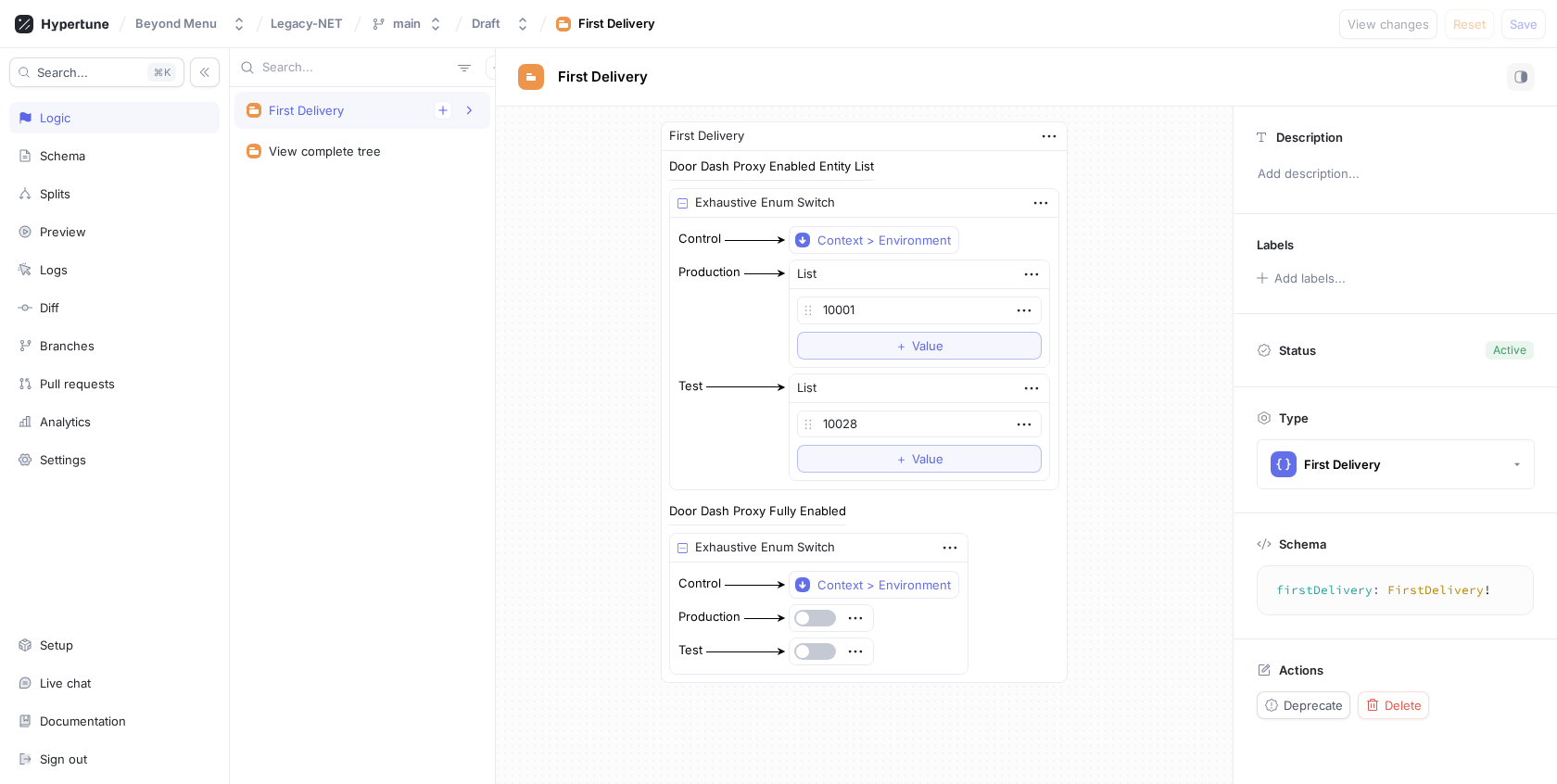
click at [786, 63] on div "First Delivery" at bounding box center [1026, 76] width 1016 height 28
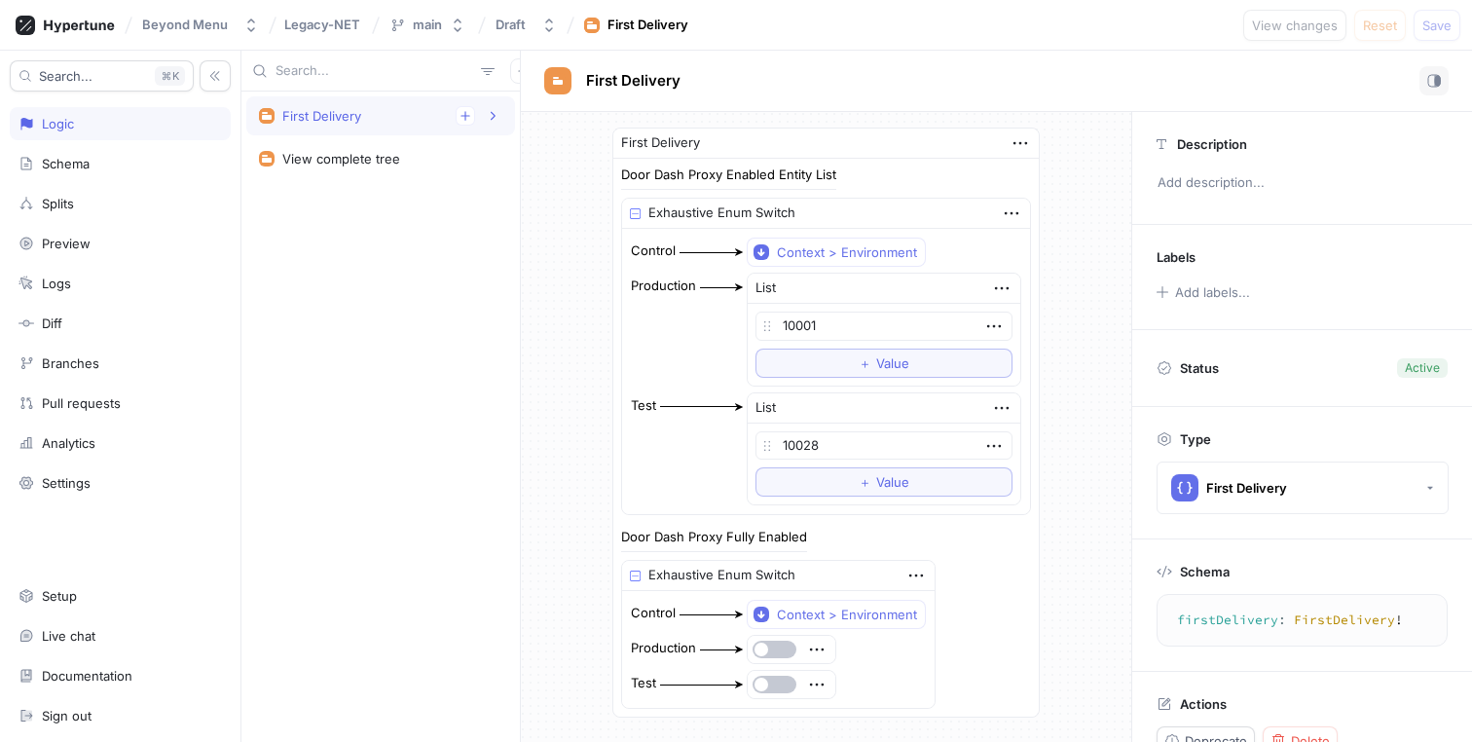
click at [903, 71] on div "First Delivery" at bounding box center [996, 80] width 905 height 29
click at [491, 116] on icon "button" at bounding box center [493, 116] width 12 height 12
click at [440, 162] on div "Door Dash Proxy Enabled Entity List" at bounding box center [390, 157] width 156 height 16
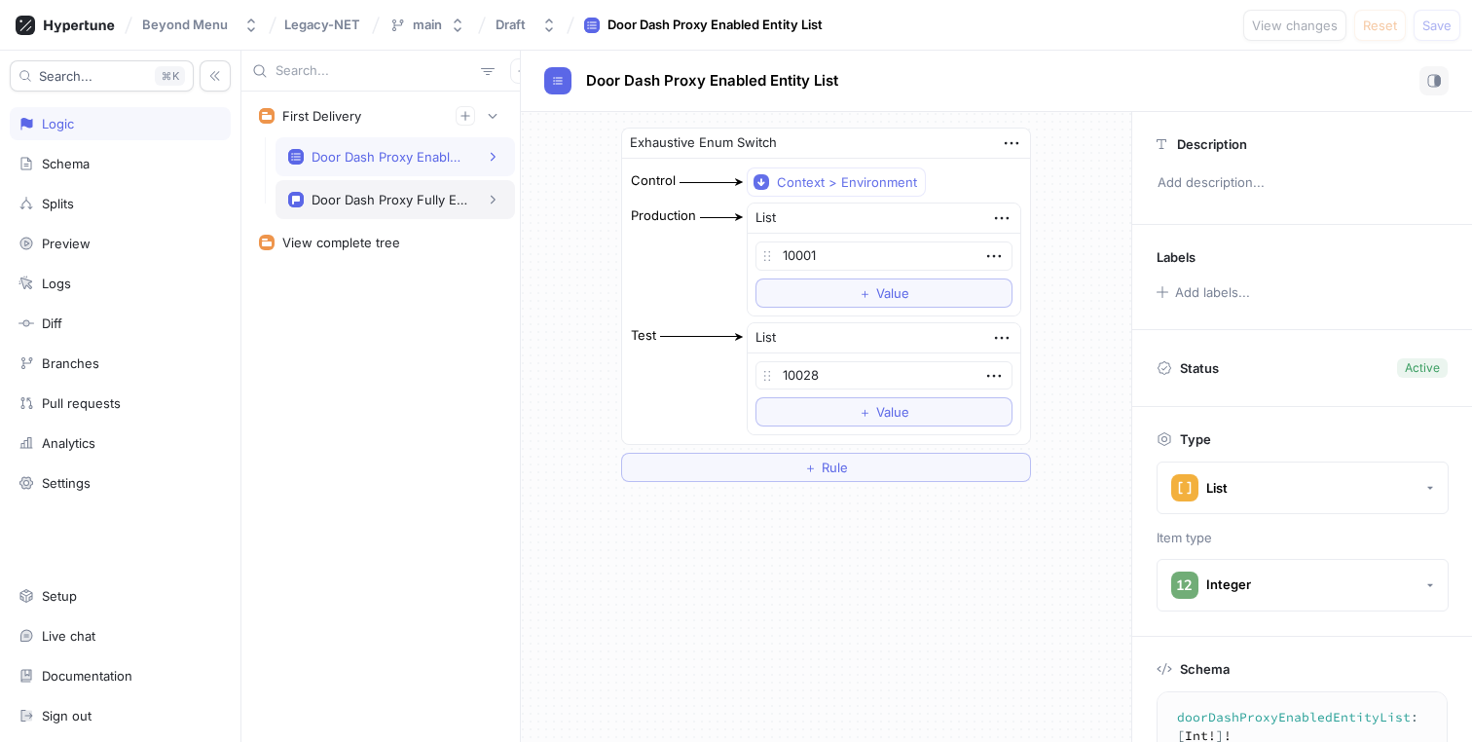
click at [430, 212] on div "Door Dash Proxy Fully Enabled" at bounding box center [396, 199] width 240 height 39
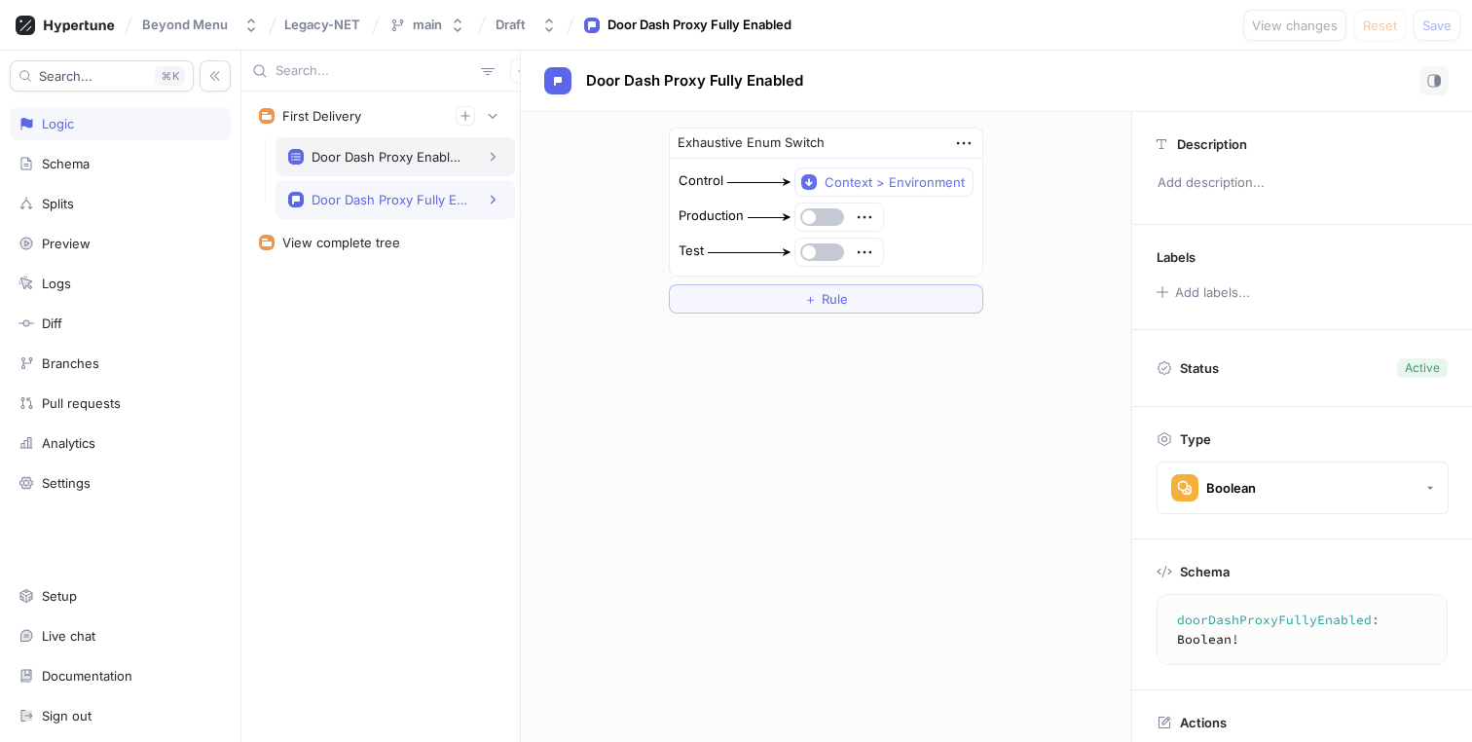
click at [440, 174] on div "Door Dash Proxy Enabled Entity List" at bounding box center [396, 156] width 240 height 39
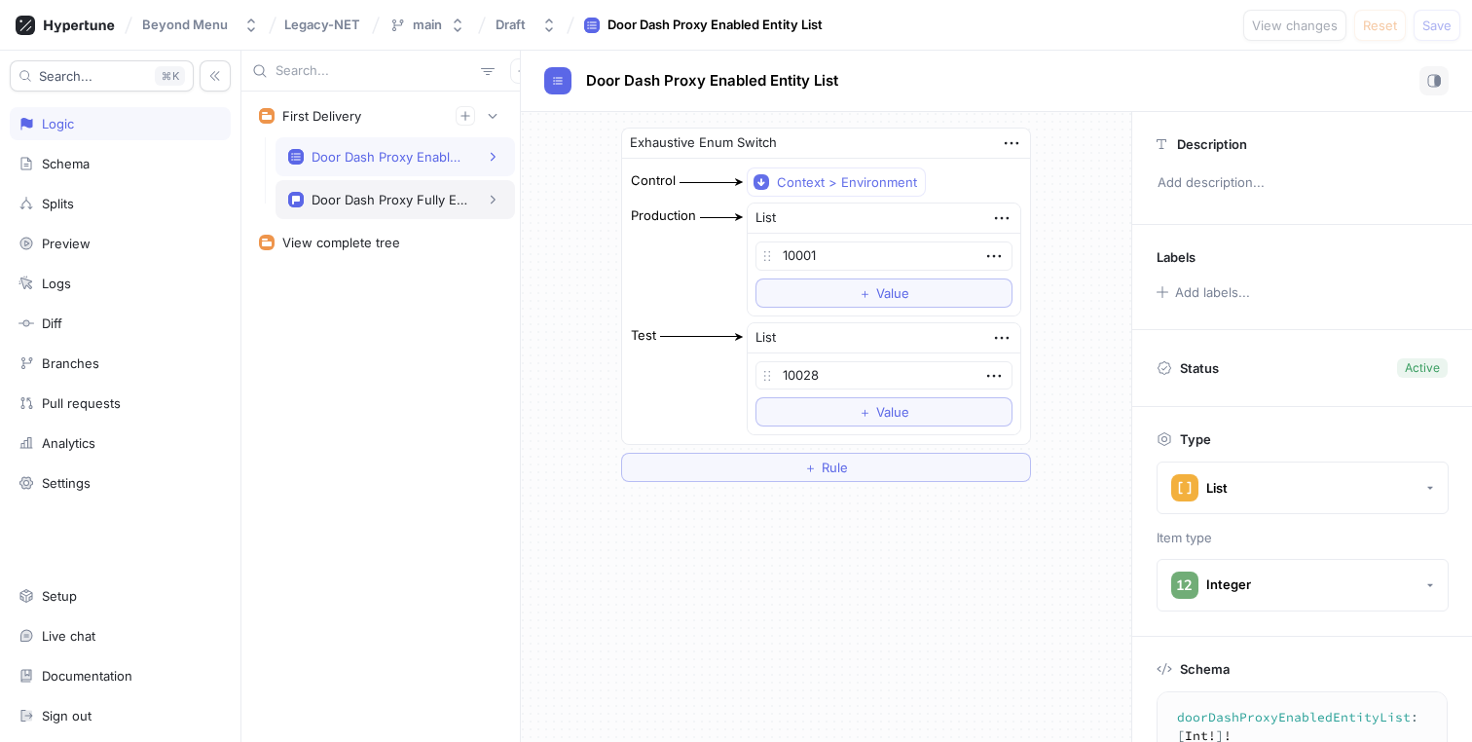
click at [441, 201] on div "Door Dash Proxy Fully Enabled" at bounding box center [390, 200] width 156 height 16
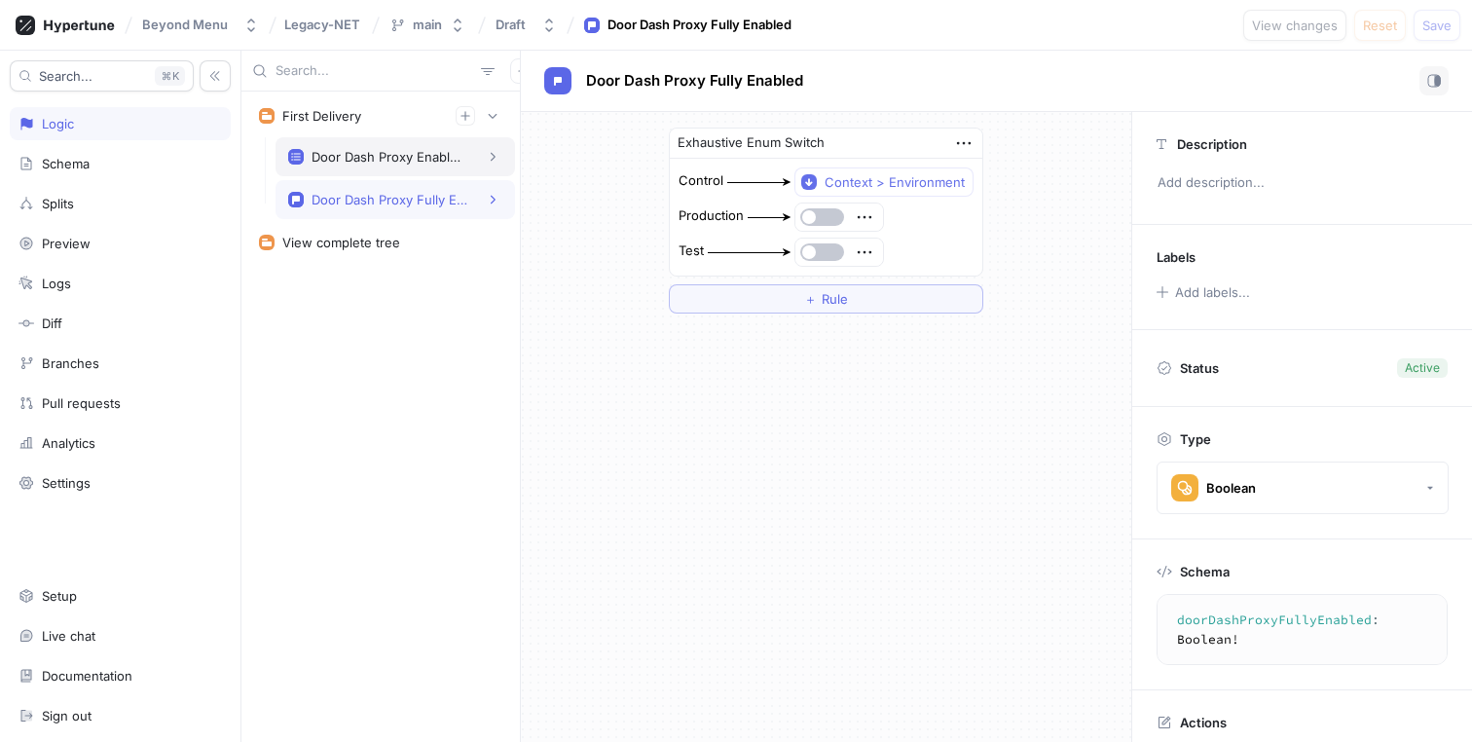
click at [463, 151] on div "Door Dash Proxy Enabled Entity List" at bounding box center [390, 157] width 156 height 16
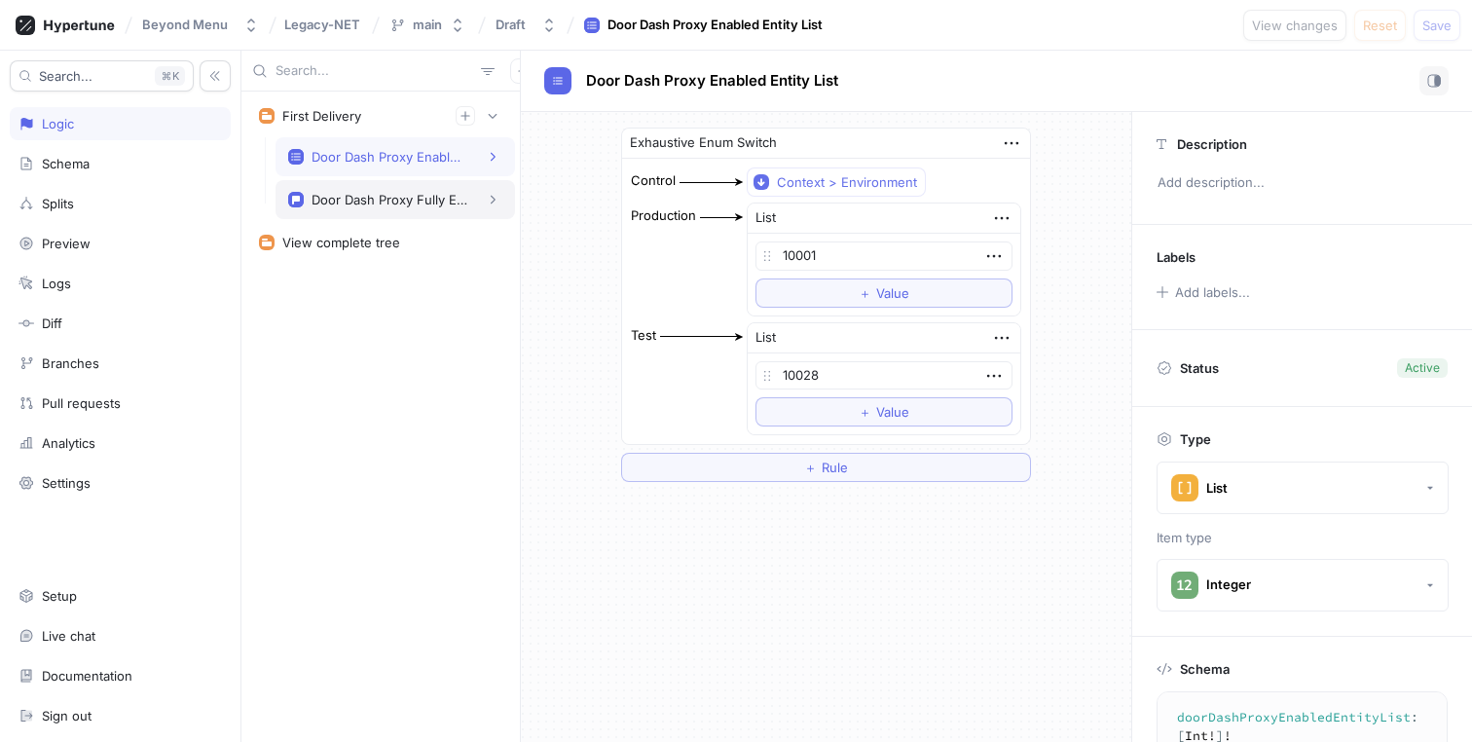
click at [455, 181] on div "Door Dash Proxy Fully Enabled" at bounding box center [396, 199] width 240 height 39
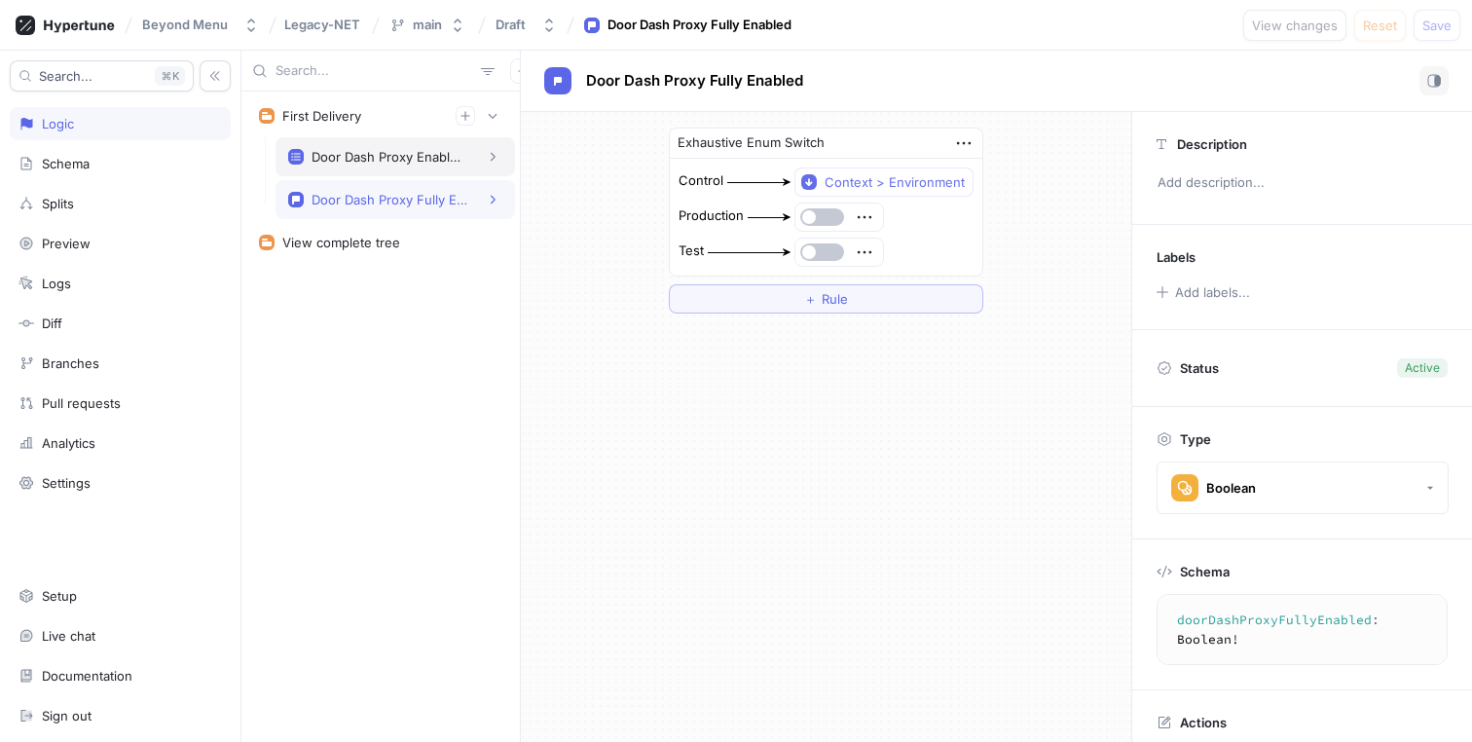
click at [457, 158] on div "Door Dash Proxy Enabled Entity List" at bounding box center [390, 157] width 156 height 16
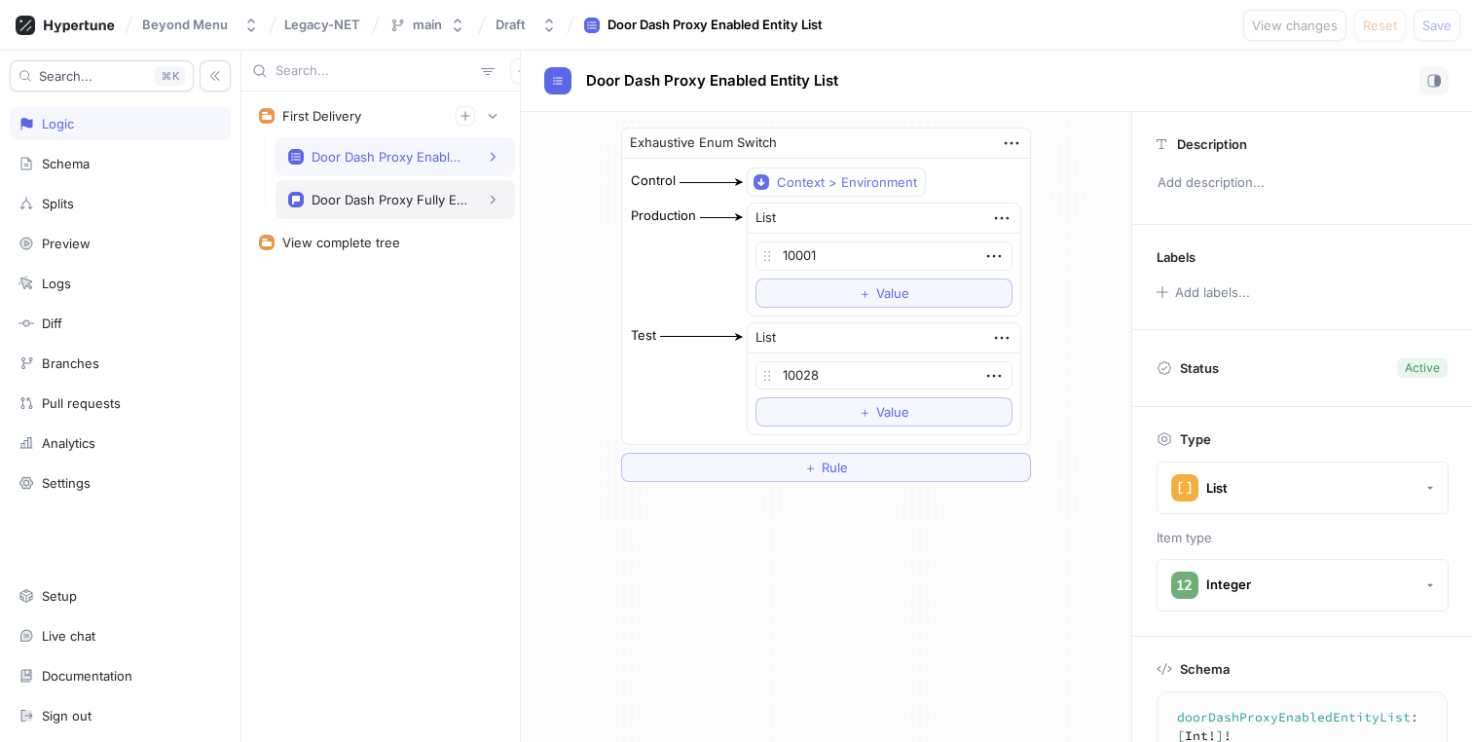
click at [455, 185] on div "Door Dash Proxy Fully Enabled" at bounding box center [396, 199] width 240 height 39
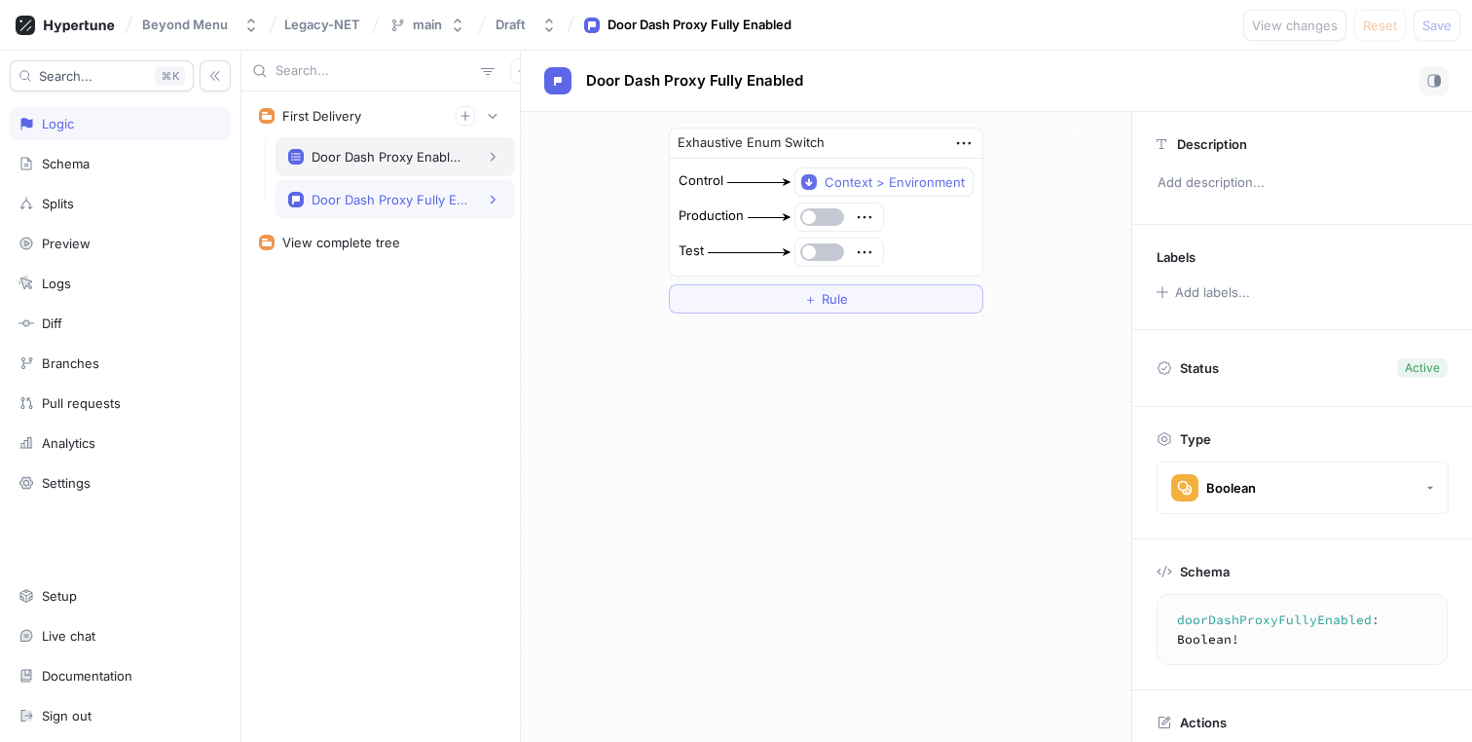
click at [467, 162] on div "Door Dash Proxy Enabled Entity List" at bounding box center [395, 156] width 214 height 19
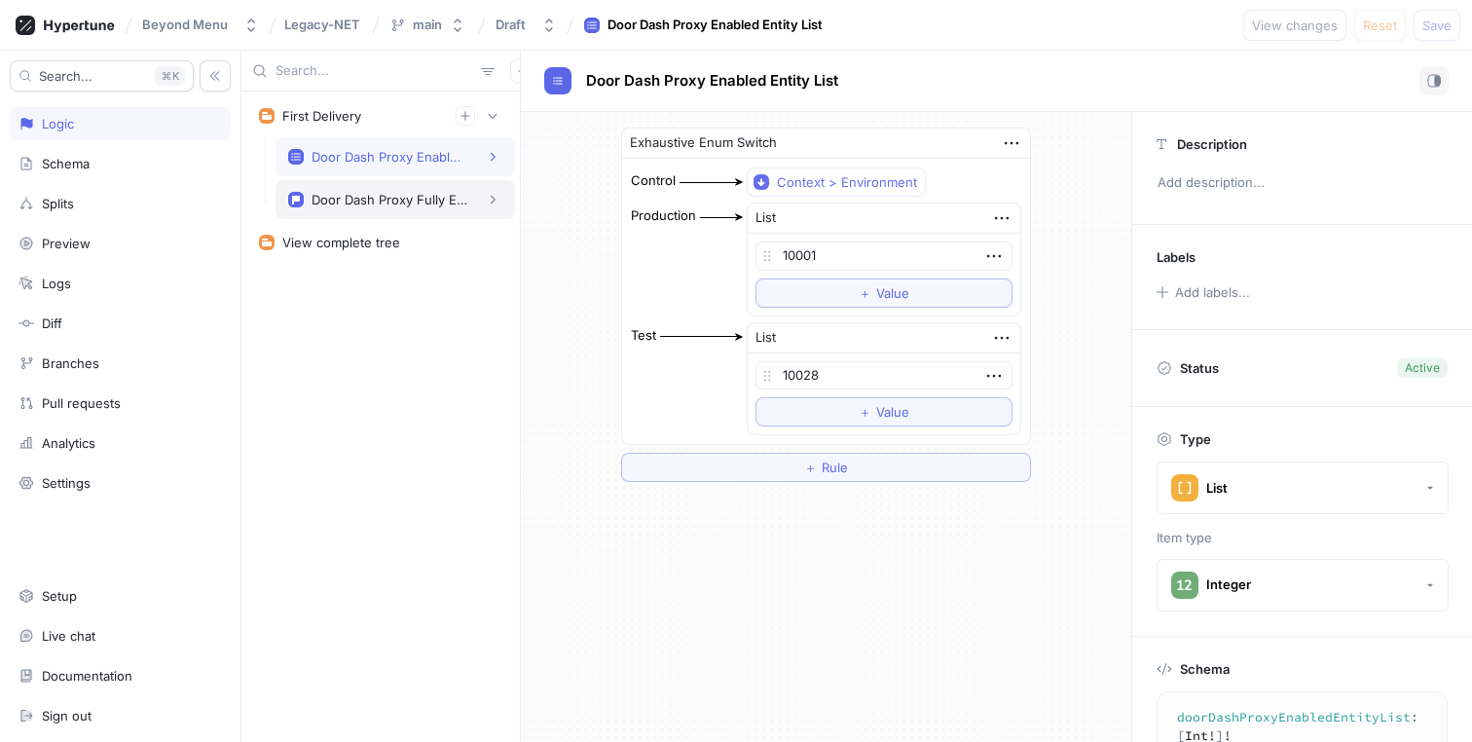
click at [454, 199] on div "Door Dash Proxy Fully Enabled" at bounding box center [390, 200] width 156 height 16
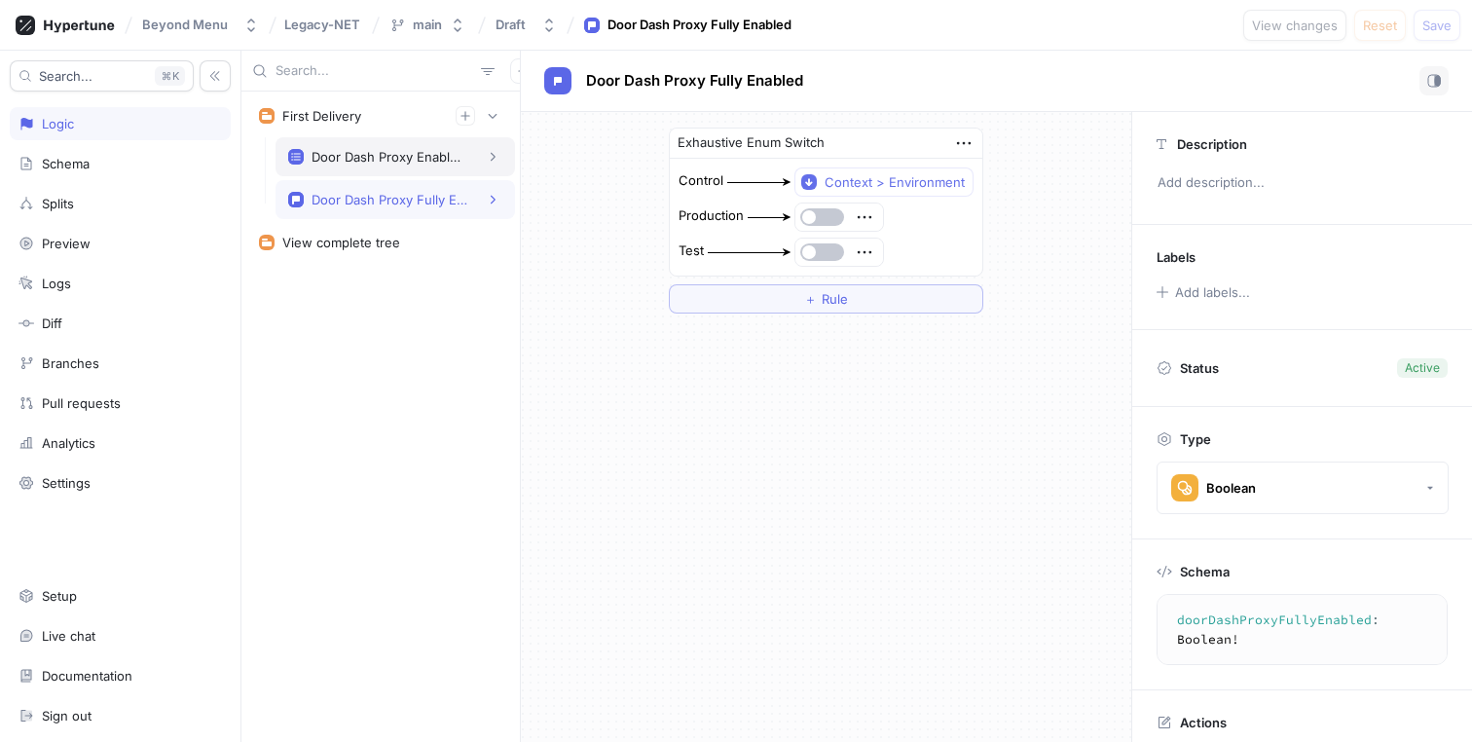
click at [462, 153] on div "Door Dash Proxy Enabled Entity List" at bounding box center [390, 157] width 156 height 16
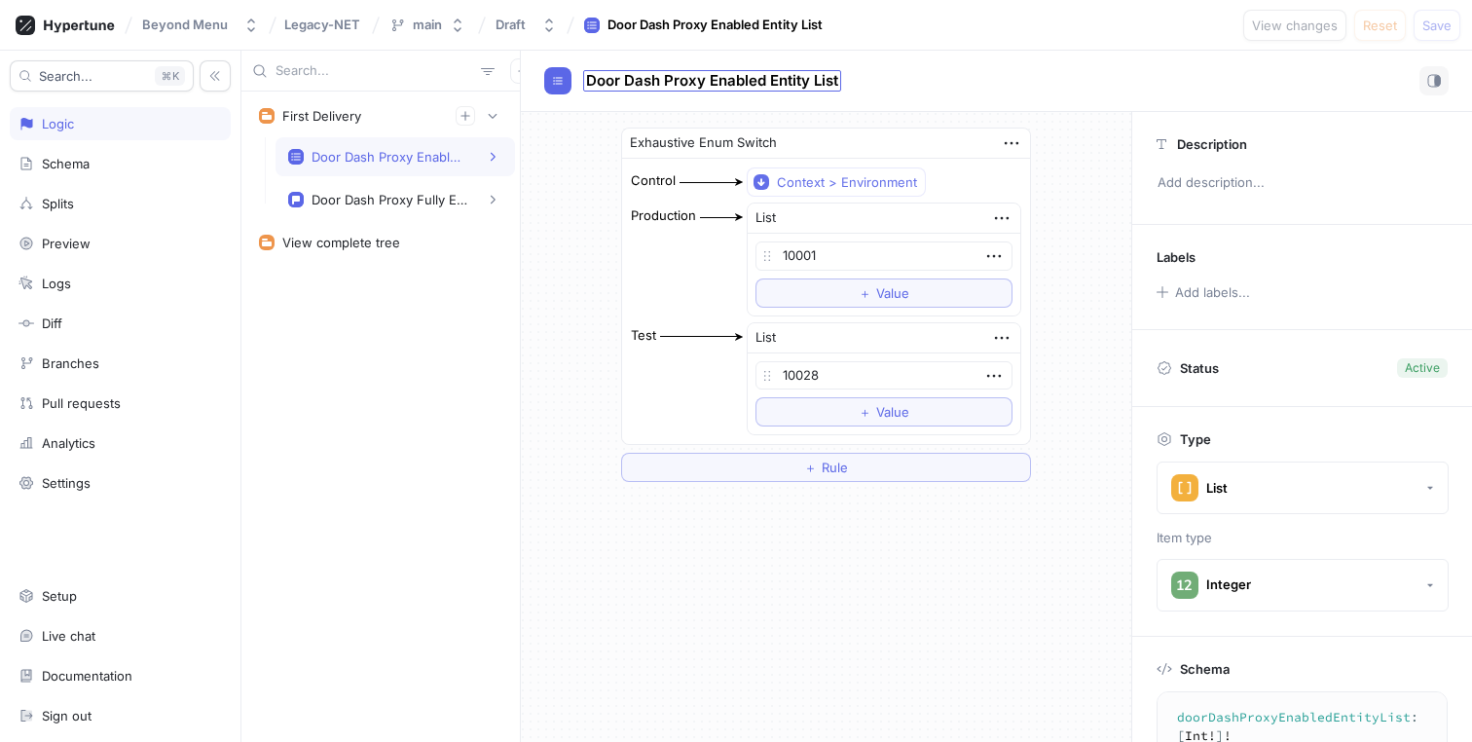
click at [745, 82] on span "Door Dash Proxy Enabled Entity List" at bounding box center [712, 81] width 252 height 16
click at [430, 300] on div "First Delivery Door Dash Proxy Enabled Entity List Production Test Door Dash Pr…" at bounding box center [380, 417] width 278 height 650
click at [431, 188] on div "Door Dash Proxy Fully Enabled" at bounding box center [396, 199] width 240 height 39
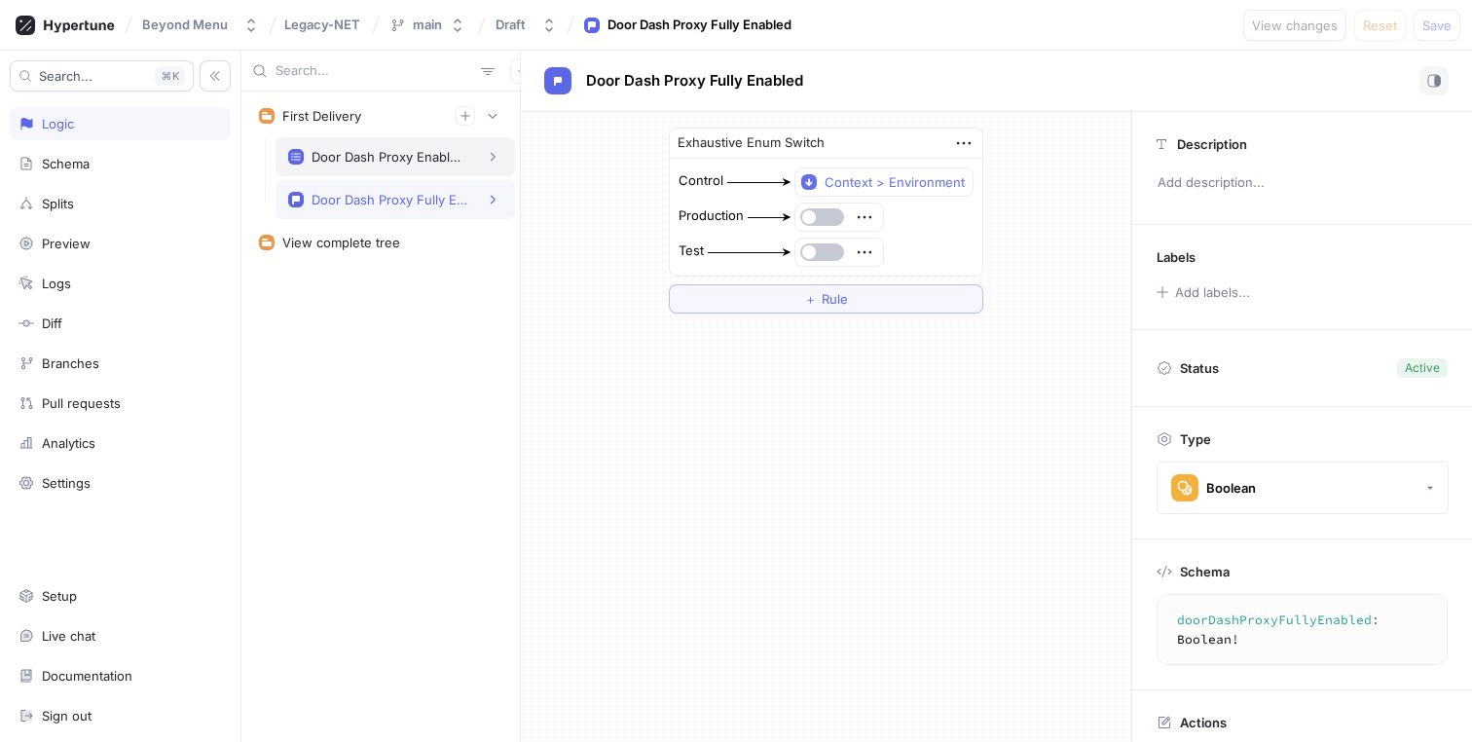
click at [447, 161] on div "Door Dash Proxy Enabled Entity List" at bounding box center [390, 157] width 156 height 16
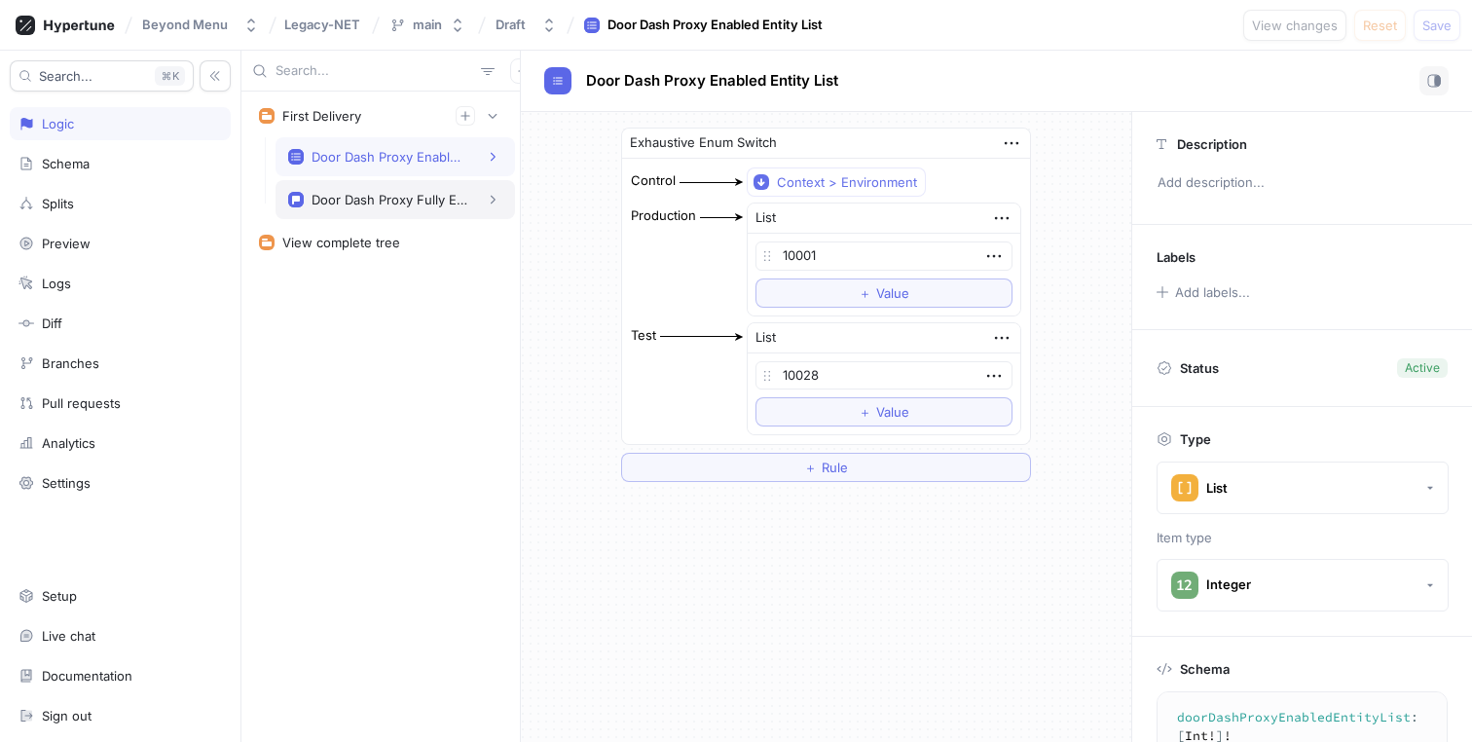
click at [443, 198] on div "Door Dash Proxy Fully Enabled" at bounding box center [390, 200] width 156 height 16
type textarea "doorDashProxyFullyEnabled: Boolean!"
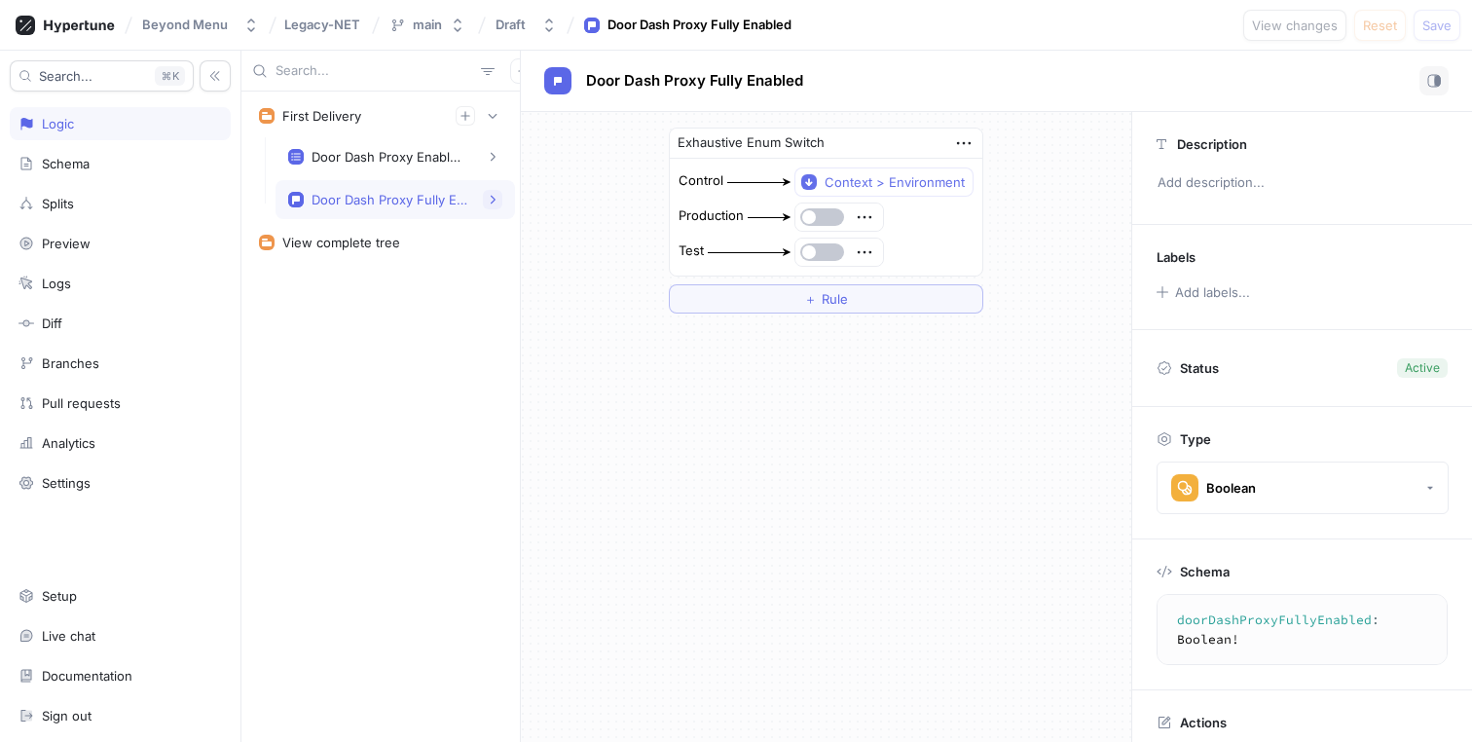
click at [492, 203] on icon "button" at bounding box center [493, 200] width 5 height 9
click at [423, 209] on div "Door Dash Proxy Fully Enabled" at bounding box center [396, 199] width 240 height 39
click at [136, 196] on div "Splits" at bounding box center [121, 204] width 204 height 16
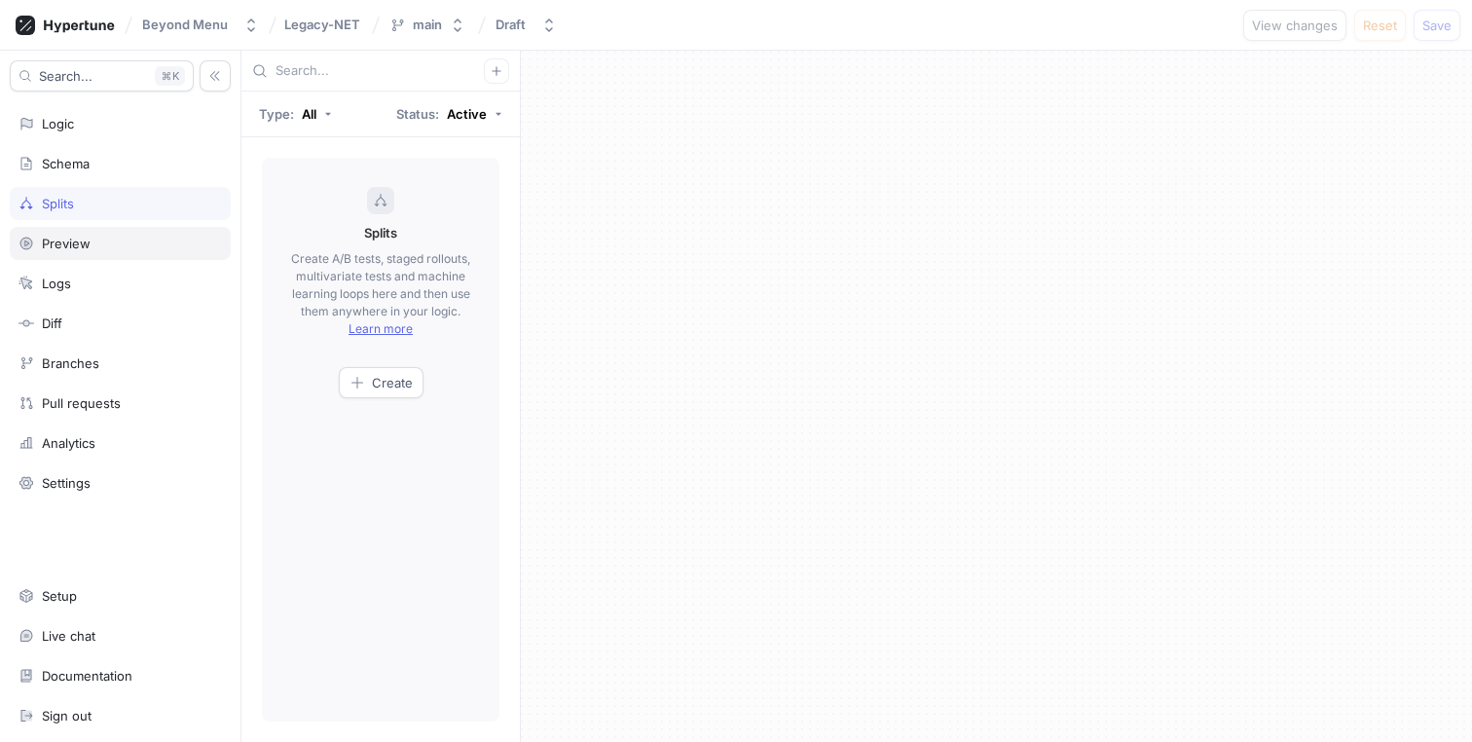
click at [131, 244] on div "Preview" at bounding box center [121, 244] width 204 height 16
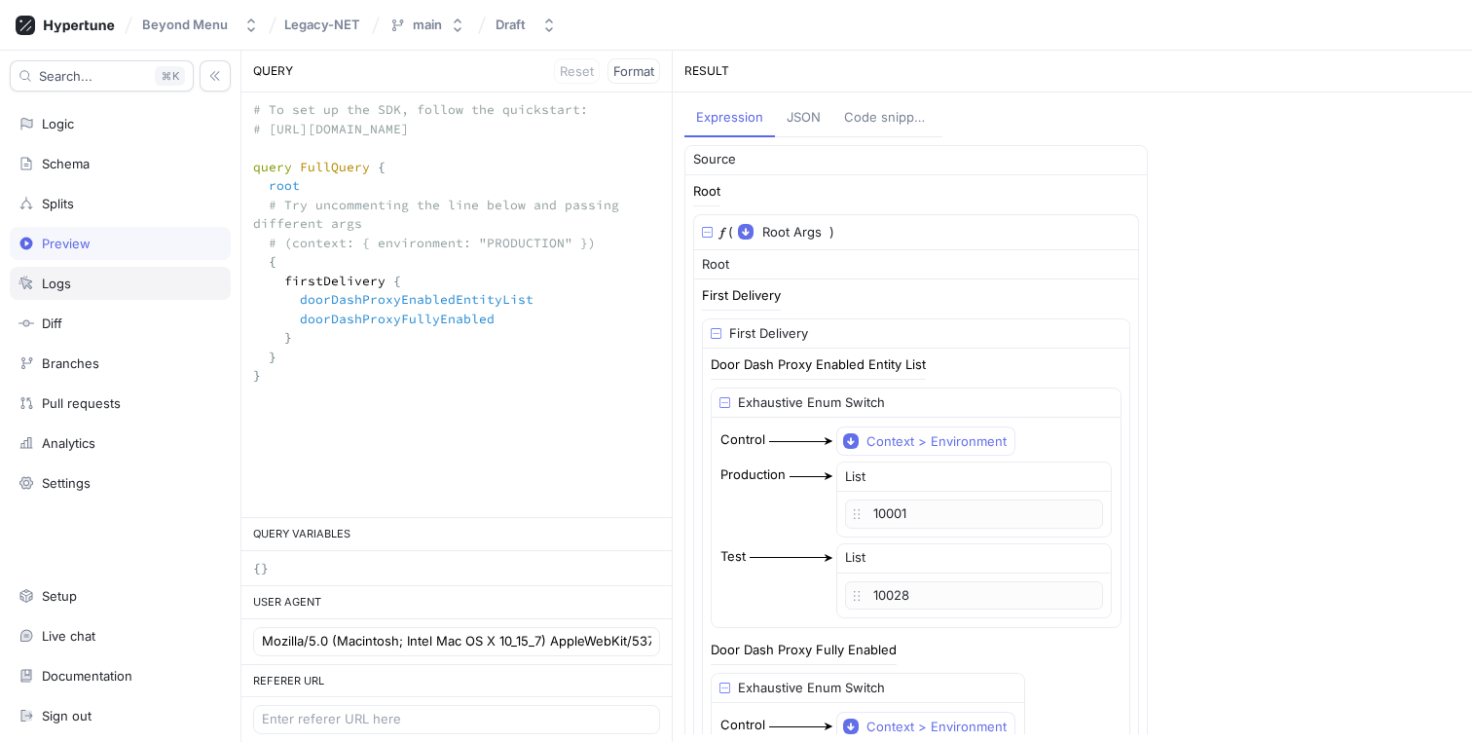
click at [127, 284] on div "Logs" at bounding box center [121, 284] width 204 height 16
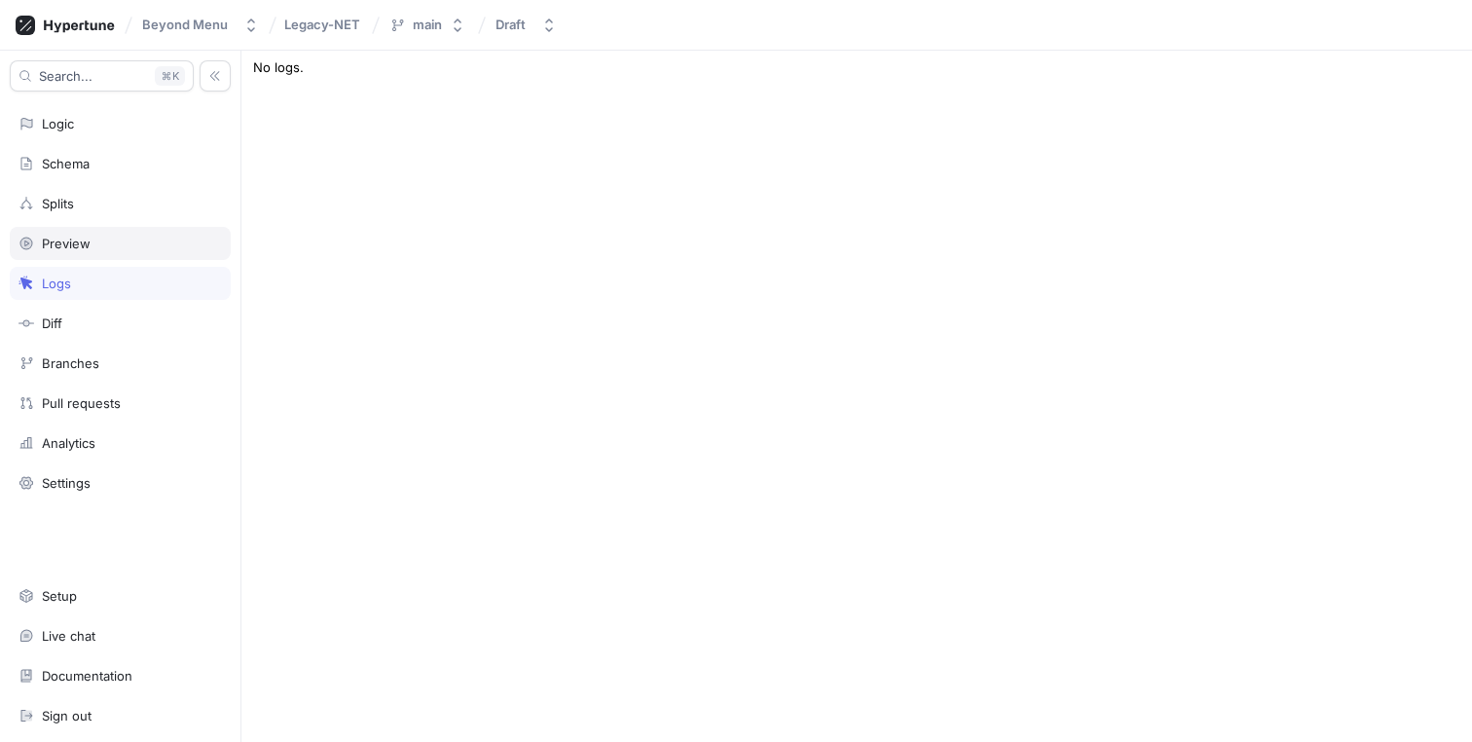
click at [140, 230] on div "Preview" at bounding box center [120, 243] width 221 height 33
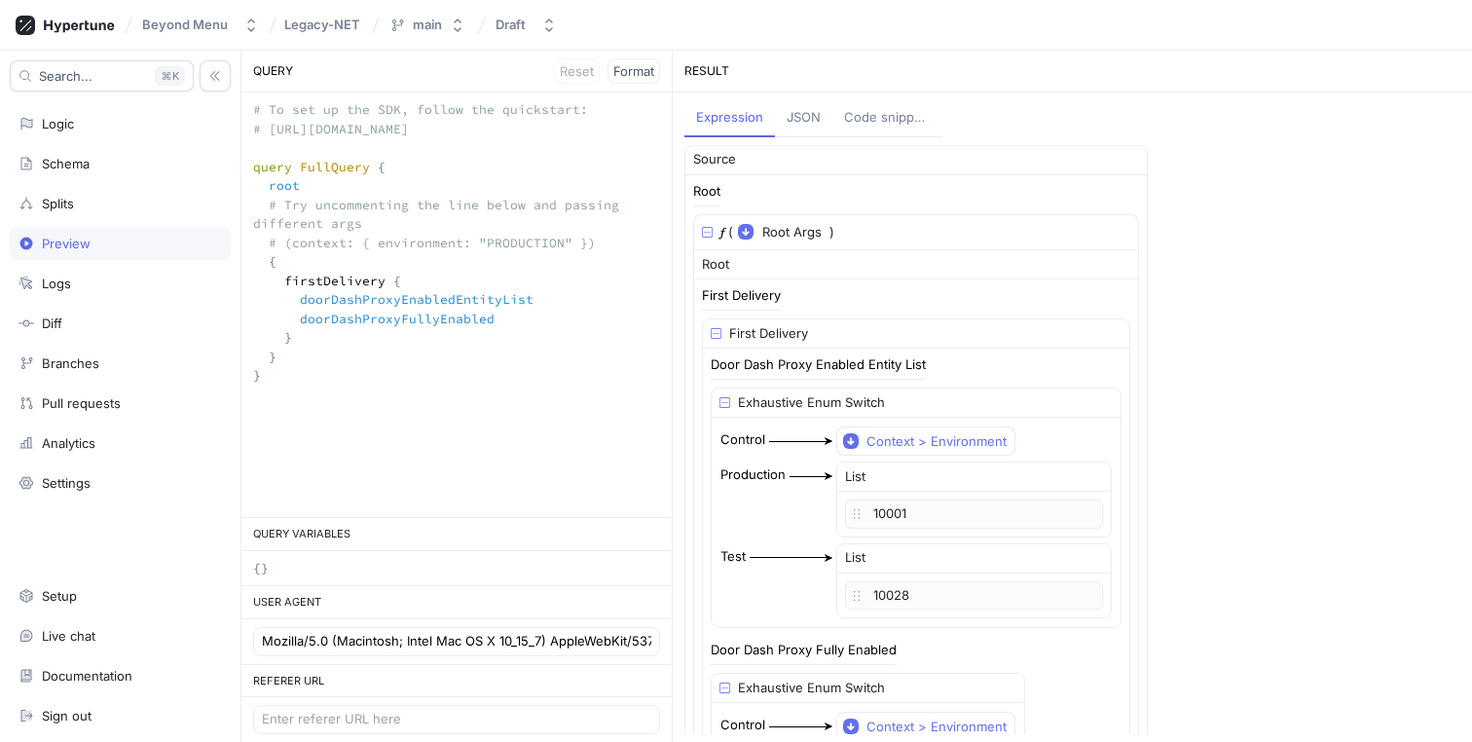
click at [147, 185] on div "Search... K Logic Schema Splits Preview Logs Diff Branches Pull requests Analyt…" at bounding box center [120, 396] width 241 height 691
click at [147, 198] on div "Splits" at bounding box center [121, 204] width 204 height 16
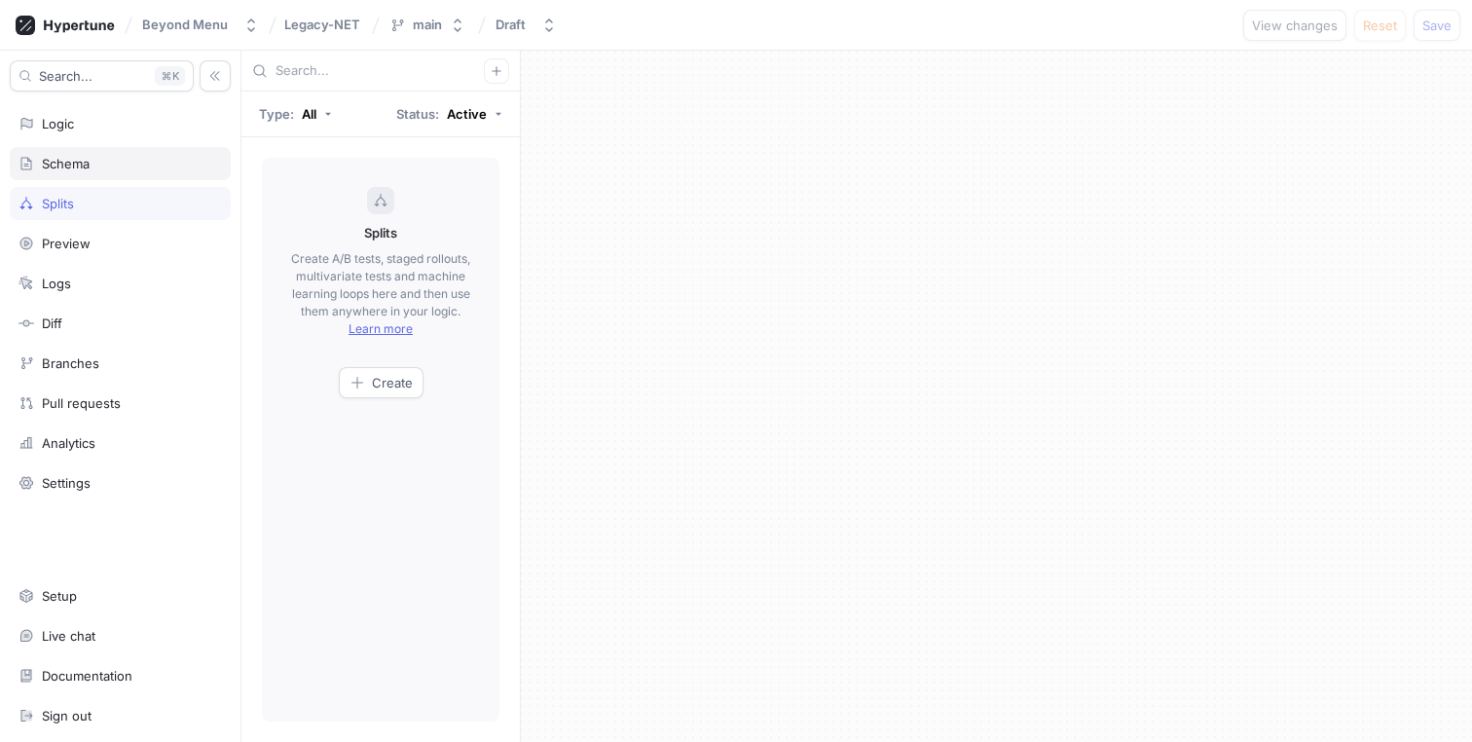
click at [156, 160] on div "Schema" at bounding box center [121, 164] width 204 height 16
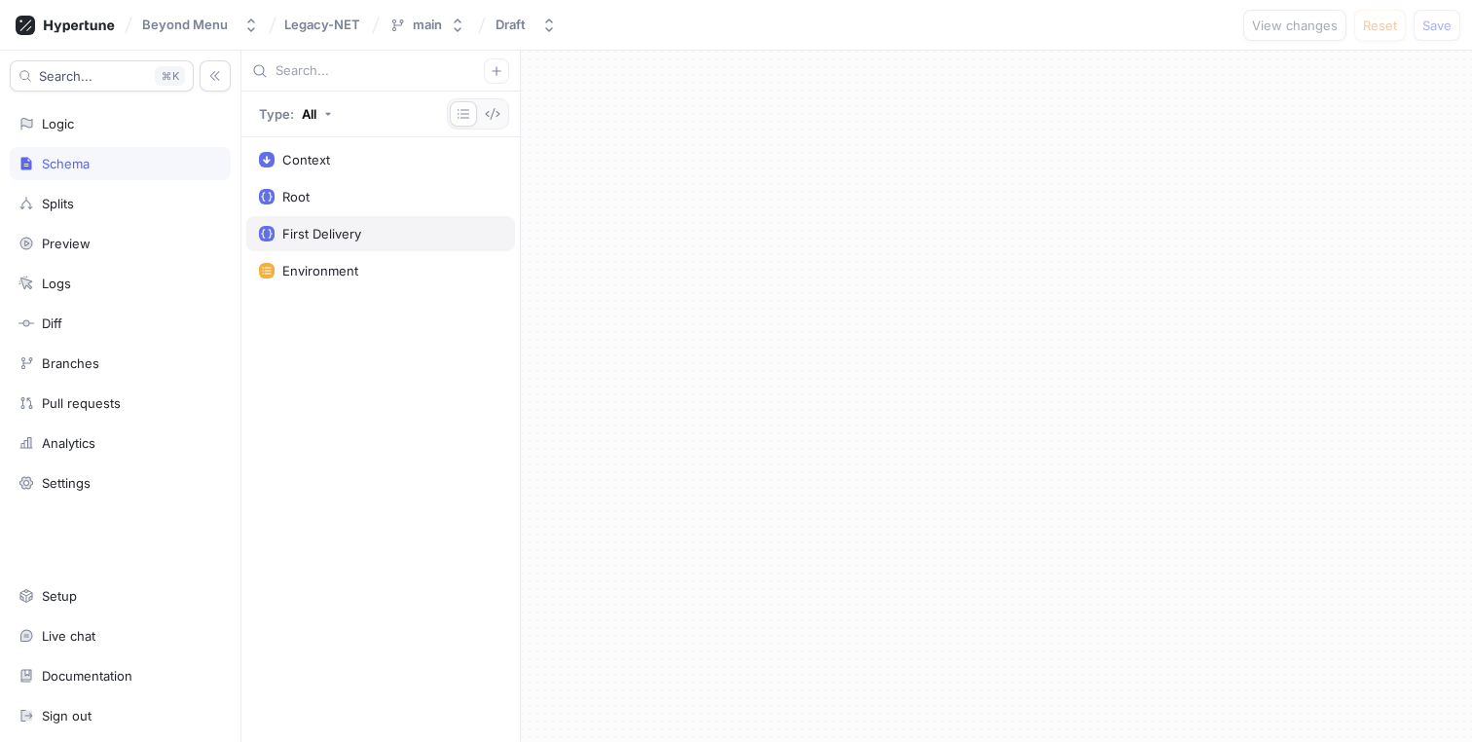
click at [352, 228] on div "First Delivery" at bounding box center [321, 234] width 79 height 16
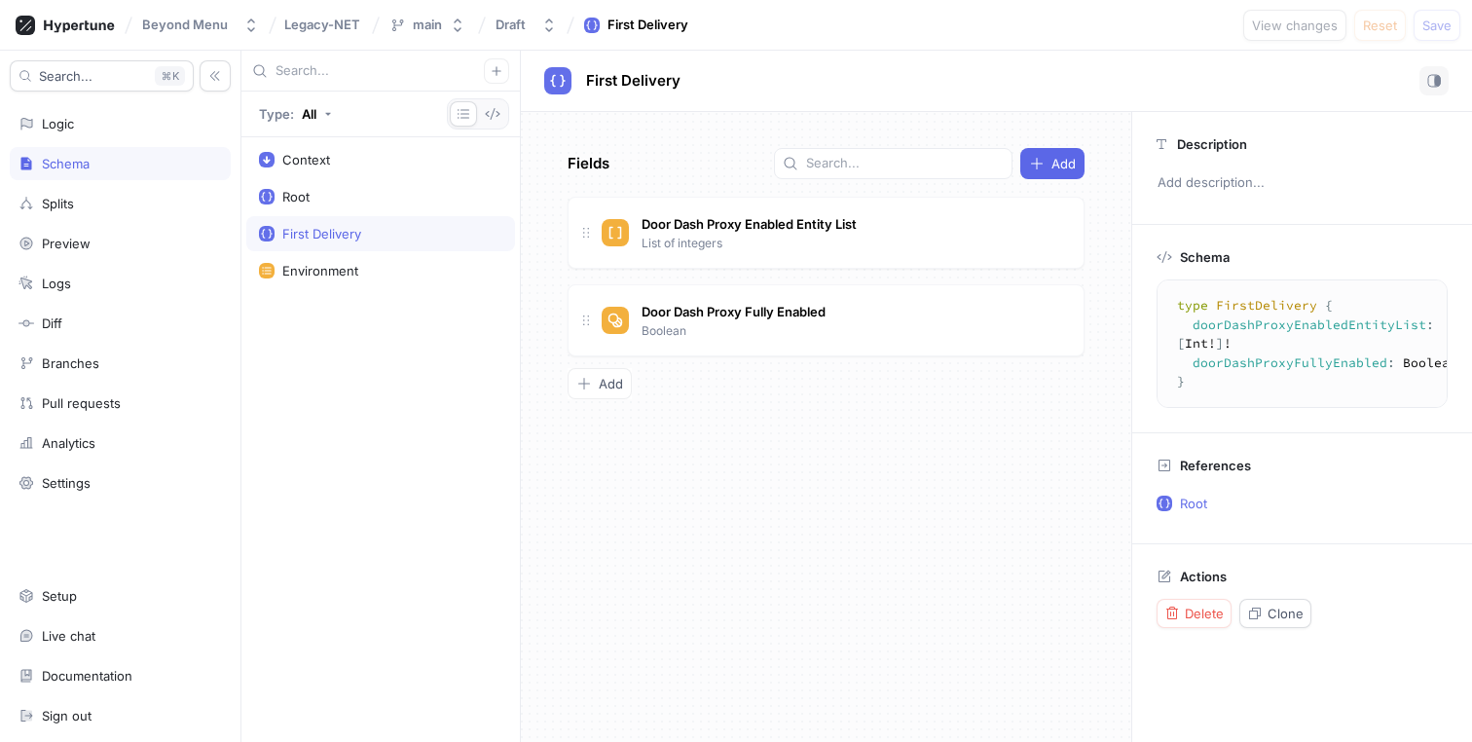
click at [356, 357] on div "Context Root First Delivery Environment" at bounding box center [380, 439] width 278 height 605
click at [504, 67] on button "button" at bounding box center [496, 70] width 25 height 25
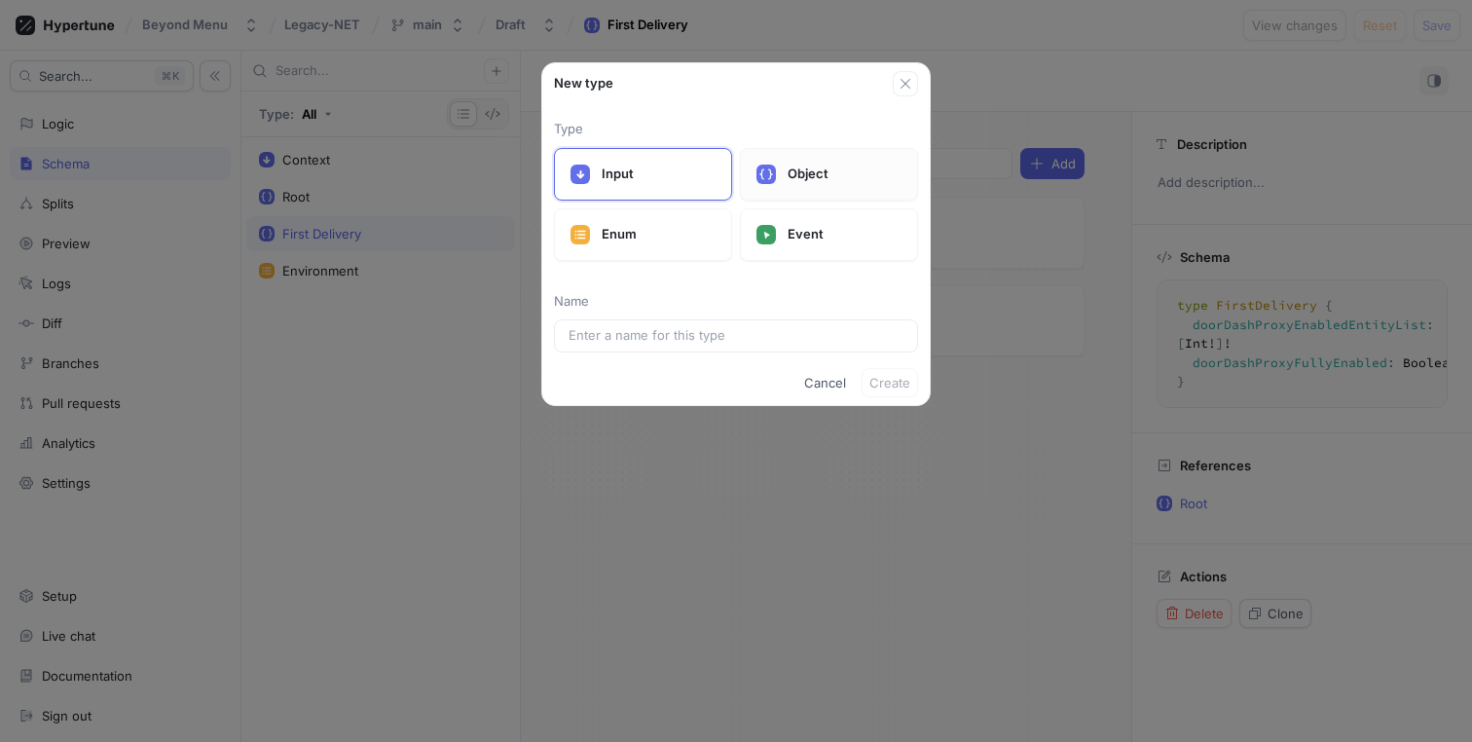
click at [790, 173] on p "Object" at bounding box center [845, 174] width 114 height 19
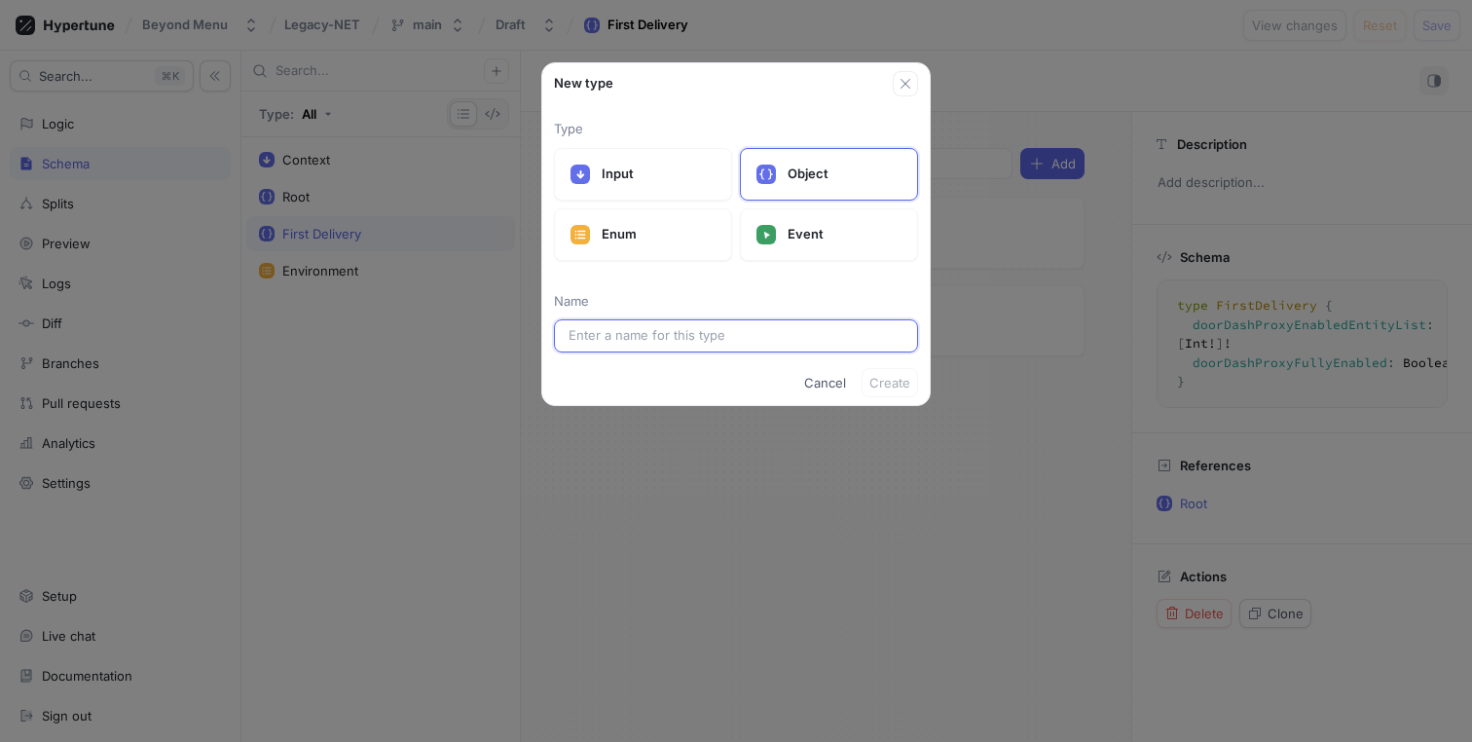
click at [657, 327] on input "text" at bounding box center [736, 335] width 335 height 19
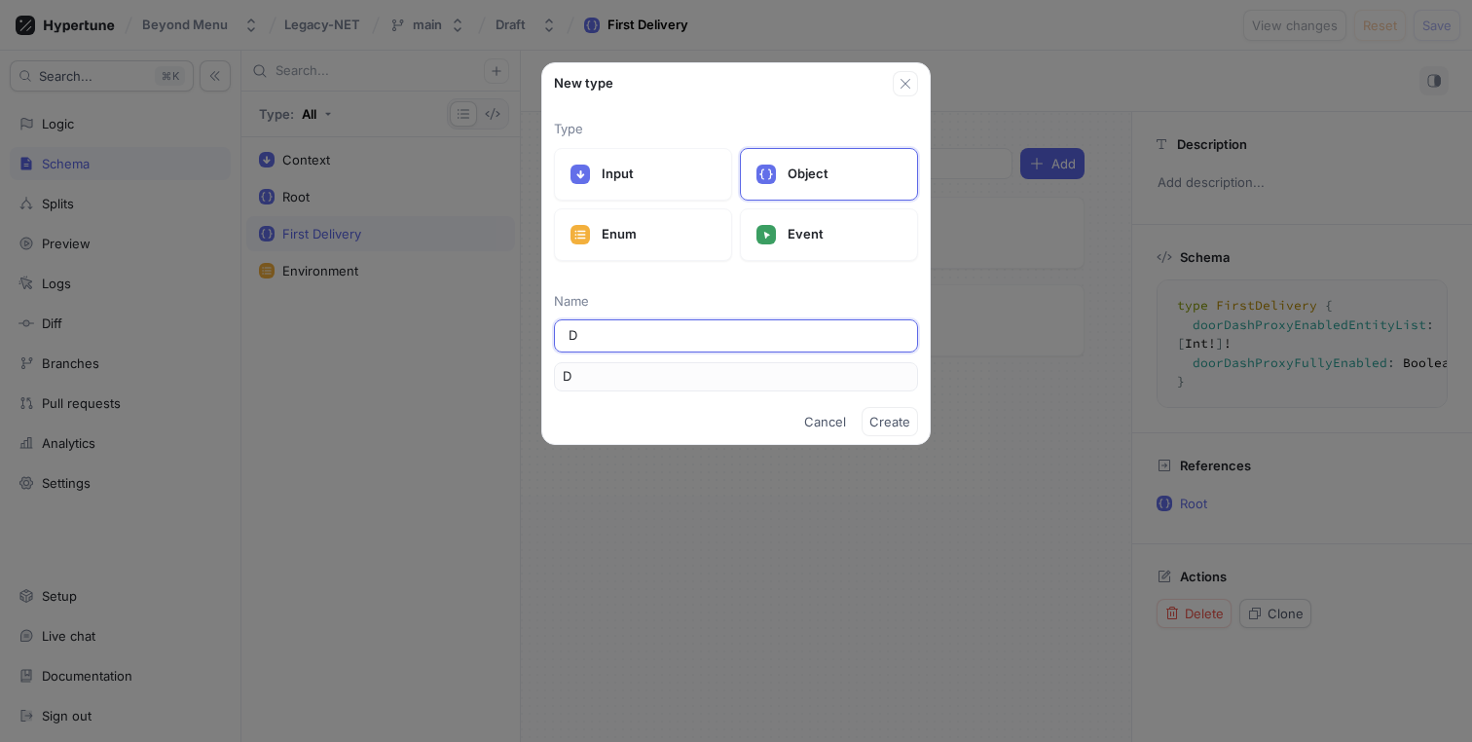
type input "De"
type input "Del"
type input "Dell"
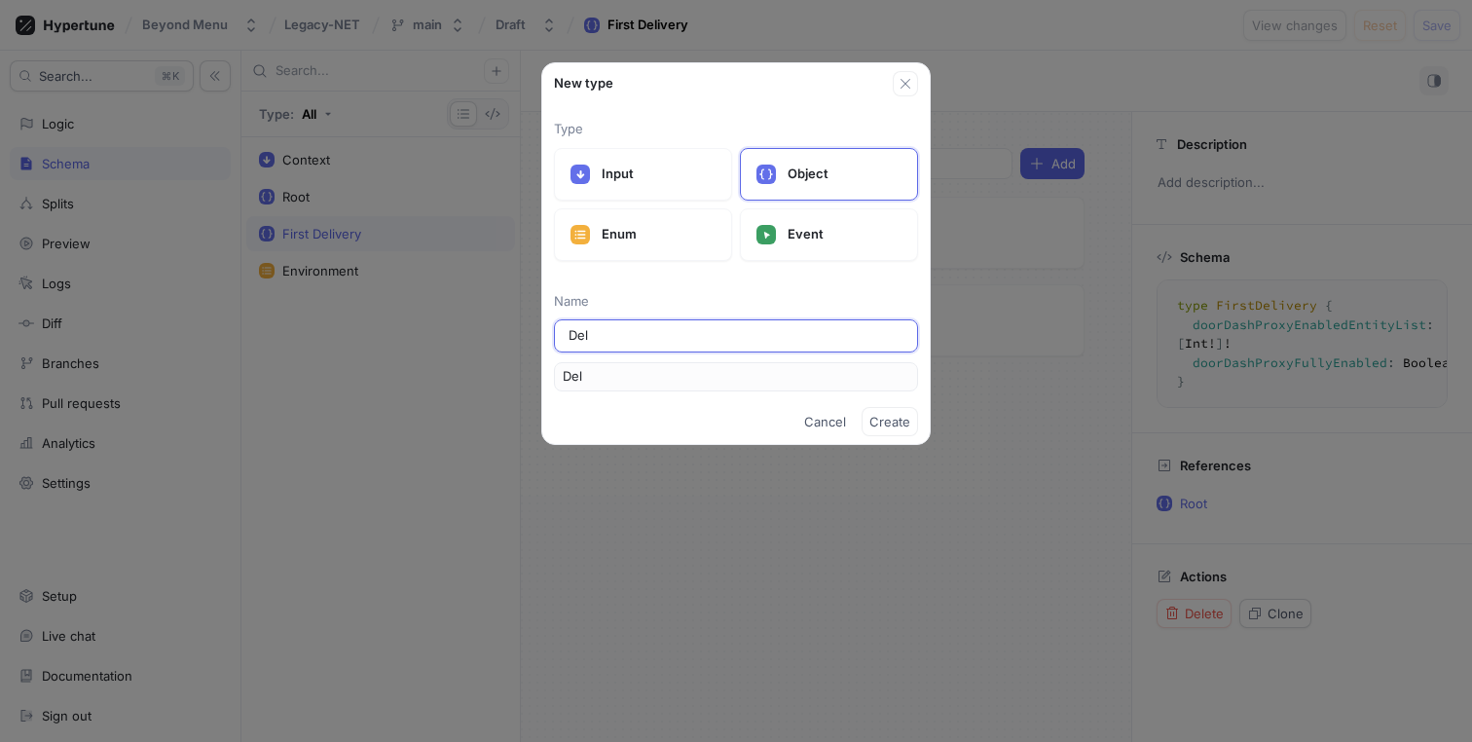
type input "Dell"
type input "Del"
type input "Deli"
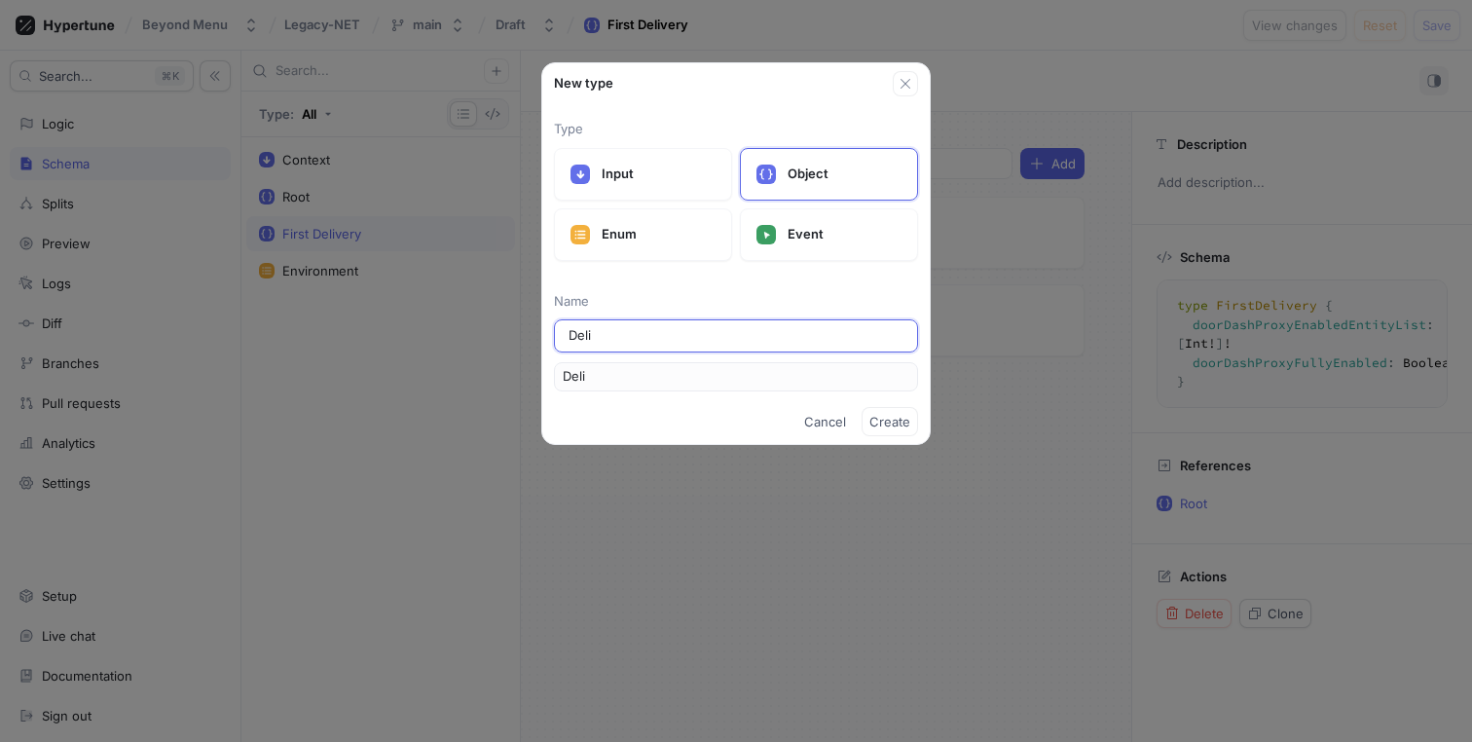
type input "Deliv"
type input "Delive"
type input "Deliver"
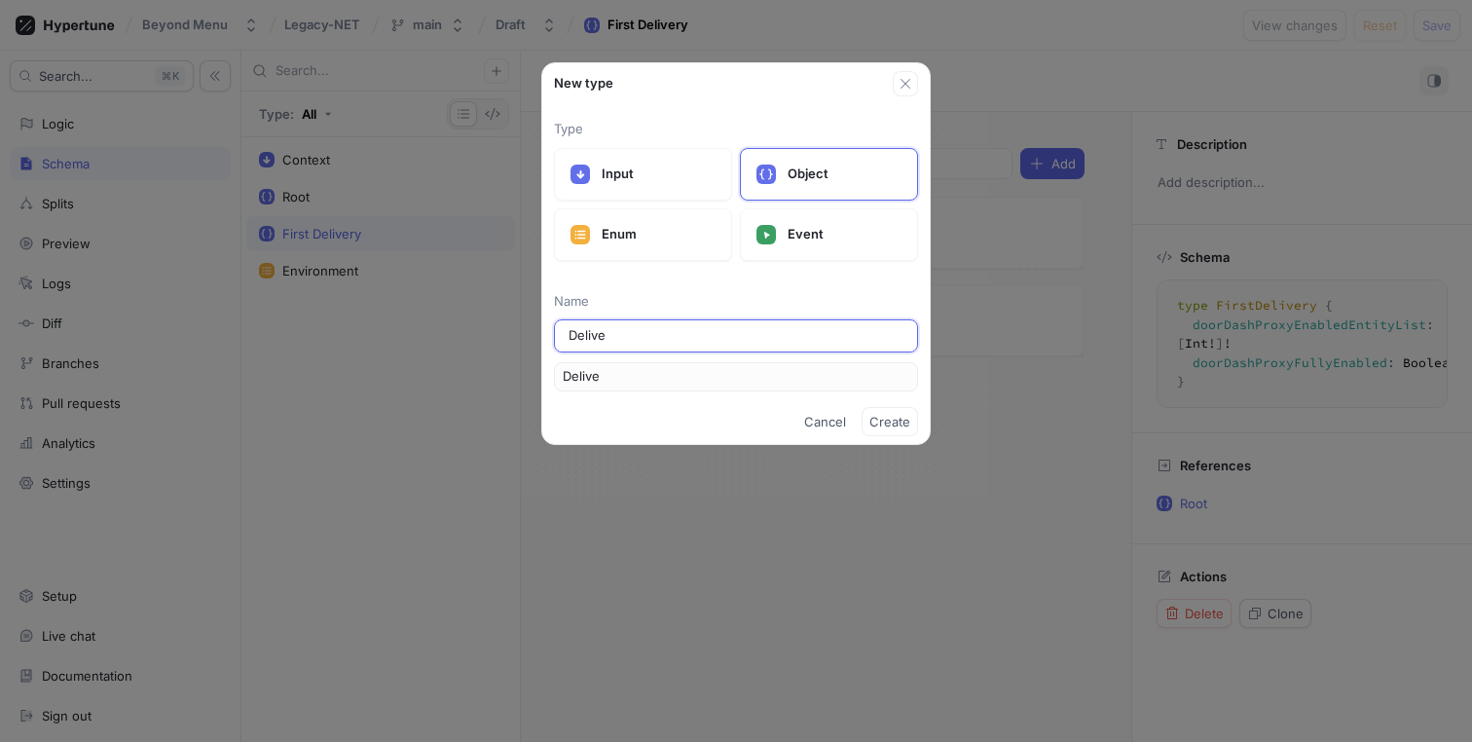
type input "Deliver"
type input "Delivery"
type input "DeliveryI"
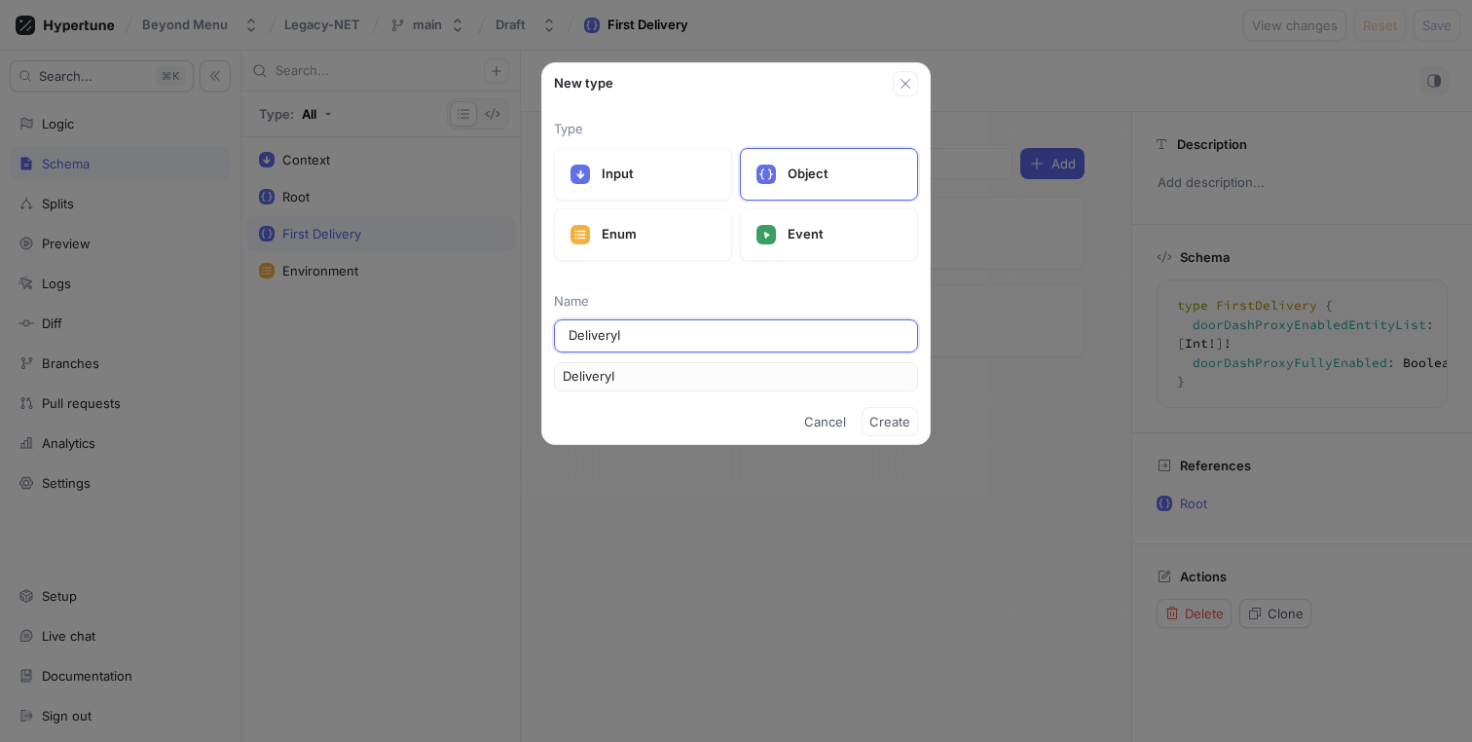
type input "DeliveryIn"
type input "DeliveryIns"
type input "DeliveryInst"
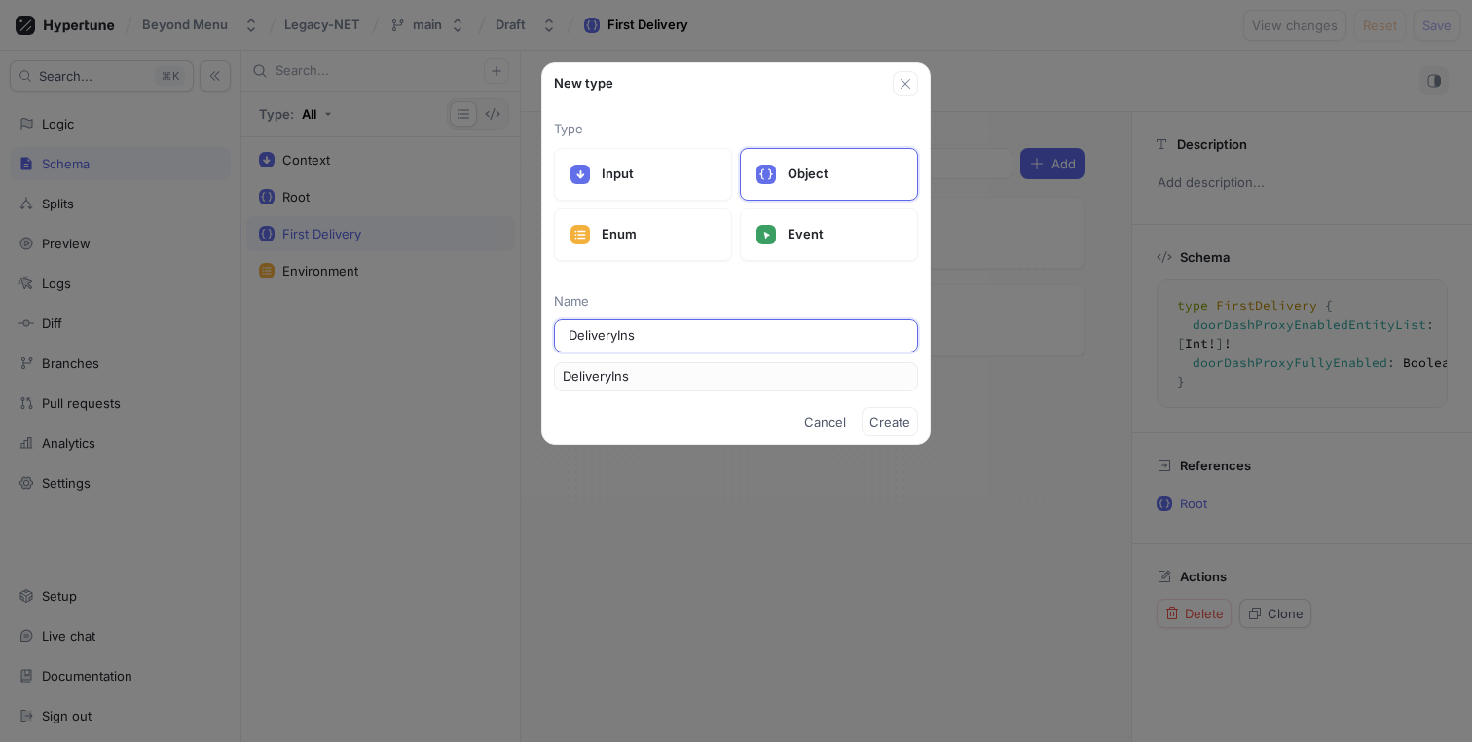
type input "DeliveryInst"
type input "DeliveryInstr"
type input "DeliveryInstru"
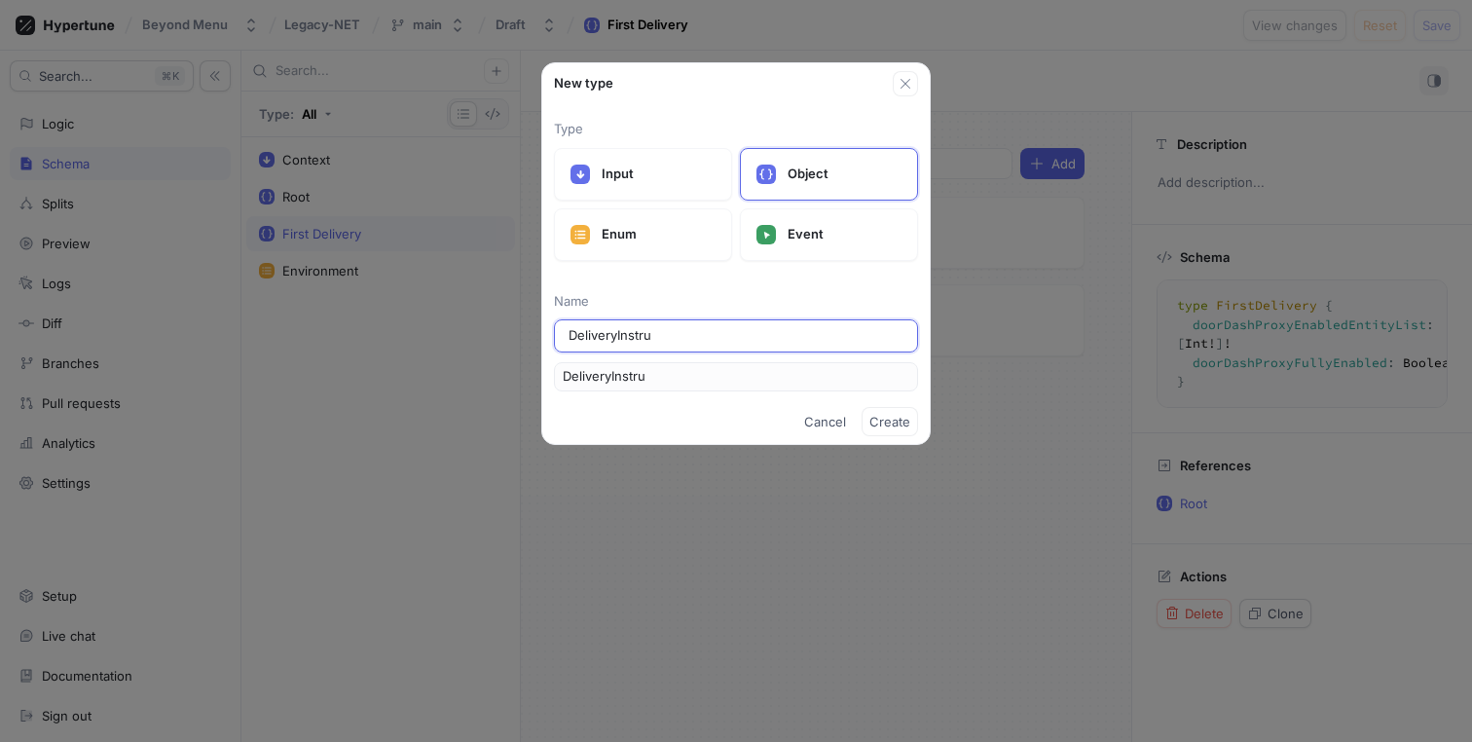
type input "DeliveryInstruc"
type input "DeliveryInstruct"
type input "DeliveryInstructi"
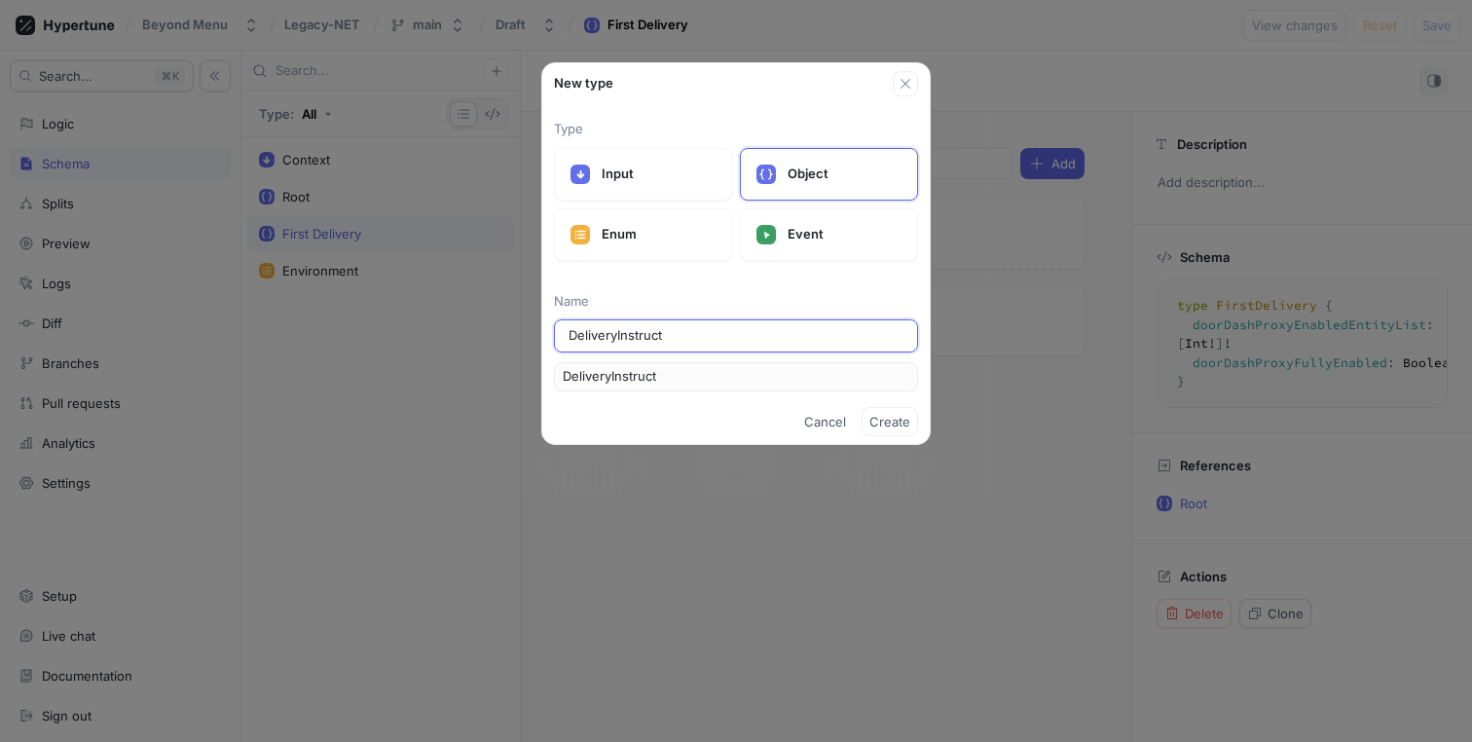
type input "DeliveryInstructi"
type input "DeliveryInstructio"
type input "DeliveryInstruction"
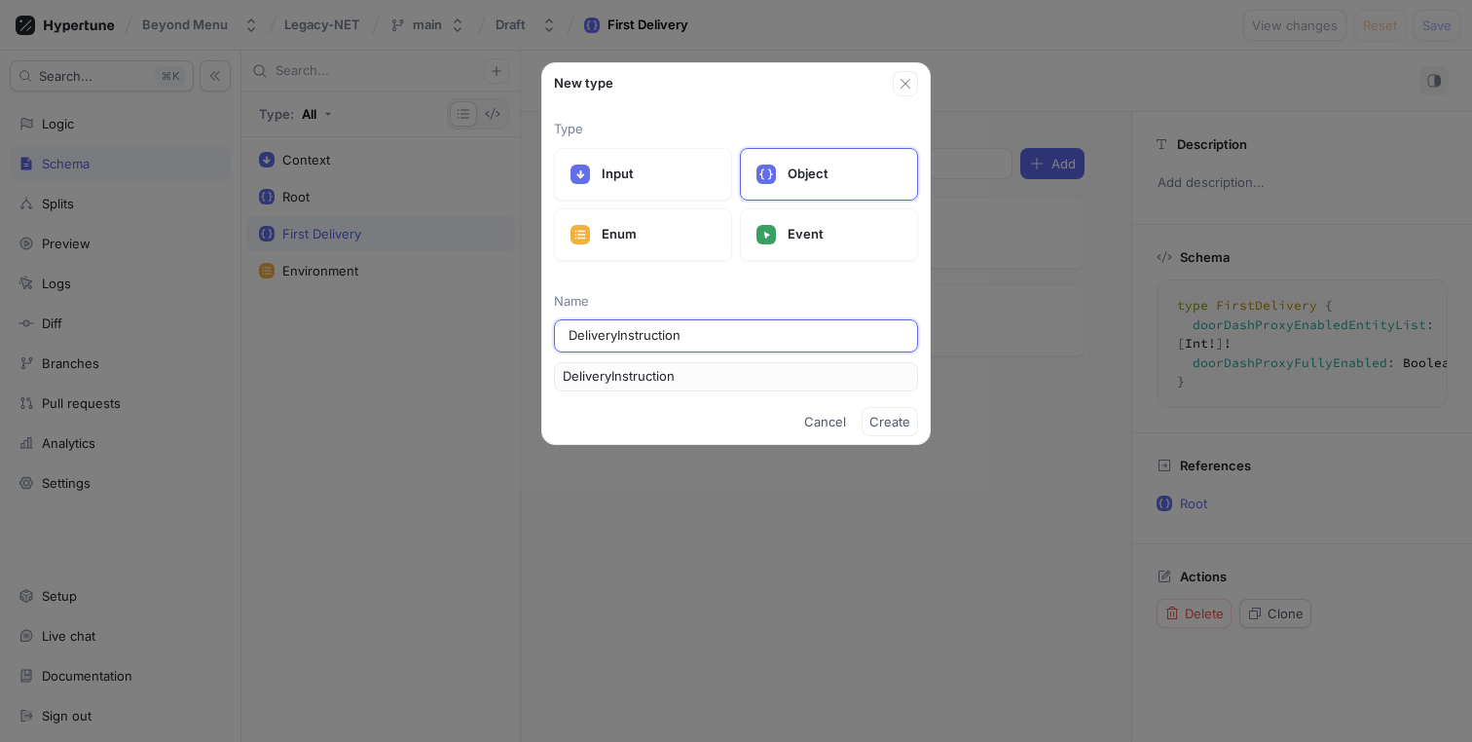
type input "C"
type input "Ch"
type input "Che"
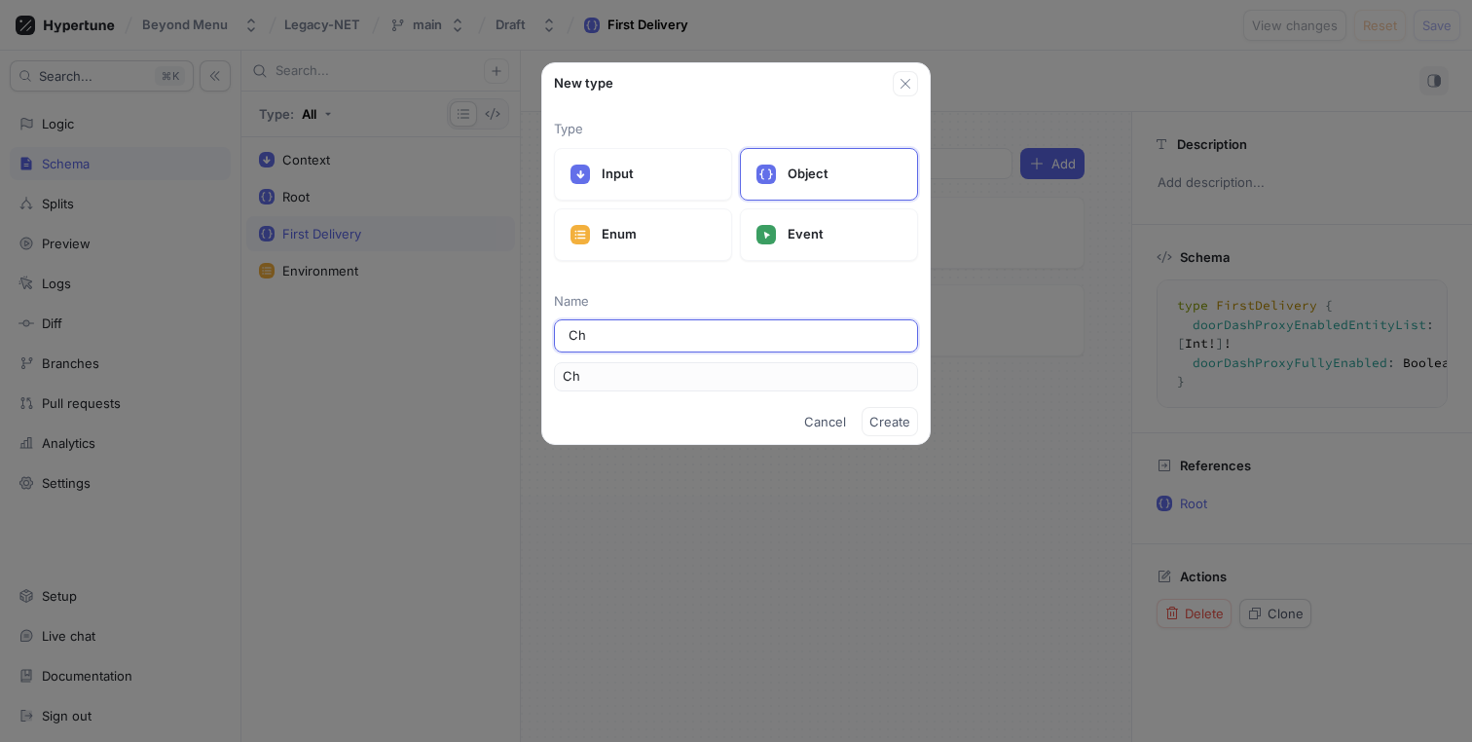
type input "Che"
type input "Chec"
type input "Check"
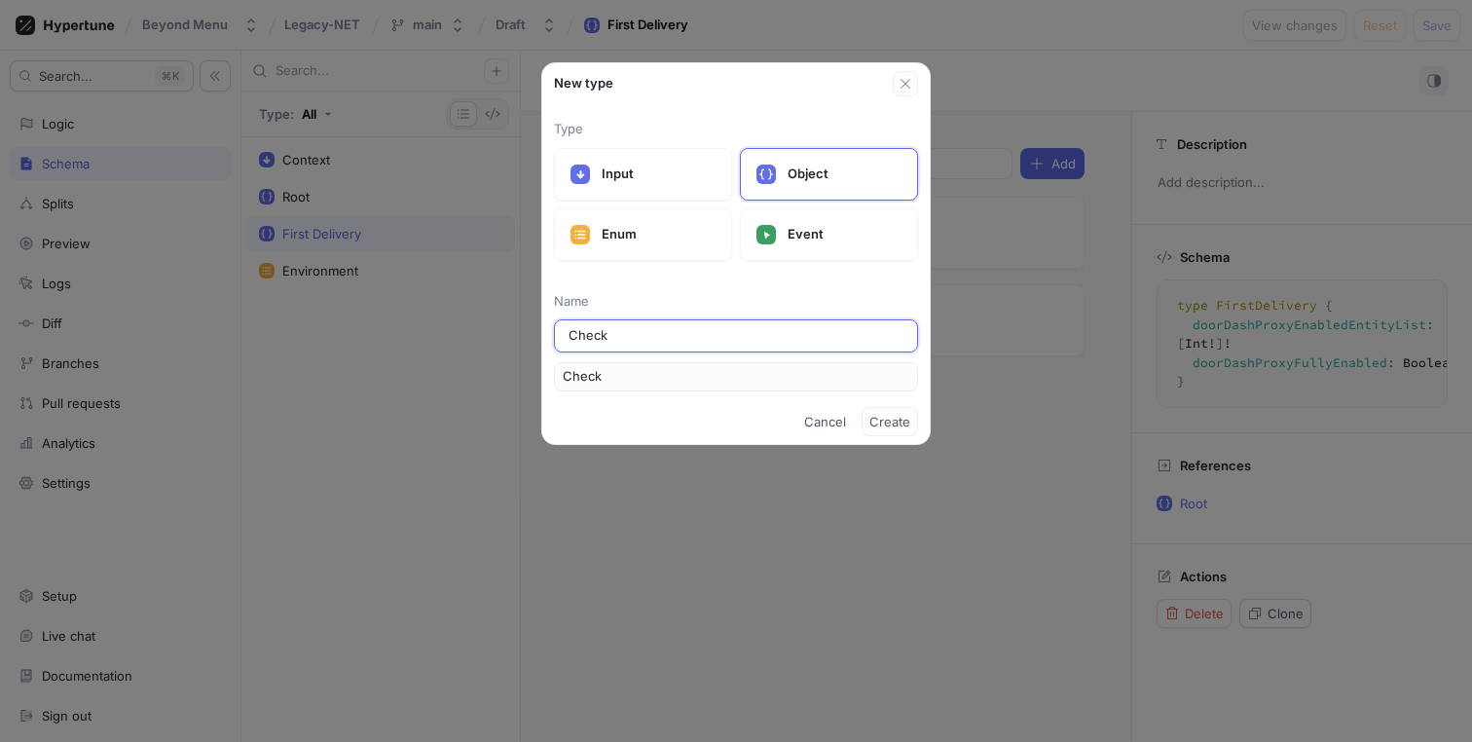
type input "Checko"
type input "Checkou"
type input "Checkout"
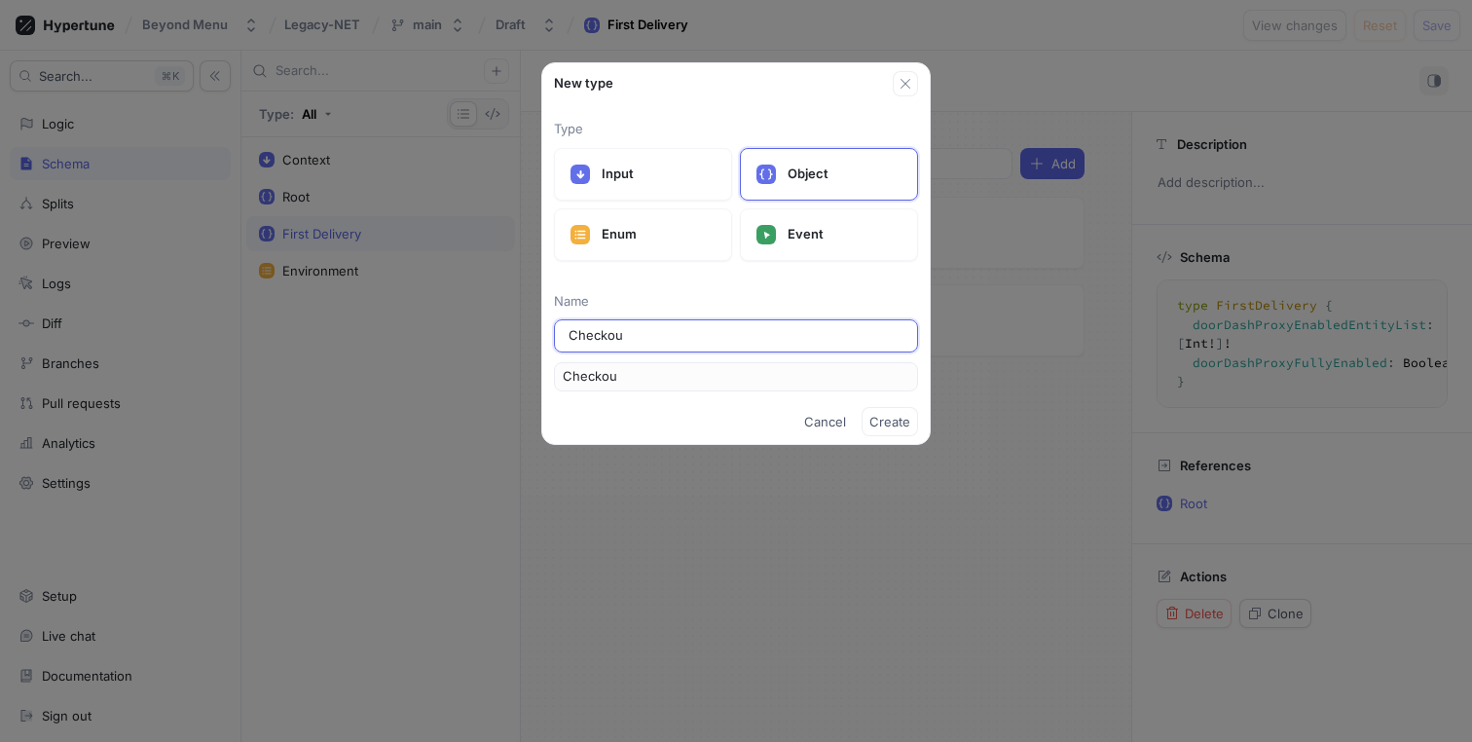
type input "Checkout"
click at [895, 423] on span "Create" at bounding box center [890, 422] width 41 height 12
type textarea "type Checkout"
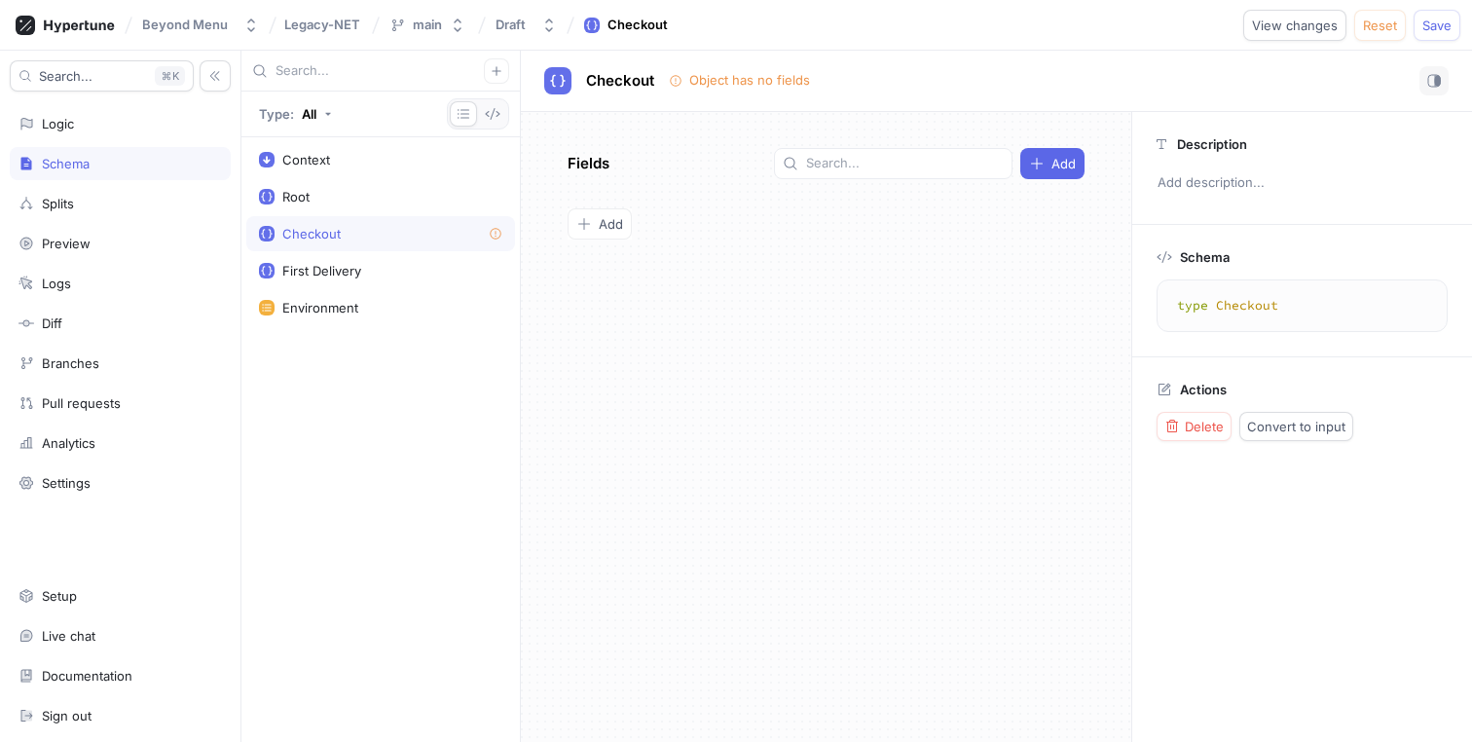
click at [435, 240] on div "Checkout" at bounding box center [380, 234] width 243 height 16
click at [599, 227] on span "Add" at bounding box center [611, 224] width 24 height 12
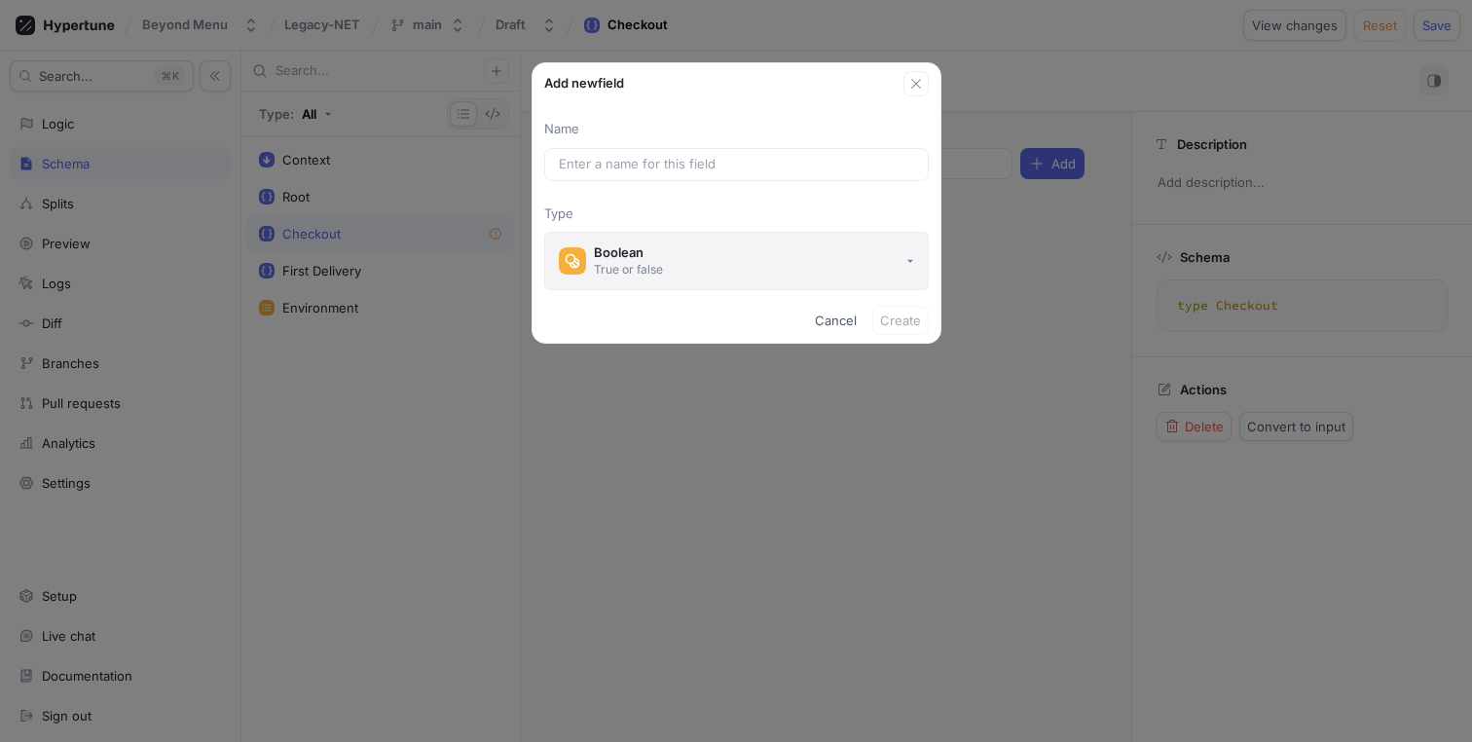
click at [858, 248] on button "Boolean True or false" at bounding box center [736, 261] width 385 height 58
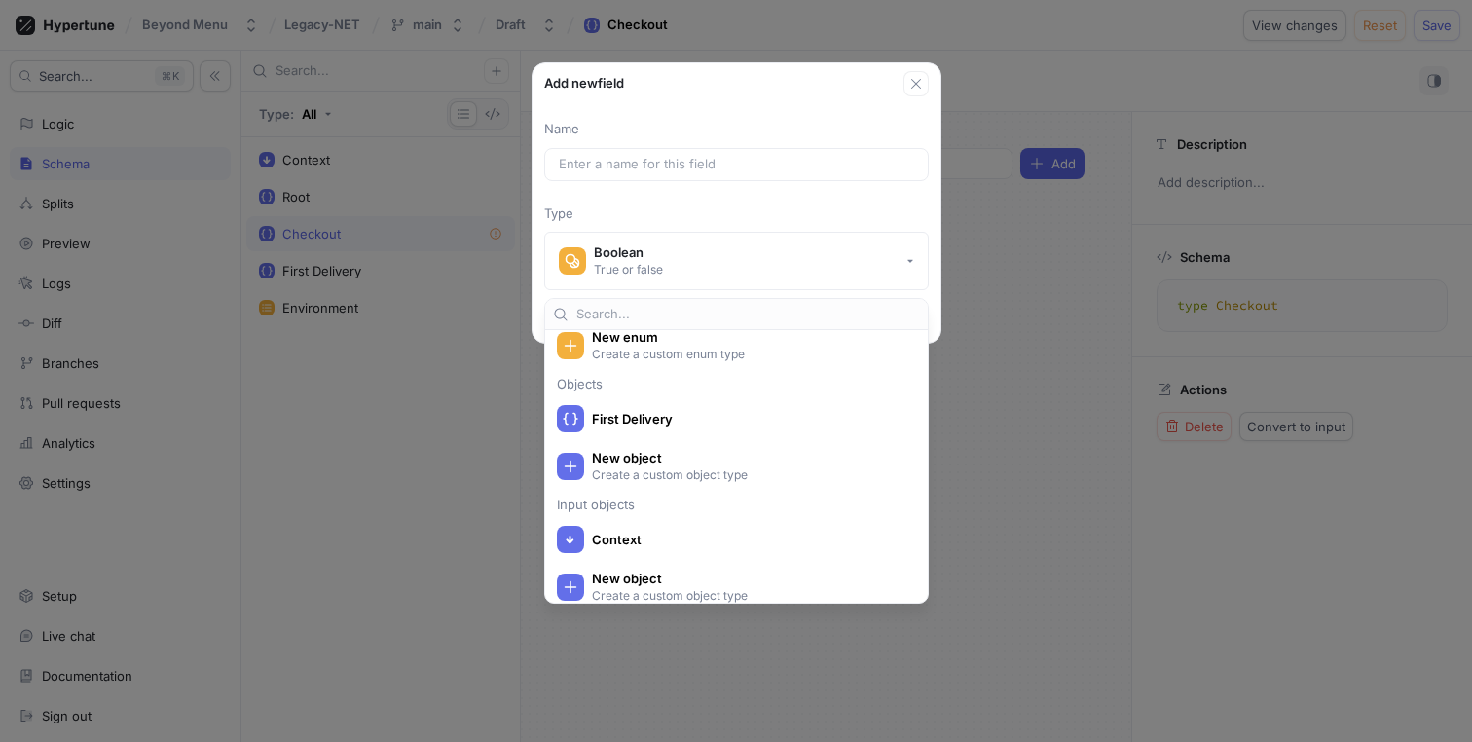
scroll to position [426, 0]
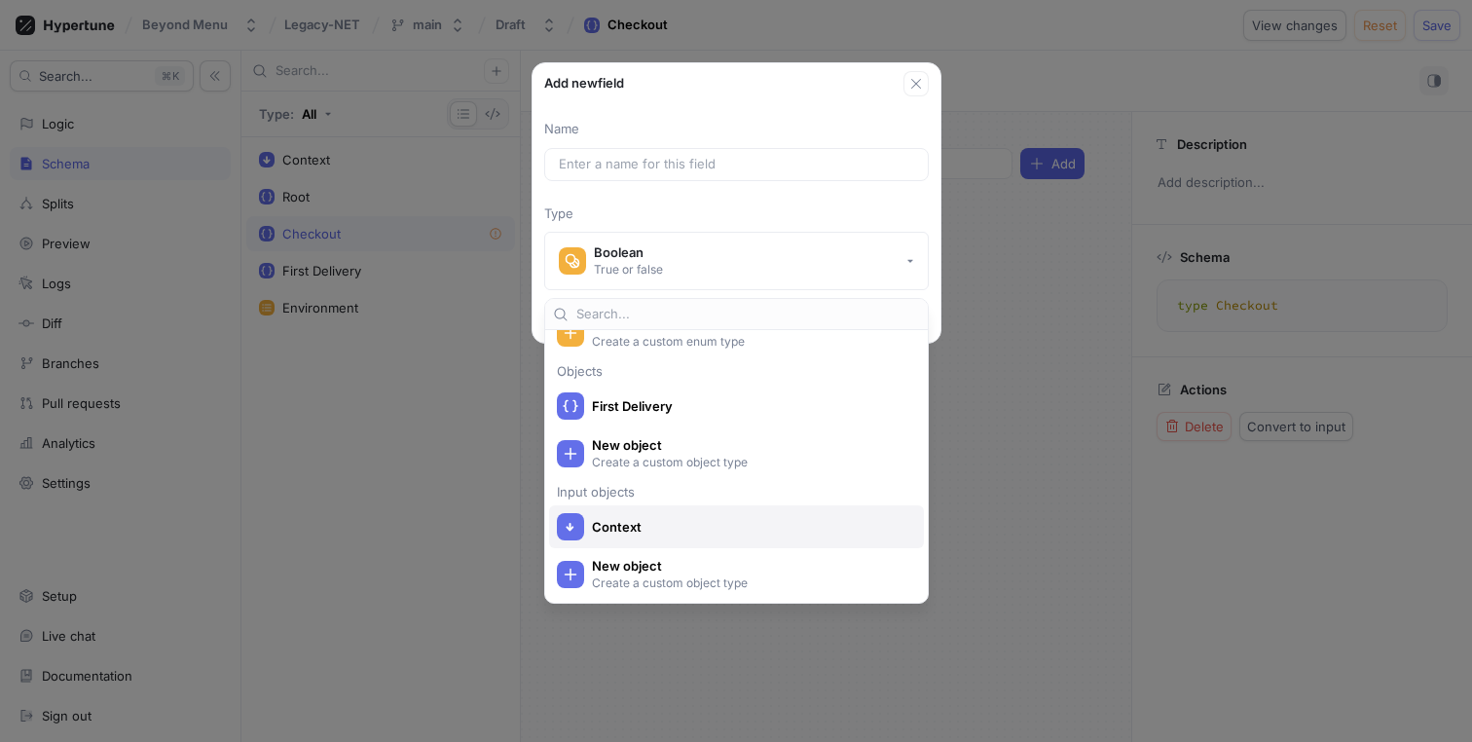
click at [728, 516] on div "Context" at bounding box center [732, 526] width 350 height 27
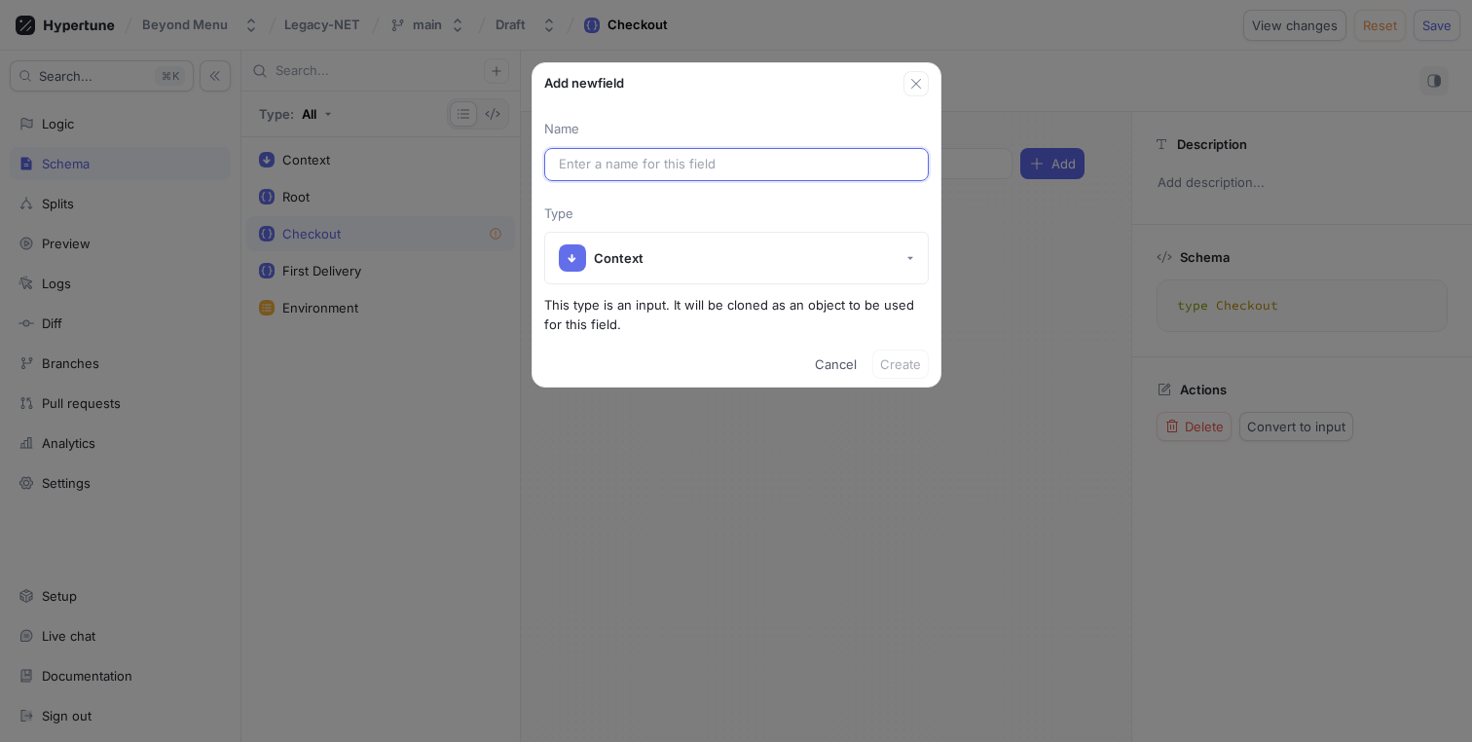
click at [738, 159] on input "text" at bounding box center [736, 164] width 355 height 19
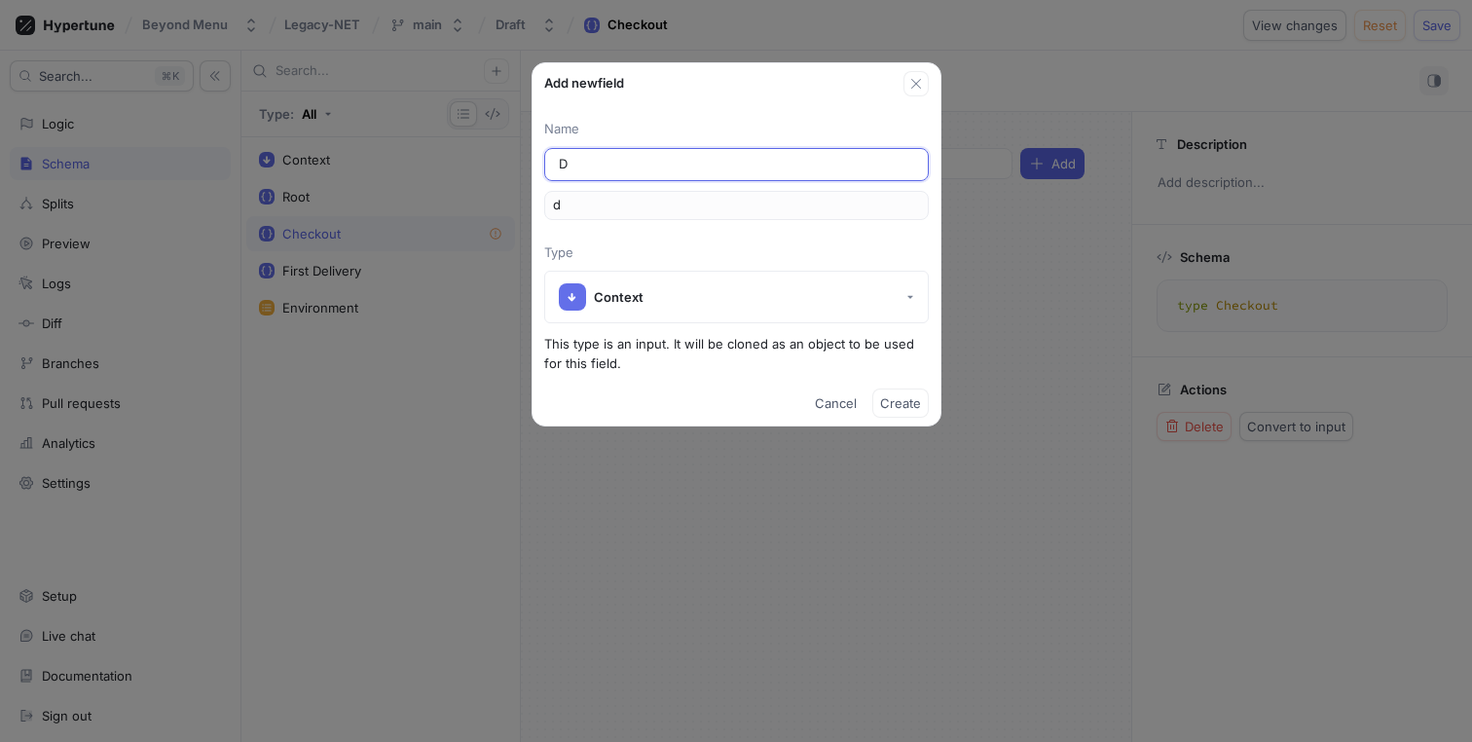
type input "De"
type input "de"
type input "Del"
type input "del"
type input "Deli"
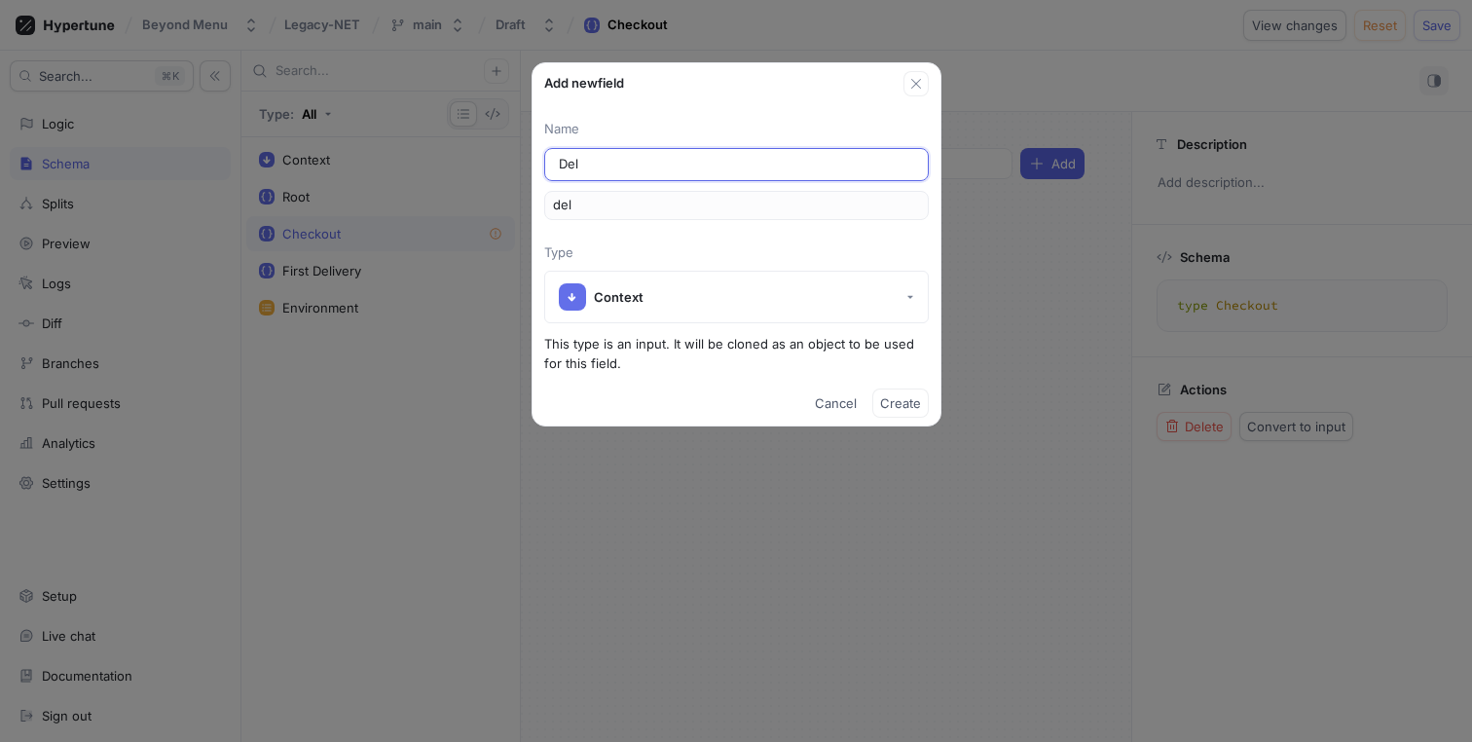
type input "deli"
type input "Deliv"
type input "deliv"
type input "Delive"
type input "delive"
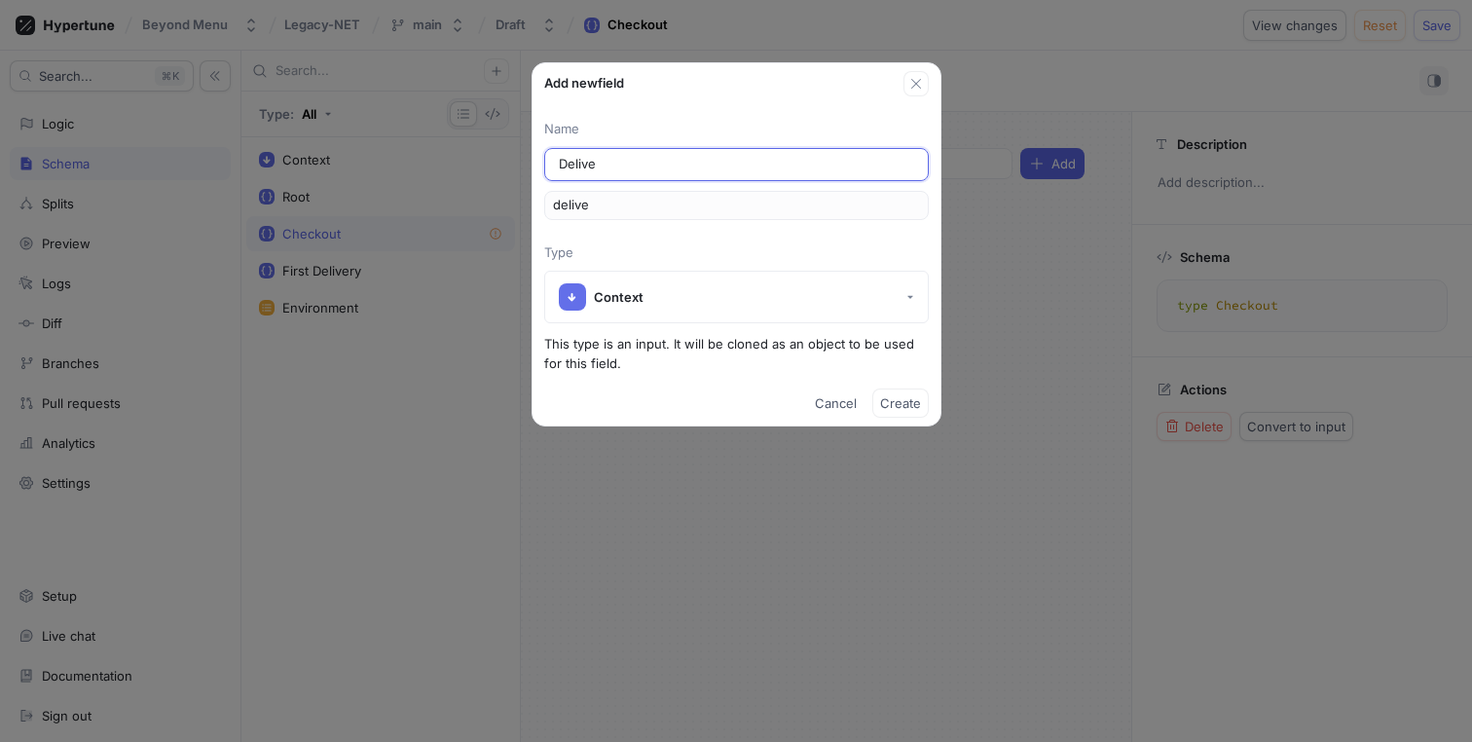
type input "Deliver"
type input "deliver"
type input "Delivery"
type input "delivery"
type input "DeliveryI"
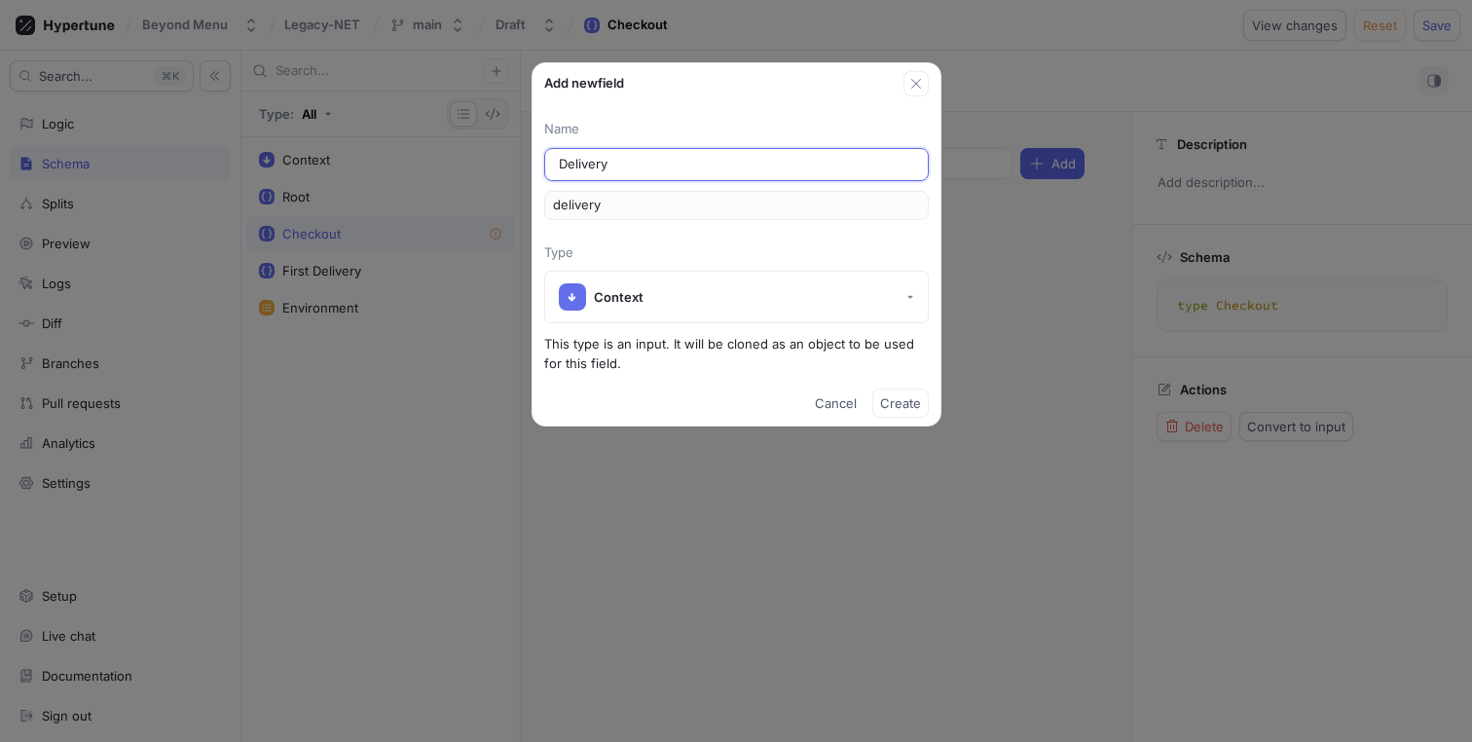
type input "deliveryI"
type input "DeliveryIn"
type input "deliveryIn"
type input "DeliveryIns"
type input "deliveryIns"
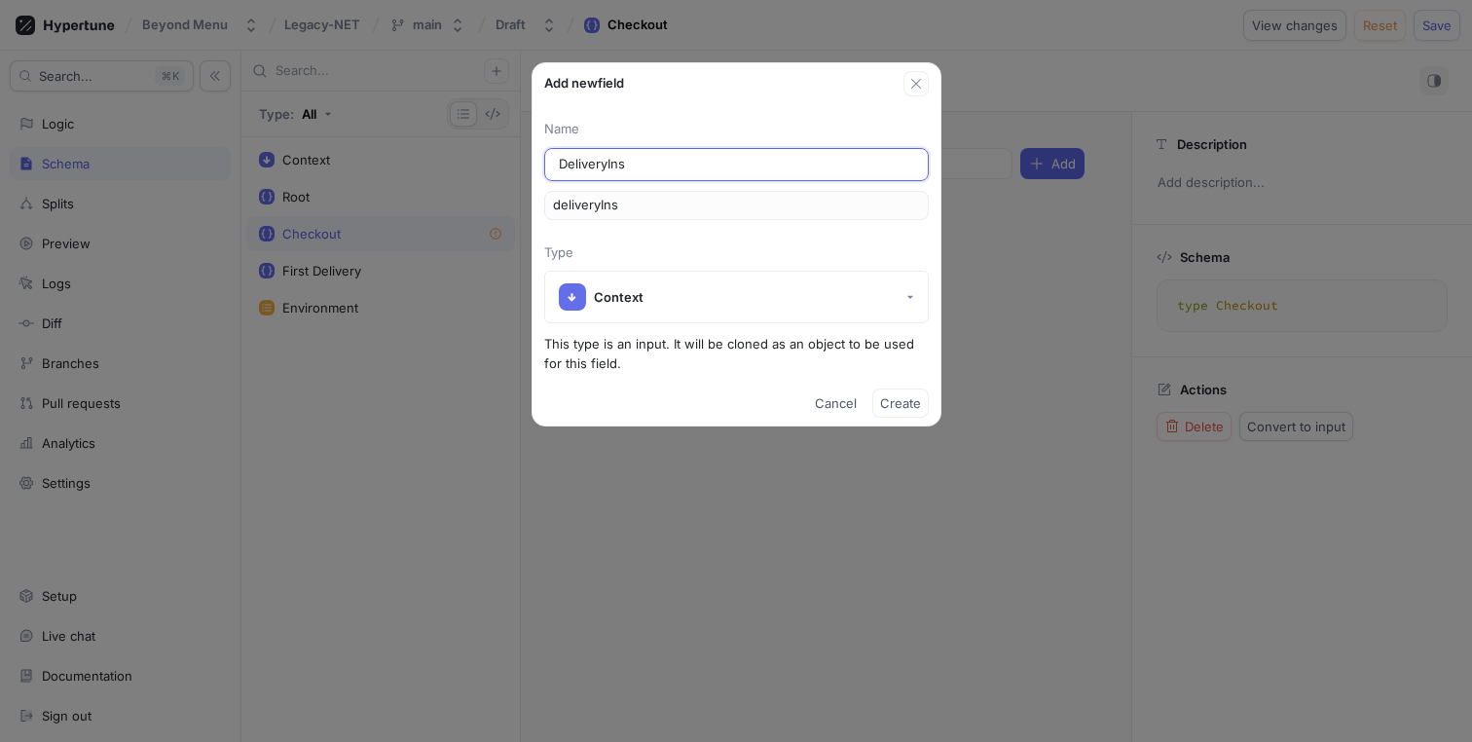
type input "DeliveryInst"
type input "deliveryInst"
type input "DeliveryInstr"
type input "deliveryInstr"
type input "DeliveryInstru"
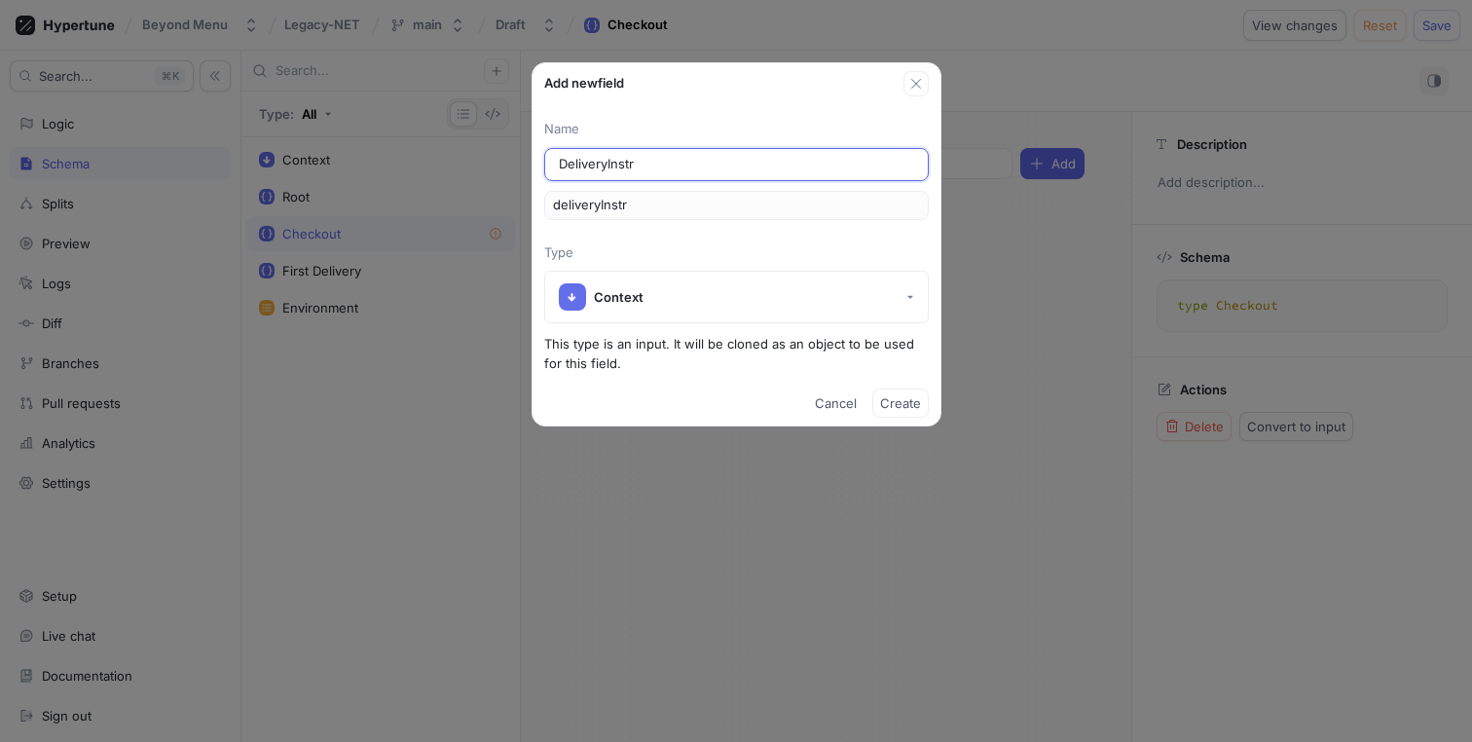
type input "deliveryInstru"
type input "DeliveryInstruc"
type input "deliveryInstruc"
type input "DeliveryInstruct"
type input "deliveryInstruct"
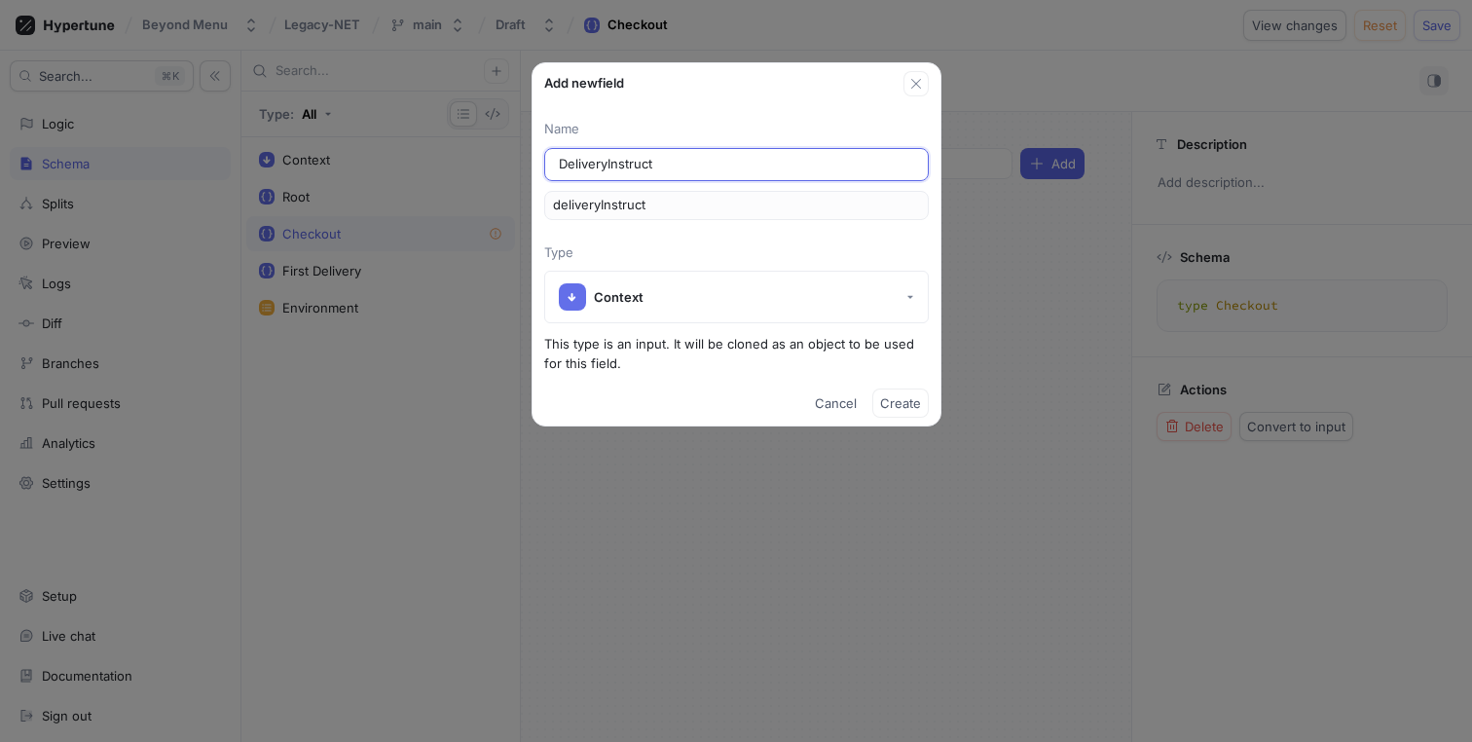
type input "DeliveryInstructi"
type input "deliveryInstructi"
type input "DeliveryInstructio"
type input "deliveryInstructio"
type input "DeliveryInstruction"
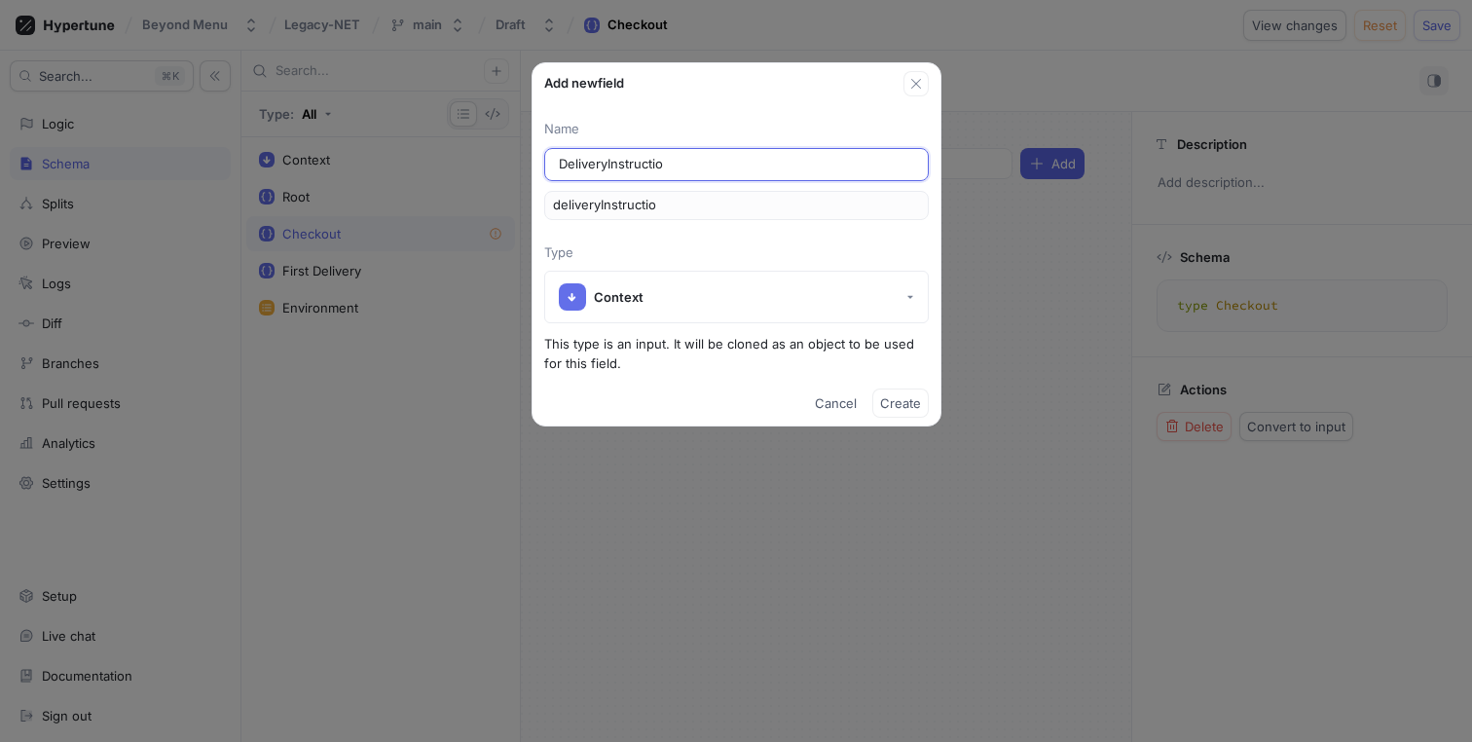
type input "deliveryInstruction"
type input "DeliveryInstructions"
type input "deliveryInstructions"
type input "DeliveryInstructionsE"
type input "deliveryInstructionsE"
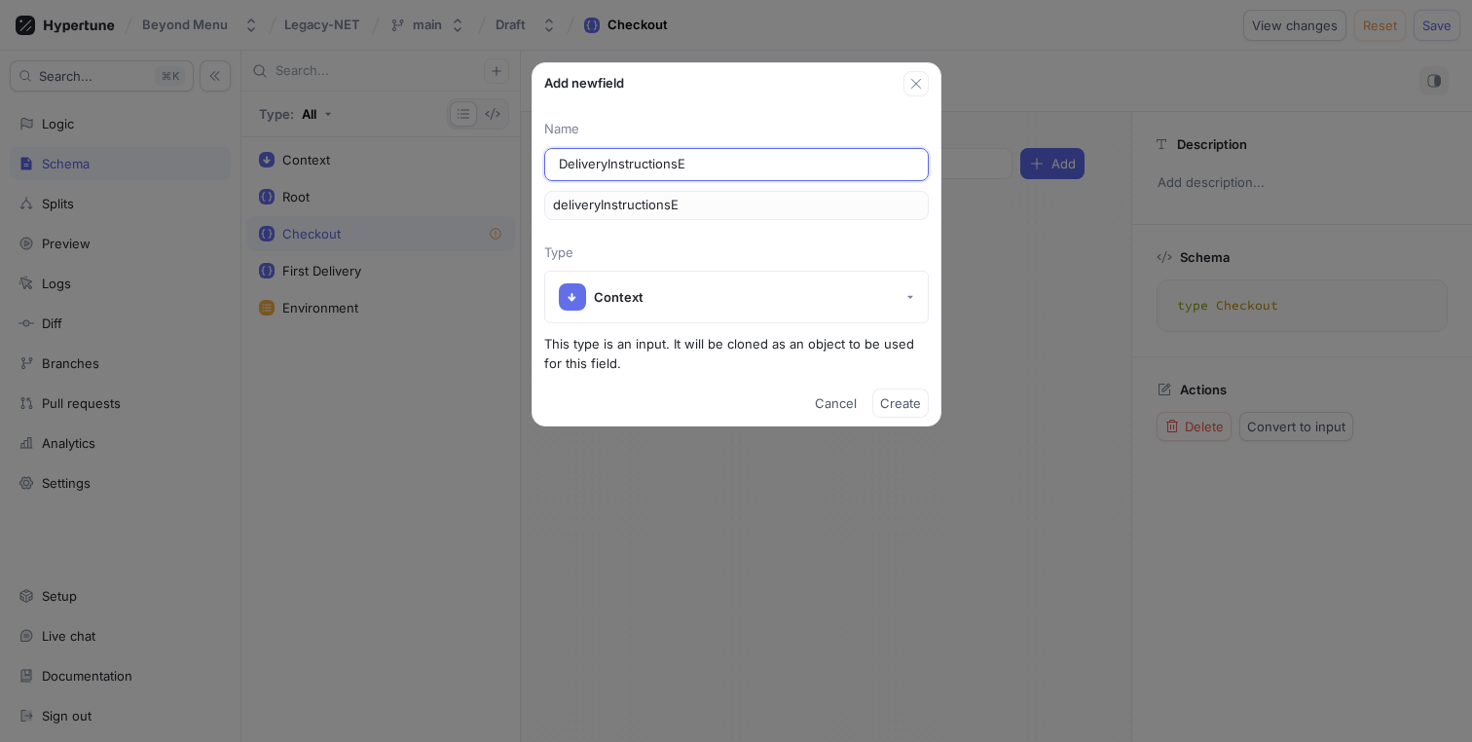
type input "DeliveryInstructionsEn"
type input "deliveryInstructionsEn"
type input "DeliveryInstructionsEna"
type input "deliveryInstructionsEna"
type input "DeliveryInstructionsEnab"
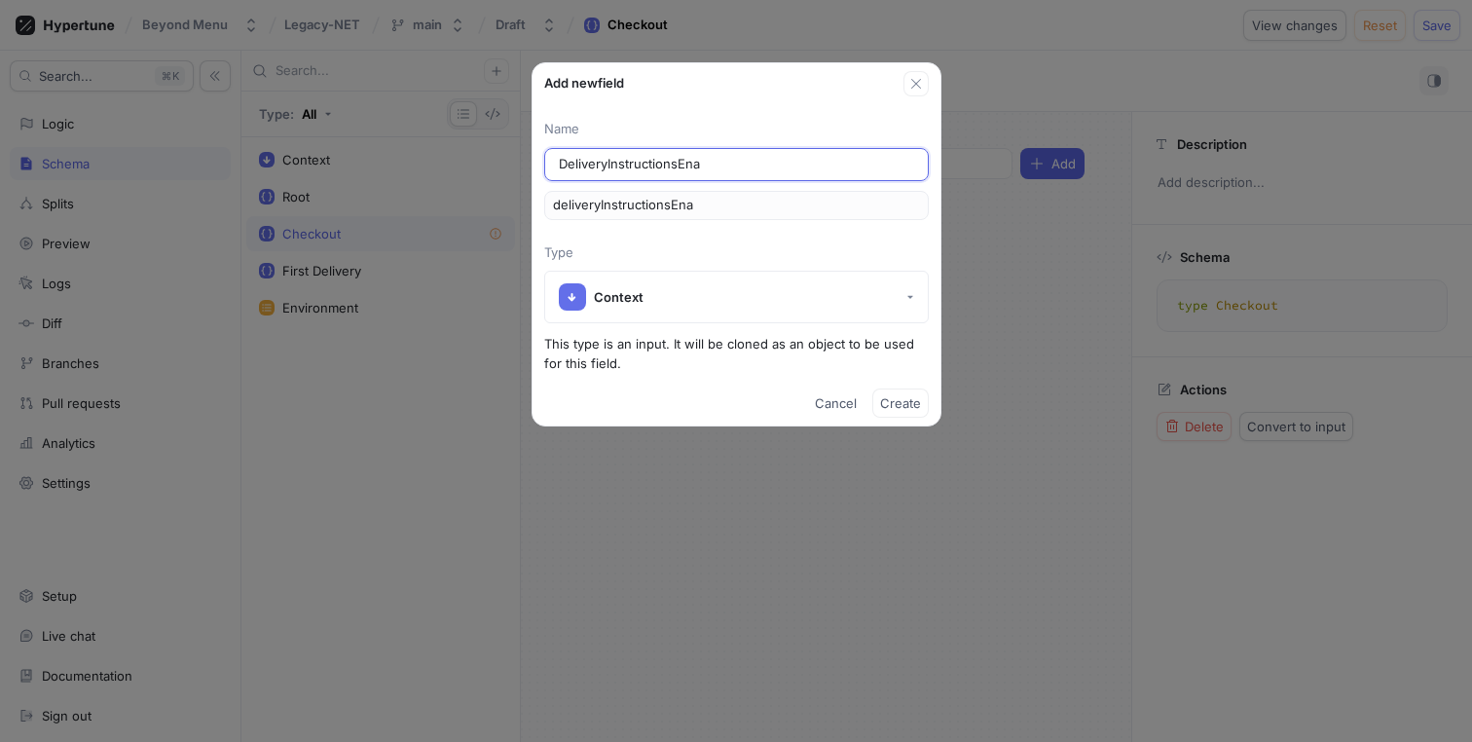
type input "deliveryInstructionsEnab"
type input "DeliveryInstructionsEnabl"
type input "deliveryInstructionsEnabl"
type input "DeliveryInstructionsEnable"
type input "deliveryInstructionsEnable"
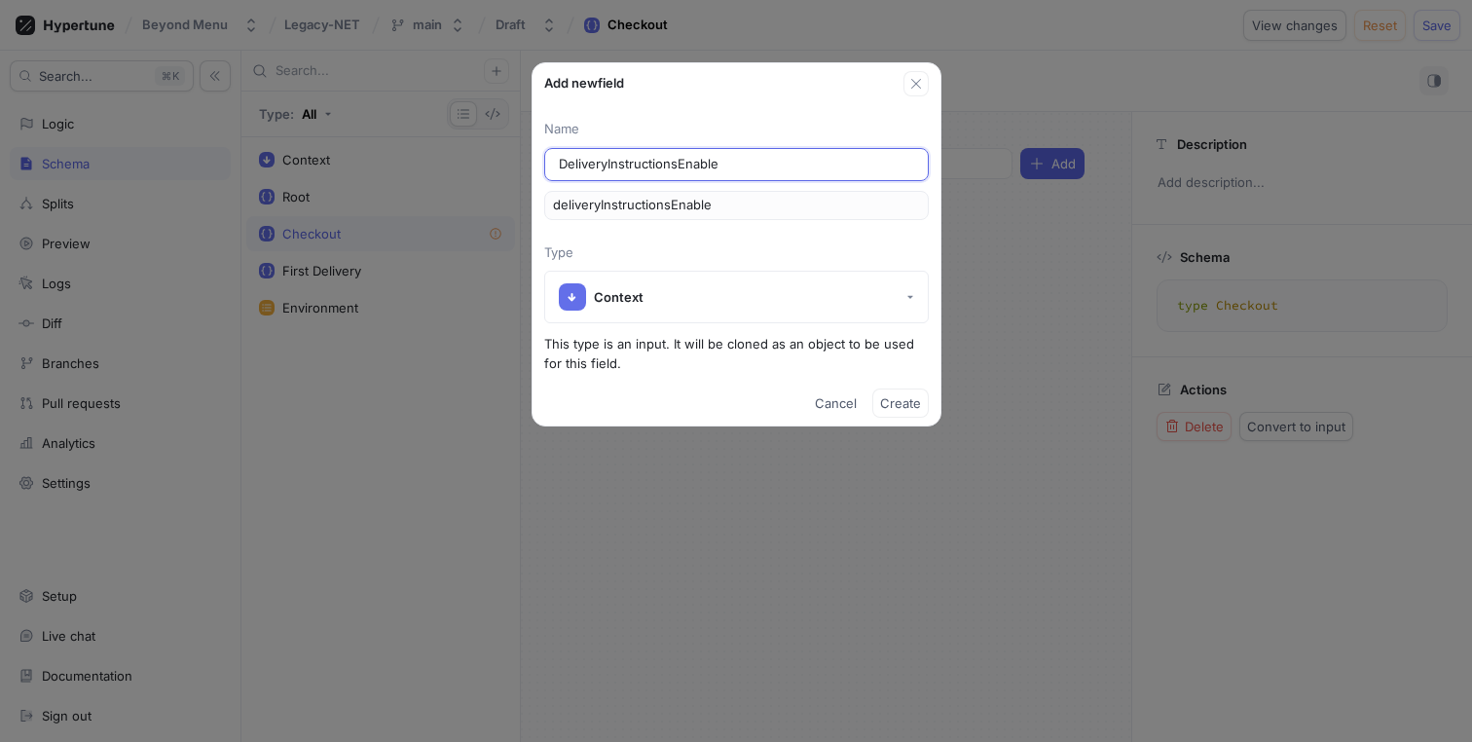
type input "DeliveryInstructionsEnabled"
type input "deliveryInstructionsEnabled"
type input "DeliveryInstructionsEnabled"
click at [897, 401] on span "Create" at bounding box center [900, 403] width 41 height 12
type textarea "type Checkout { deliveryInstructionsEnabled: ContextObject! }"
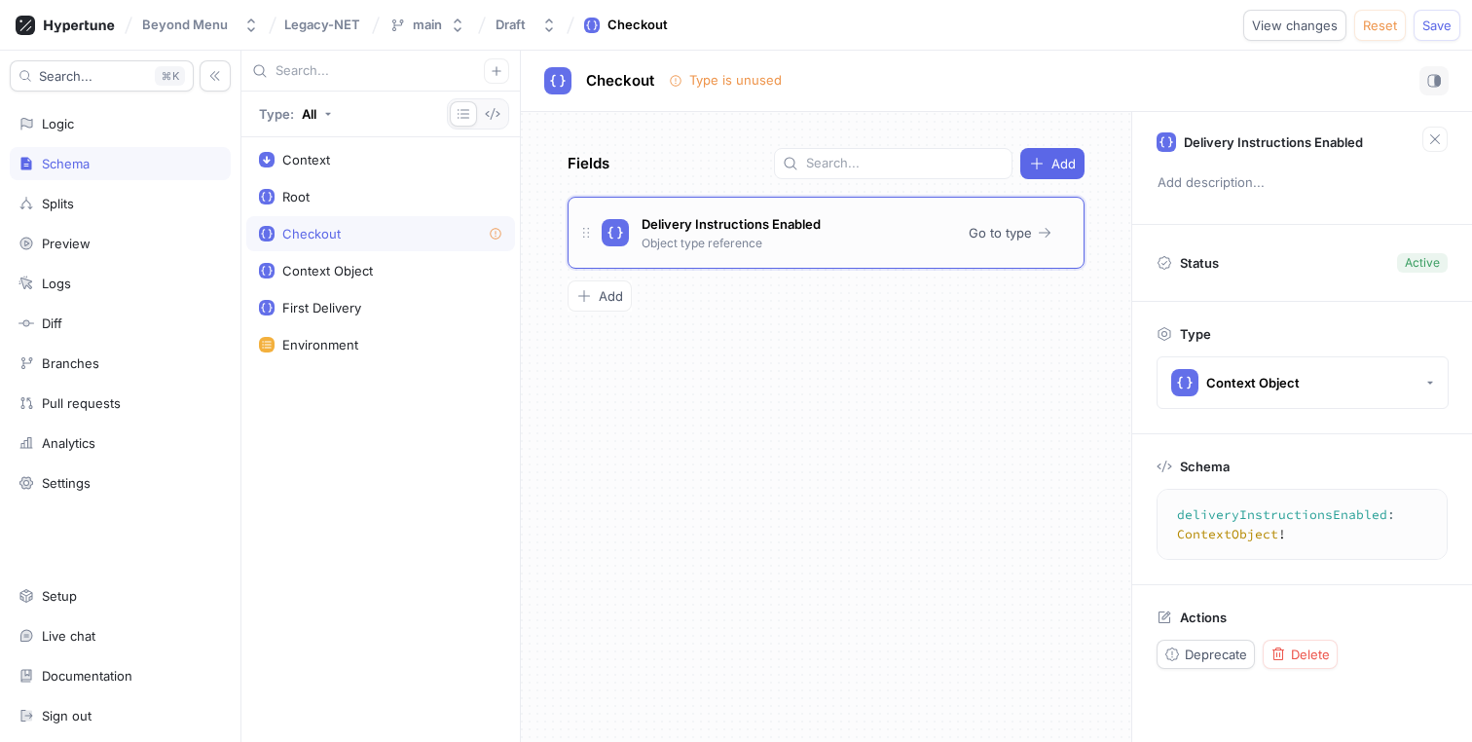
click at [774, 241] on div "Delivery Instructions Enabled Object type reference" at bounding box center [731, 231] width 189 height 41
click at [445, 242] on div "Checkout" at bounding box center [380, 233] width 269 height 35
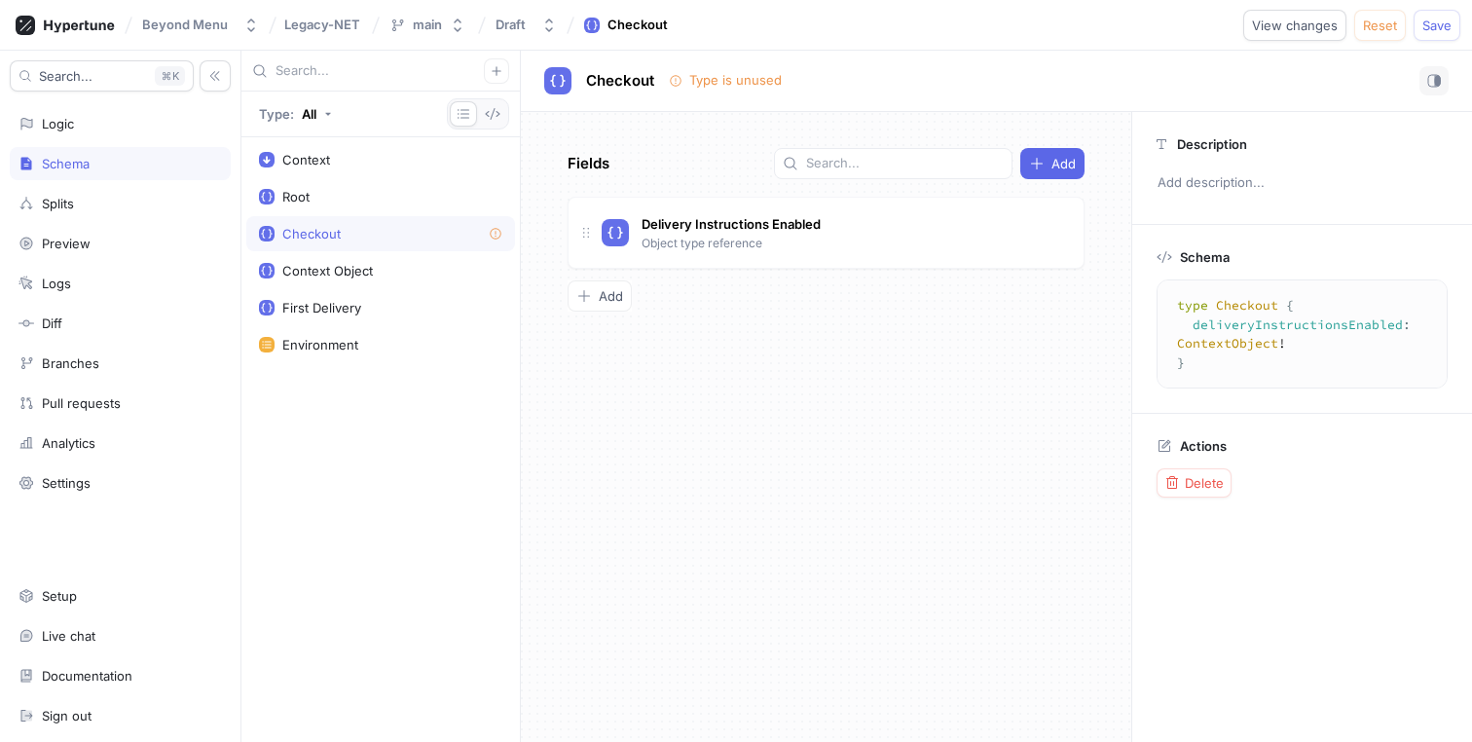
click at [445, 242] on div "Checkout" at bounding box center [380, 233] width 269 height 35
click at [420, 270] on div "Context Object" at bounding box center [380, 271] width 243 height 16
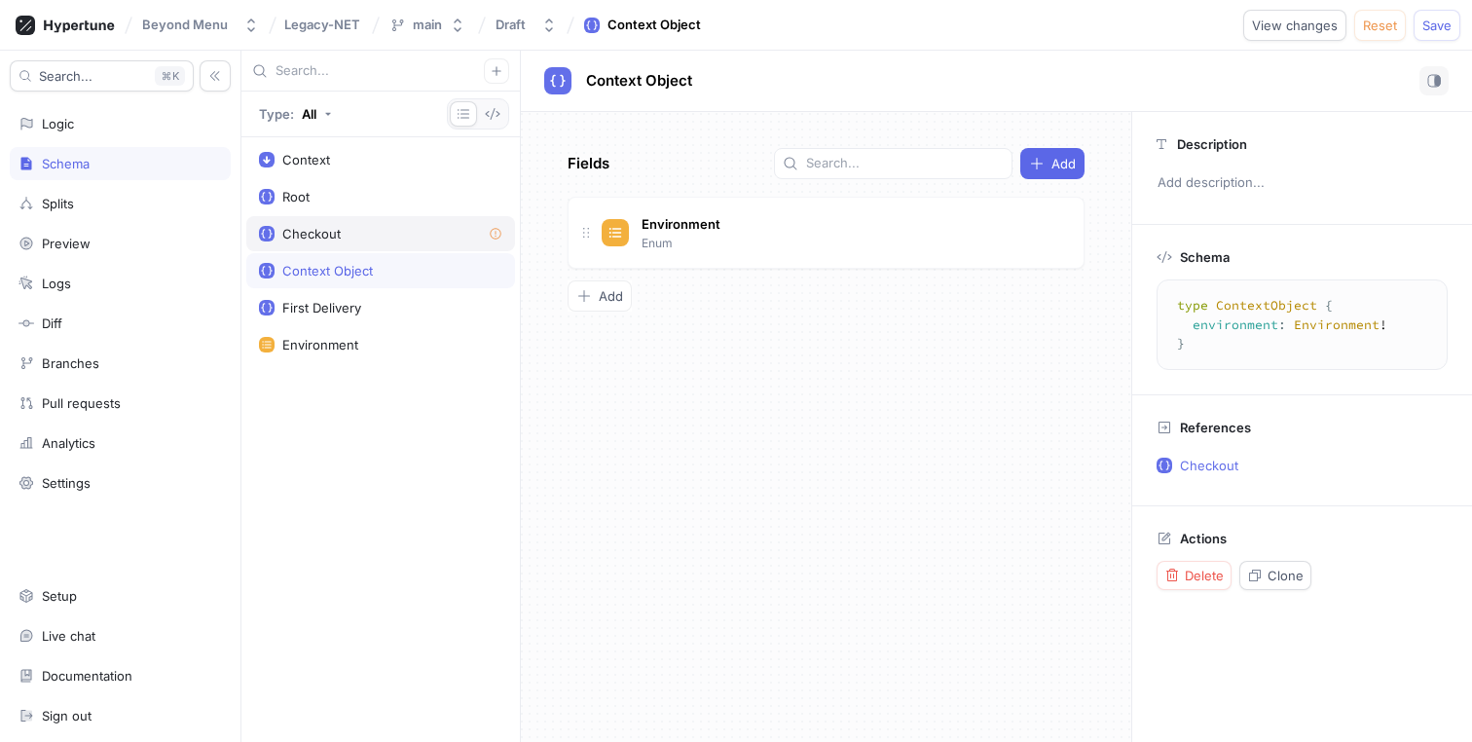
click at [431, 232] on div "Checkout" at bounding box center [380, 234] width 243 height 16
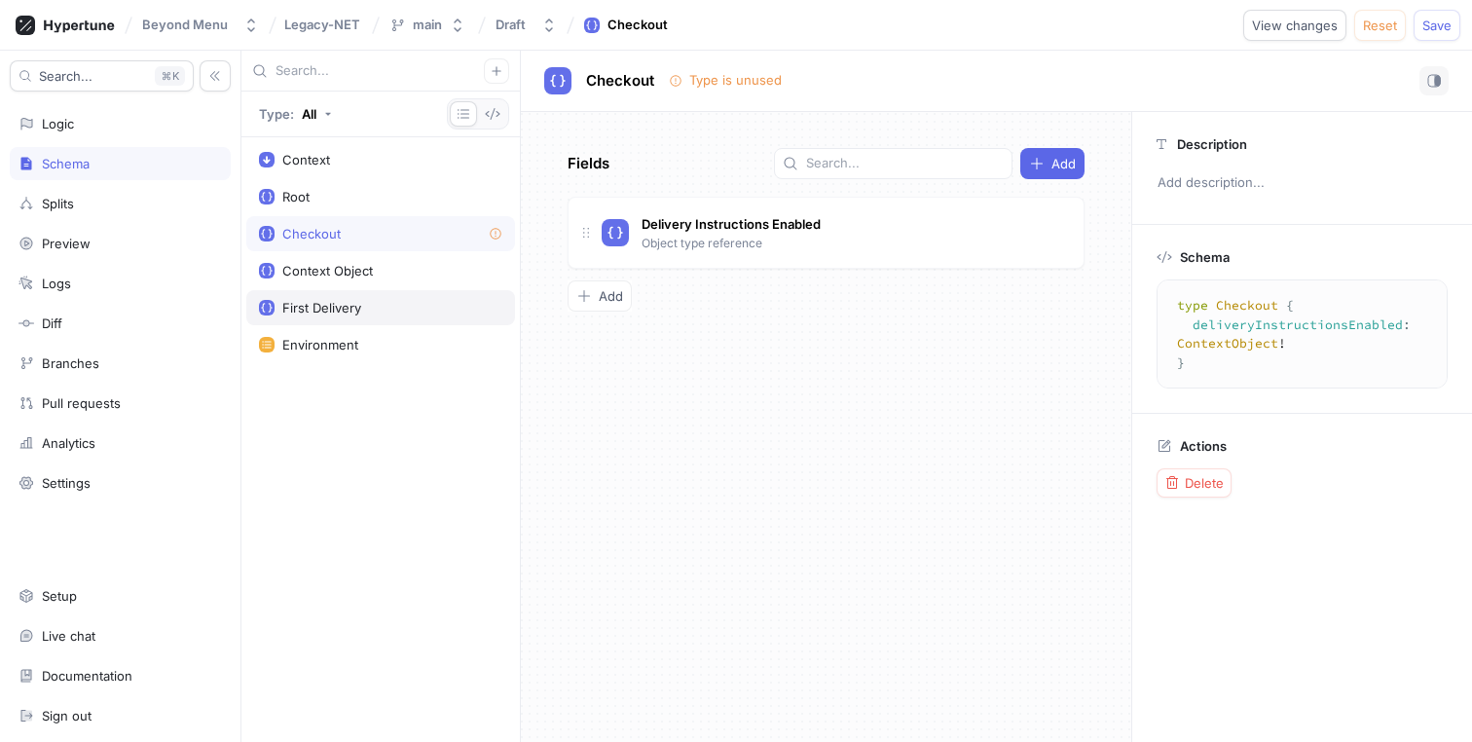
click at [395, 298] on div "First Delivery" at bounding box center [380, 307] width 269 height 35
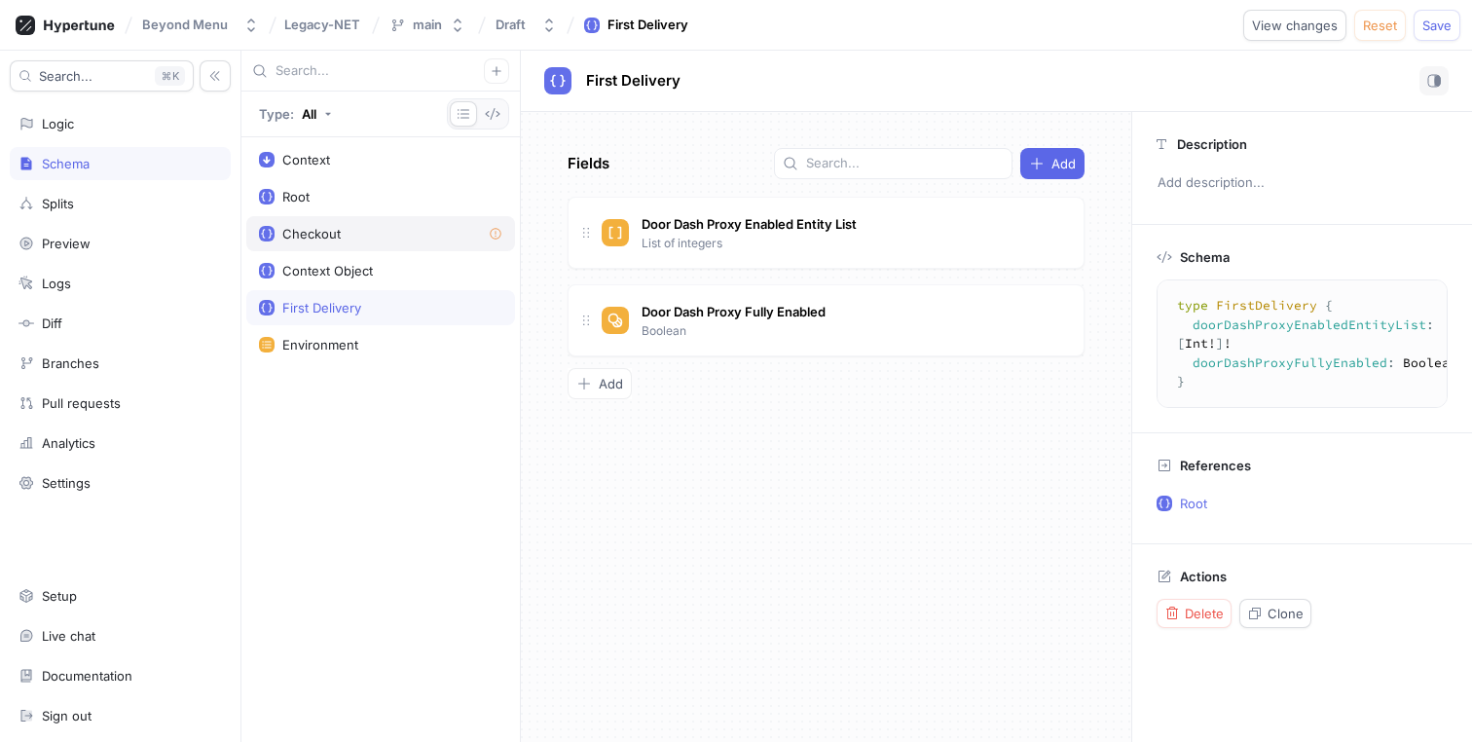
click at [426, 234] on div "Checkout" at bounding box center [380, 234] width 243 height 16
type textarea "type Checkout { deliveryInstructionsEnabled: ContextObject! }"
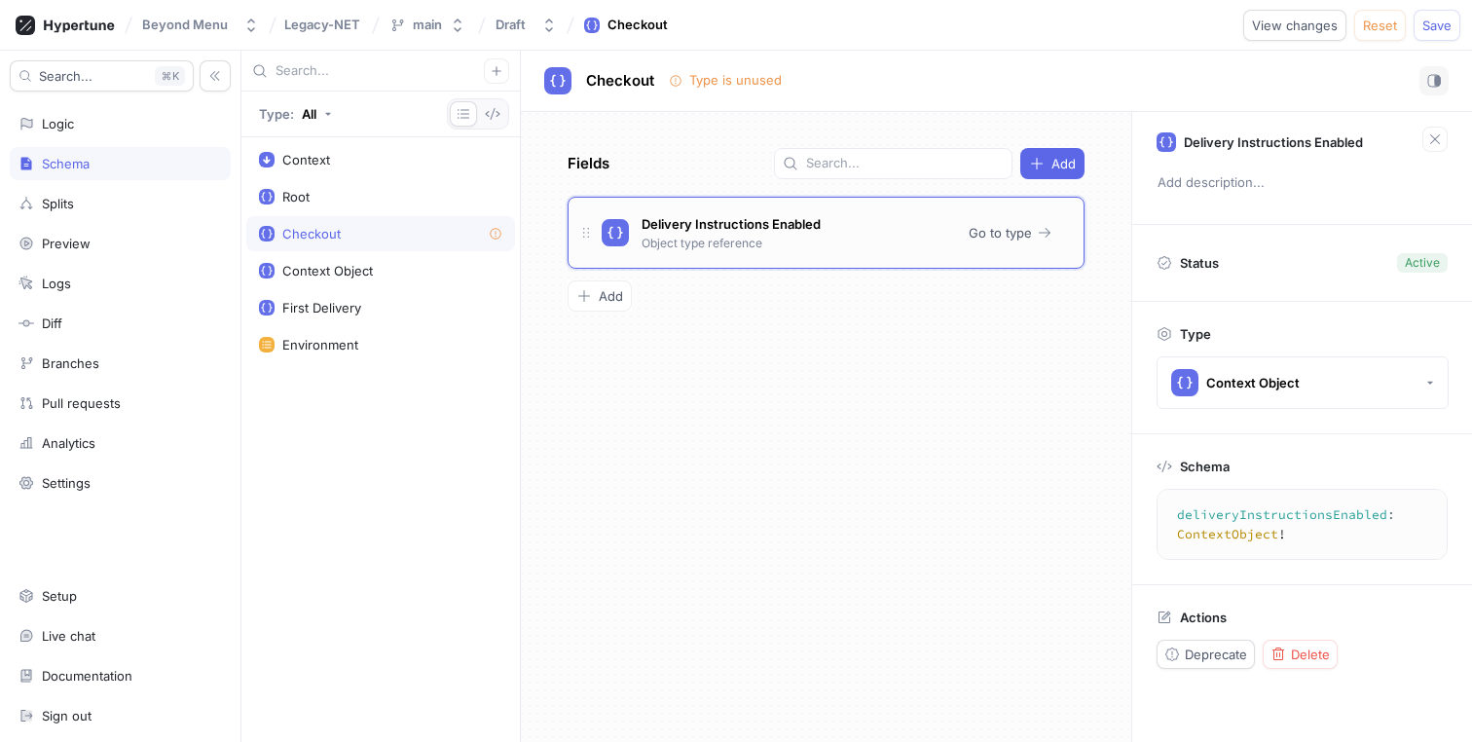
click at [588, 226] on icon at bounding box center [586, 233] width 16 height 16
click at [1280, 649] on icon "button" at bounding box center [1279, 655] width 16 height 16
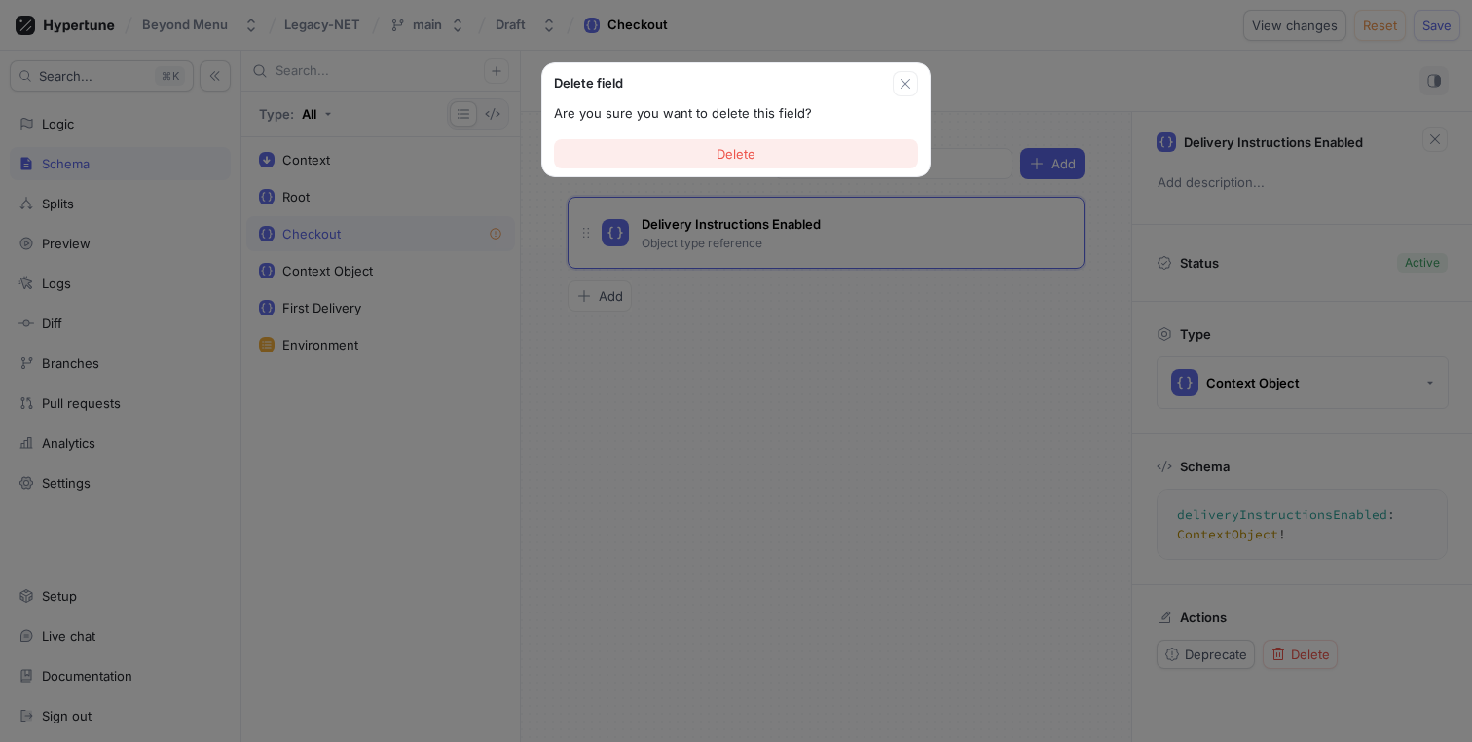
click at [833, 160] on button "Delete" at bounding box center [736, 153] width 364 height 29
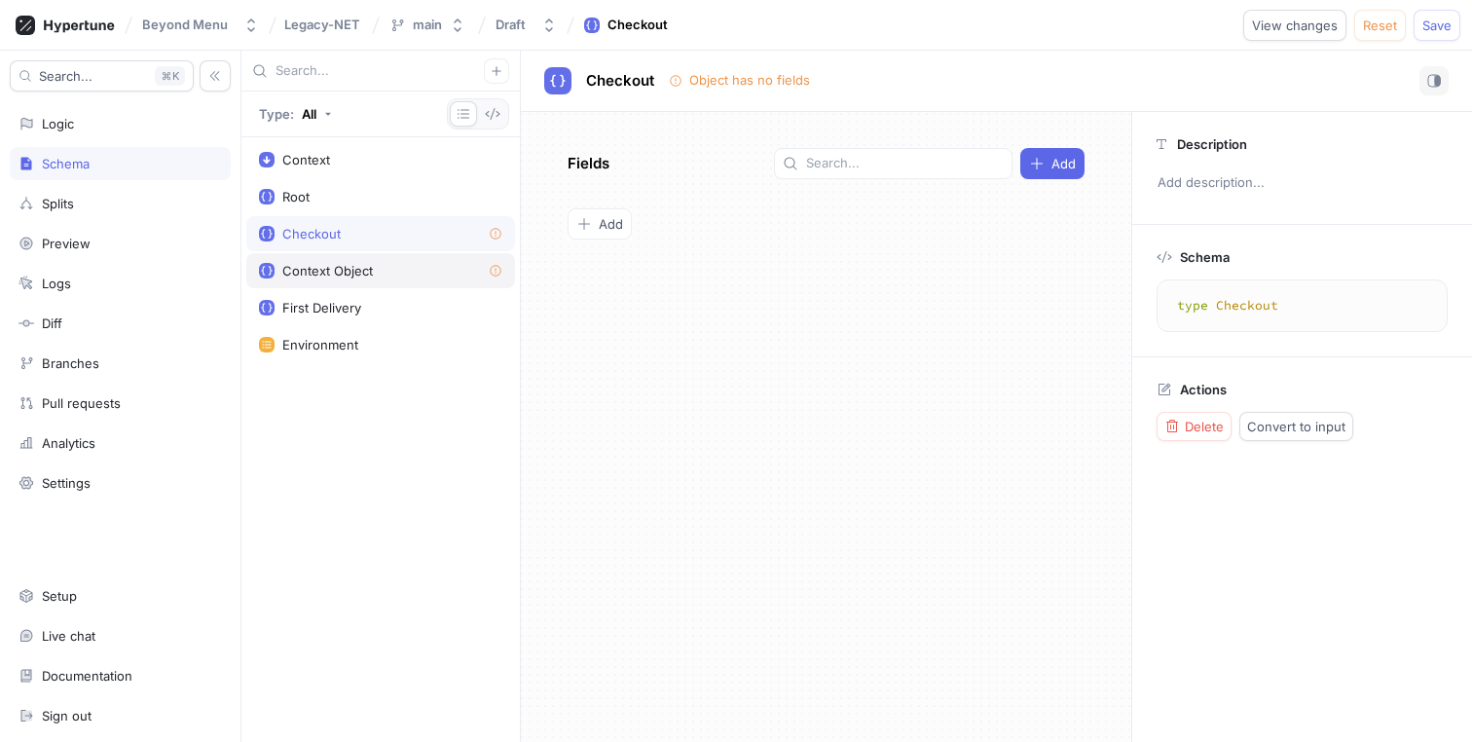
click at [360, 268] on div "Context Object" at bounding box center [327, 271] width 91 height 16
type textarea "type ContextObject { environment: Environment! }"
